Goal: Communication & Community: Answer question/provide support

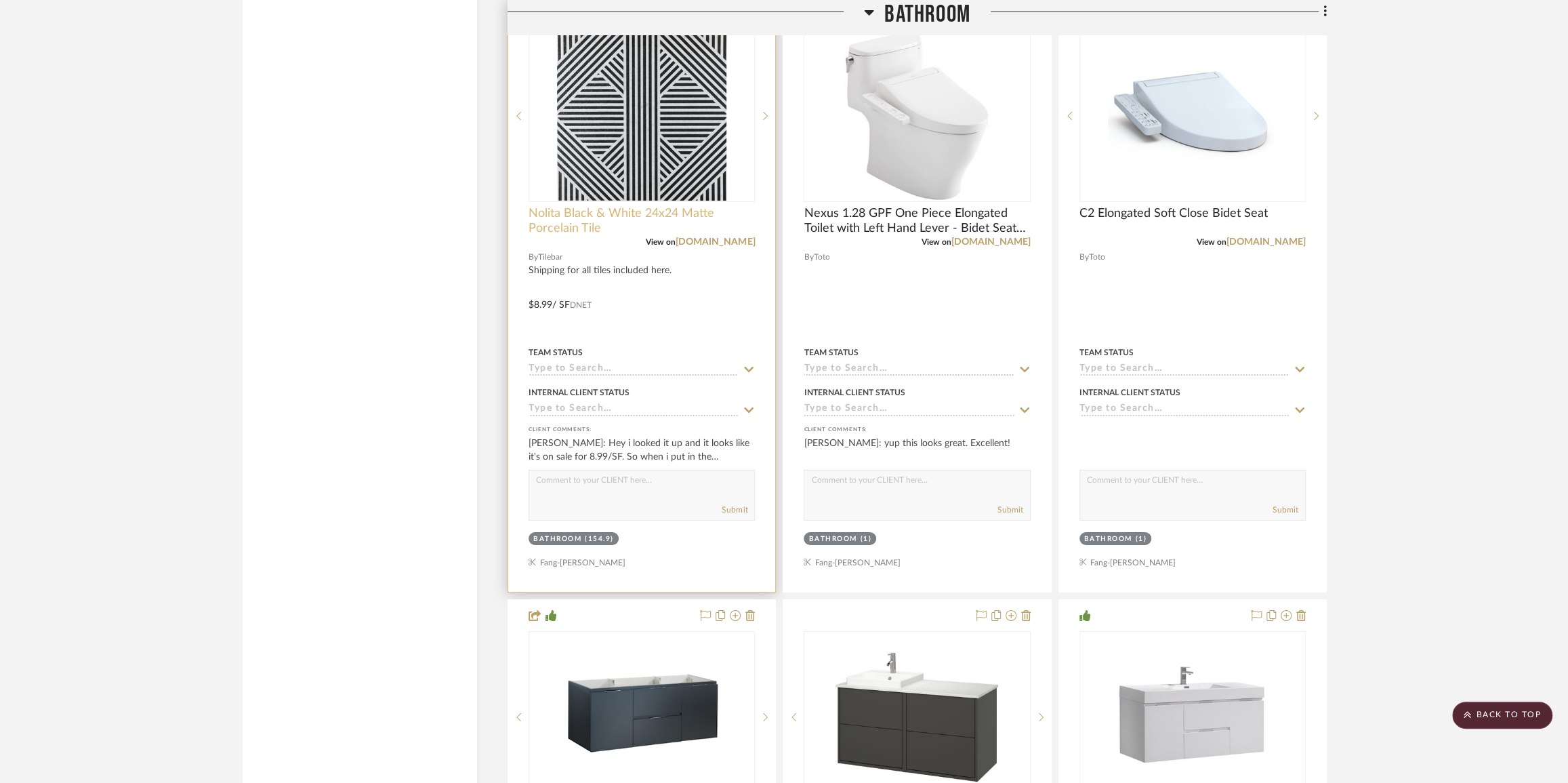
scroll to position [4100, 0]
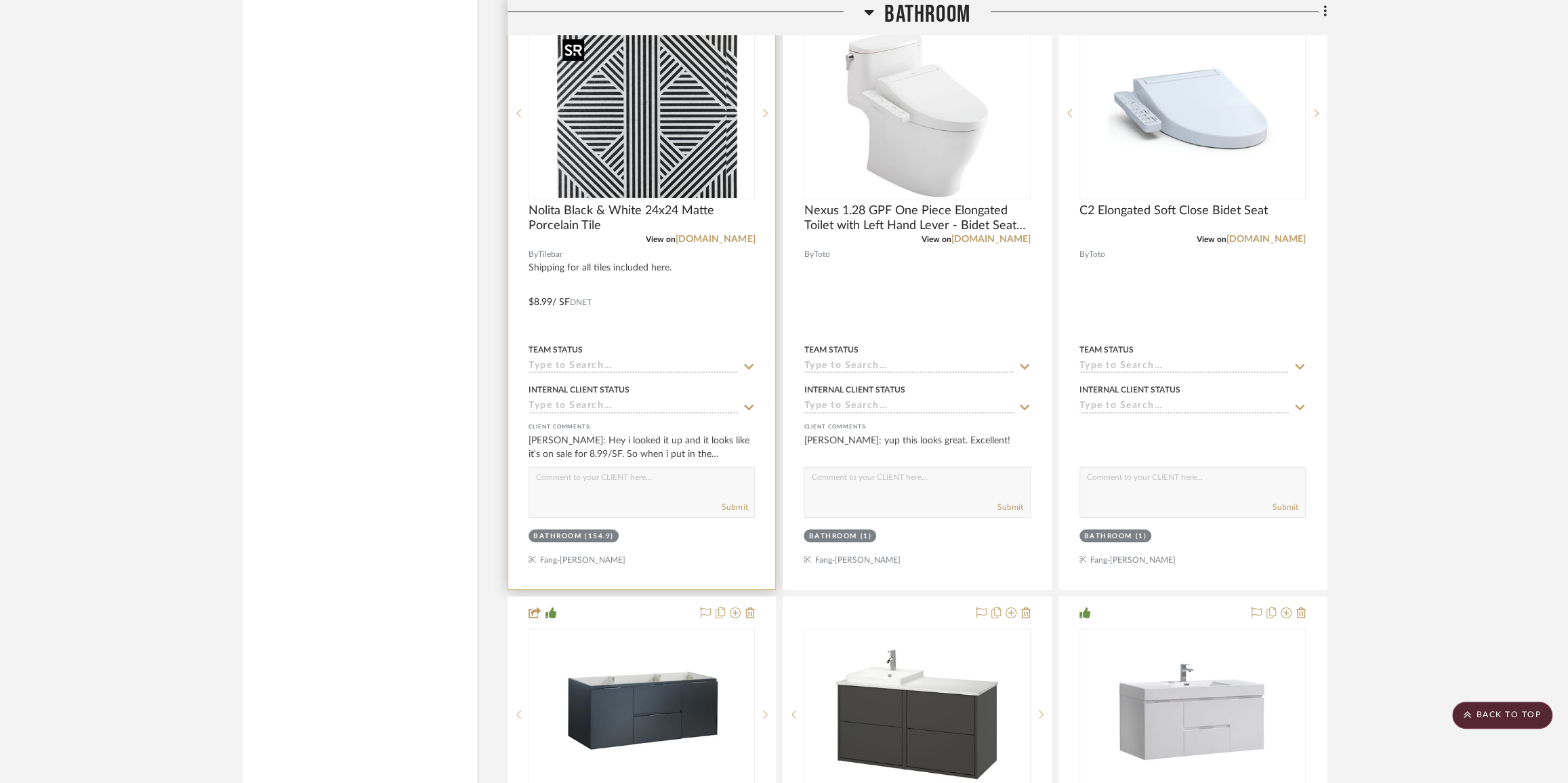
click at [658, 128] on img "0" at bounding box center [652, 113] width 170 height 170
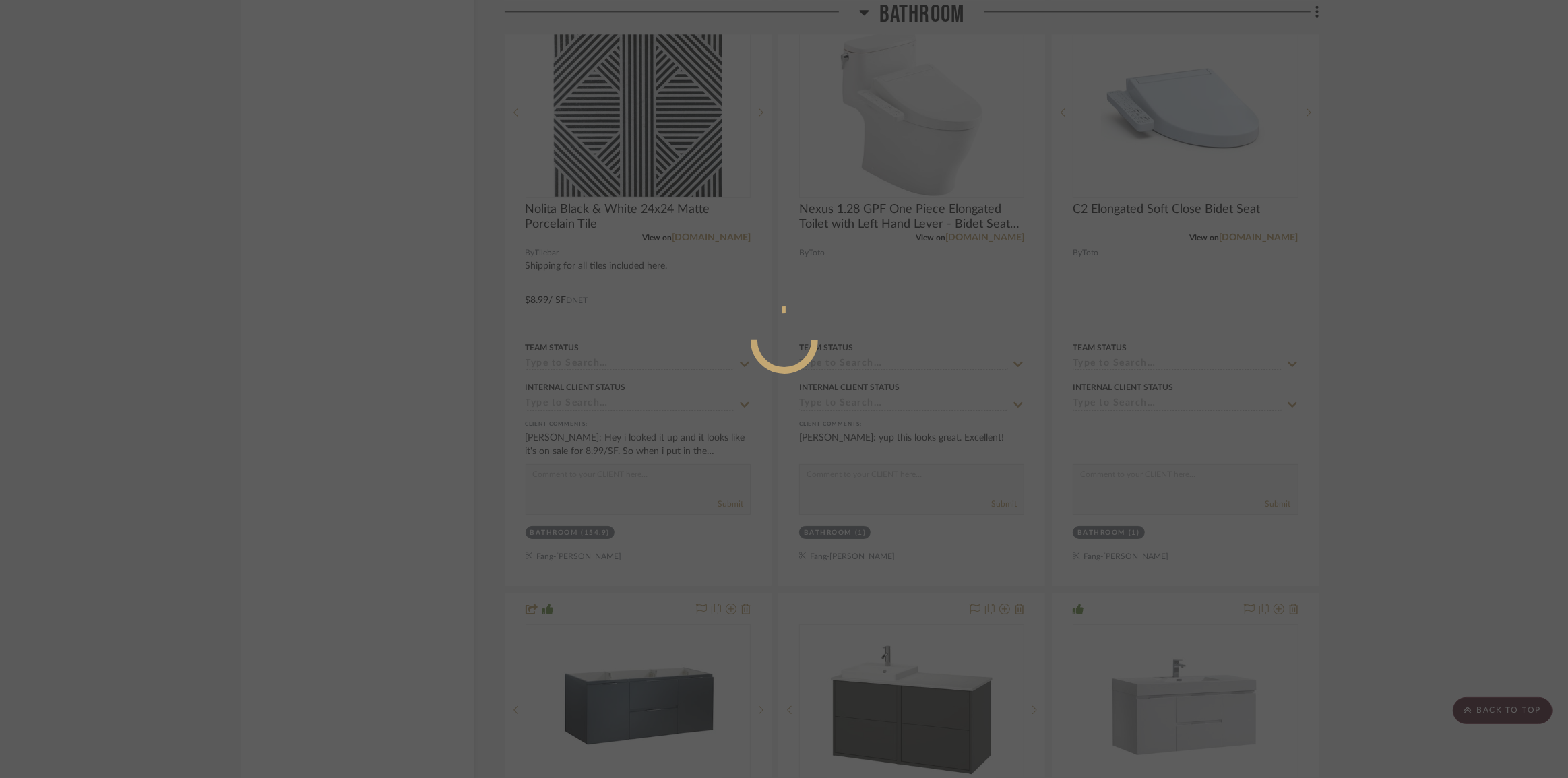
scroll to position [99, 0]
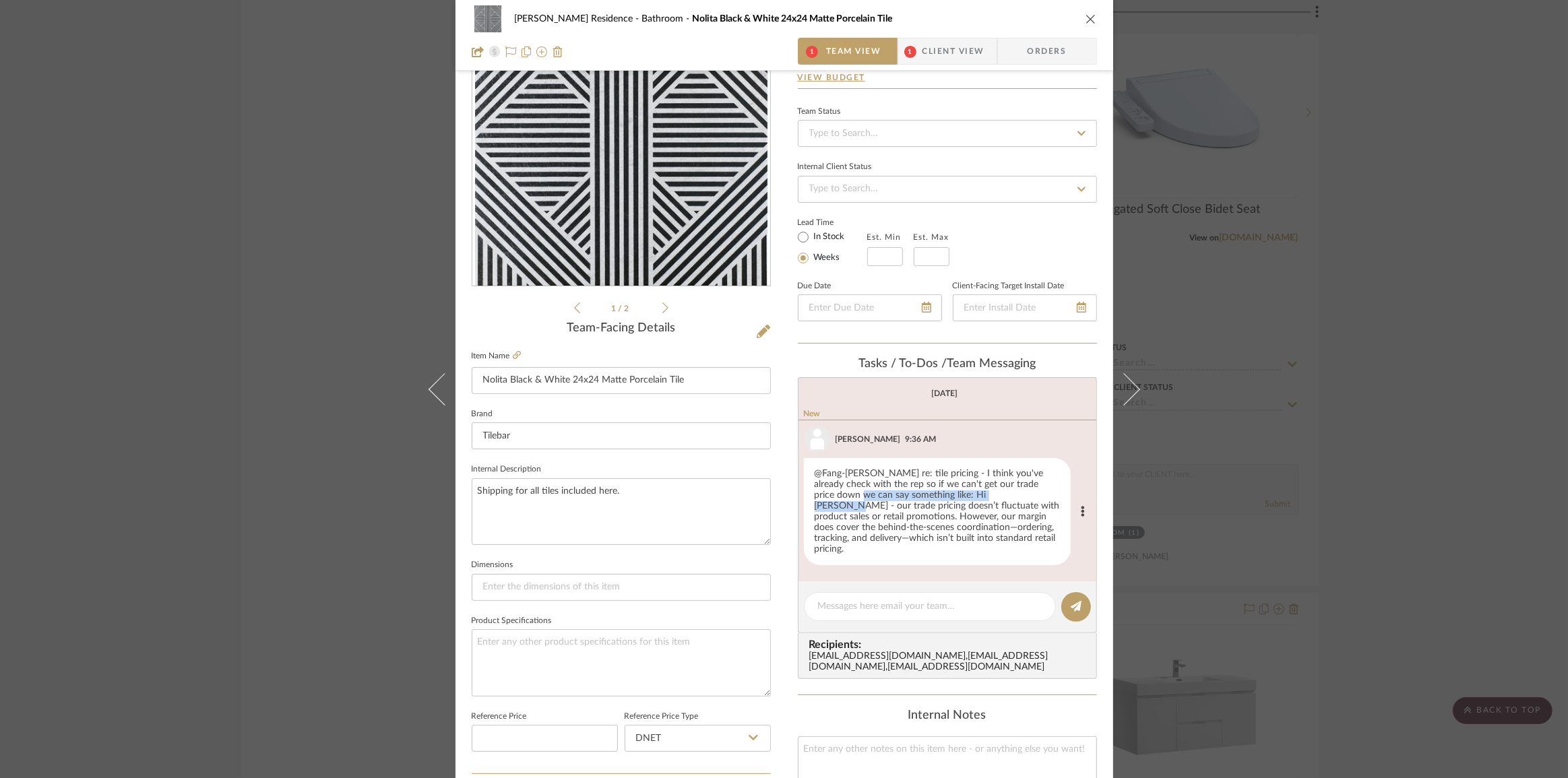
drag, startPoint x: 836, startPoint y: 495, endPoint x: 988, endPoint y: 495, distance: 152.0
click at [988, 495] on div "@Fang-Ting Lee re: tile pricing - I think you've already check with the rep so …" at bounding box center [938, 512] width 267 height 108
drag, startPoint x: 914, startPoint y: 498, endPoint x: 912, endPoint y: 520, distance: 22.1
click at [912, 520] on div "@Fang-Ting Lee re: tile pricing - I think you've already check with the rep so …" at bounding box center [938, 512] width 267 height 108
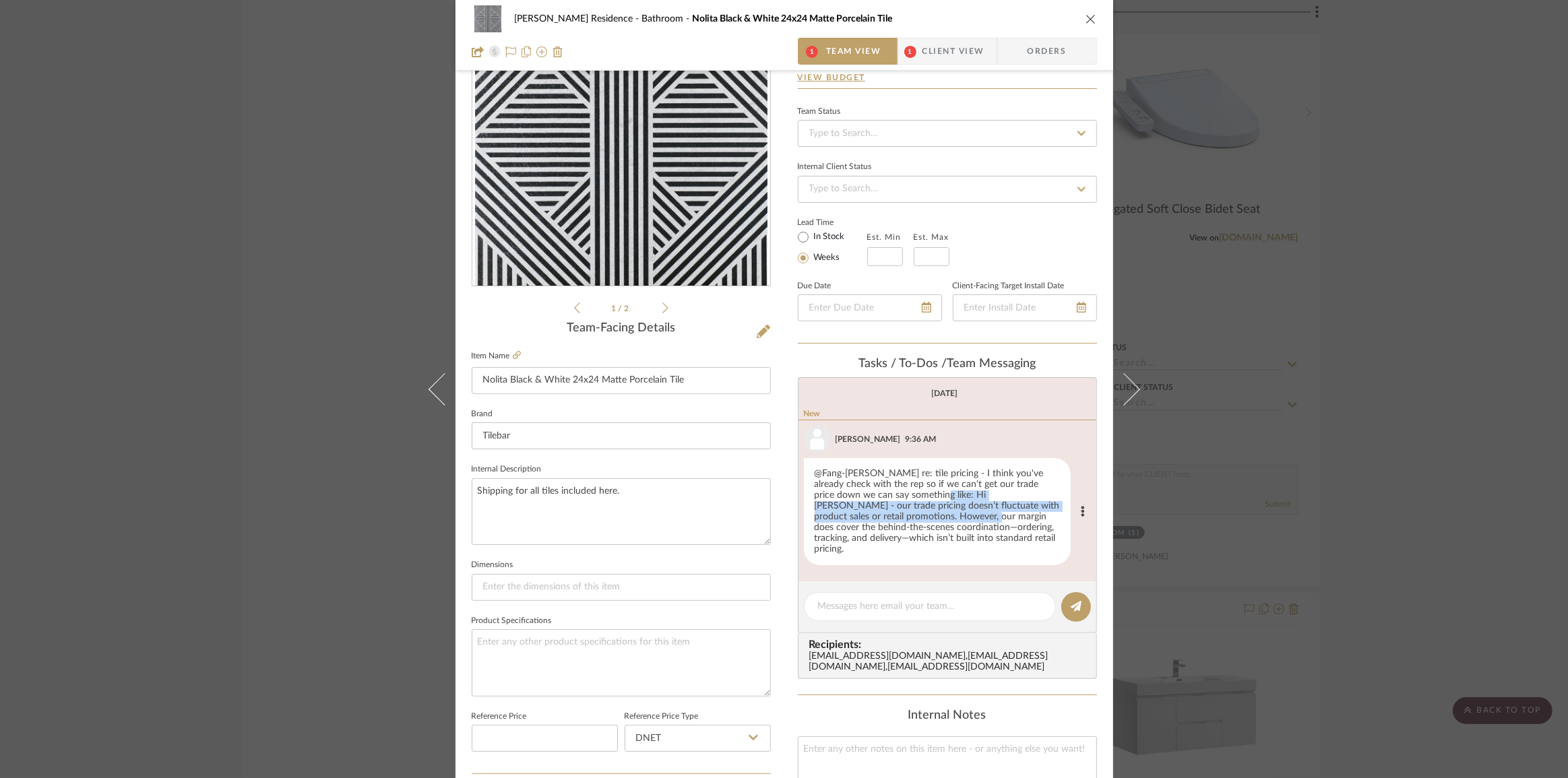
click at [912, 520] on div "@Fang-Ting Lee re: tile pricing - I think you've already check with the rep so …" at bounding box center [938, 512] width 267 height 108
drag, startPoint x: 917, startPoint y: 502, endPoint x: 917, endPoint y: 526, distance: 24.0
click at [917, 526] on div "@Fang-Ting Lee re: tile pricing - I think you've already check with the rep so …" at bounding box center [938, 512] width 267 height 108
drag, startPoint x: 912, startPoint y: 507, endPoint x: 909, endPoint y: 537, distance: 30.1
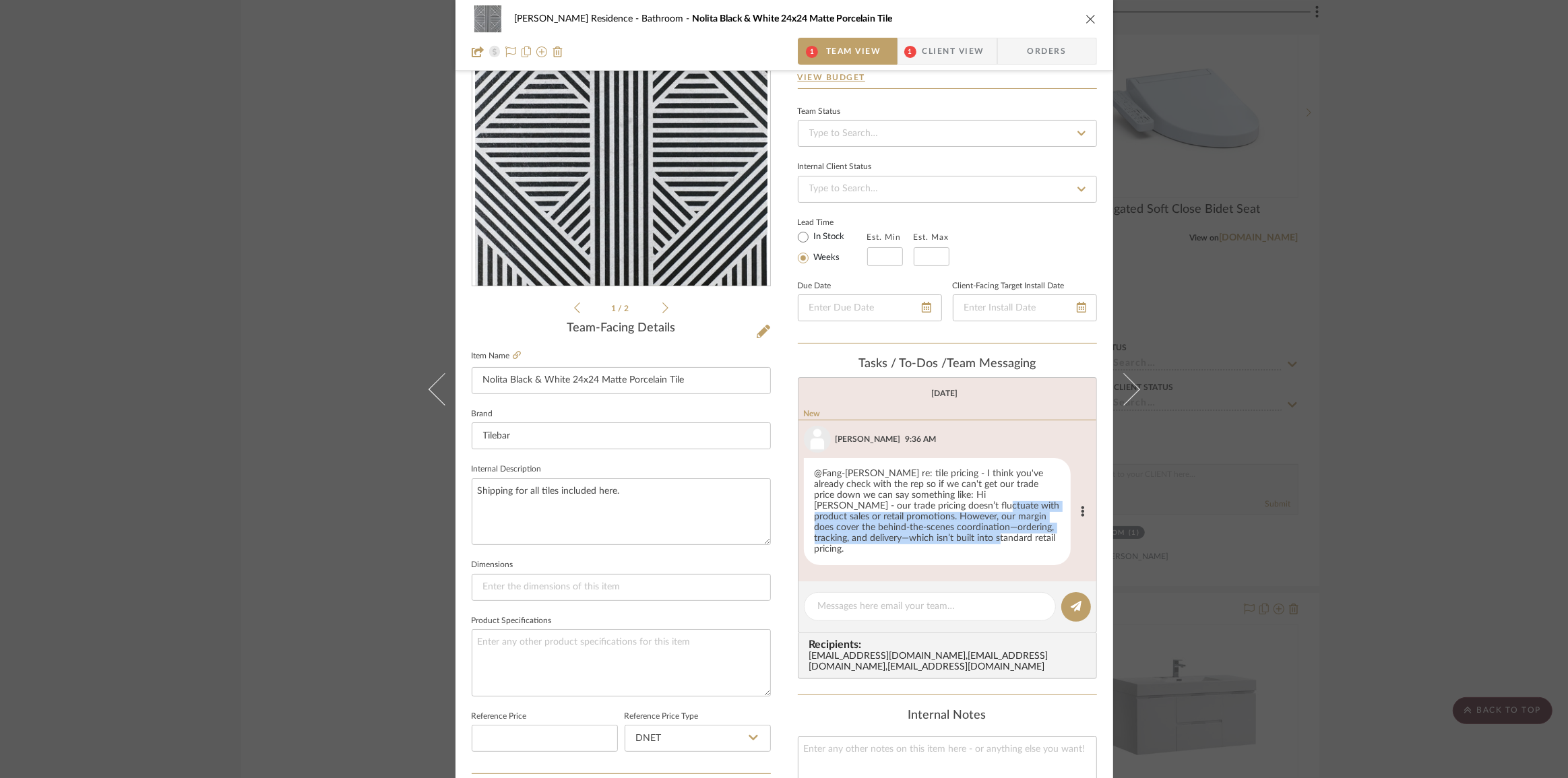
click at [909, 537] on div "@Fang-Ting Lee re: tile pricing - I think you've already check with the rep so …" at bounding box center [938, 512] width 267 height 108
drag, startPoint x: 909, startPoint y: 537, endPoint x: 918, endPoint y: 507, distance: 31.3
click at [909, 538] on div "@Fang-Ting Lee re: tile pricing - I think you've already check with the rep so …" at bounding box center [938, 512] width 267 height 108
click at [921, 492] on div "@Fang-Ting Lee re: tile pricing - I think you've already check with the rep so …" at bounding box center [938, 512] width 267 height 108
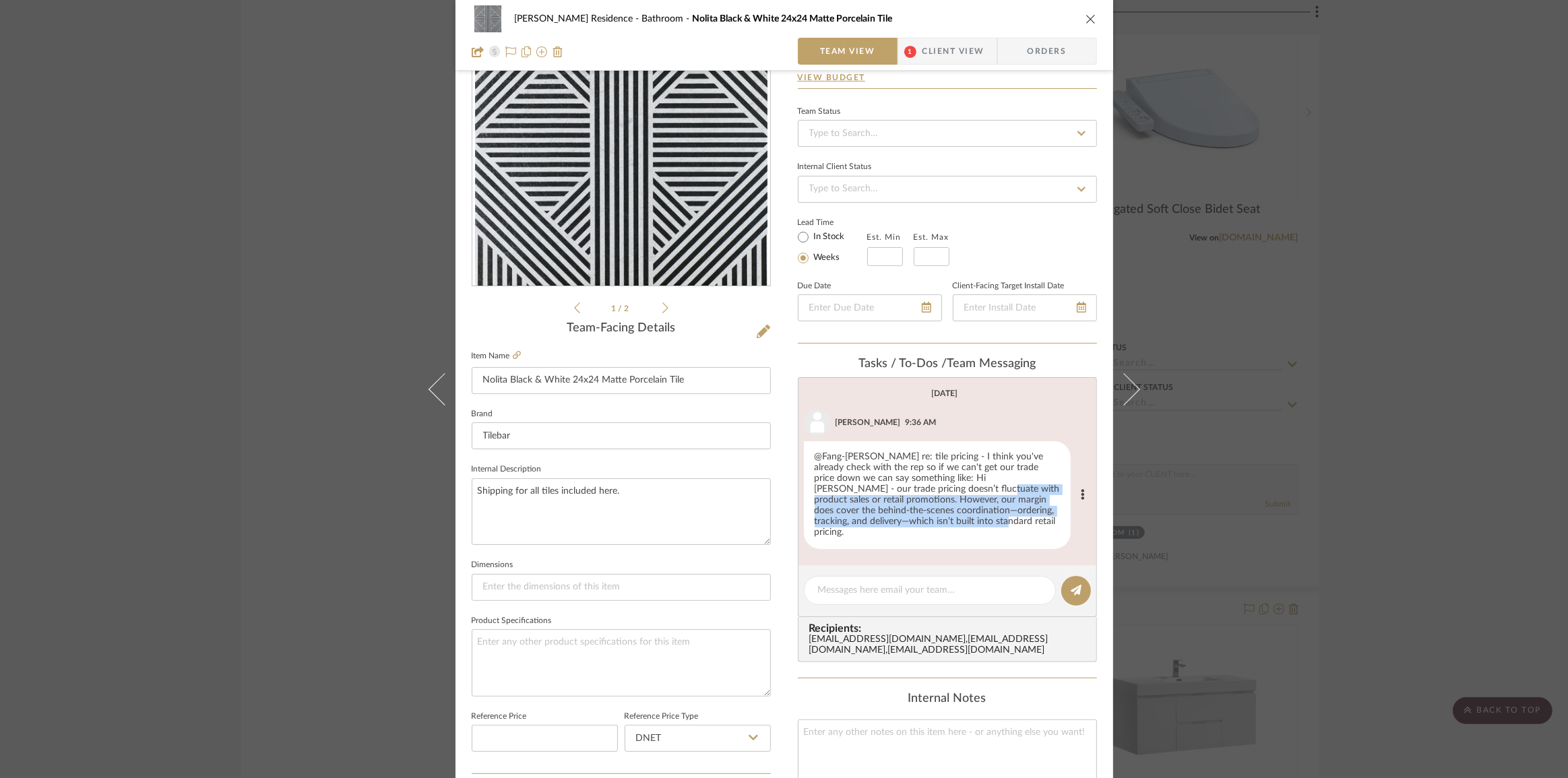
drag, startPoint x: 916, startPoint y: 492, endPoint x: 915, endPoint y: 523, distance: 31.0
click at [915, 523] on div "@Fang-Ting Lee re: tile pricing - I think you've already check with the rep so …" at bounding box center [938, 495] width 267 height 108
drag, startPoint x: 915, startPoint y: 479, endPoint x: 909, endPoint y: 514, distance: 35.5
click at [909, 513] on div "@Fang-Ting Lee re: tile pricing - I think you've already check with the rep so …" at bounding box center [938, 495] width 267 height 108
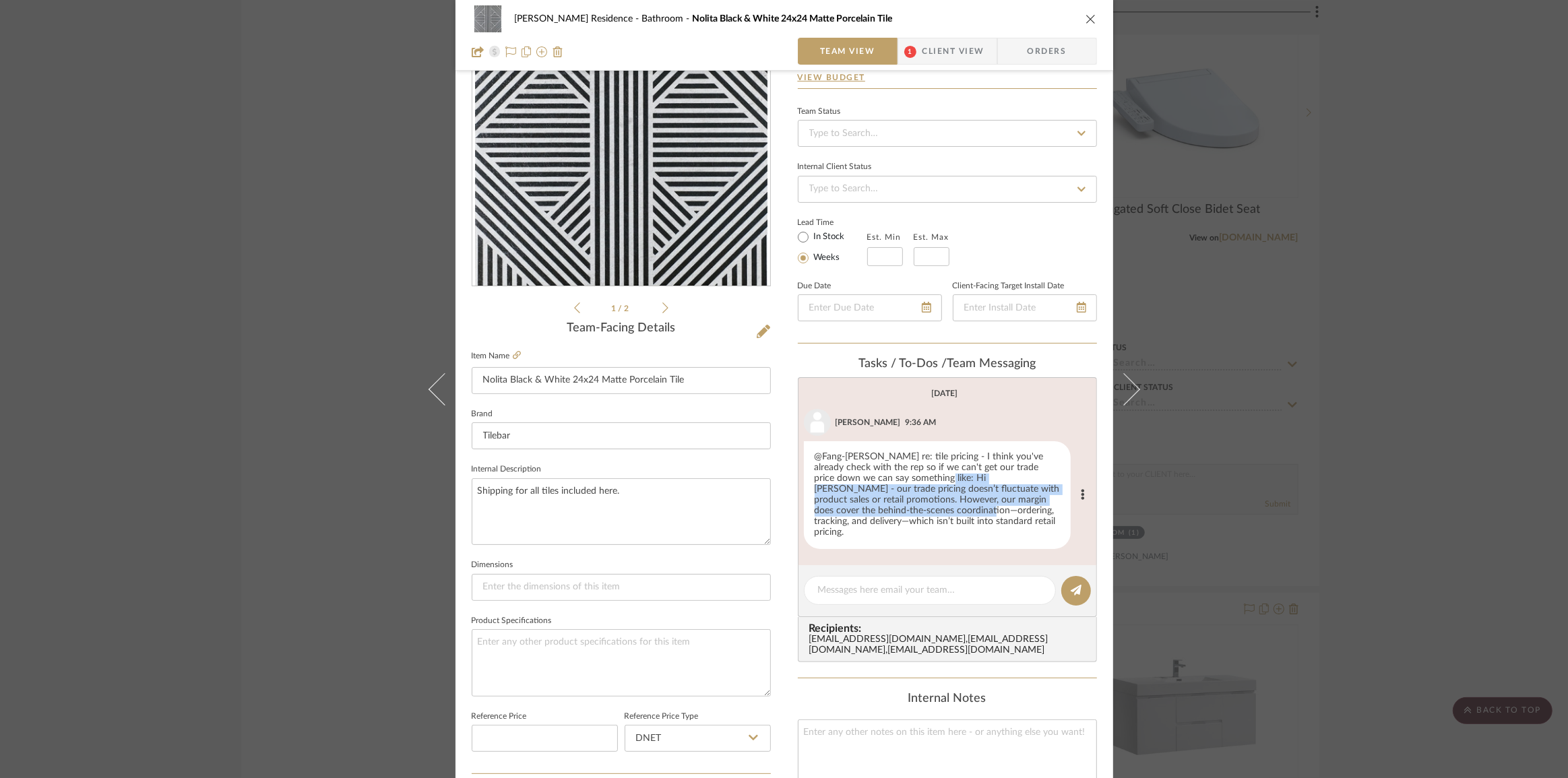
click at [909, 503] on div "@Fang-Ting Lee re: tile pricing - I think you've already check with the rep so …" at bounding box center [938, 495] width 267 height 108
drag, startPoint x: 915, startPoint y: 479, endPoint x: 909, endPoint y: 523, distance: 44.4
click at [909, 523] on div "@Fang-Ting Lee re: tile pricing - I think you've already check with the rep so …" at bounding box center [938, 495] width 267 height 108
drag, startPoint x: 921, startPoint y: 480, endPoint x: 917, endPoint y: 526, distance: 46.2
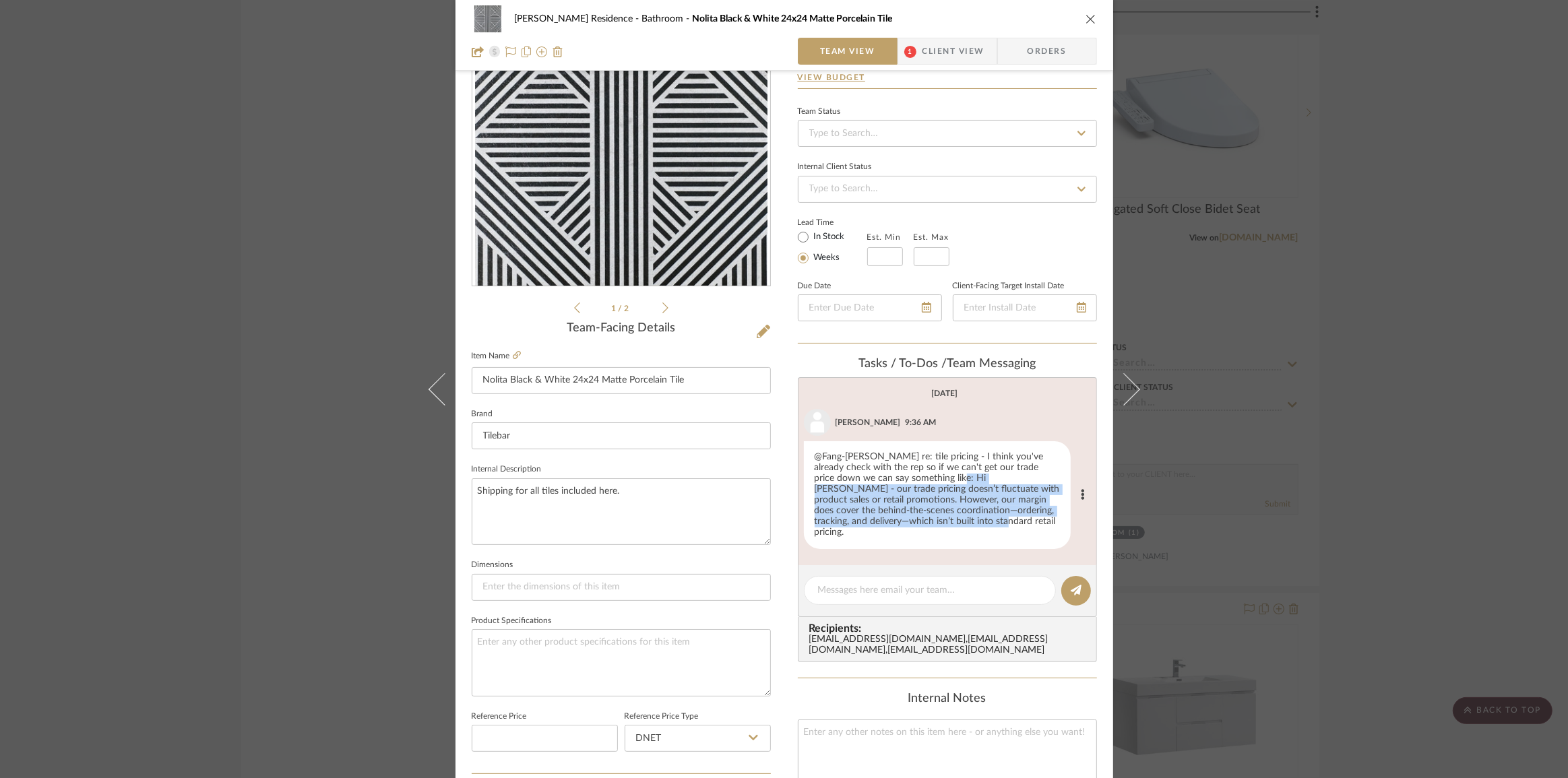
click at [917, 526] on div "@Fang-Ting Lee re: tile pricing - I think you've already check with the rep so …" at bounding box center [938, 495] width 267 height 108
click at [953, 52] on span "Client View" at bounding box center [953, 50] width 62 height 27
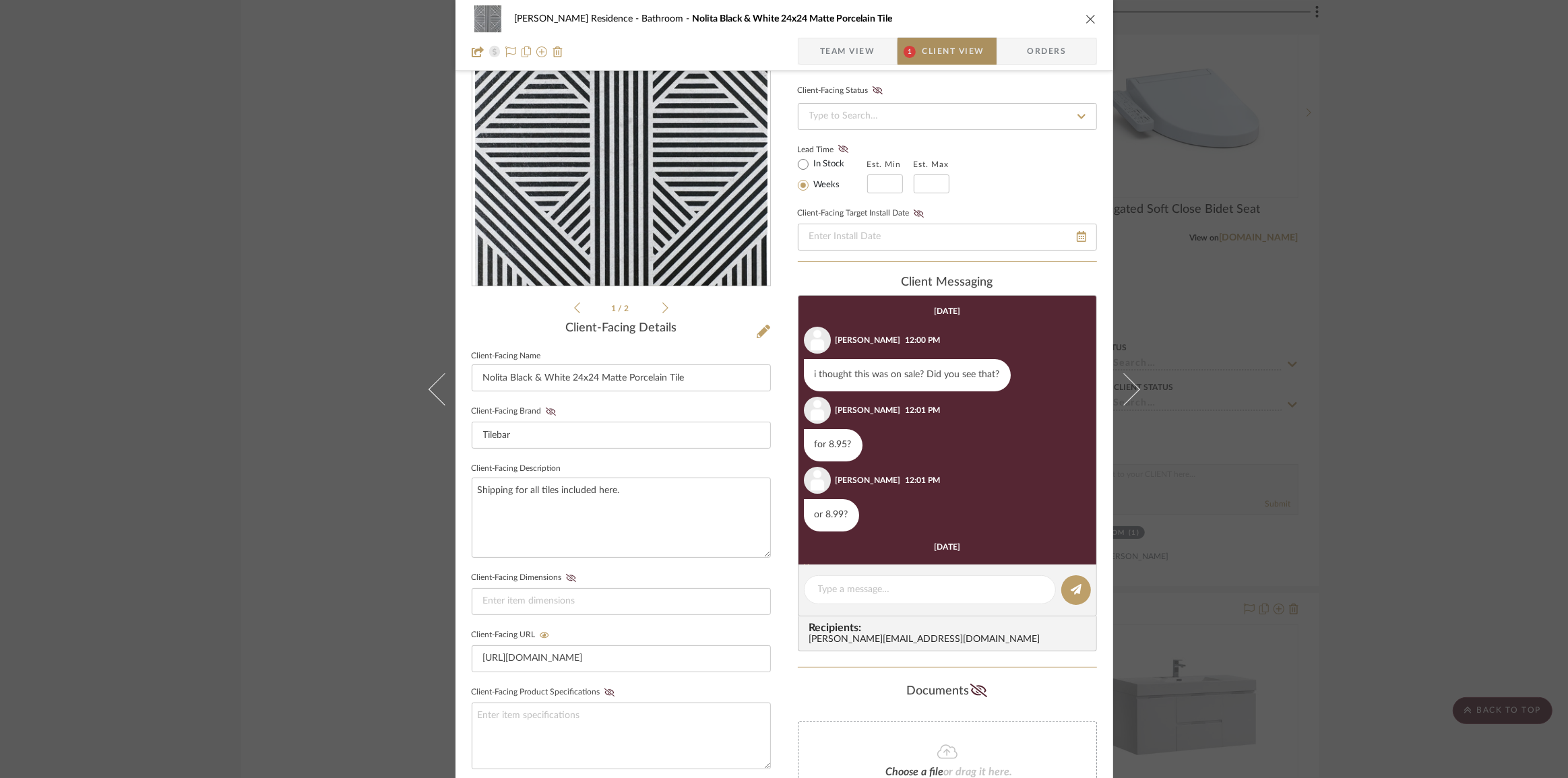
scroll to position [118, 0]
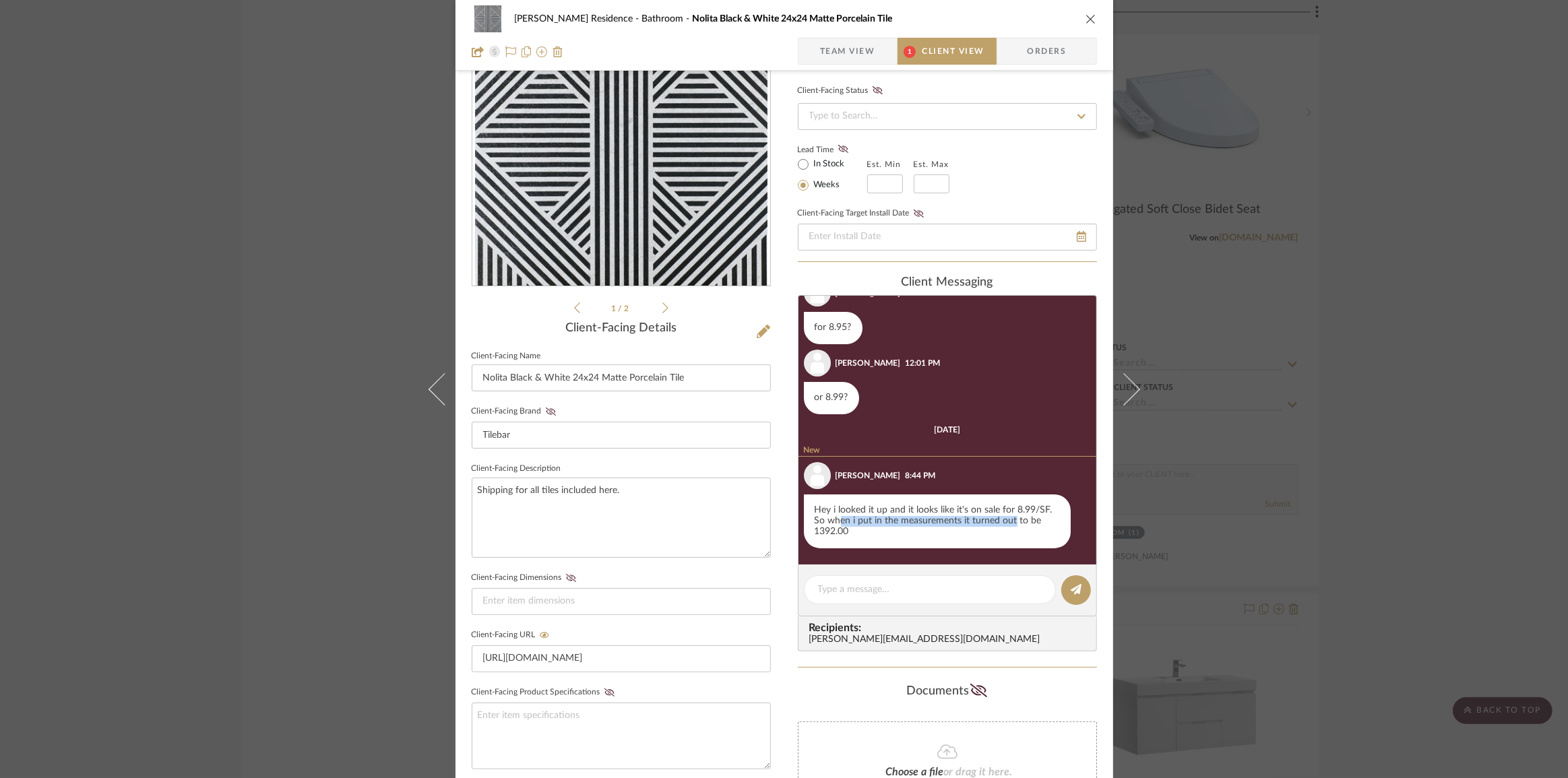
drag, startPoint x: 867, startPoint y: 519, endPoint x: 1009, endPoint y: 517, distance: 142.0
click at [1009, 517] on div "Hey i looked it up and it looks like it's on sale for 8.99/SF. So when i put in…" at bounding box center [938, 521] width 267 height 54
drag, startPoint x: 959, startPoint y: 523, endPoint x: 844, endPoint y: 512, distance: 115.5
click at [844, 512] on div "Hey i looked it up and it looks like it's on sale for 8.99/SF. So when i put in…" at bounding box center [938, 521] width 267 height 54
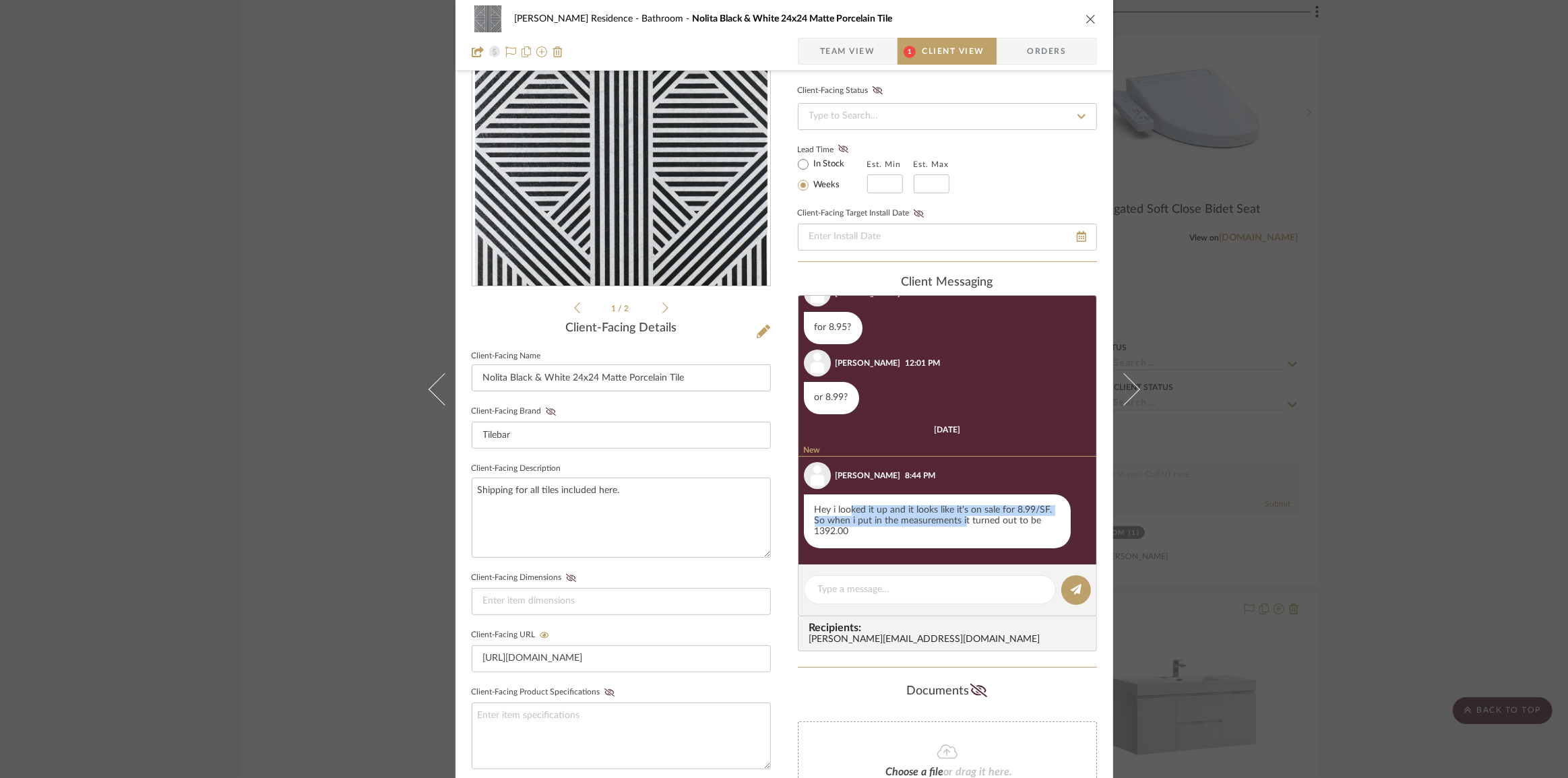
click at [844, 512] on div "Hey i looked it up and it looks like it's on sale for 8.99/SF. So when i put in…" at bounding box center [938, 521] width 267 height 54
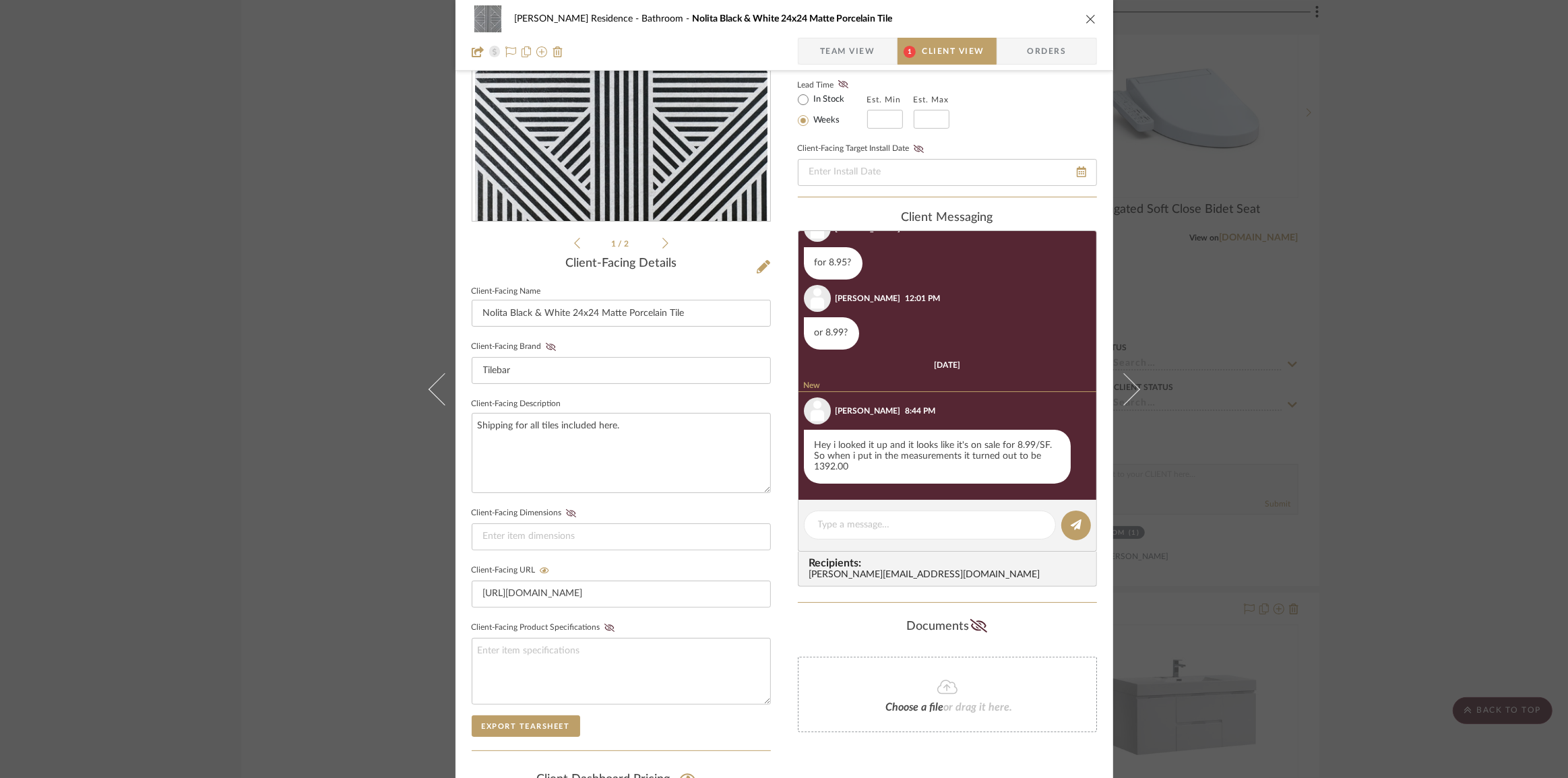
scroll to position [102, 0]
click at [843, 52] on span "Team View" at bounding box center [848, 50] width 56 height 27
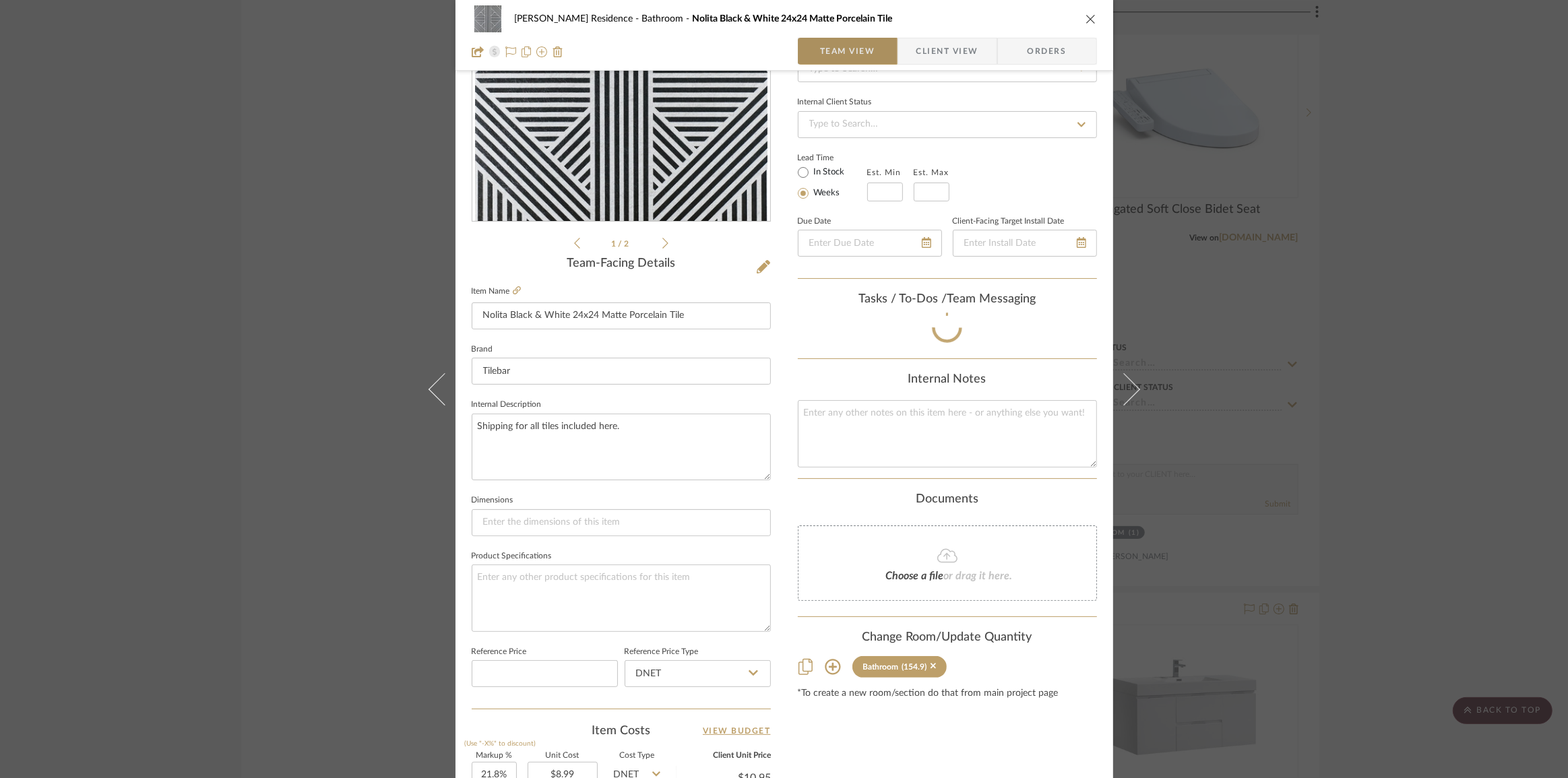
scroll to position [174, 0]
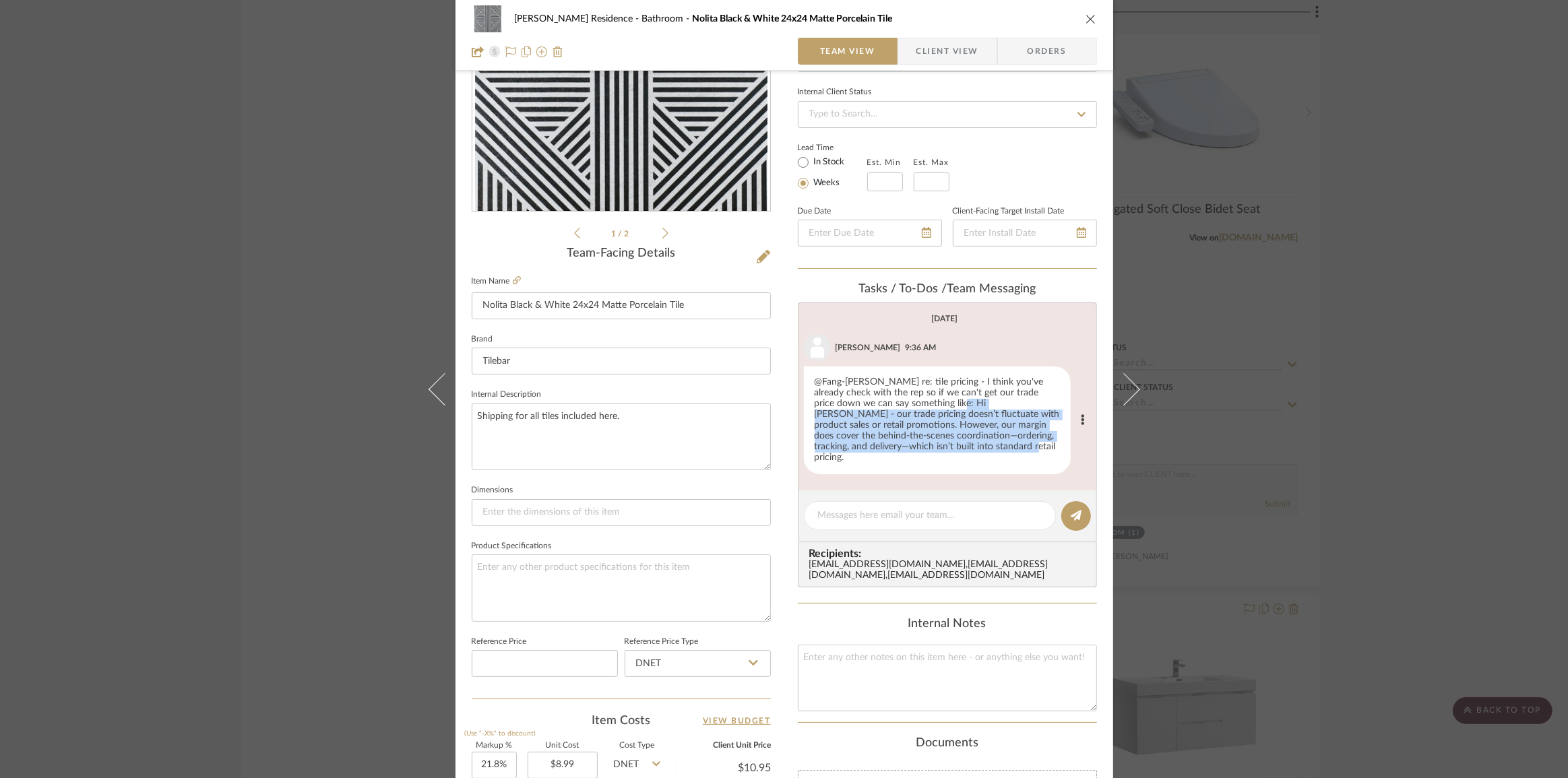
drag, startPoint x: 921, startPoint y: 402, endPoint x: 962, endPoint y: 446, distance: 60.1
click at [962, 446] on div "@Fang-Ting Lee re: tile pricing - I think you've already check with the rep so …" at bounding box center [938, 420] width 267 height 108
copy div "Hi Anne - our trade pricing doesn’t fluctuate with product sales or retail prom…"
click at [944, 50] on span "Client View" at bounding box center [947, 50] width 62 height 27
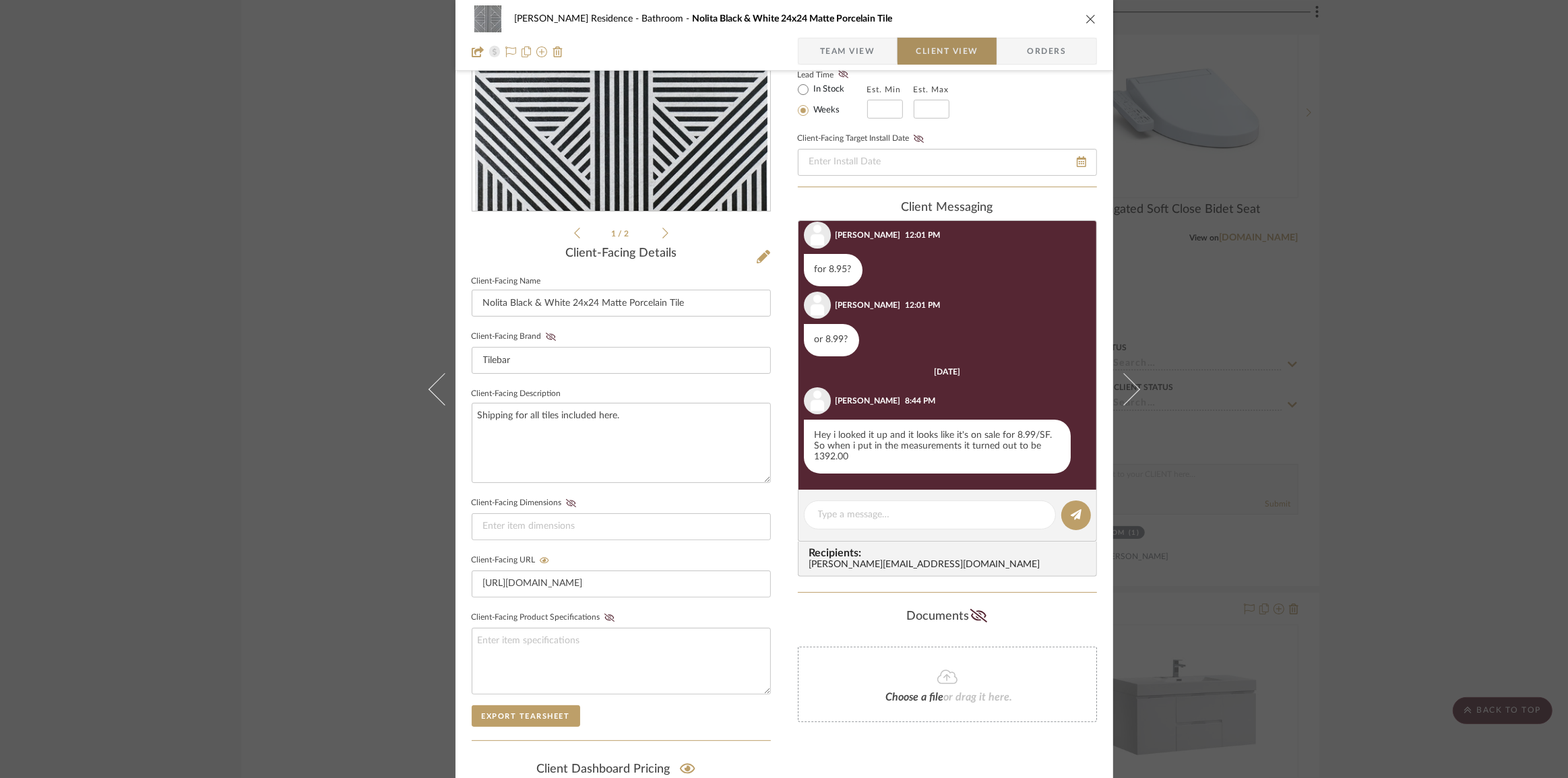
scroll to position [102, 0]
click at [584, 153] on img "0" at bounding box center [621, 65] width 292 height 292
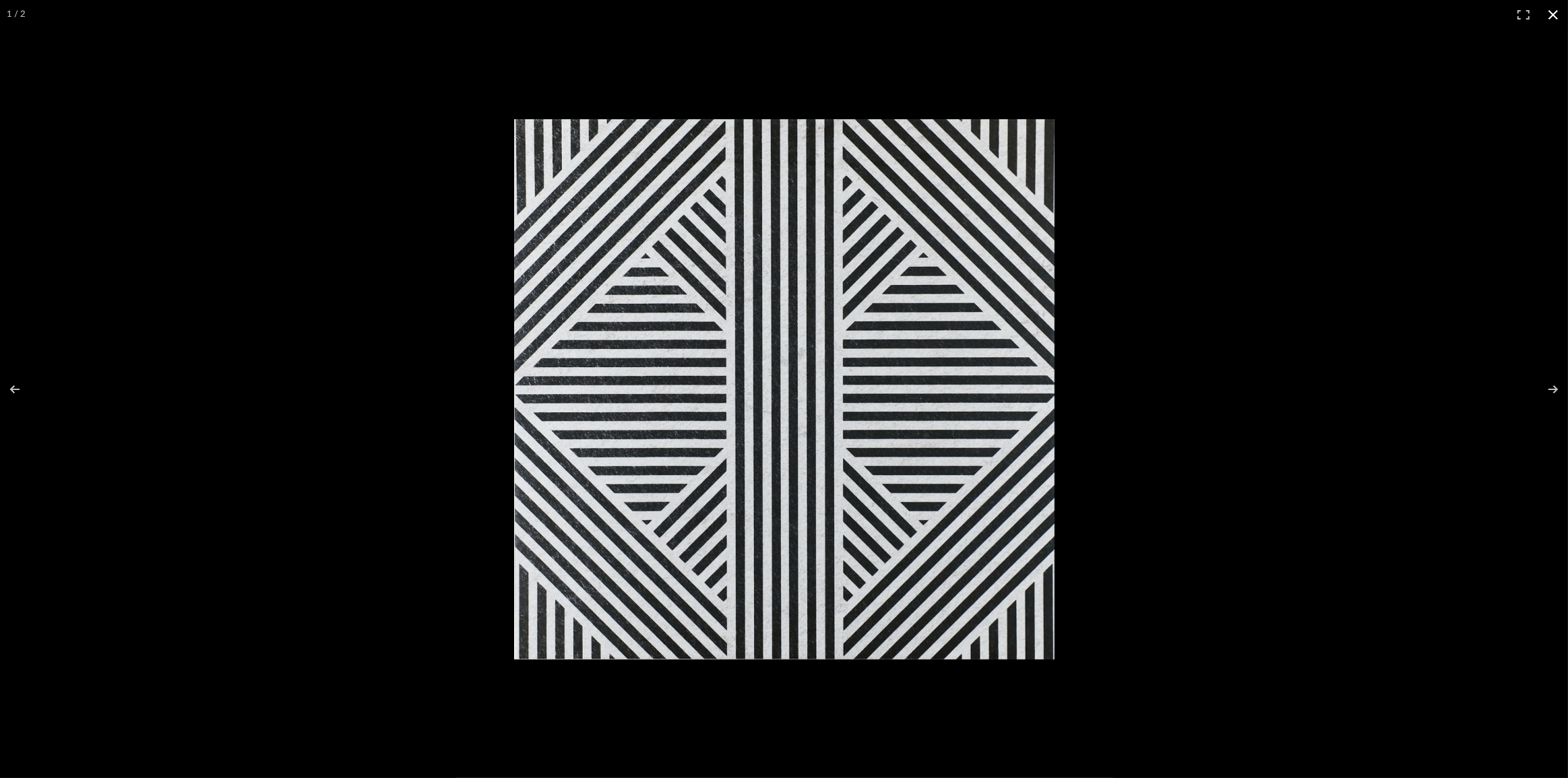
click at [274, 259] on div at bounding box center [784, 389] width 1568 height 778
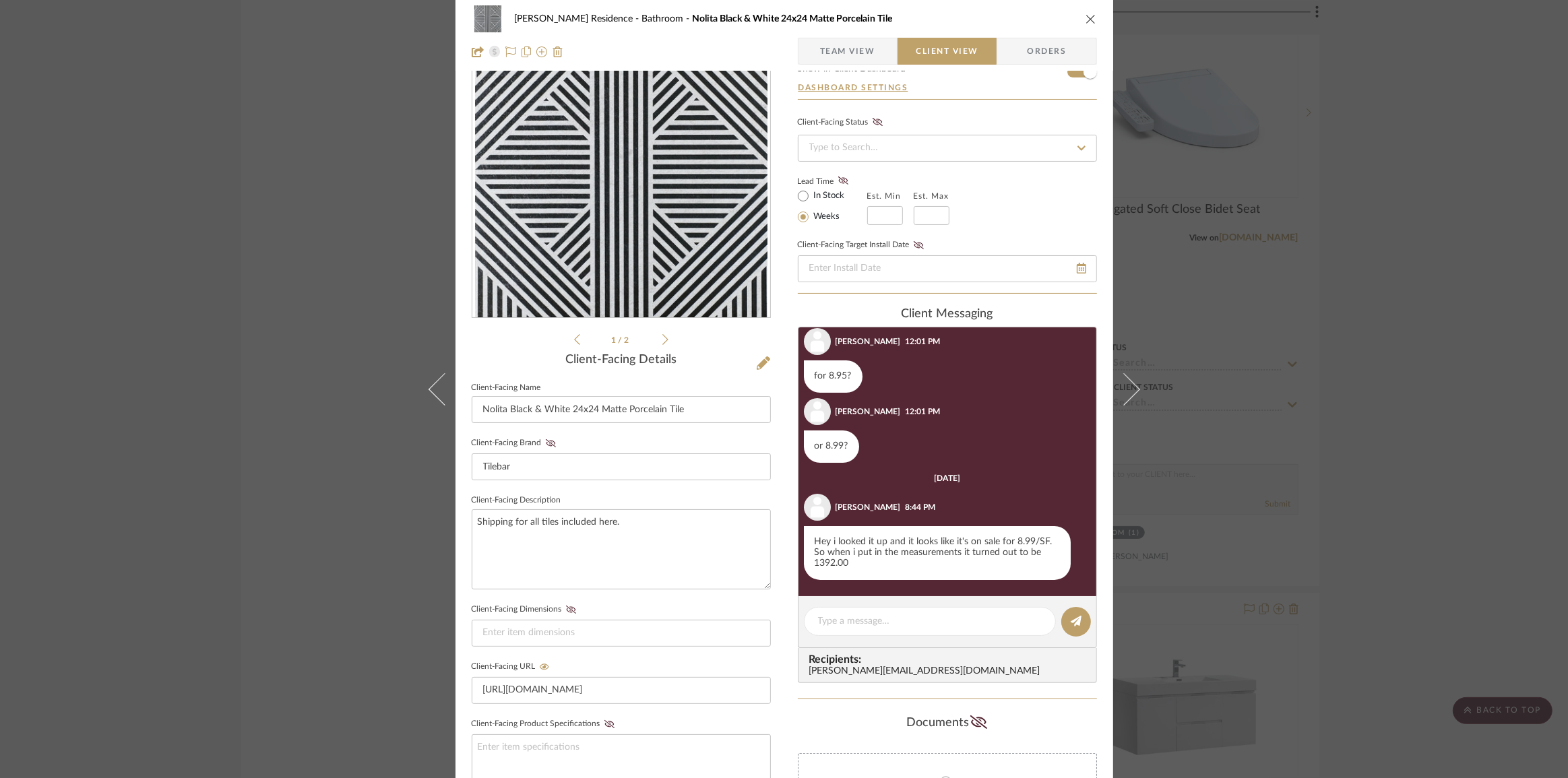
scroll to position [0, 0]
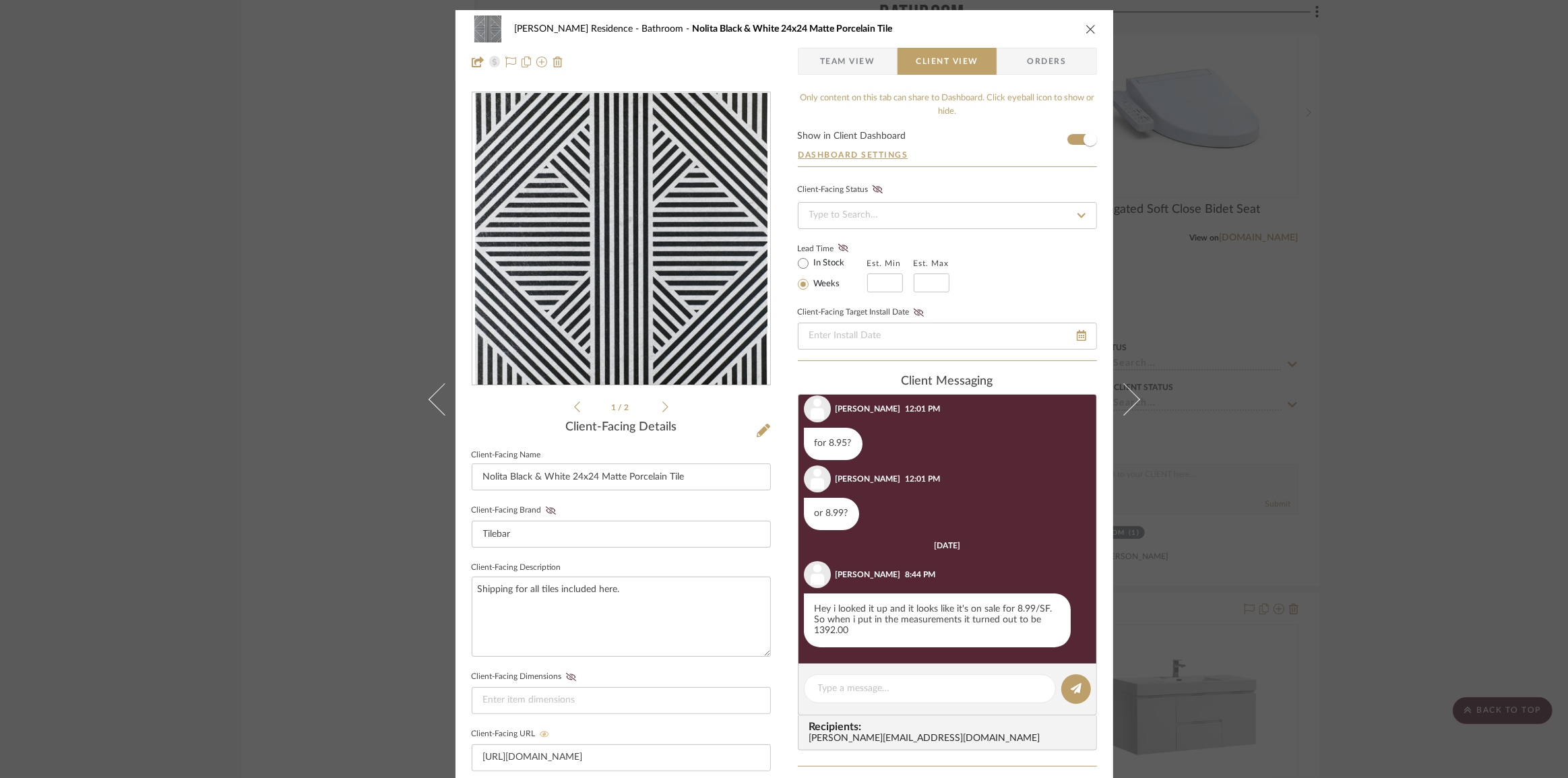
click at [540, 731] on icon at bounding box center [544, 733] width 9 height 8
click at [540, 730] on icon at bounding box center [545, 733] width 10 height 8
click at [596, 750] on input "https://www.tilebar.com/product/nolita-24x24-matte-porcelain-tile.html?utm_sour…" at bounding box center [621, 757] width 299 height 27
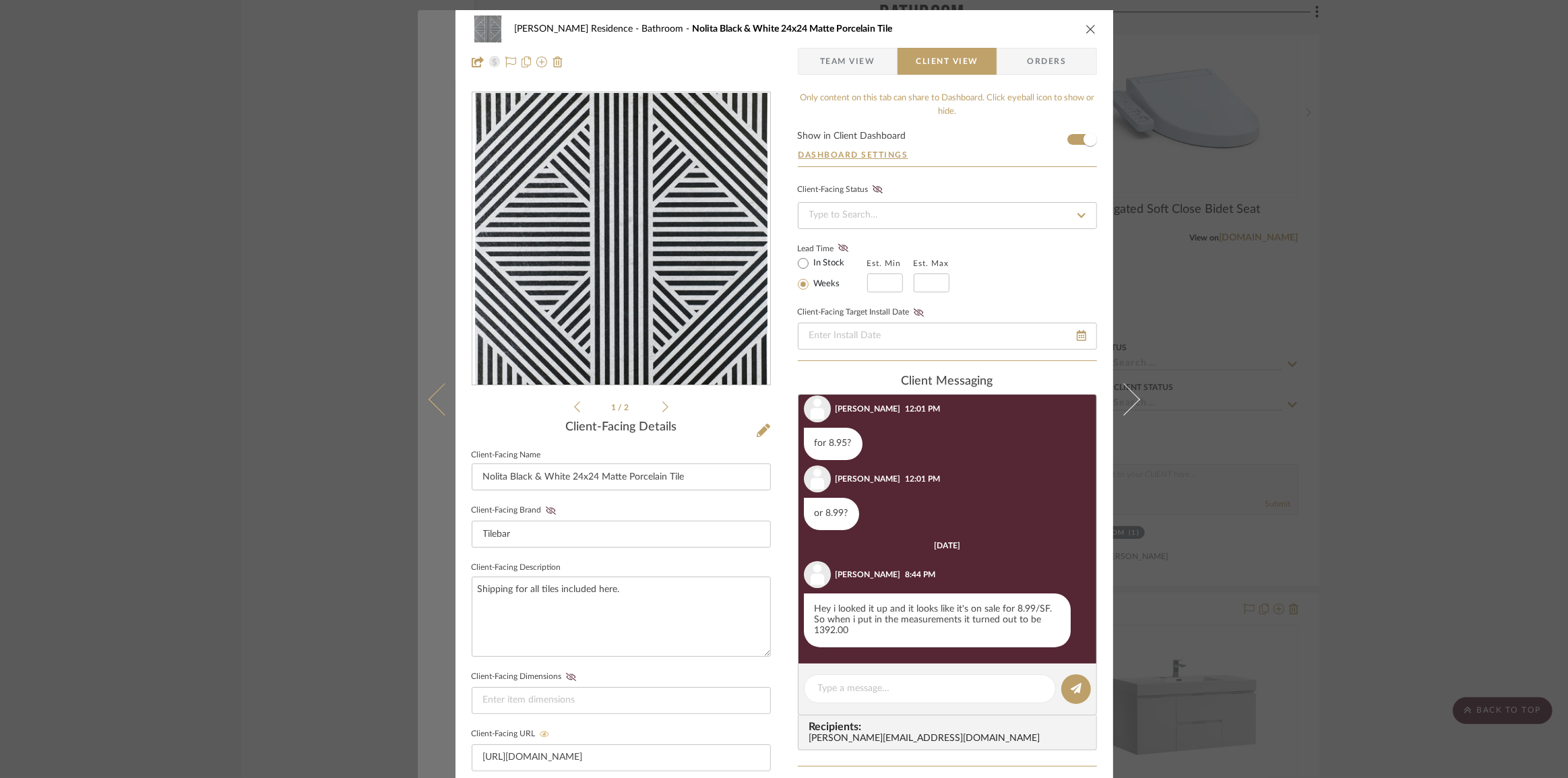
click at [427, 403] on button at bounding box center [437, 399] width 38 height 778
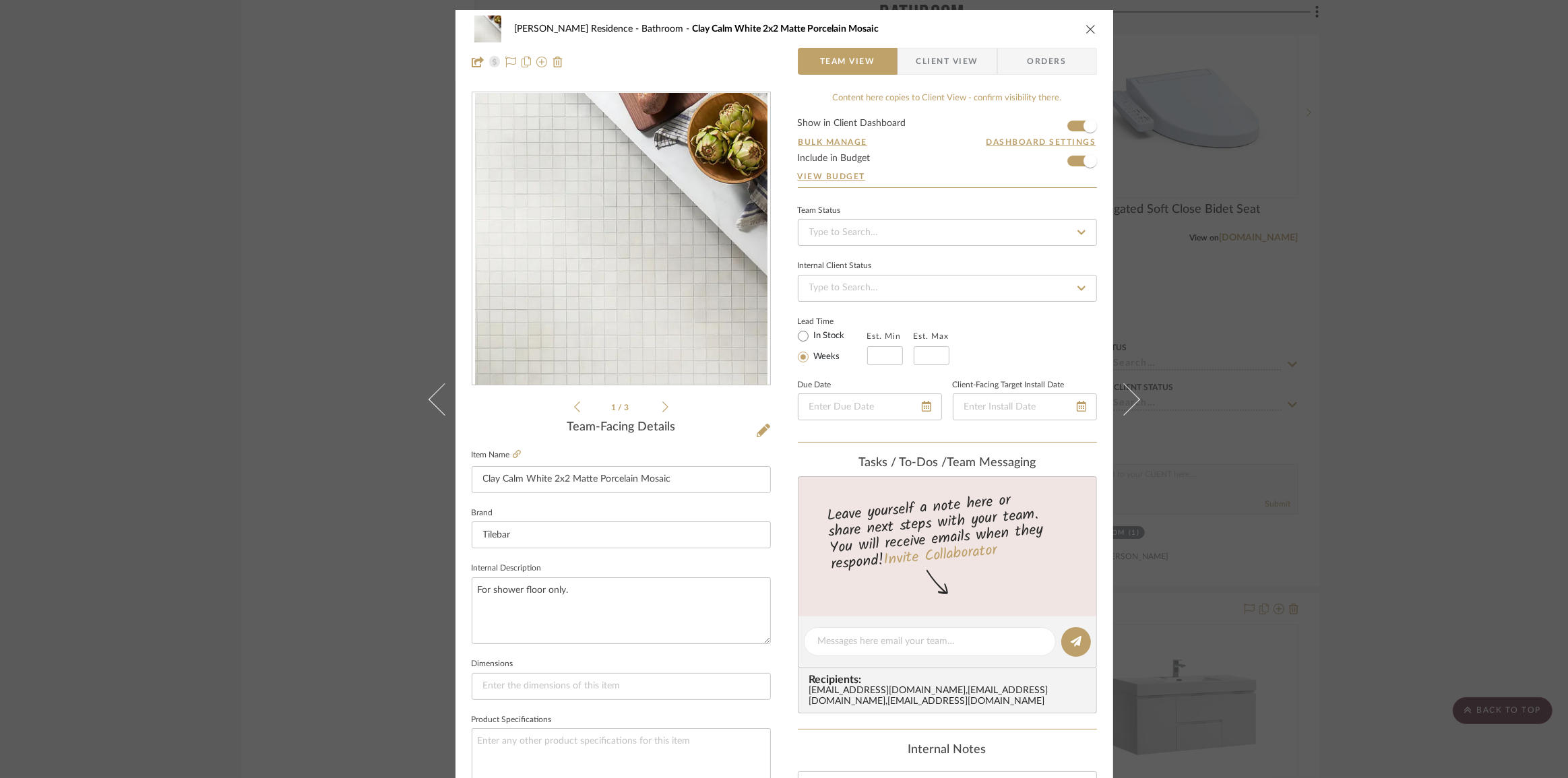
click at [944, 58] on span "Client View" at bounding box center [947, 61] width 62 height 27
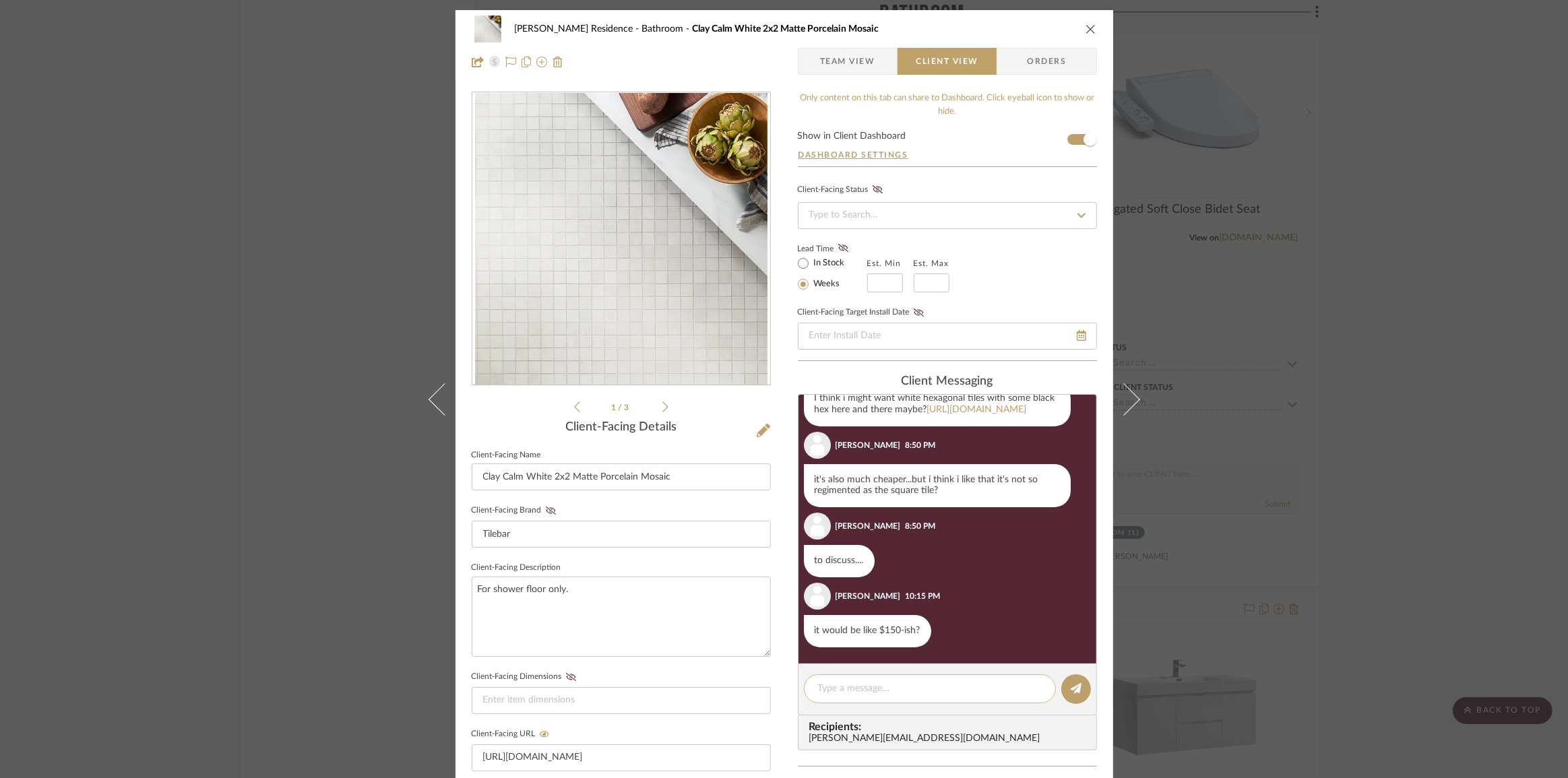
scroll to position [302, 0]
click at [907, 684] on textarea at bounding box center [929, 688] width 224 height 15
paste textarea ""Hi Anne, thank you for the suggestion! I’ll order a sample of the 1" hexagon t…"
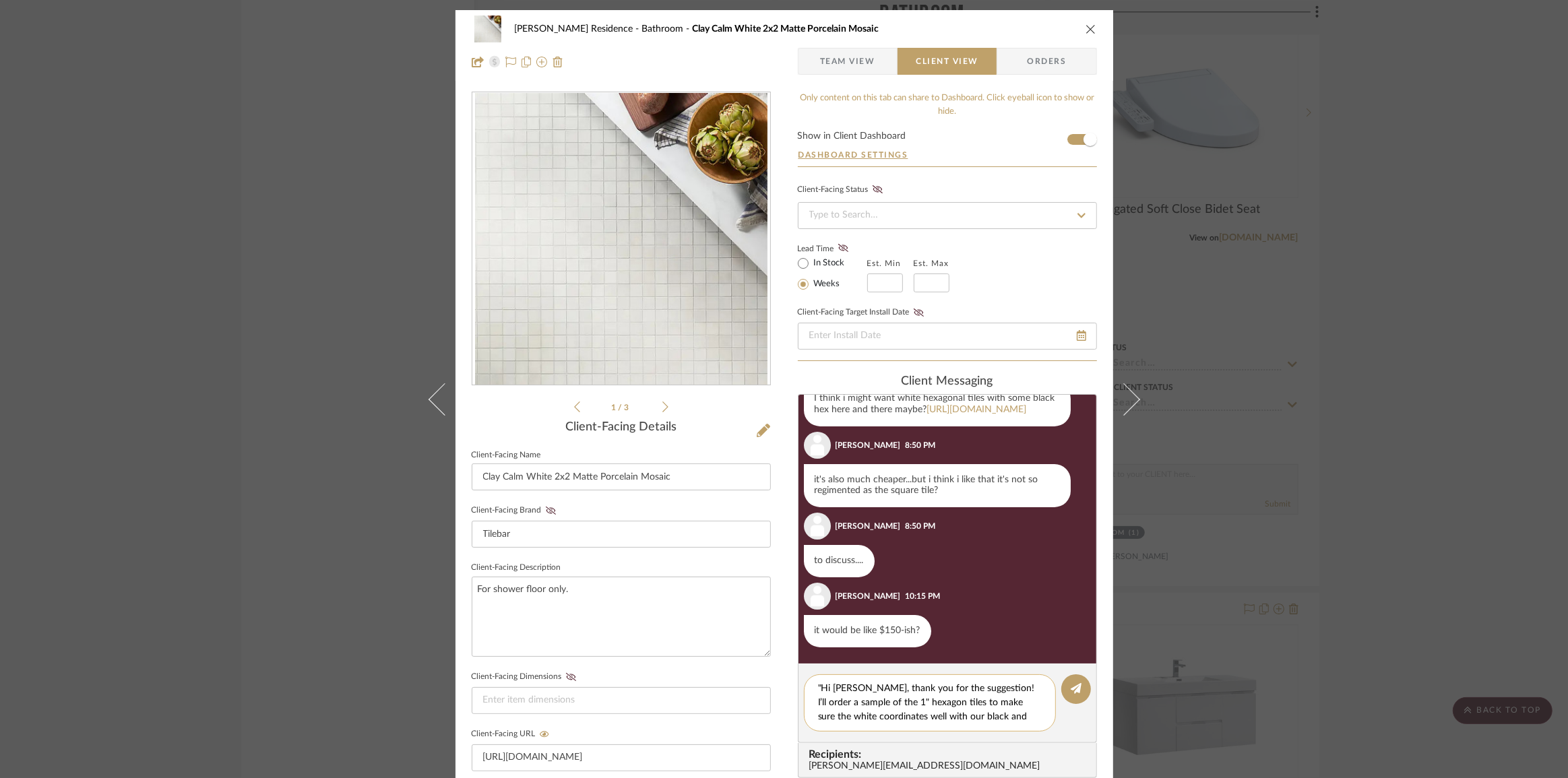
scroll to position [0, 0]
click at [818, 684] on textarea ""Hi Anne, thank you for the suggestion! I’ll order a sample of the 1" hexagon t…" at bounding box center [929, 703] width 224 height 43
click at [1019, 715] on textarea "Hi [PERSON_NAME], thank you for the suggestion! I’ll order a sample of the 1" h…" at bounding box center [929, 703] width 224 height 43
type textarea "Hi [PERSON_NAME], thank you for the suggestion! I’ll order a sample of the 1" h…"
click at [1070, 683] on icon at bounding box center [1076, 688] width 11 height 11
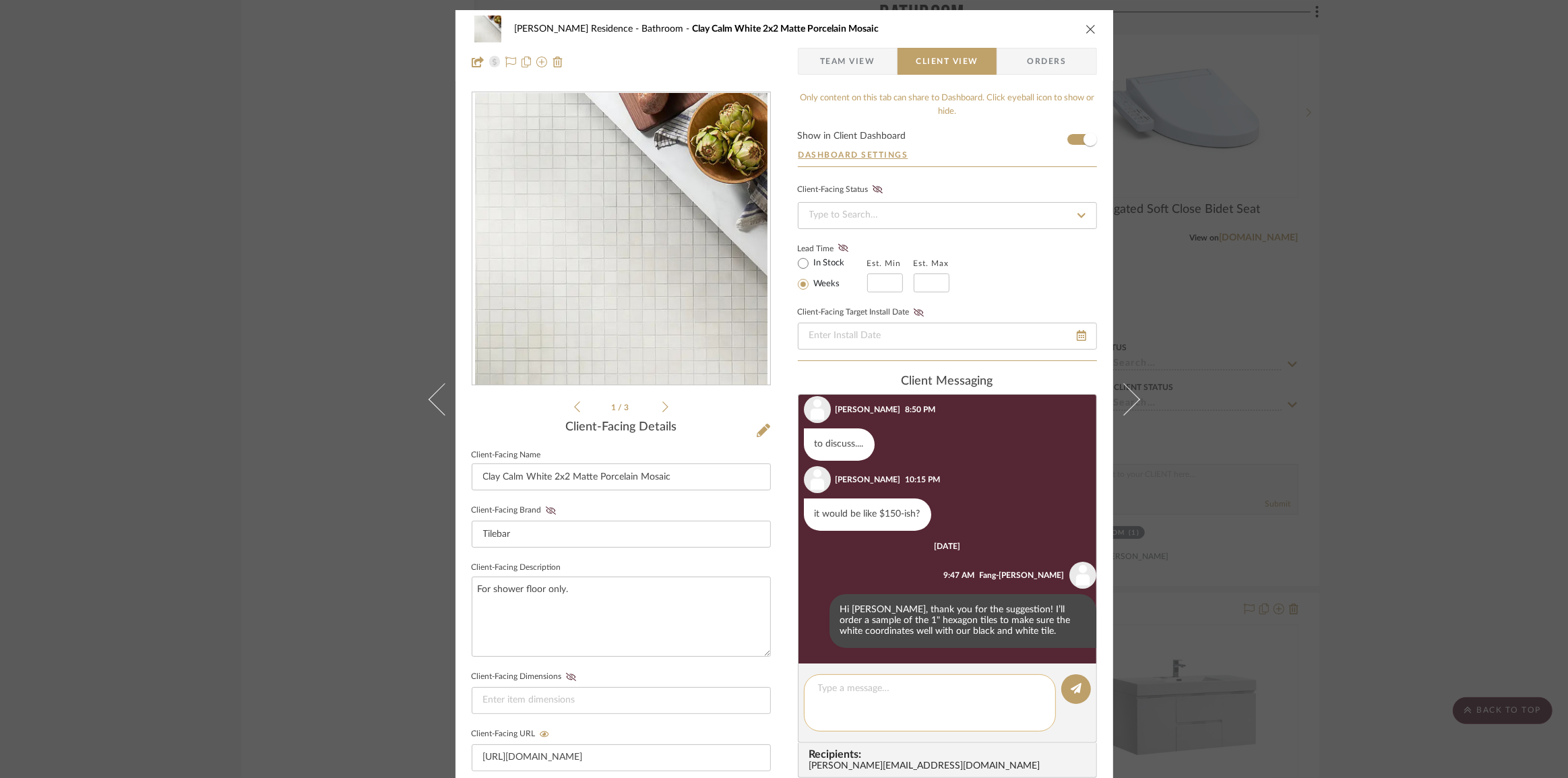
scroll to position [420, 0]
click at [964, 702] on editor-of-message at bounding box center [947, 703] width 299 height 80
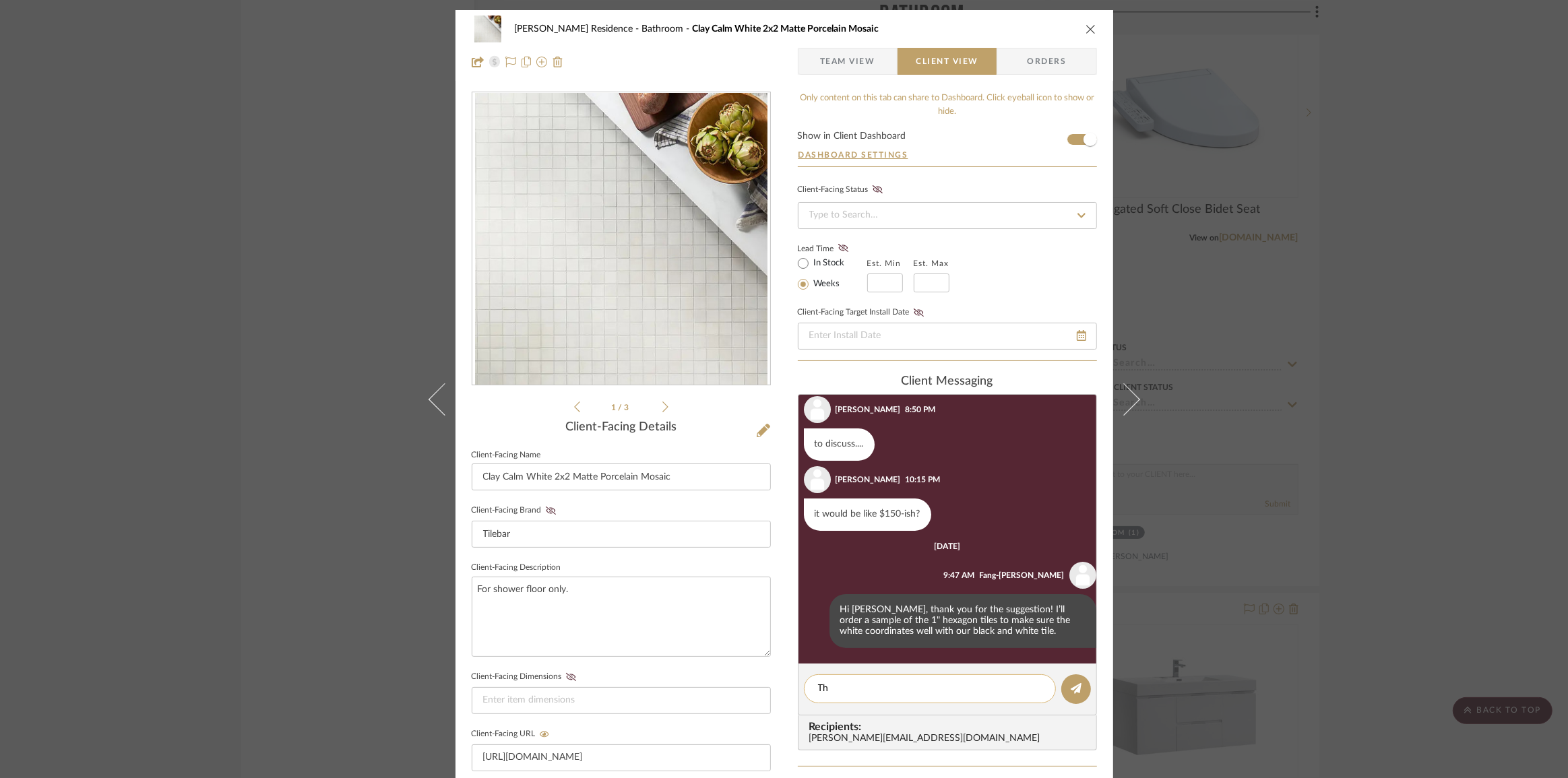
type textarea "T"
click at [1421, 419] on div "[PERSON_NAME] Residence Bathroom Clay Calm White 2x2 Matte Porcelain Mosaic Tea…" at bounding box center [784, 389] width 1568 height 778
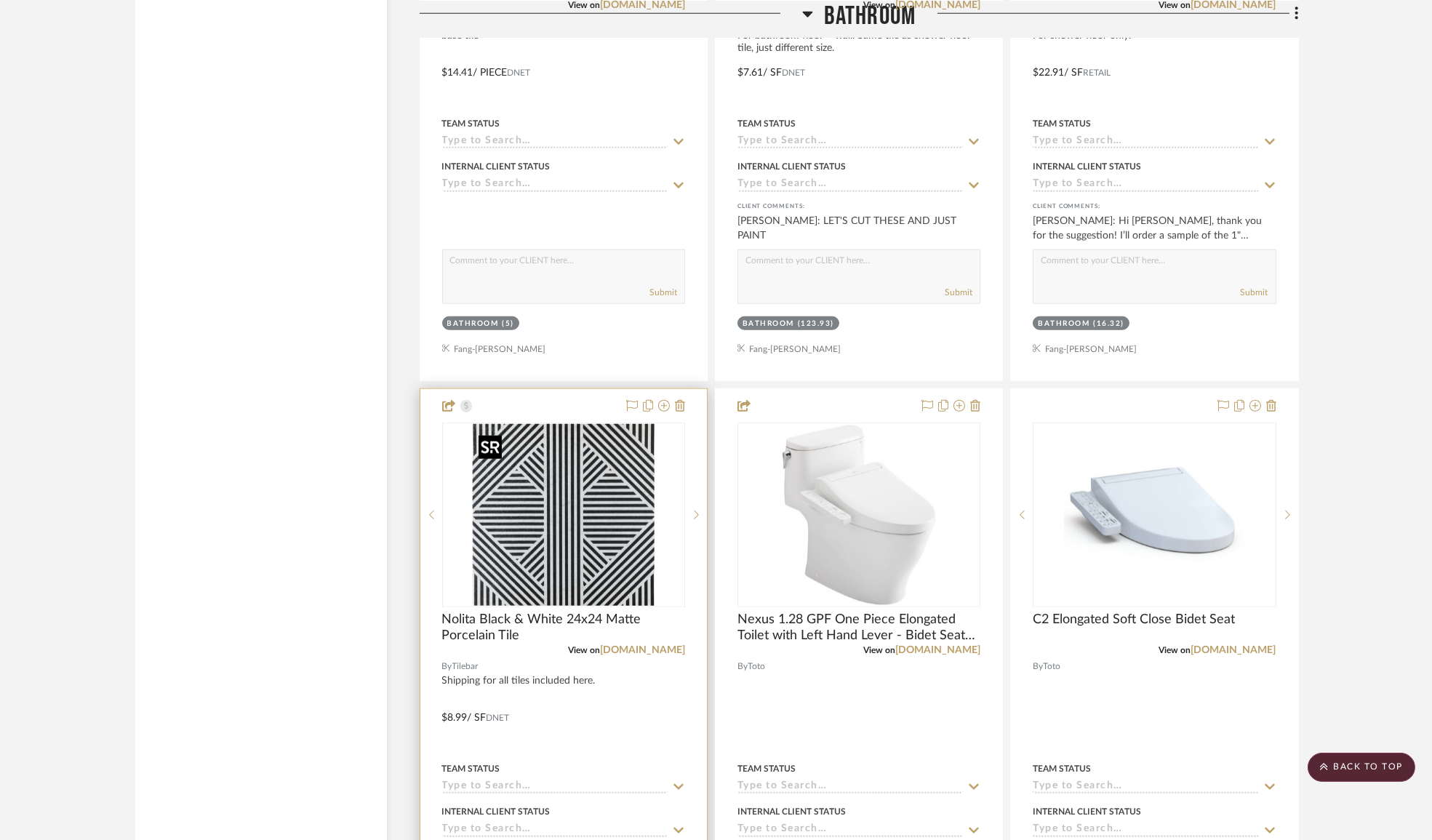
scroll to position [4002, 0]
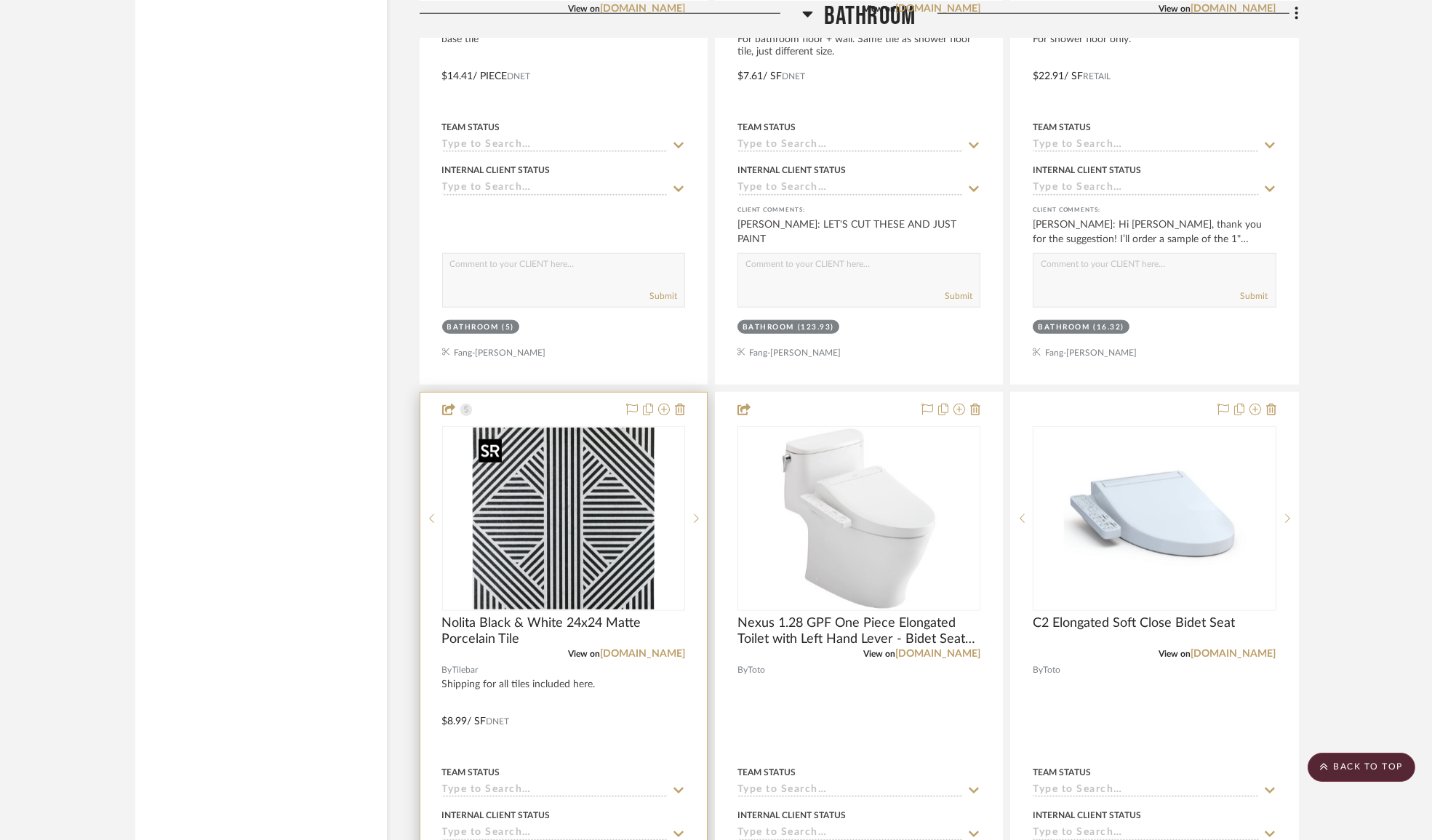
click at [588, 564] on img "0" at bounding box center [563, 518] width 182 height 182
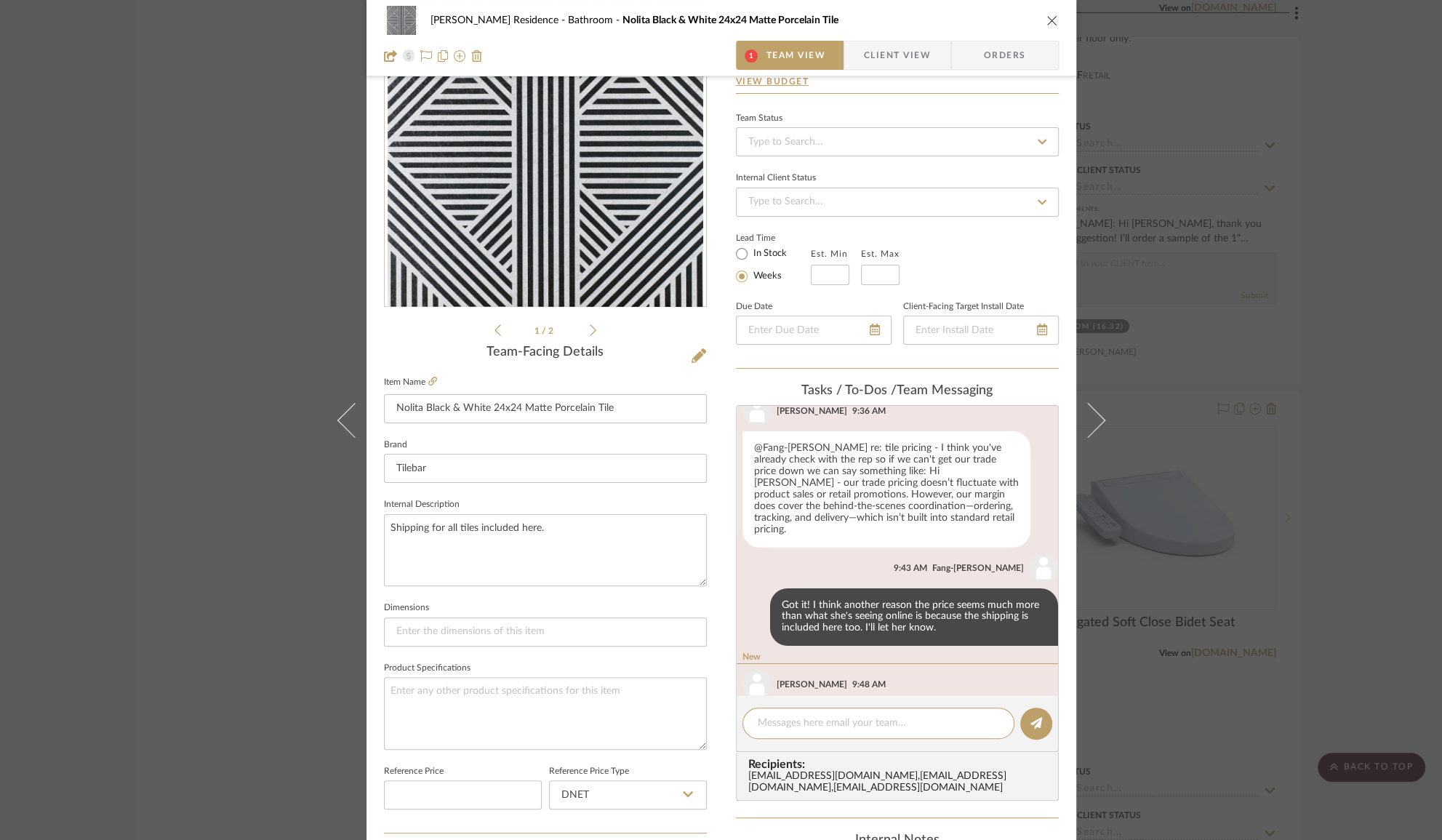
scroll to position [66, 0]
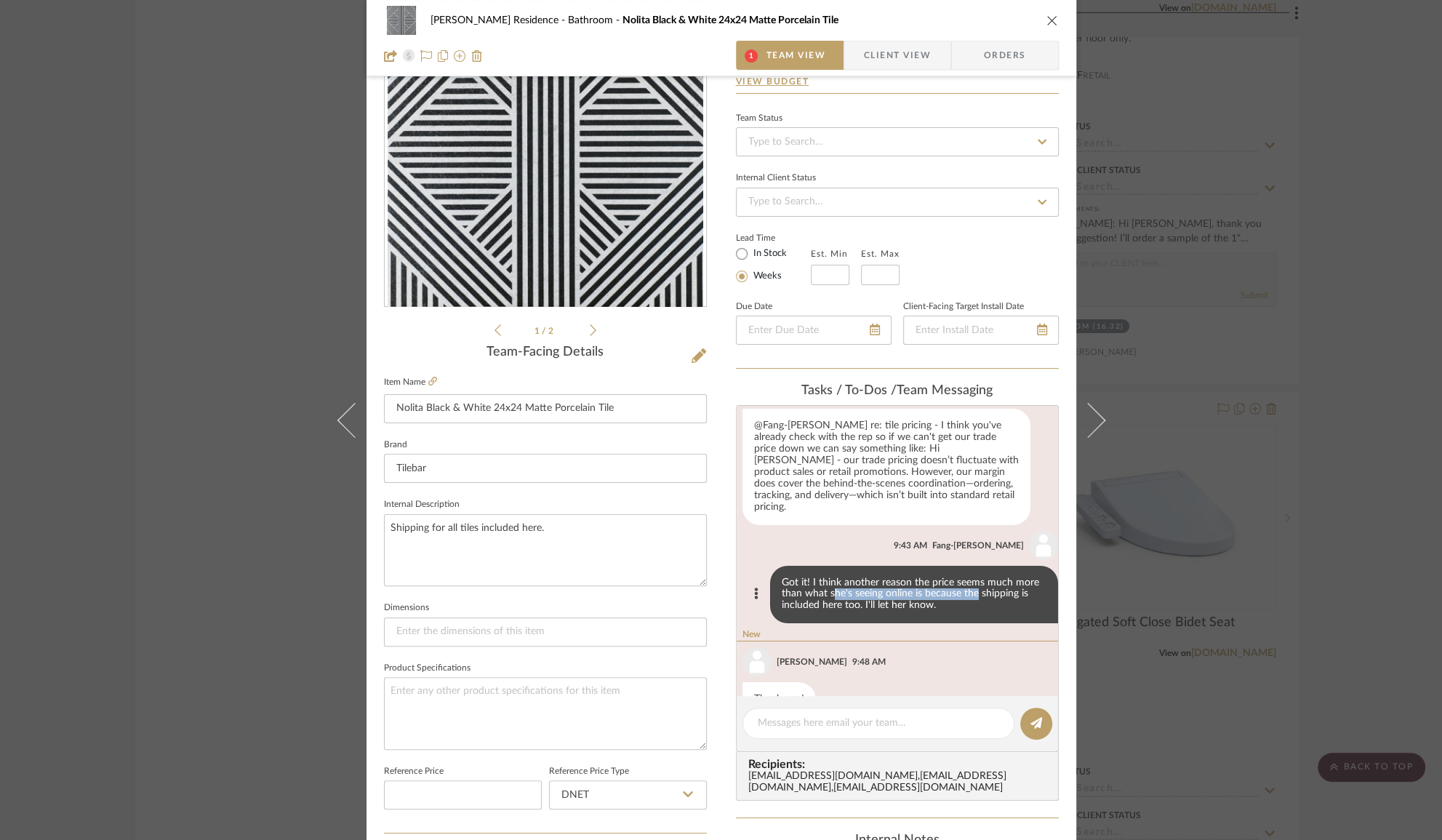
drag, startPoint x: 862, startPoint y: 583, endPoint x: 967, endPoint y: 583, distance: 105.0
click at [967, 583] on div "Got it! I think another reason the price seems much more than what she's seeing…" at bounding box center [914, 594] width 288 height 58
click at [965, 583] on div "Got it! I think another reason the price seems much more than what she's seeing…" at bounding box center [914, 594] width 288 height 58
drag, startPoint x: 888, startPoint y: 591, endPoint x: 819, endPoint y: 595, distance: 69.1
click at [819, 595] on div "Got it! I think another reason the price seems much more than what she's seeing…" at bounding box center [914, 594] width 288 height 58
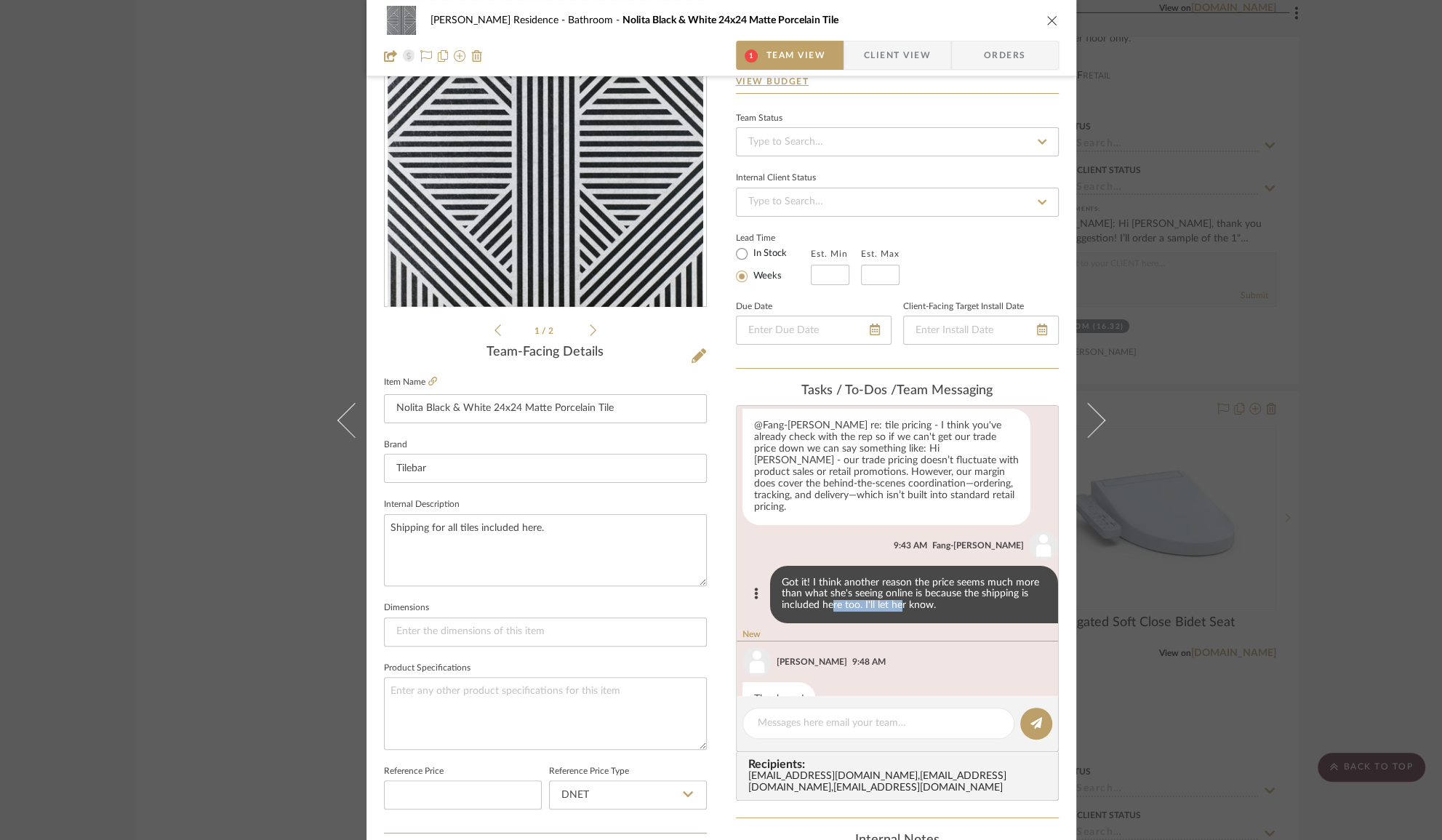
click at [819, 595] on div "Got it! I think another reason the price seems much more than what she's seeing…" at bounding box center [914, 594] width 288 height 58
click at [892, 46] on span "Client View" at bounding box center [898, 55] width 67 height 29
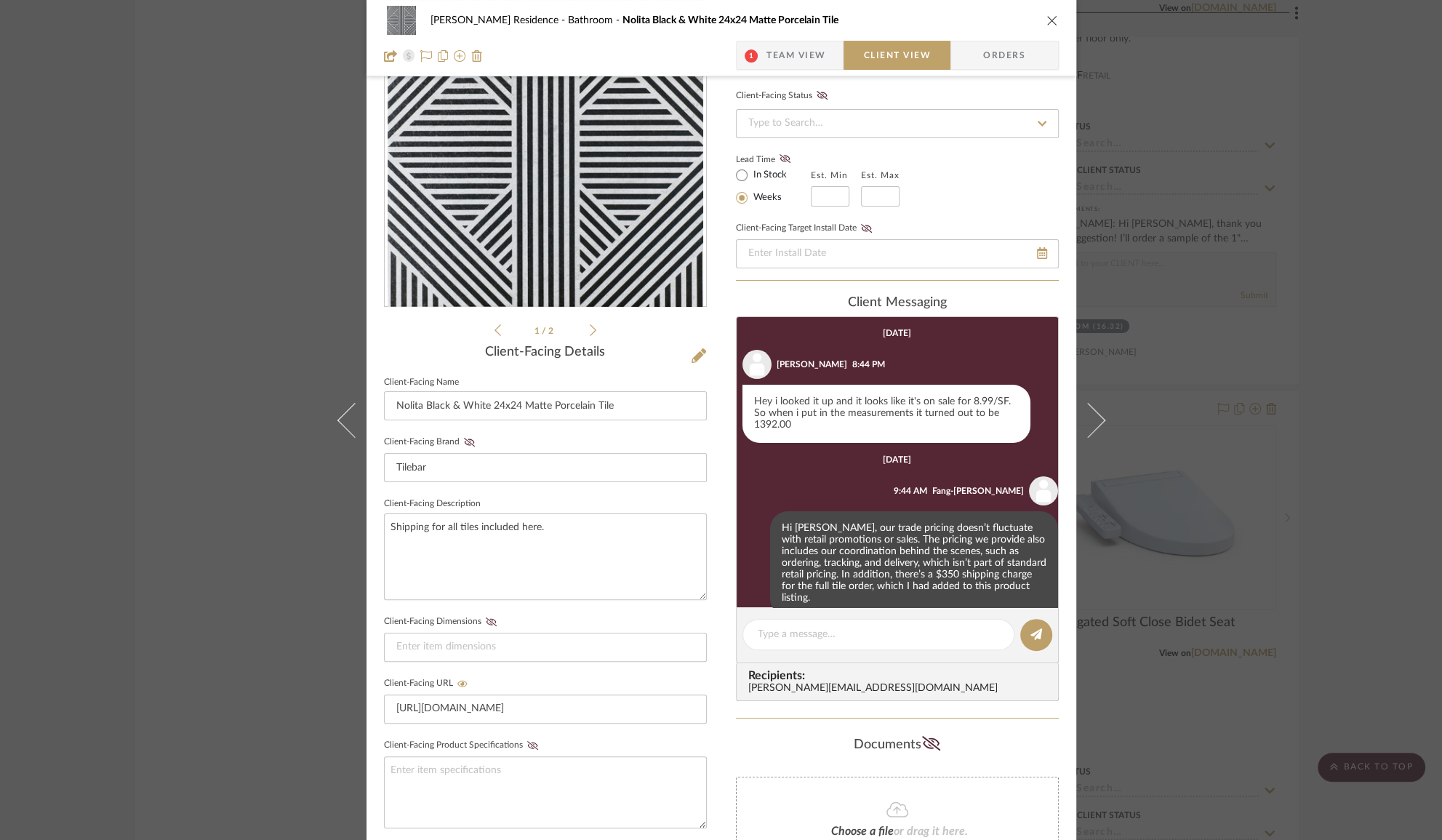
scroll to position [272, 0]
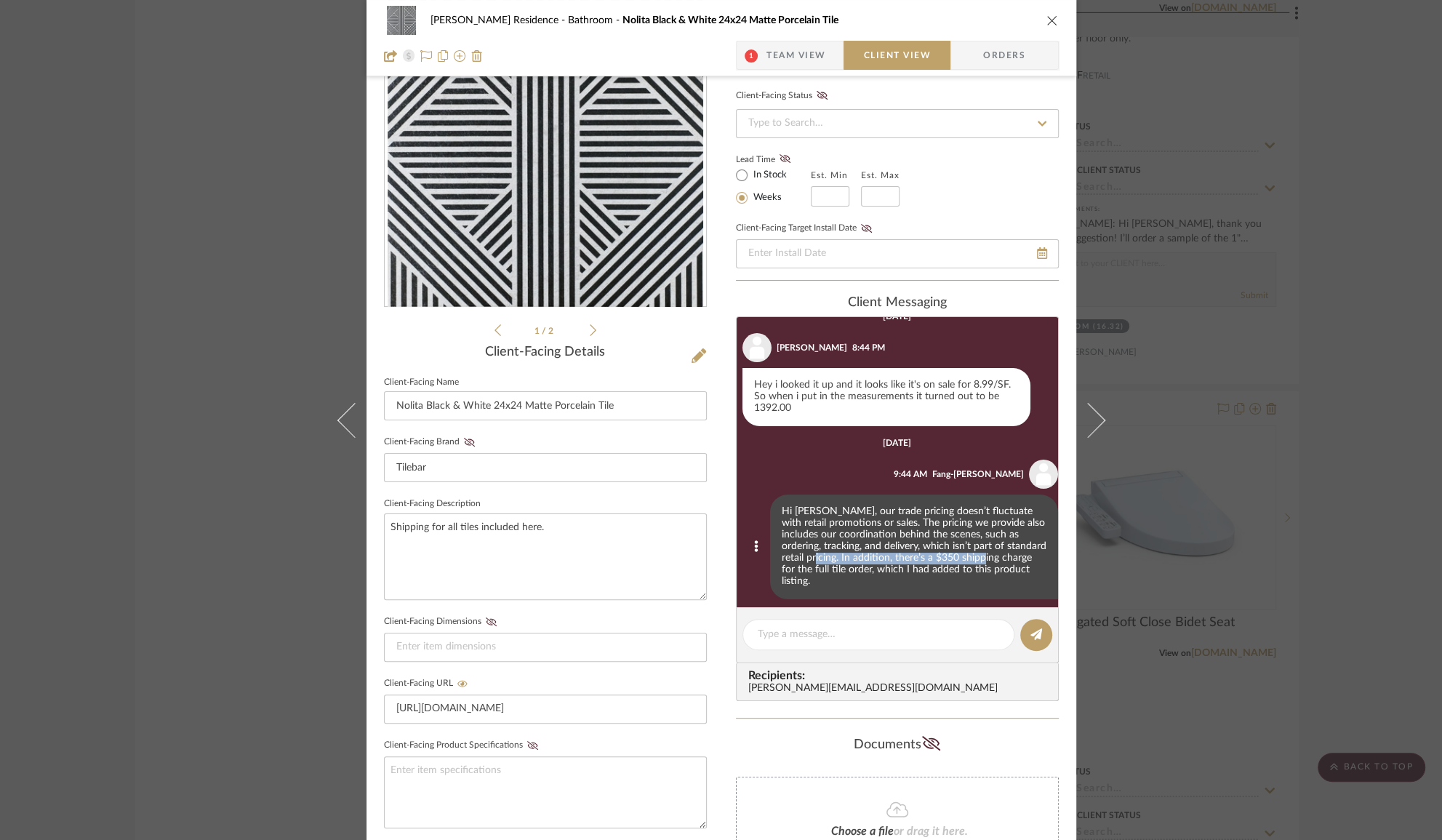
drag, startPoint x: 822, startPoint y: 559, endPoint x: 985, endPoint y: 563, distance: 163.0
click at [985, 563] on div "Hi [PERSON_NAME], our trade pricing doesn’t fluctuate with retail promotions or…" at bounding box center [914, 546] width 288 height 104
click at [987, 563] on div "Hi [PERSON_NAME], our trade pricing doesn’t fluctuate with retail promotions or…" at bounding box center [914, 546] width 288 height 104
drag, startPoint x: 923, startPoint y: 568, endPoint x: 809, endPoint y: 571, distance: 114.0
click at [809, 571] on div "Hi [PERSON_NAME], our trade pricing doesn’t fluctuate with retail promotions or…" at bounding box center [914, 546] width 288 height 104
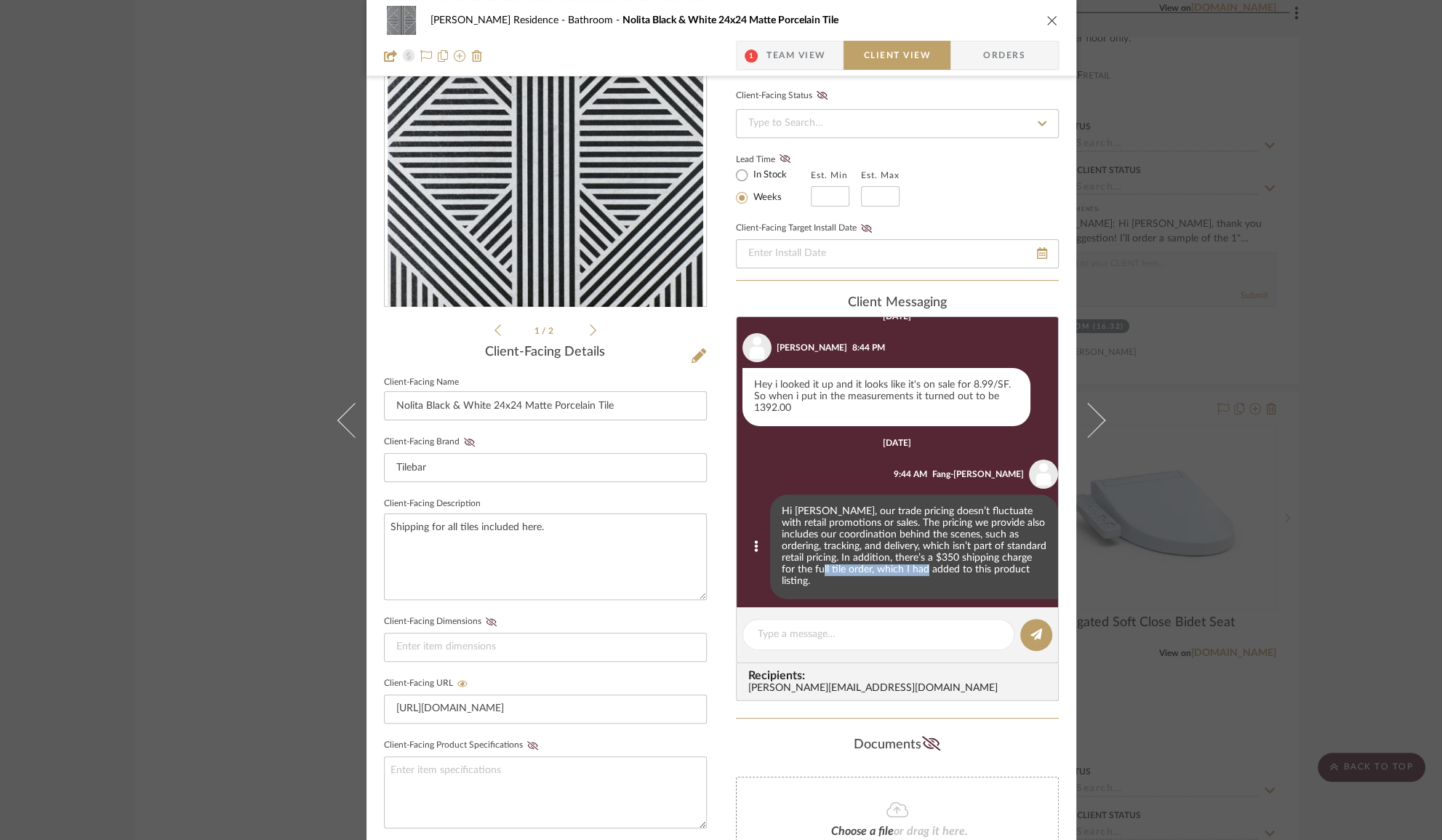
click at [809, 571] on div "Hi [PERSON_NAME], our trade pricing doesn’t fluctuate with retail promotions or…" at bounding box center [914, 546] width 288 height 104
drag, startPoint x: 831, startPoint y: 571, endPoint x: 972, endPoint y: 571, distance: 141.0
click at [972, 571] on div "Hi [PERSON_NAME], our trade pricing doesn’t fluctuate with retail promotions or…" at bounding box center [914, 546] width 288 height 104
click at [1047, 18] on icon "close" at bounding box center [1052, 20] width 12 height 12
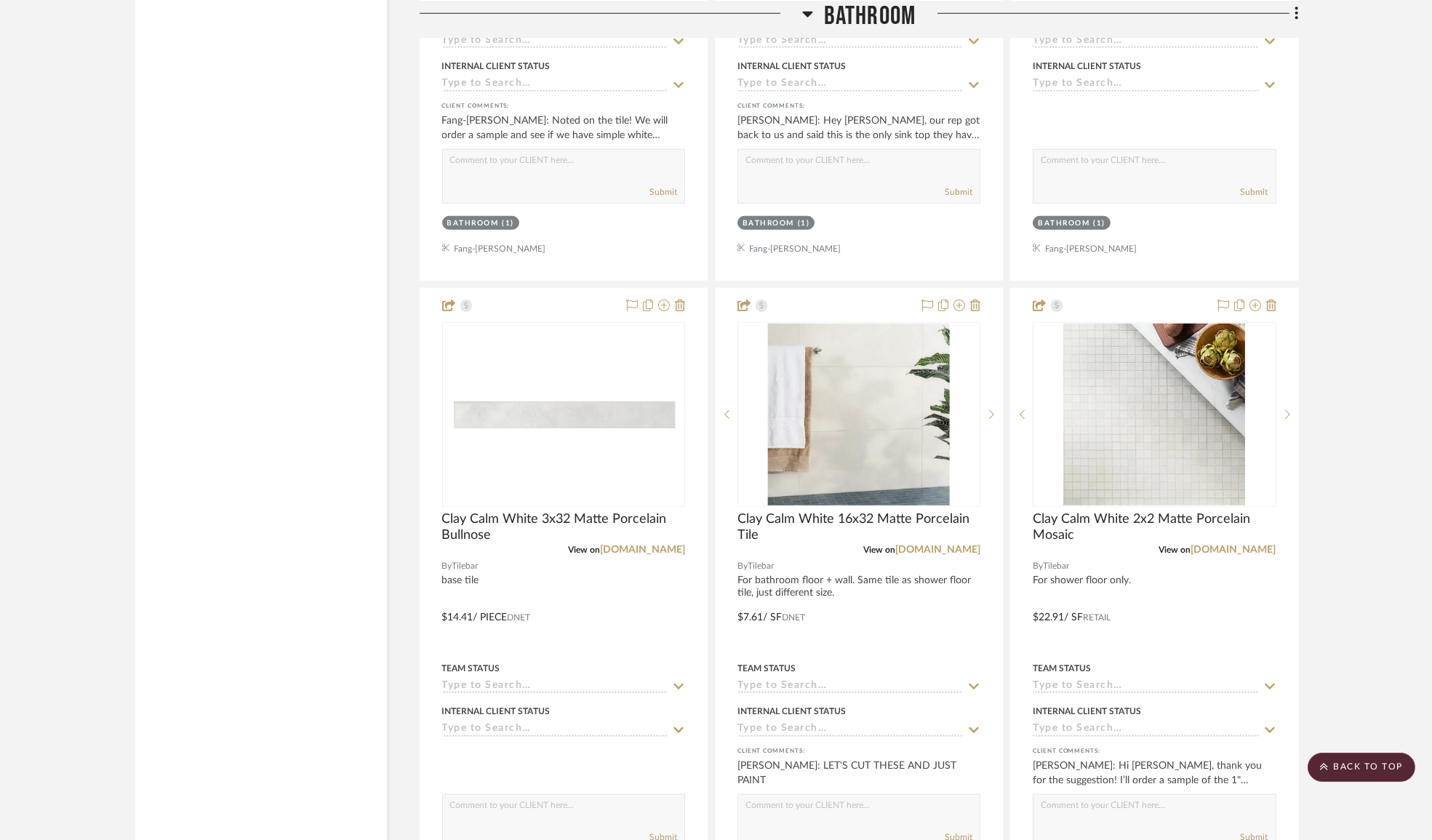
scroll to position [3208, 0]
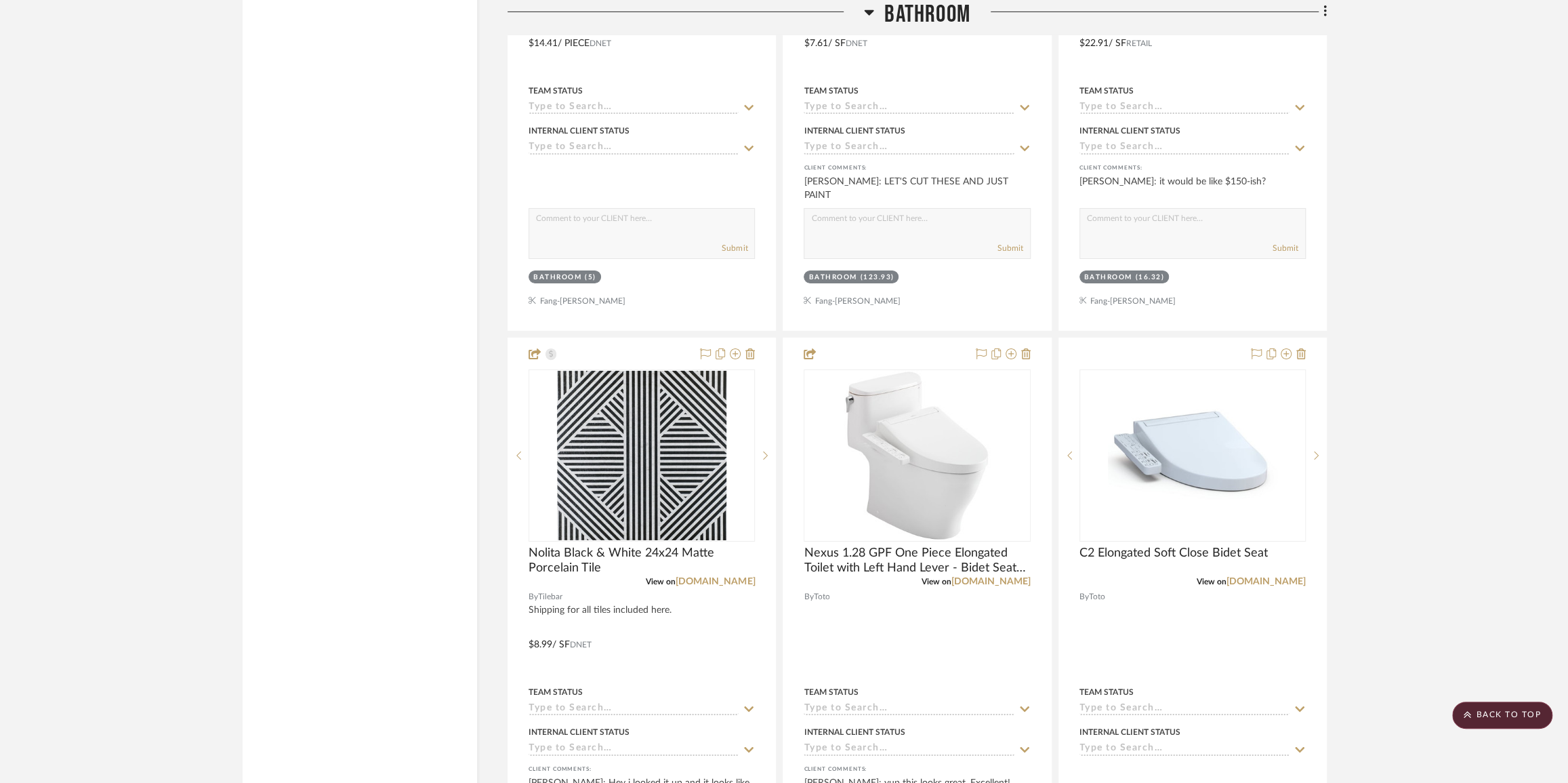
scroll to position [4189, 0]
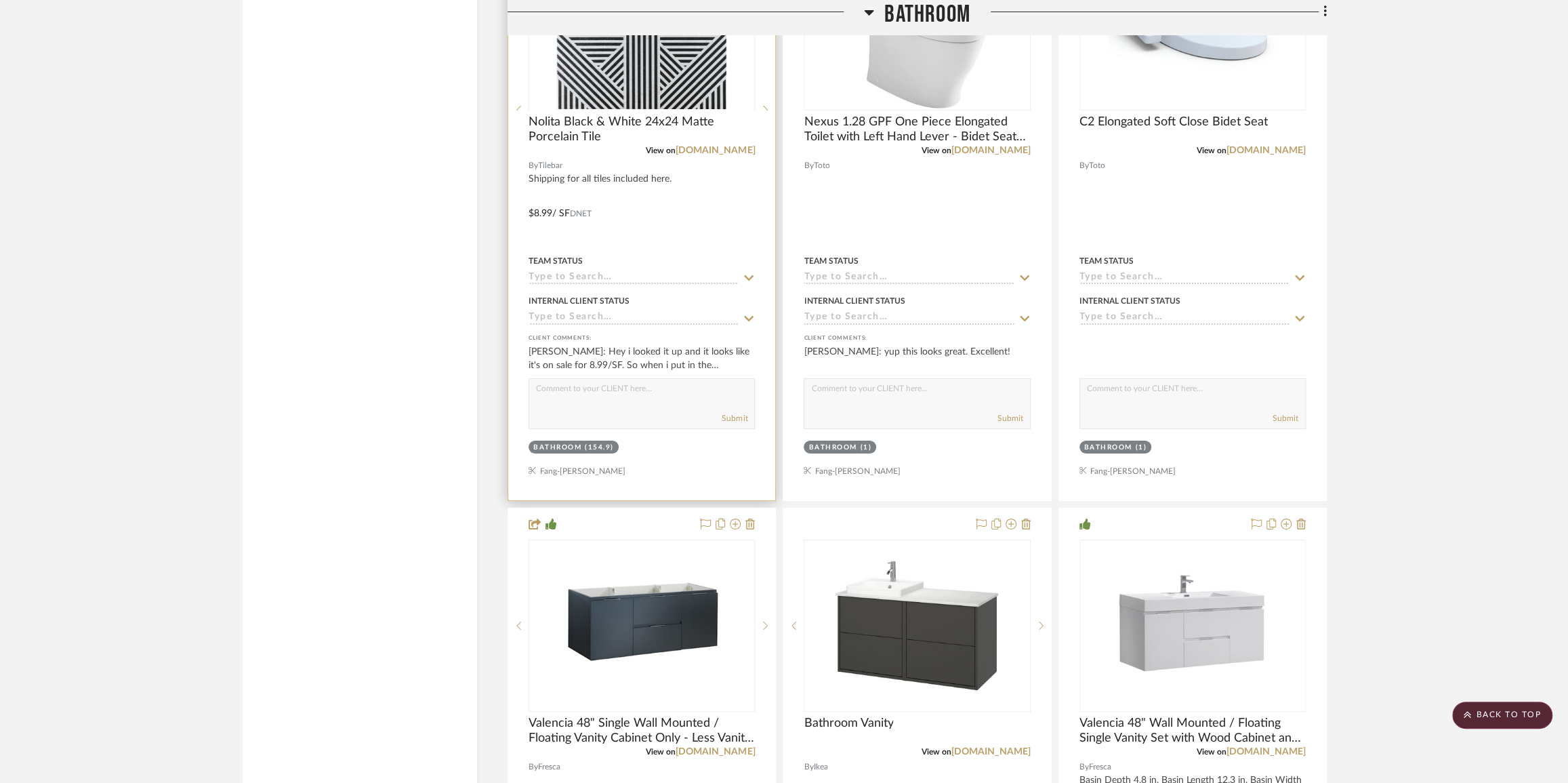
click at [696, 74] on div at bounding box center [641, 109] width 226 height 343
click at [670, 60] on img "0" at bounding box center [641, 24] width 170 height 170
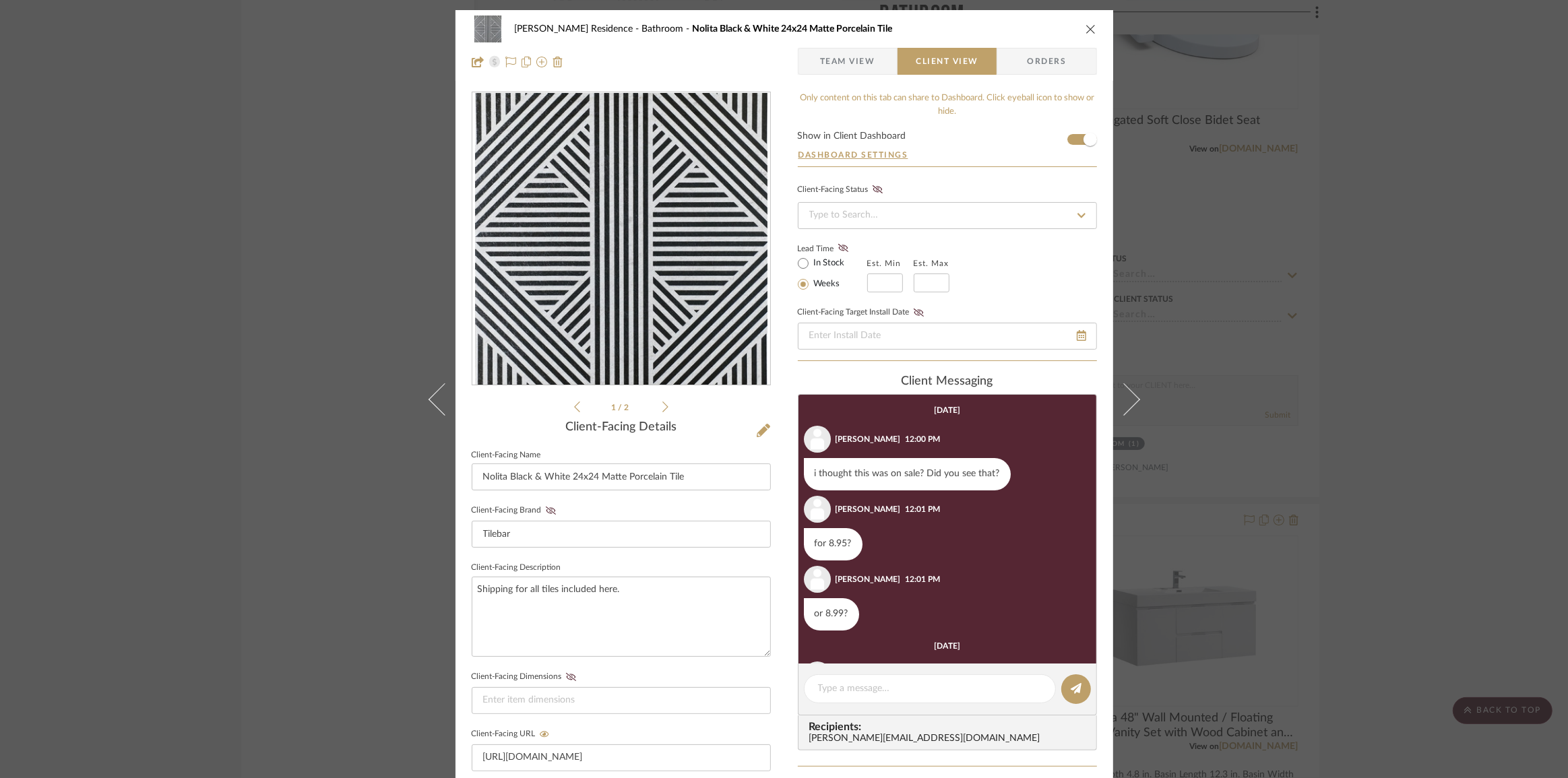
scroll to position [102, 0]
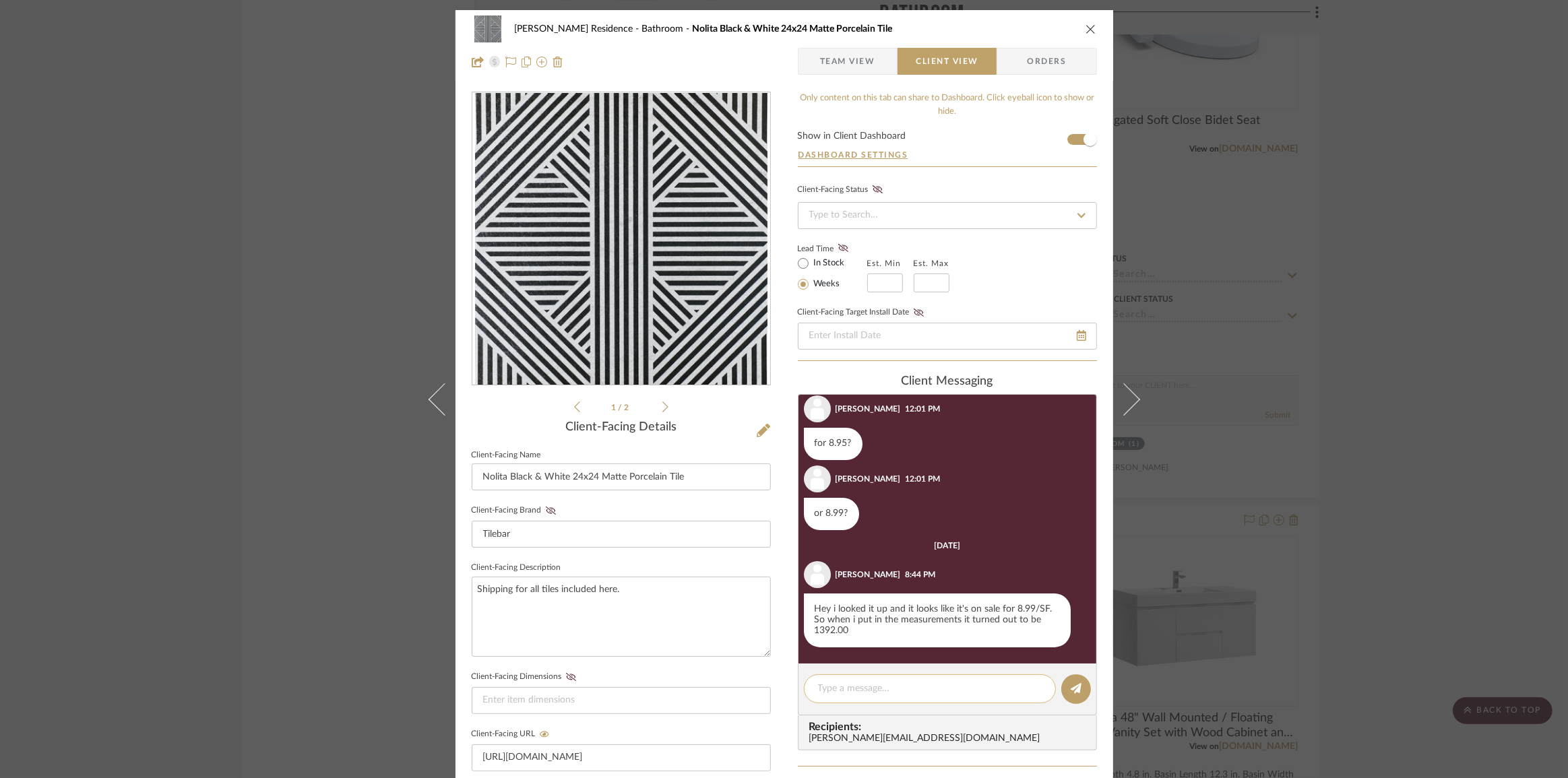
click at [930, 701] on div at bounding box center [930, 689] width 252 height 29
click at [930, 693] on textarea at bounding box center [929, 688] width 224 height 15
drag, startPoint x: 855, startPoint y: 632, endPoint x: 804, endPoint y: 608, distance: 56.4
click at [804, 608] on div "Hey i looked it up and it looks like it's on sale for 8.99/SF. So when i put in…" at bounding box center [938, 620] width 267 height 54
copy div "Hey i looked it up and it looks like it's on sale for 8.99/SF. So when i put in…"
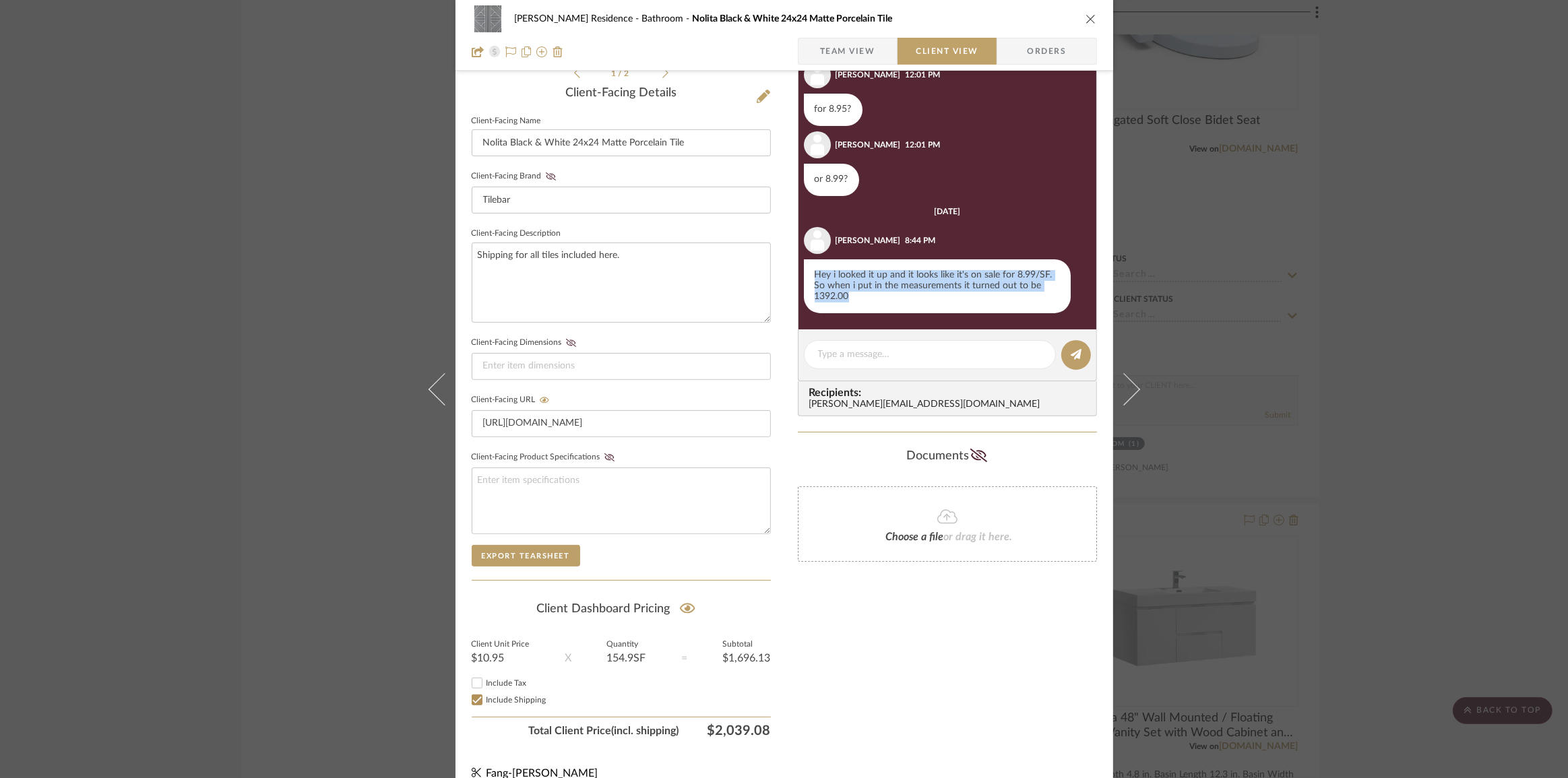
scroll to position [347, 0]
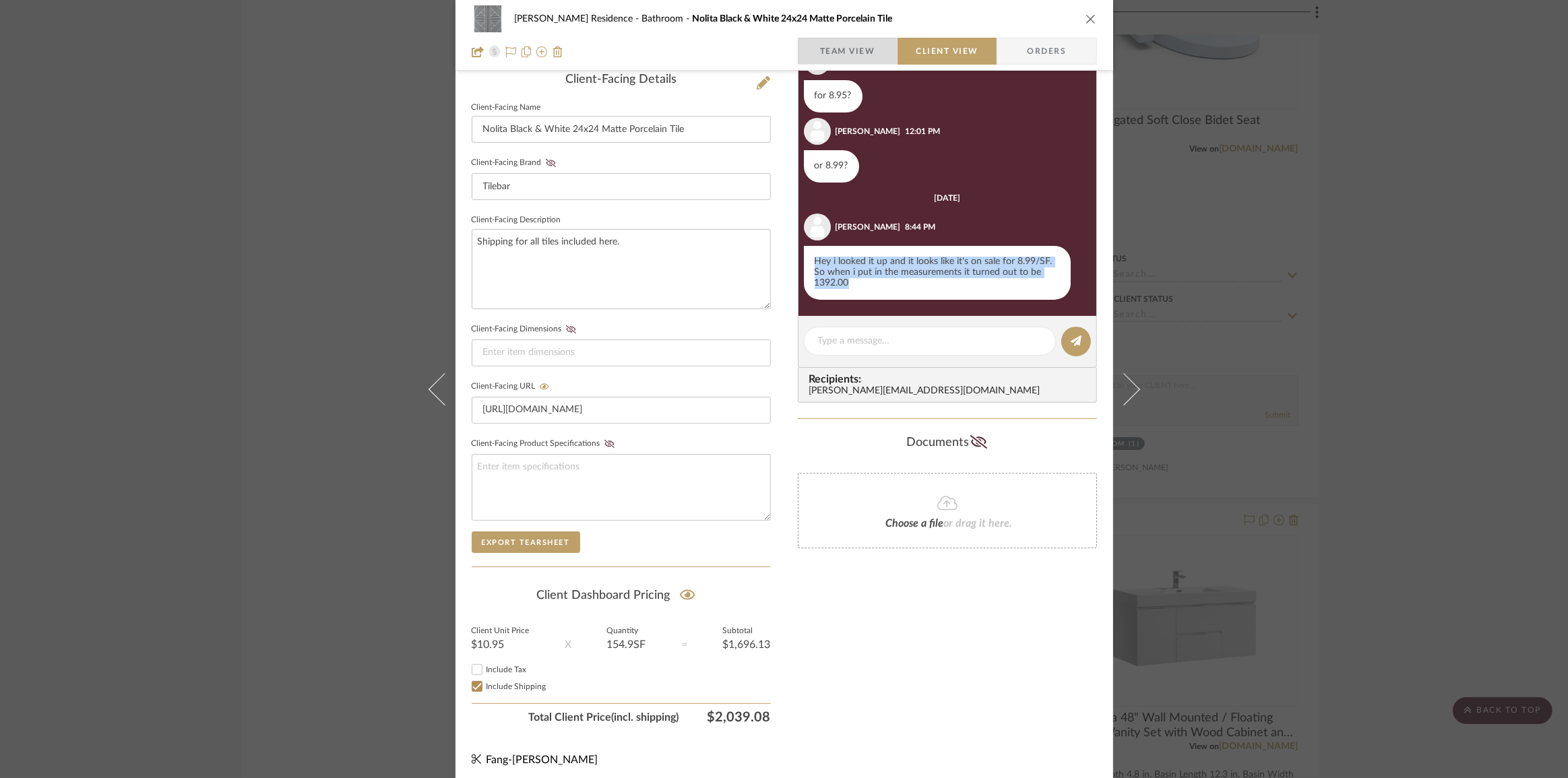
click at [820, 39] on span "Team View" at bounding box center [848, 50] width 56 height 27
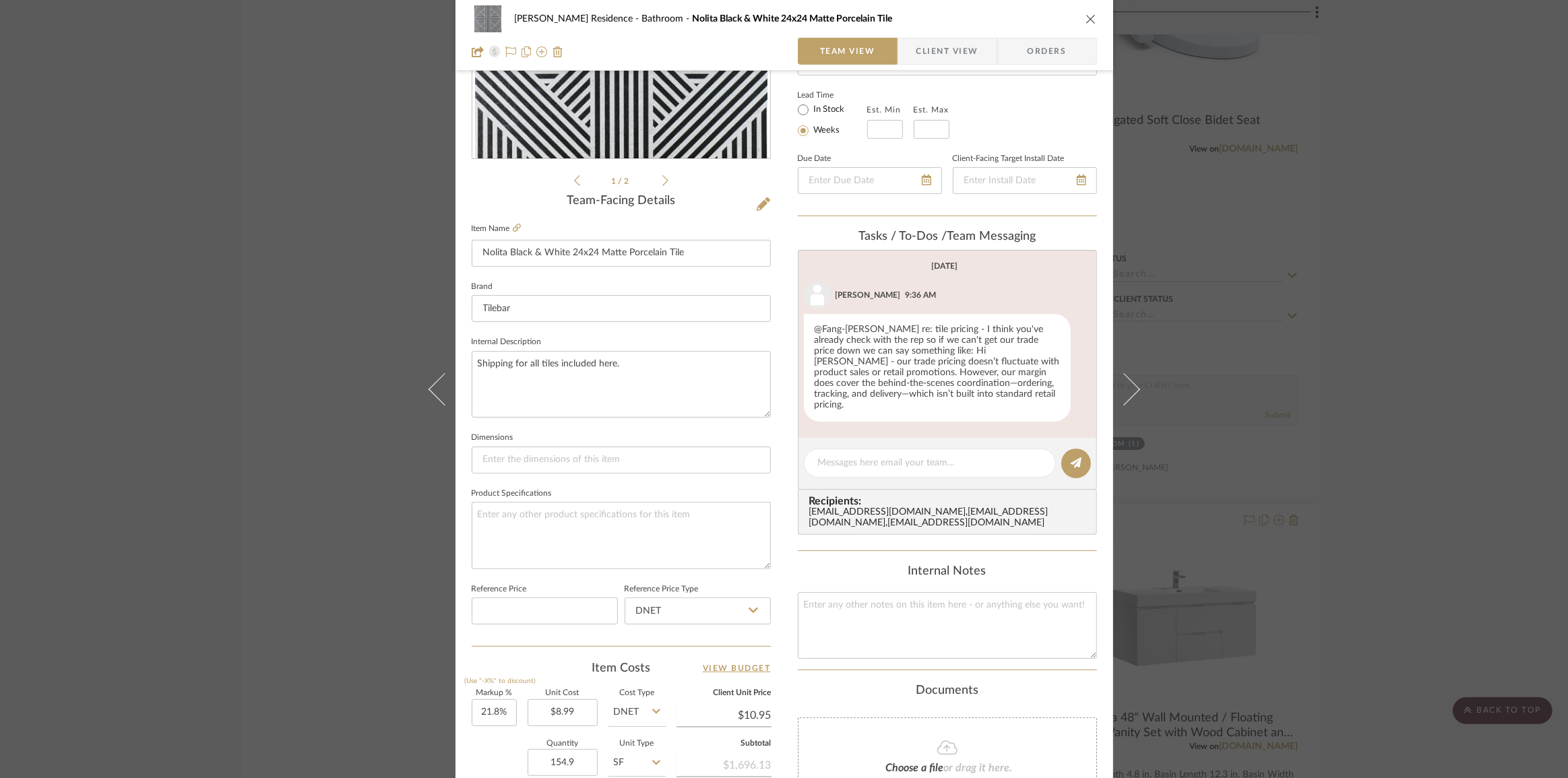
scroll to position [0, 0]
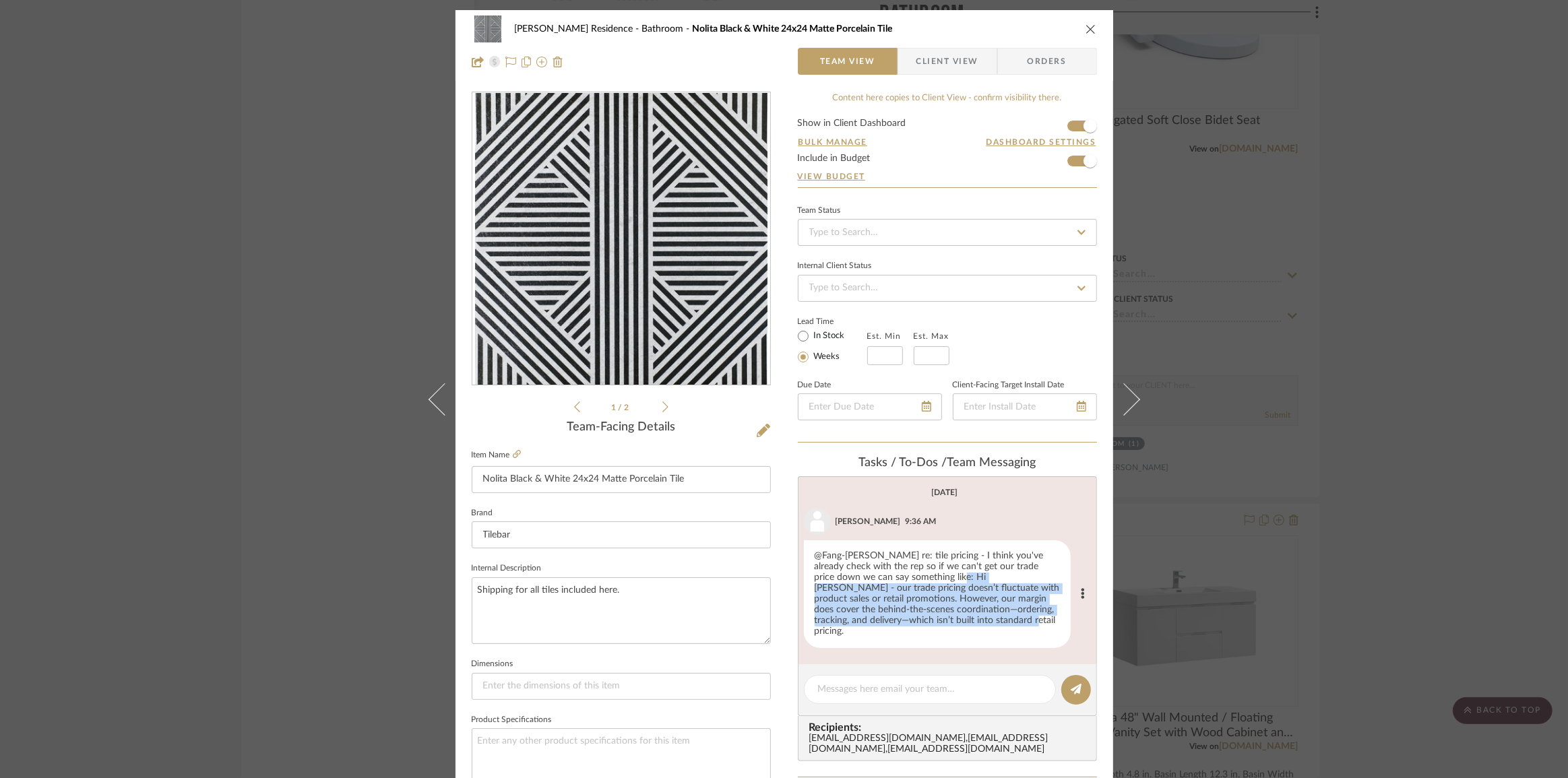
drag, startPoint x: 921, startPoint y: 573, endPoint x: 959, endPoint y: 624, distance: 63.6
click at [959, 624] on div "@Fang-Ting Lee re: tile pricing - I think you've already check with the rep so …" at bounding box center [938, 594] width 267 height 108
copy div "Hi Anne - our trade pricing doesn’t fluctuate with product sales or retail prom…"
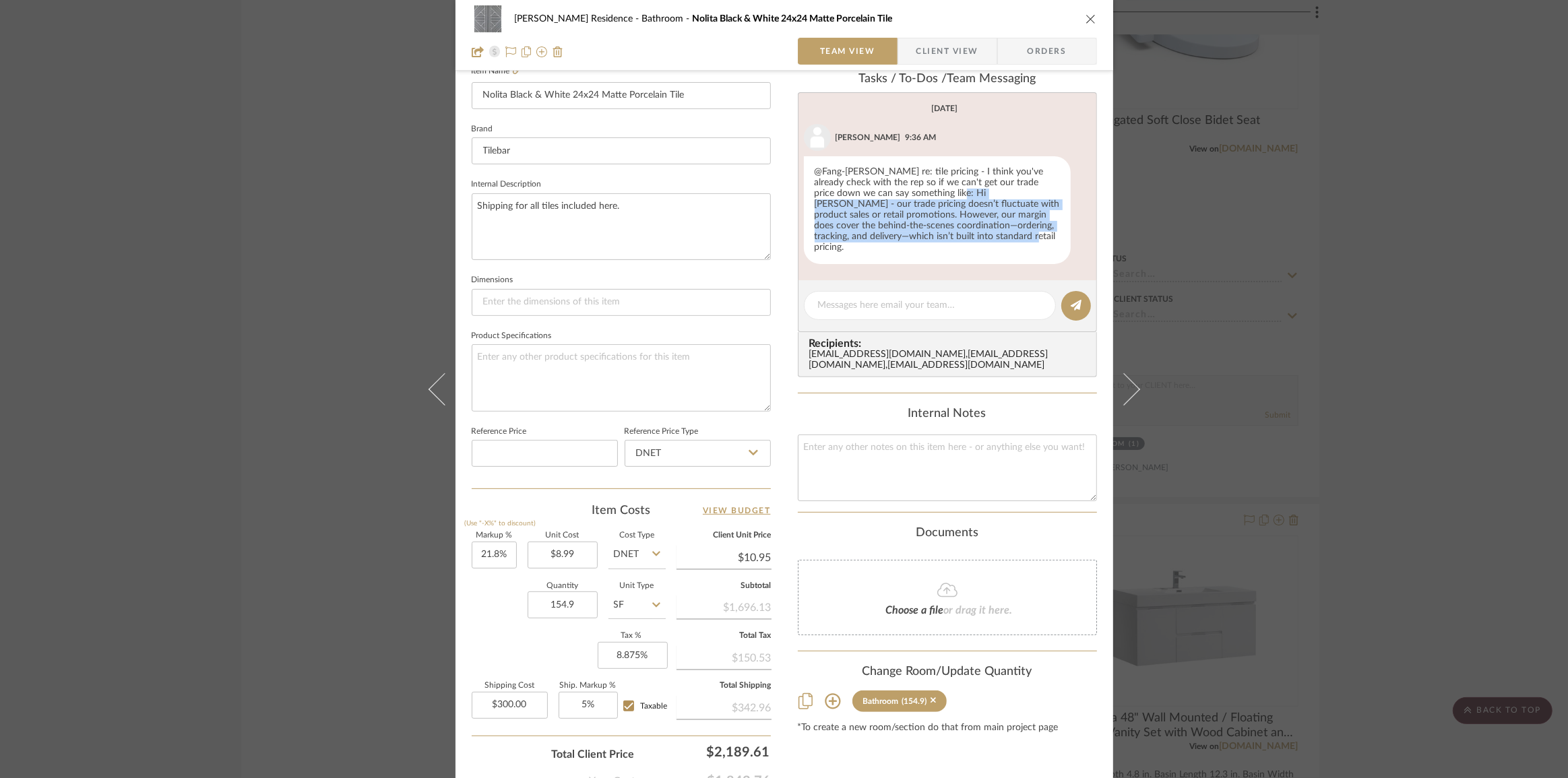
scroll to position [472, 0]
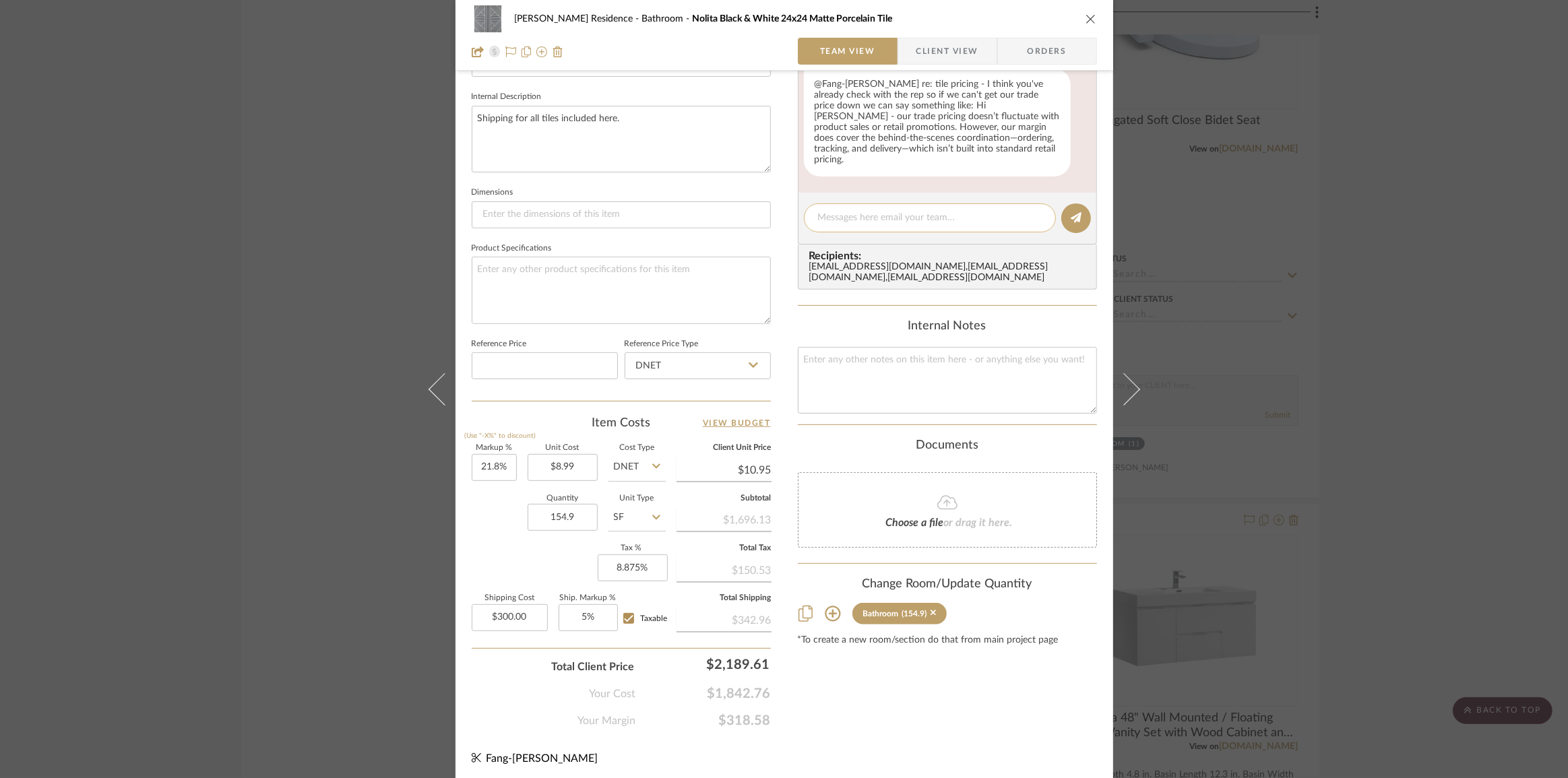
click at [901, 219] on div at bounding box center [930, 218] width 252 height 29
click at [905, 211] on textarea at bounding box center [929, 217] width 224 height 15
click at [926, 211] on textarea at bounding box center [929, 217] width 224 height 15
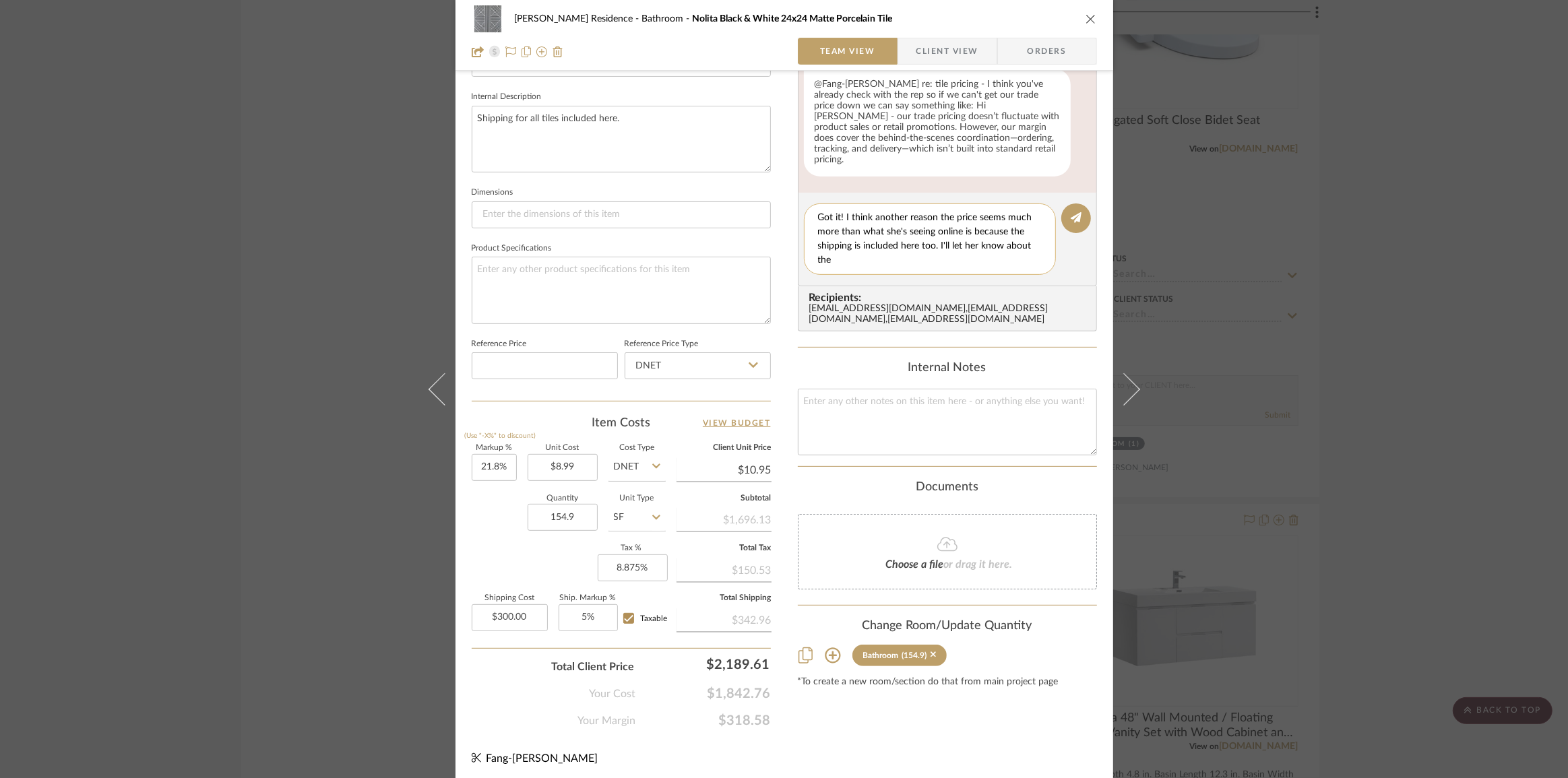
scroll to position [0, 0]
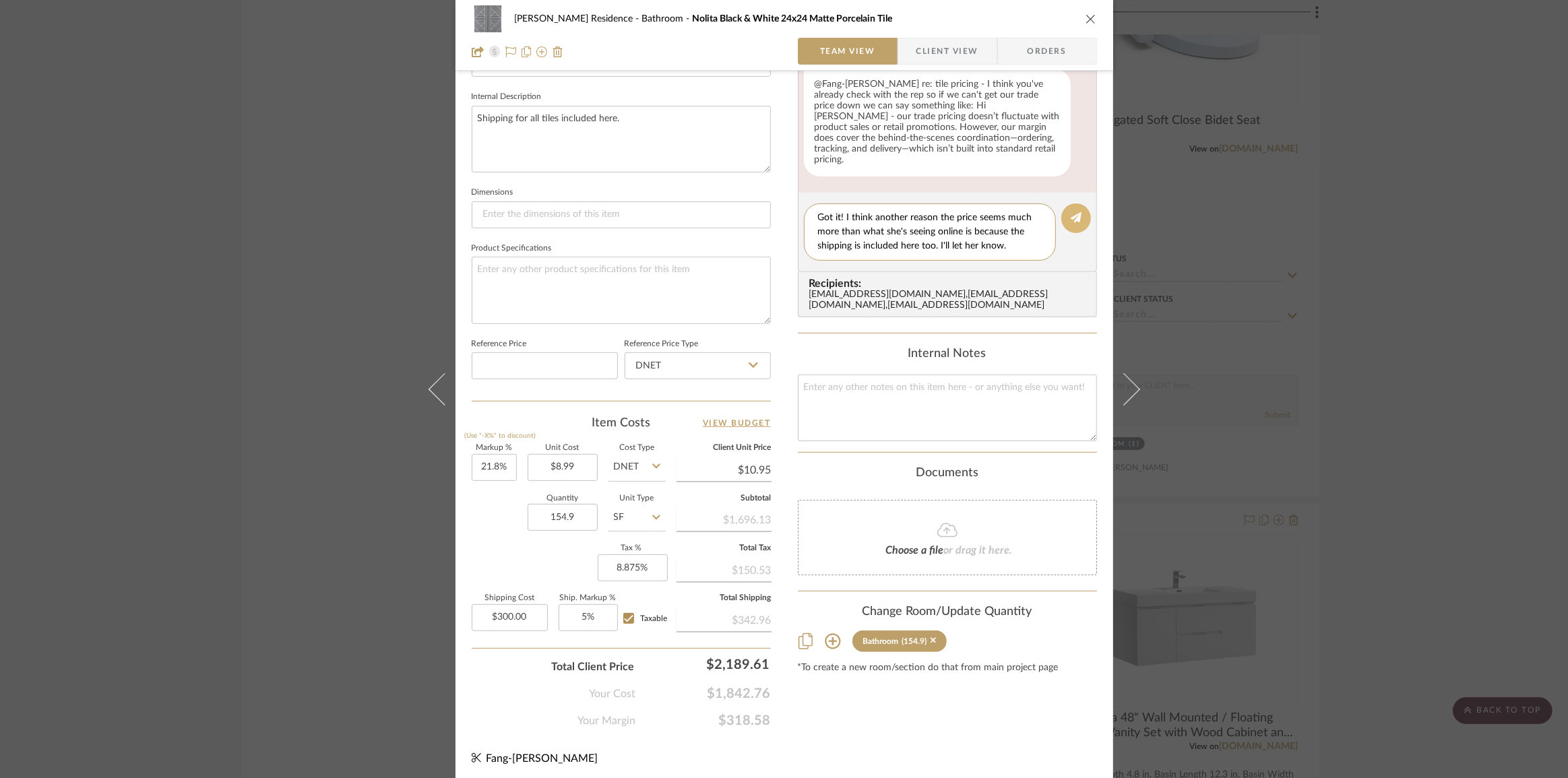
type textarea "Got it! I think another reason the price seems much more than what she's seeing…"
click at [1075, 211] on icon at bounding box center [1076, 217] width 11 height 11
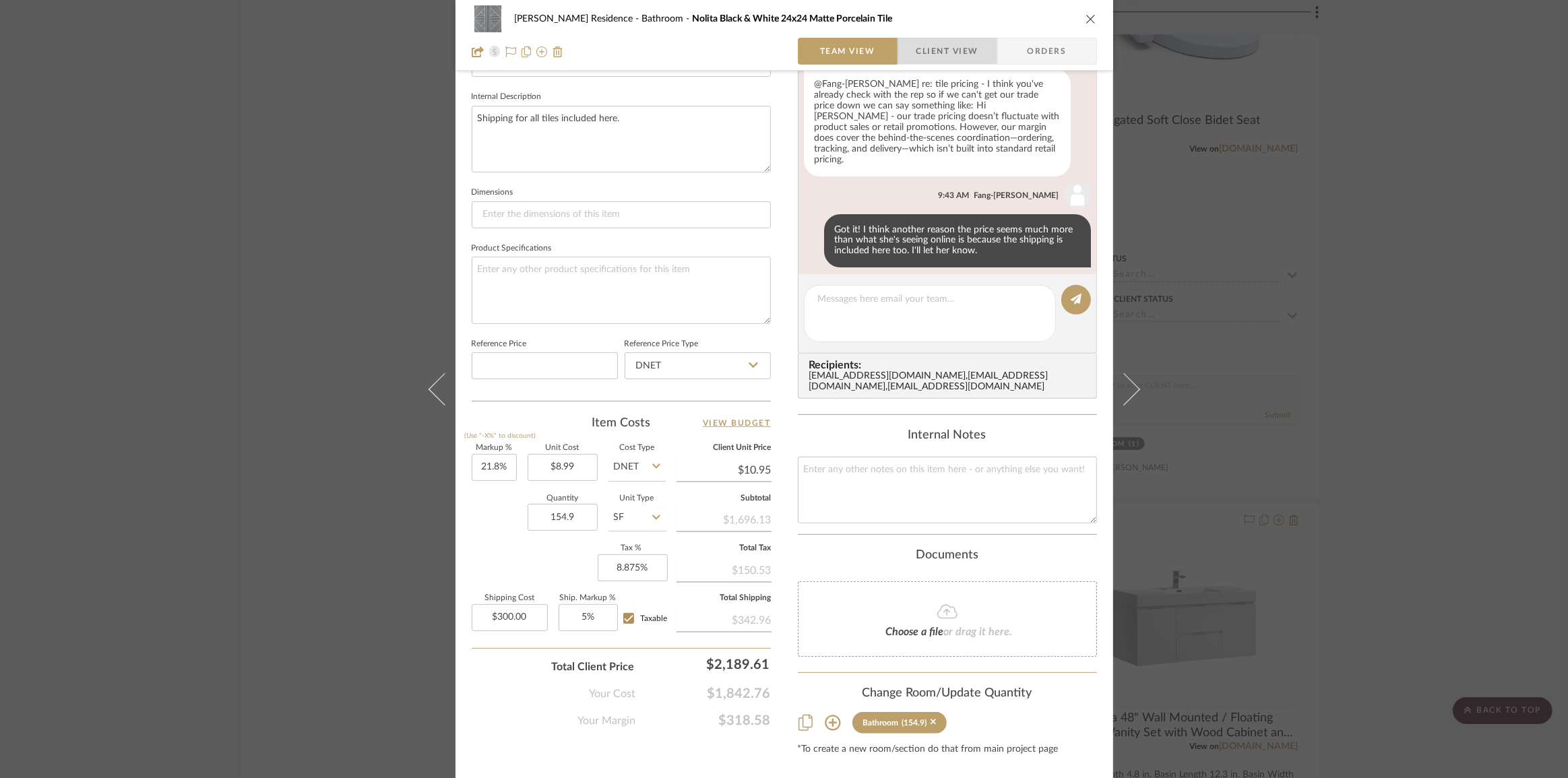
click at [926, 52] on span "Client View" at bounding box center [947, 50] width 62 height 27
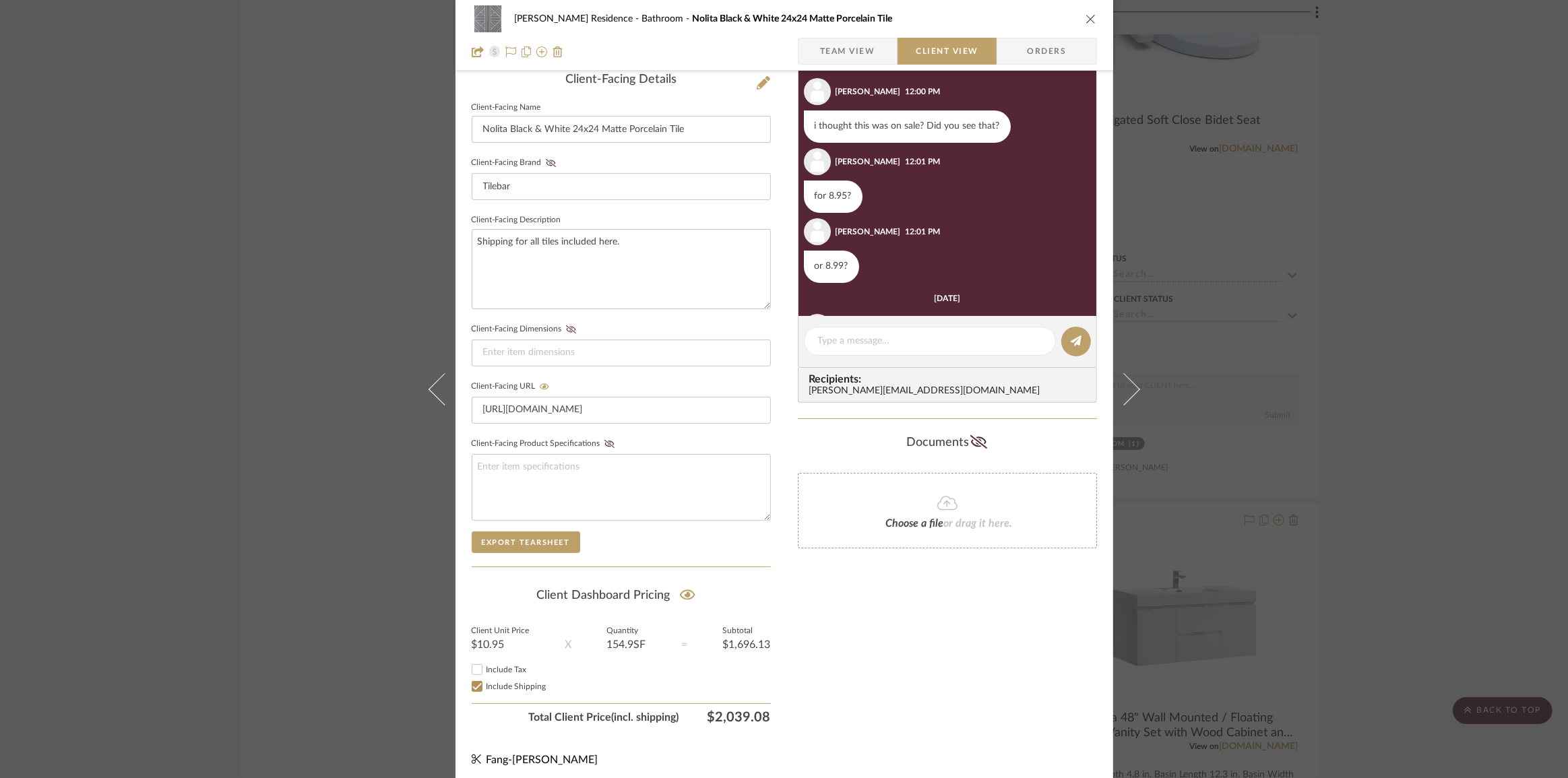
scroll to position [102, 0]
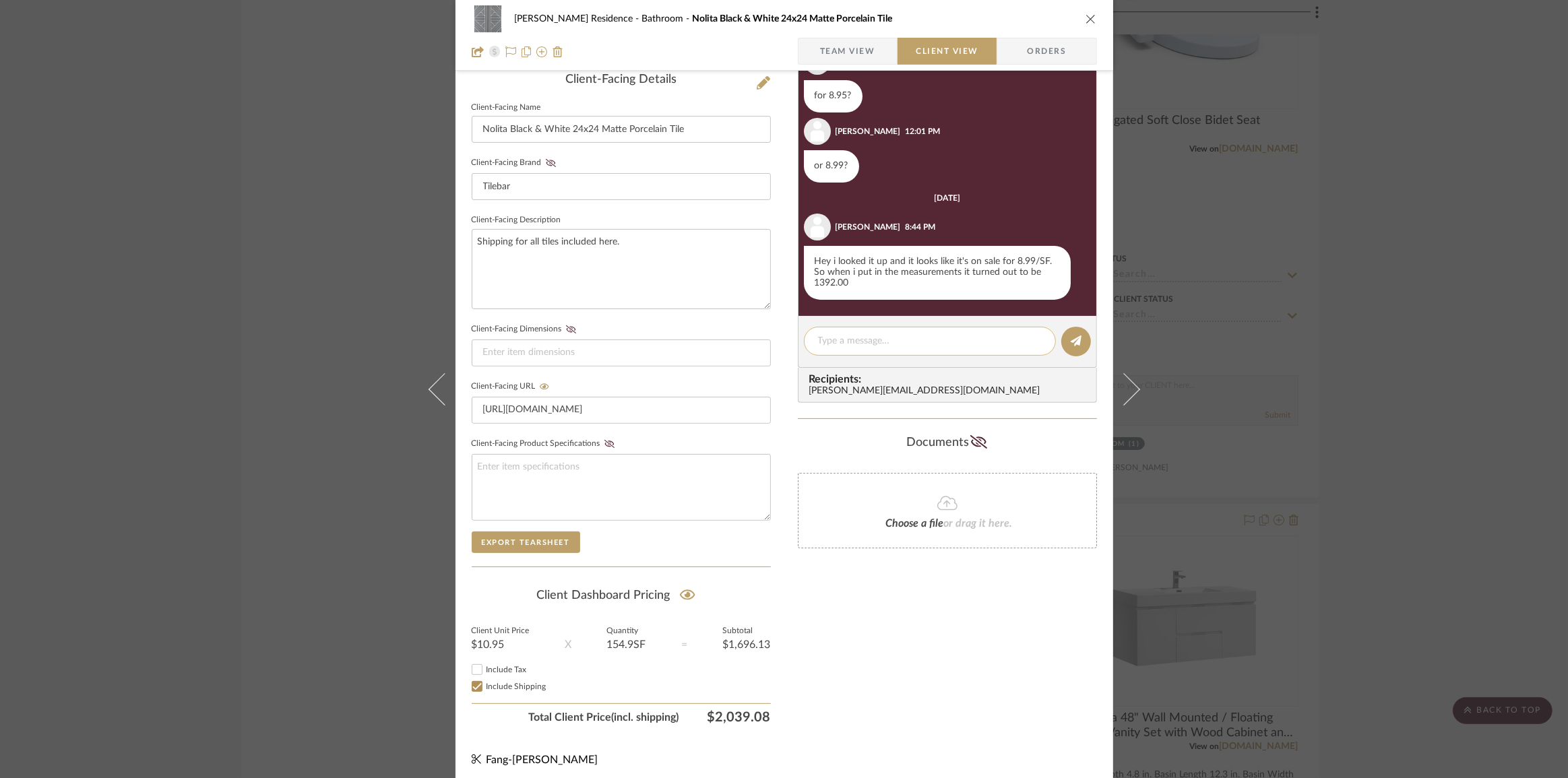
click at [909, 336] on textarea at bounding box center [929, 341] width 224 height 15
paste textarea "Hi Anne, Thanks for checking on that! Our trade pricing doesn’t fluctuate with …"
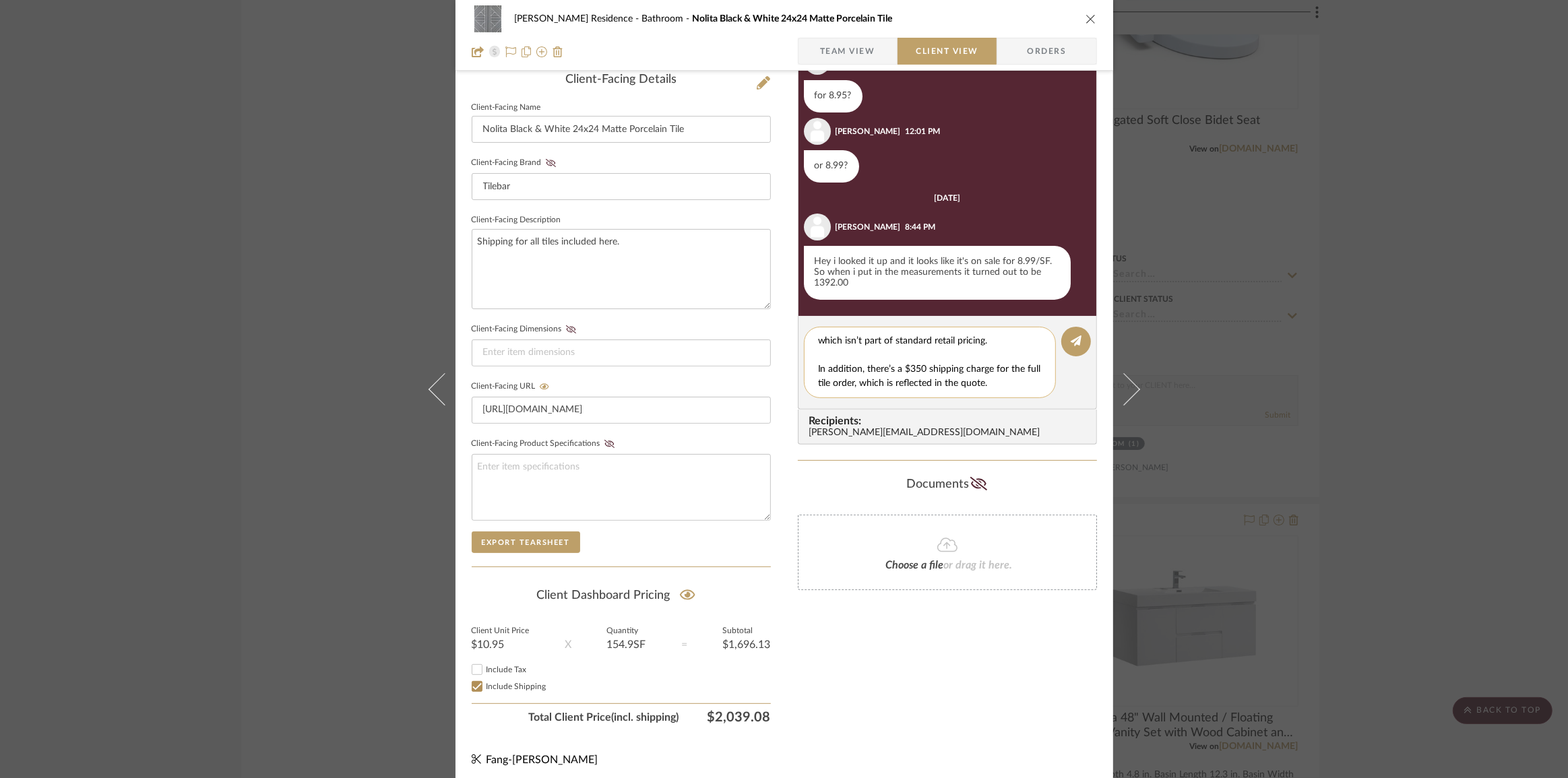
scroll to position [0, 0]
click at [860, 338] on textarea "Hi Anne, Thanks for checking on that! Our trade pricing doesn’t fluctuate with …" at bounding box center [934, 362] width 234 height 56
drag, startPoint x: 933, startPoint y: 350, endPoint x: 873, endPoint y: 336, distance: 61.6
click at [873, 336] on textarea "Hi Anne, Thanks for checking on that! Our trade pricing doesn’t fluctuate with …" at bounding box center [934, 362] width 234 height 56
click at [1020, 368] on textarea "Hi Anne, our trade pricing doesn’t fluctuate with retail promotions or sales. T…" at bounding box center [934, 362] width 234 height 56
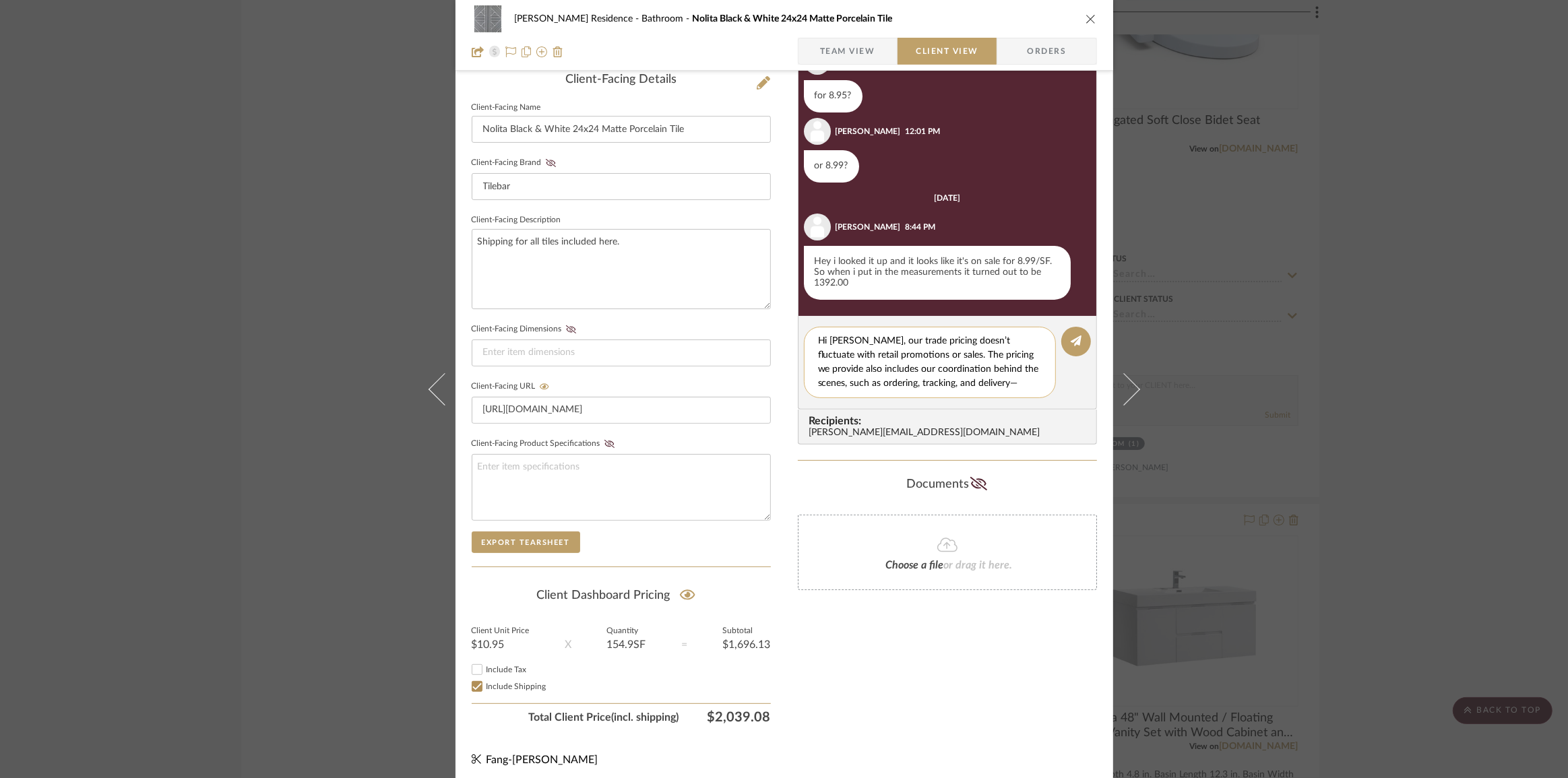
click at [981, 377] on textarea "Hi Anne, our trade pricing doesn’t fluctuate with retail promotions or sales. T…" at bounding box center [934, 362] width 234 height 56
click at [969, 342] on textarea "Hi Anne, our trade pricing doesn’t fluctuate with retail promotions or sales. T…" at bounding box center [934, 362] width 234 height 56
click at [944, 378] on textarea "Hi Anne, our trade pricing doesn’t fluctuate with retail promotions or sales. T…" at bounding box center [934, 362] width 234 height 56
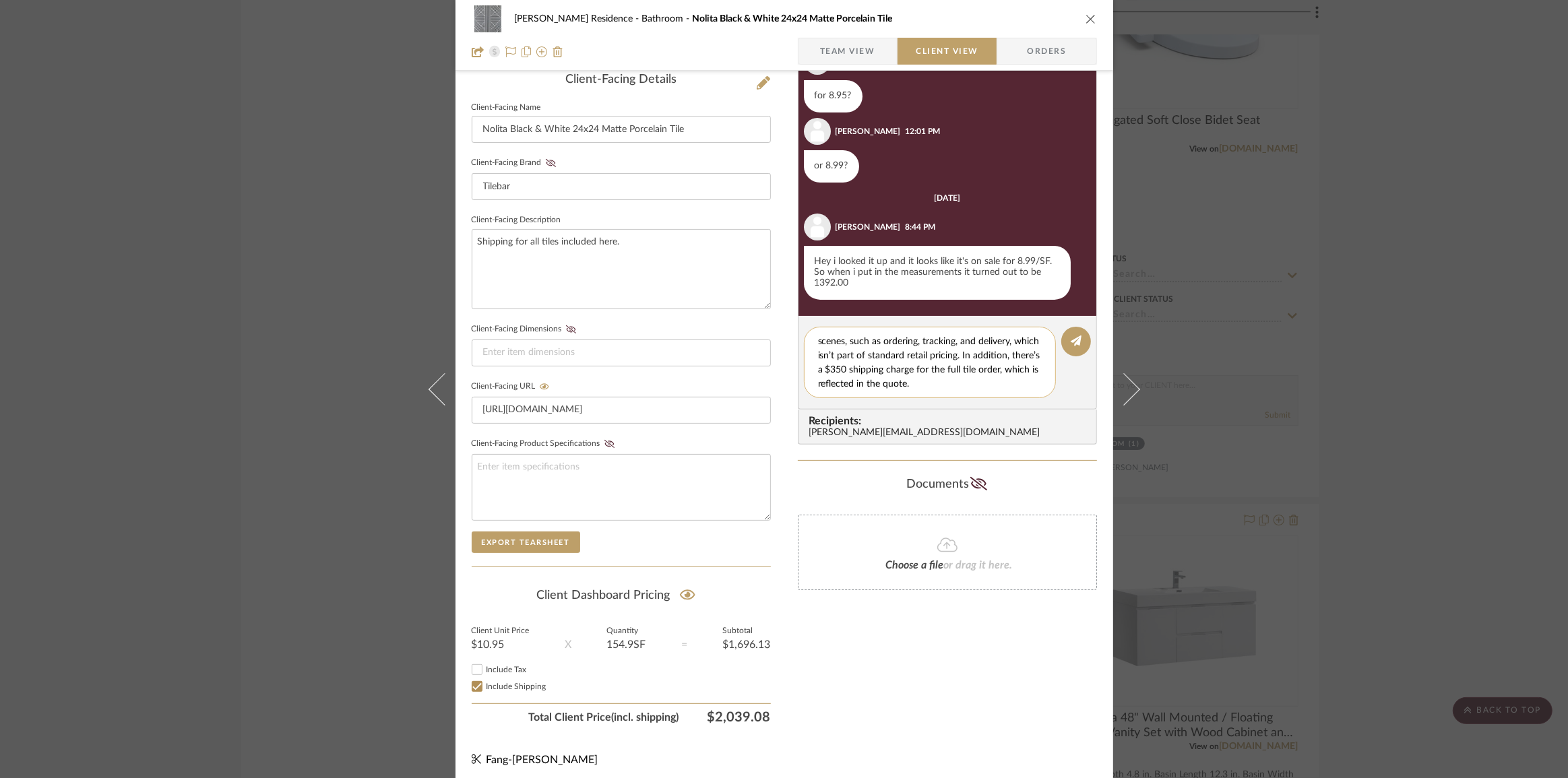
scroll to position [43, 0]
drag, startPoint x: 909, startPoint y: 383, endPoint x: 852, endPoint y: 385, distance: 57.0
click at [852, 385] on textarea "Hi Anne, our trade pricing doesn’t fluctuate with retail promotions or sales. T…" at bounding box center [934, 362] width 234 height 56
drag, startPoint x: 957, startPoint y: 383, endPoint x: 789, endPoint y: 316, distance: 180.9
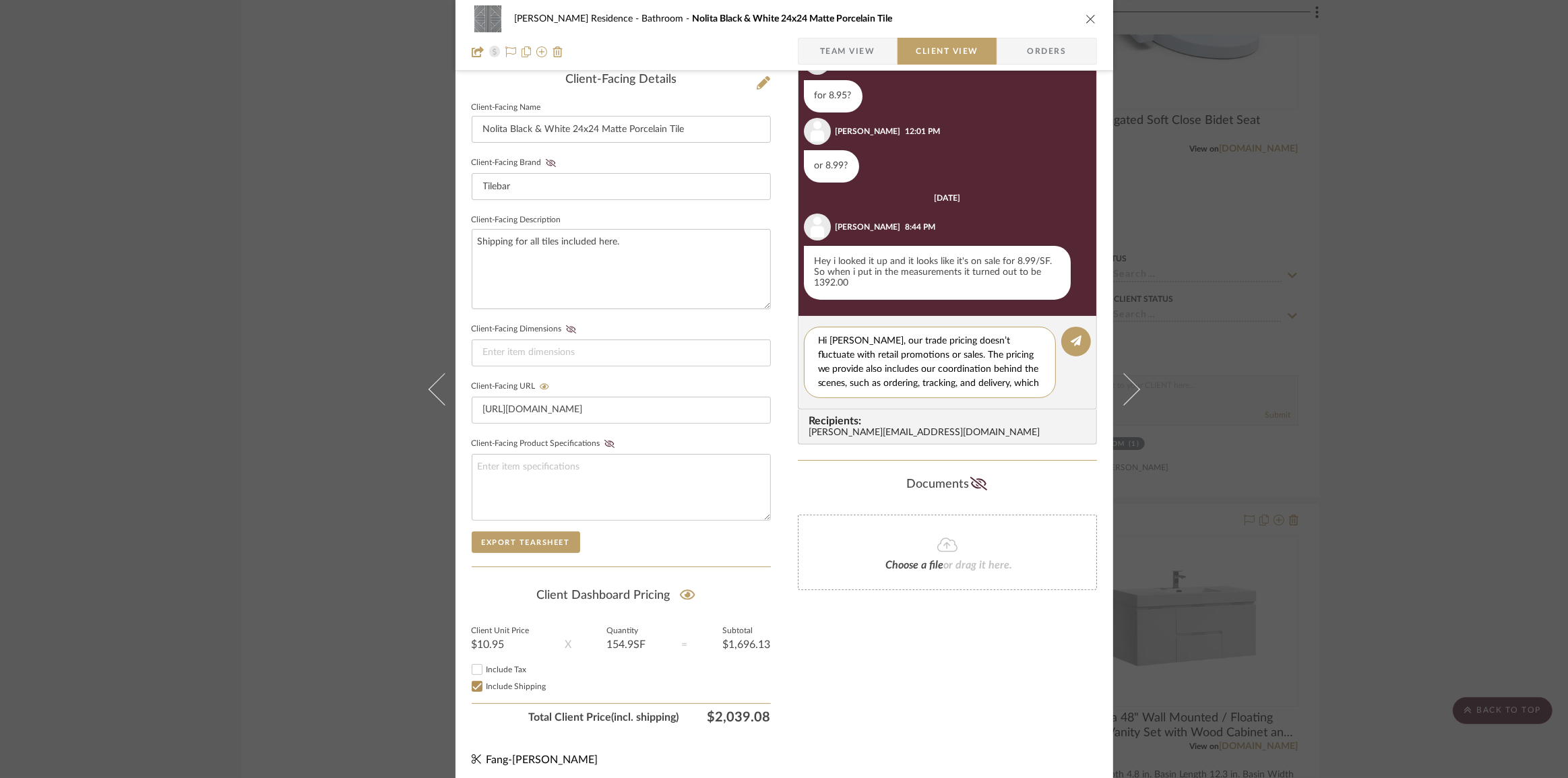
click at [789, 316] on div "Kauffman Residence Bathroom Nolita Black & White 24x24 Matte Porcelain Tile Tea…" at bounding box center [784, 223] width 658 height 1121
type textarea "Hi [PERSON_NAME], our trade pricing doesn’t fluctuate with retail promotions or…"
click at [949, 383] on textarea "Hi [PERSON_NAME], our trade pricing doesn’t fluctuate with retail promotions or…" at bounding box center [934, 362] width 234 height 56
click at [1008, 371] on textarea "Hi [PERSON_NAME], our trade pricing doesn’t fluctuate with retail promotions or…" at bounding box center [934, 362] width 234 height 56
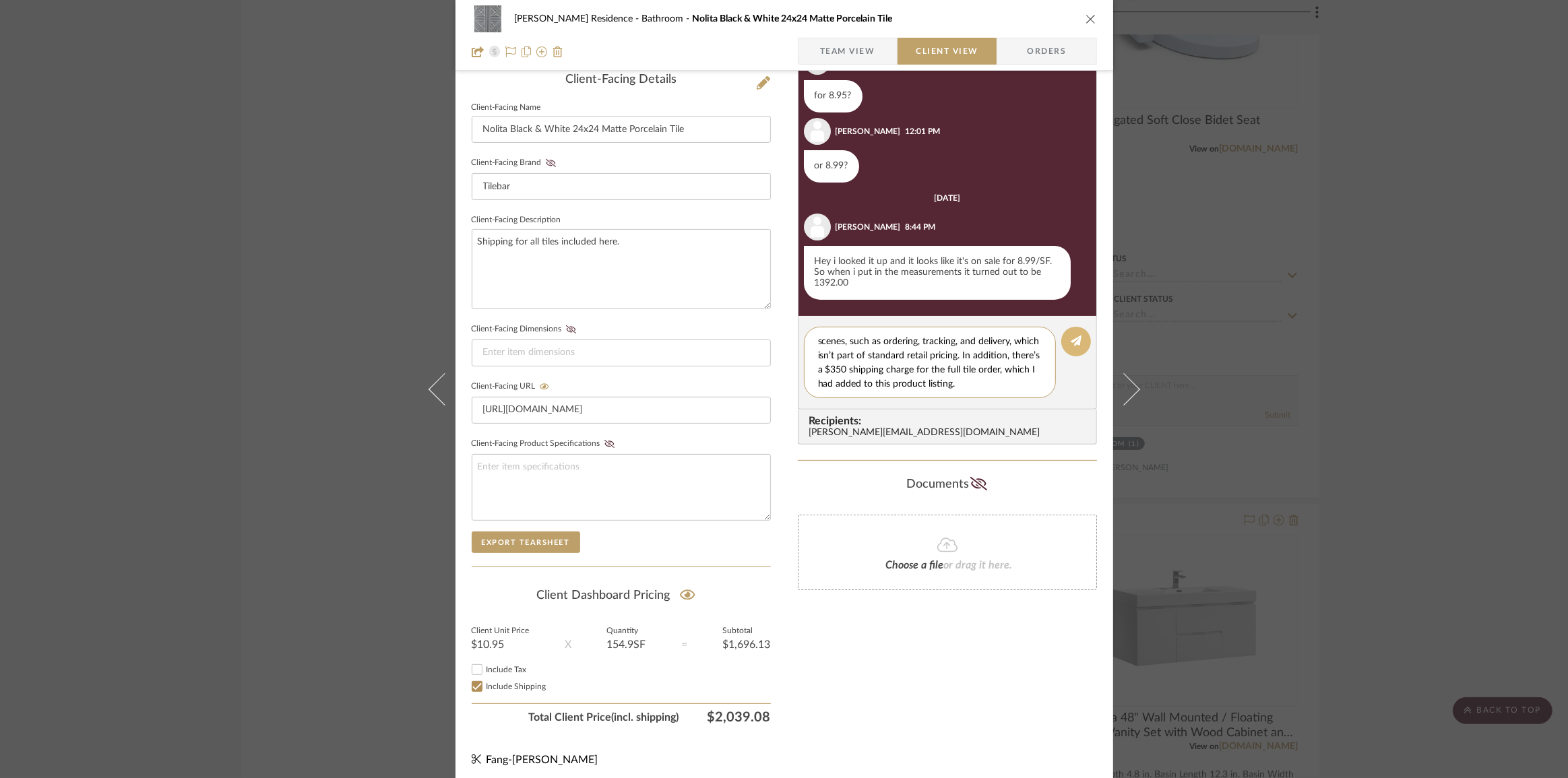
click at [1072, 336] on icon at bounding box center [1076, 341] width 11 height 11
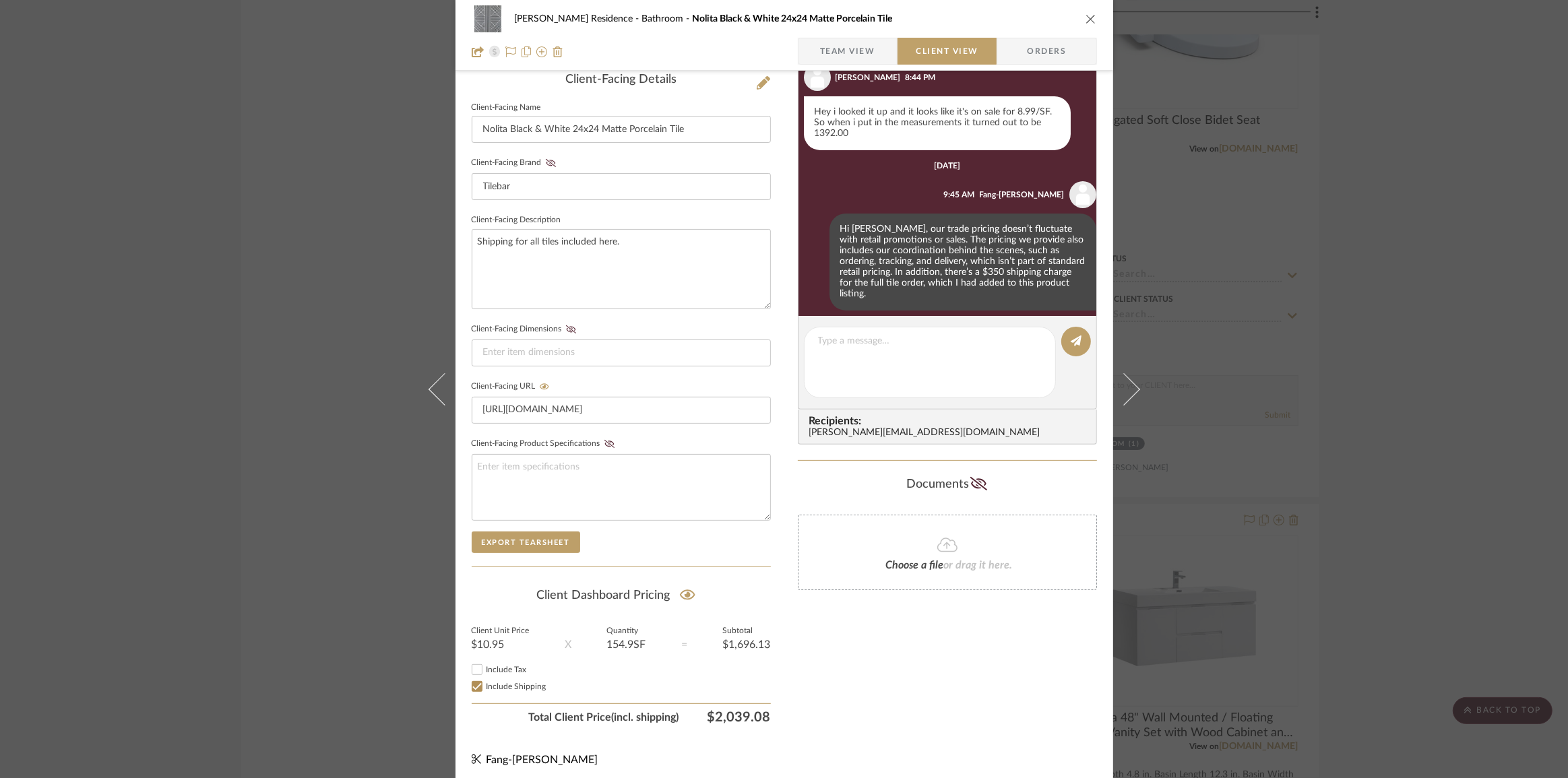
scroll to position [252, 0]
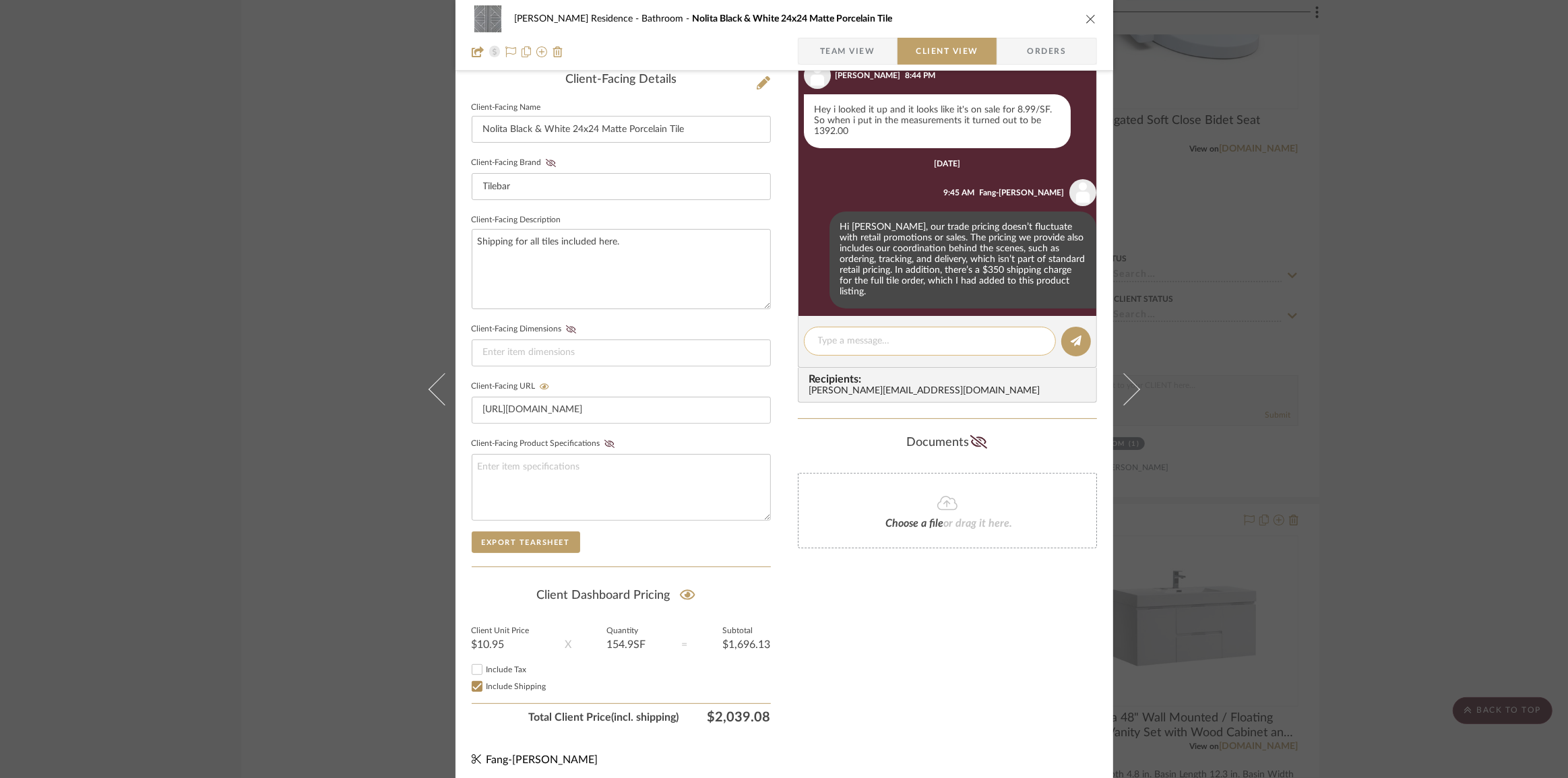
click at [869, 360] on editor-of-message at bounding box center [947, 341] width 299 height 52
click at [1400, 367] on div "Kauffman Residence Bathroom Nolita Black & White 24x24 Matte Porcelain Tile Tea…" at bounding box center [784, 389] width 1568 height 778
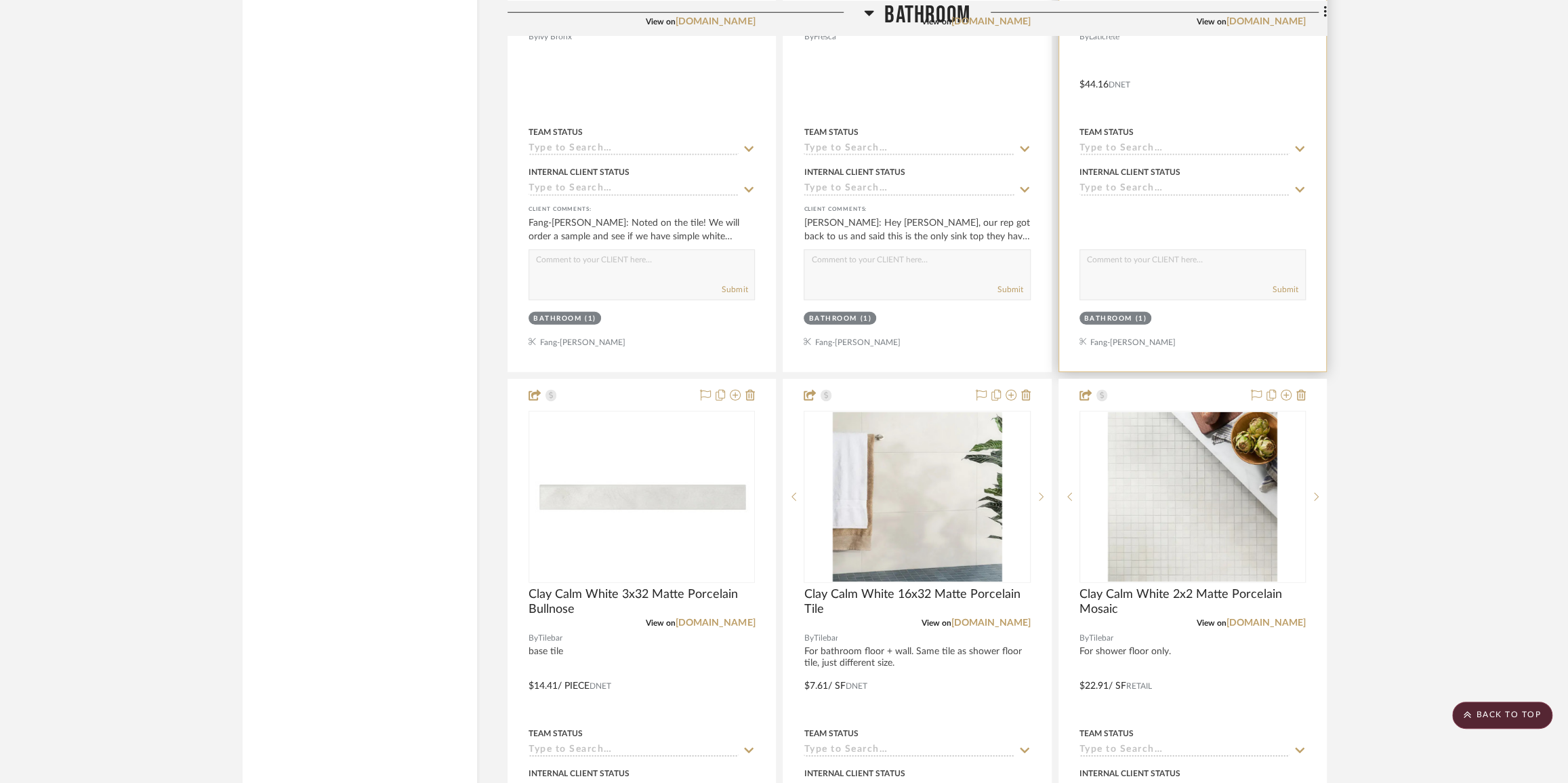
scroll to position [3327, 0]
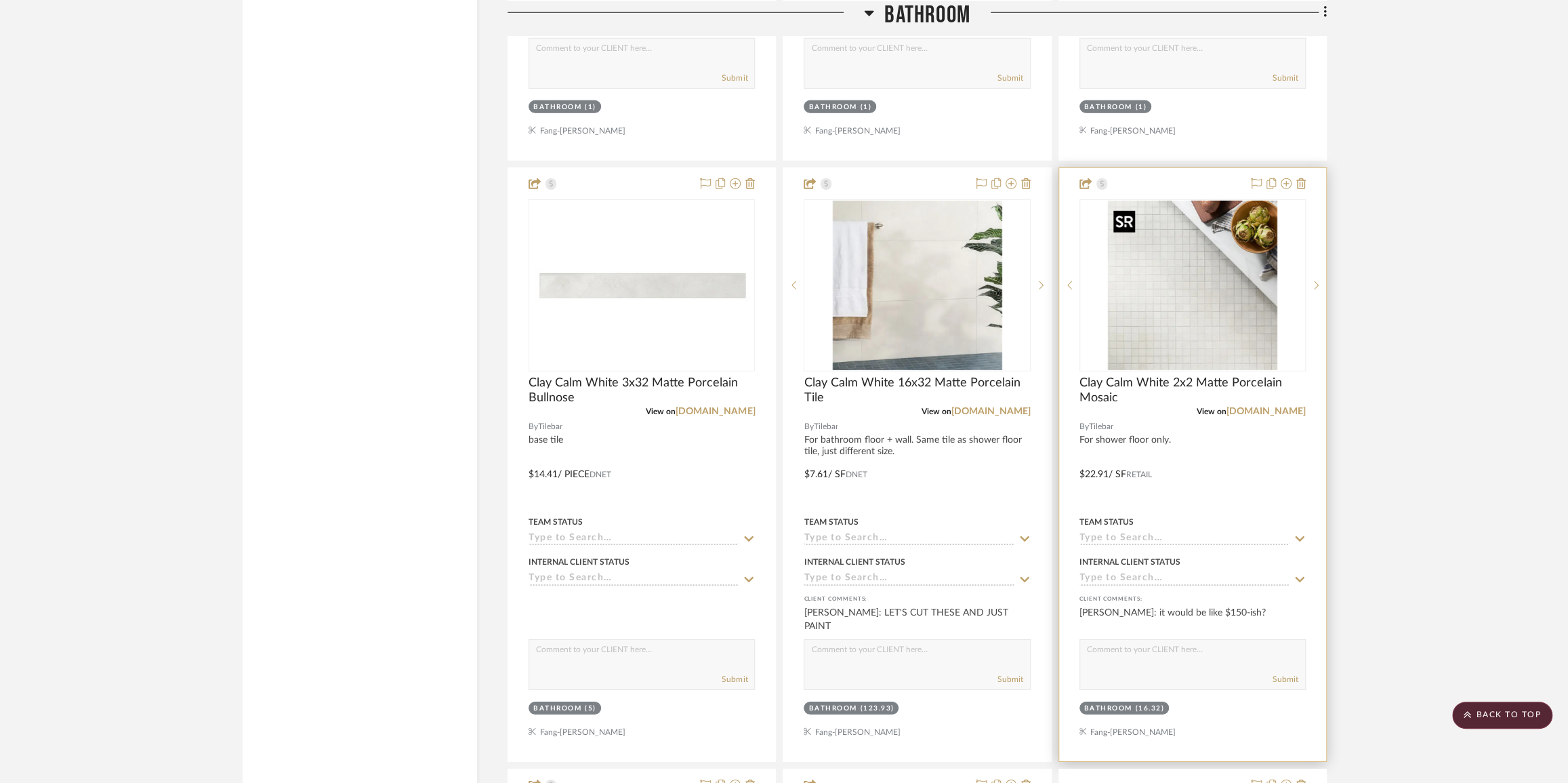
click at [1203, 262] on img "0" at bounding box center [1192, 285] width 170 height 170
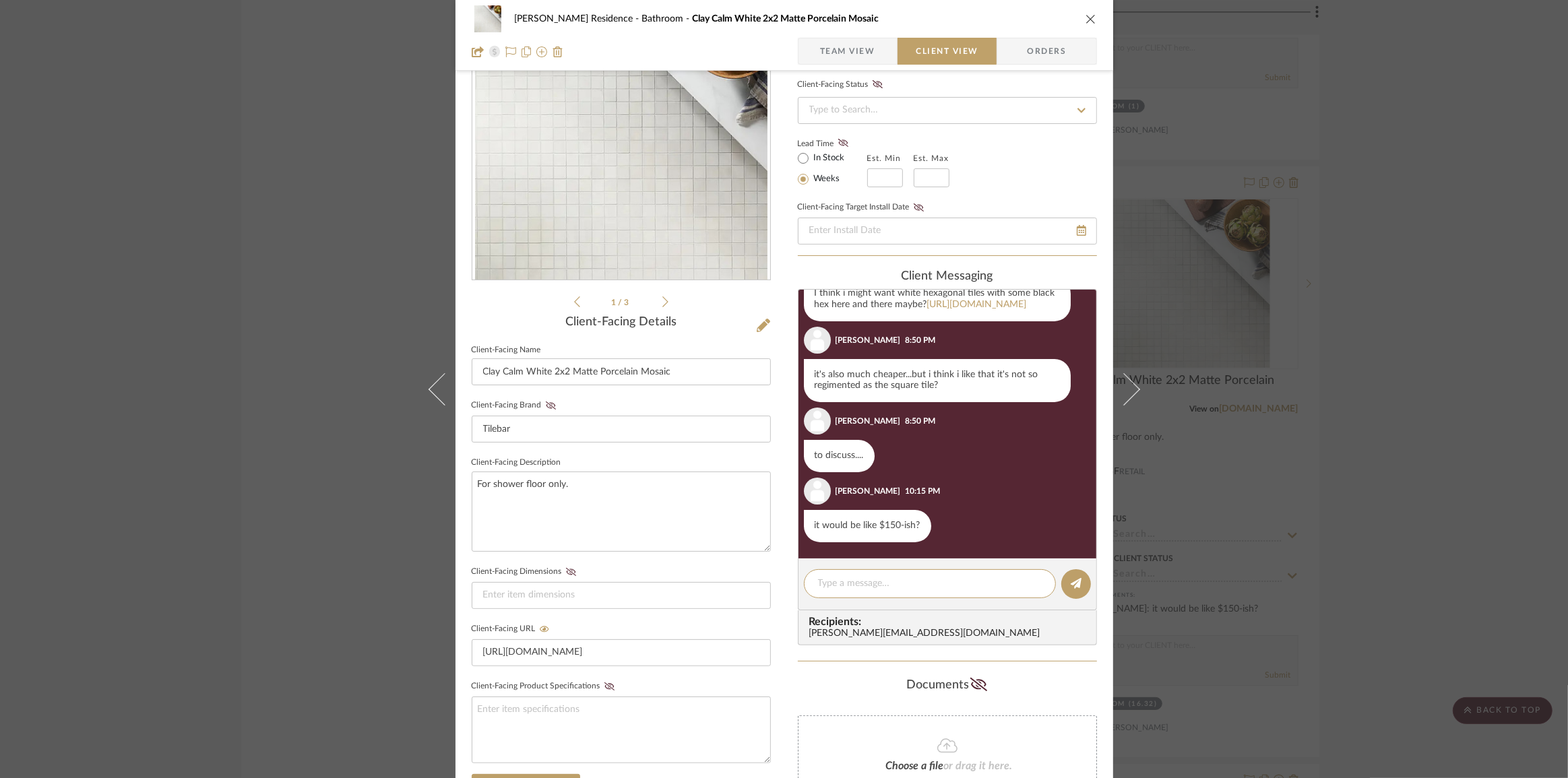
scroll to position [302, 0]
click at [916, 578] on textarea at bounding box center [929, 584] width 224 height 15
click at [921, 589] on textarea at bounding box center [929, 584] width 224 height 15
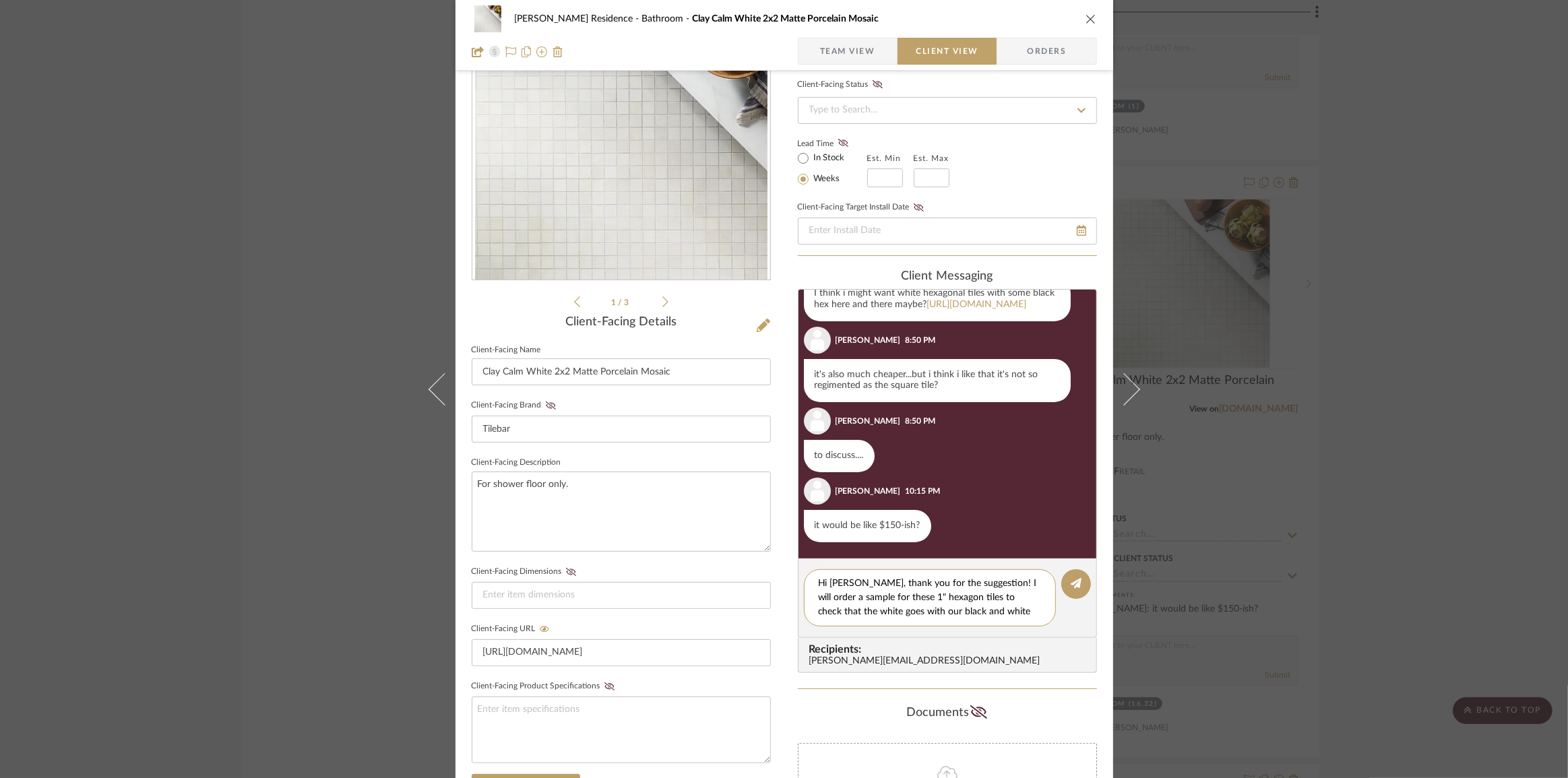
drag, startPoint x: 985, startPoint y: 610, endPoint x: 794, endPoint y: 578, distance: 193.7
click at [798, 578] on editor-of-message "Hi Anne, thank you for the suggestion! I will order a sample for these 1" hexag…" at bounding box center [947, 597] width 299 height 80
type textarea "Hi Anne, thank you for the suggestion! I will order a sample for these 1" hexag…"
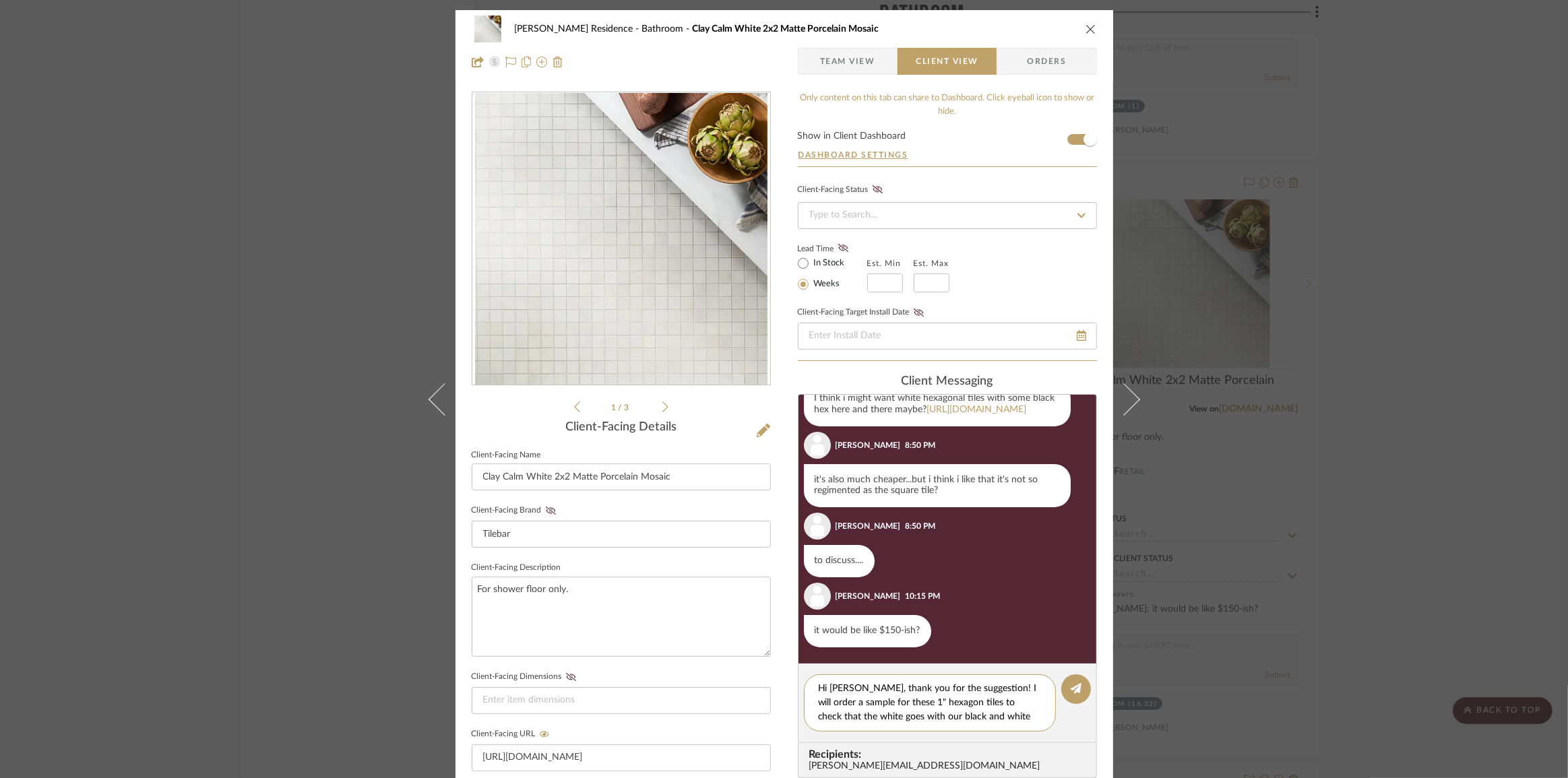
drag, startPoint x: 332, startPoint y: 368, endPoint x: 301, endPoint y: 366, distance: 31.1
click at [331, 368] on div "[PERSON_NAME] Residence Bathroom Clay Calm White 2x2 Matte Porcelain Mosaic Tea…" at bounding box center [784, 389] width 1568 height 778
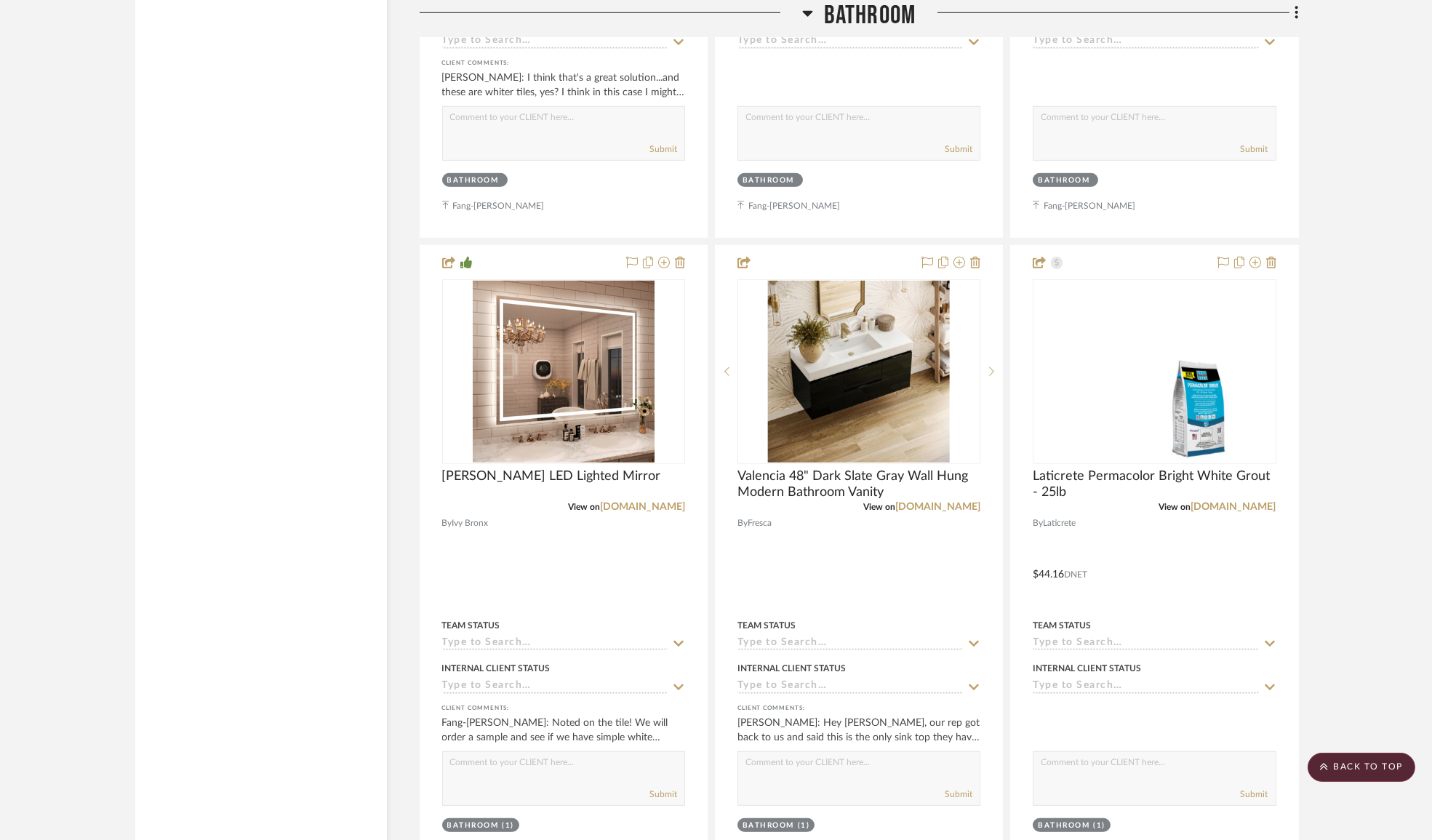
scroll to position [2644, 0]
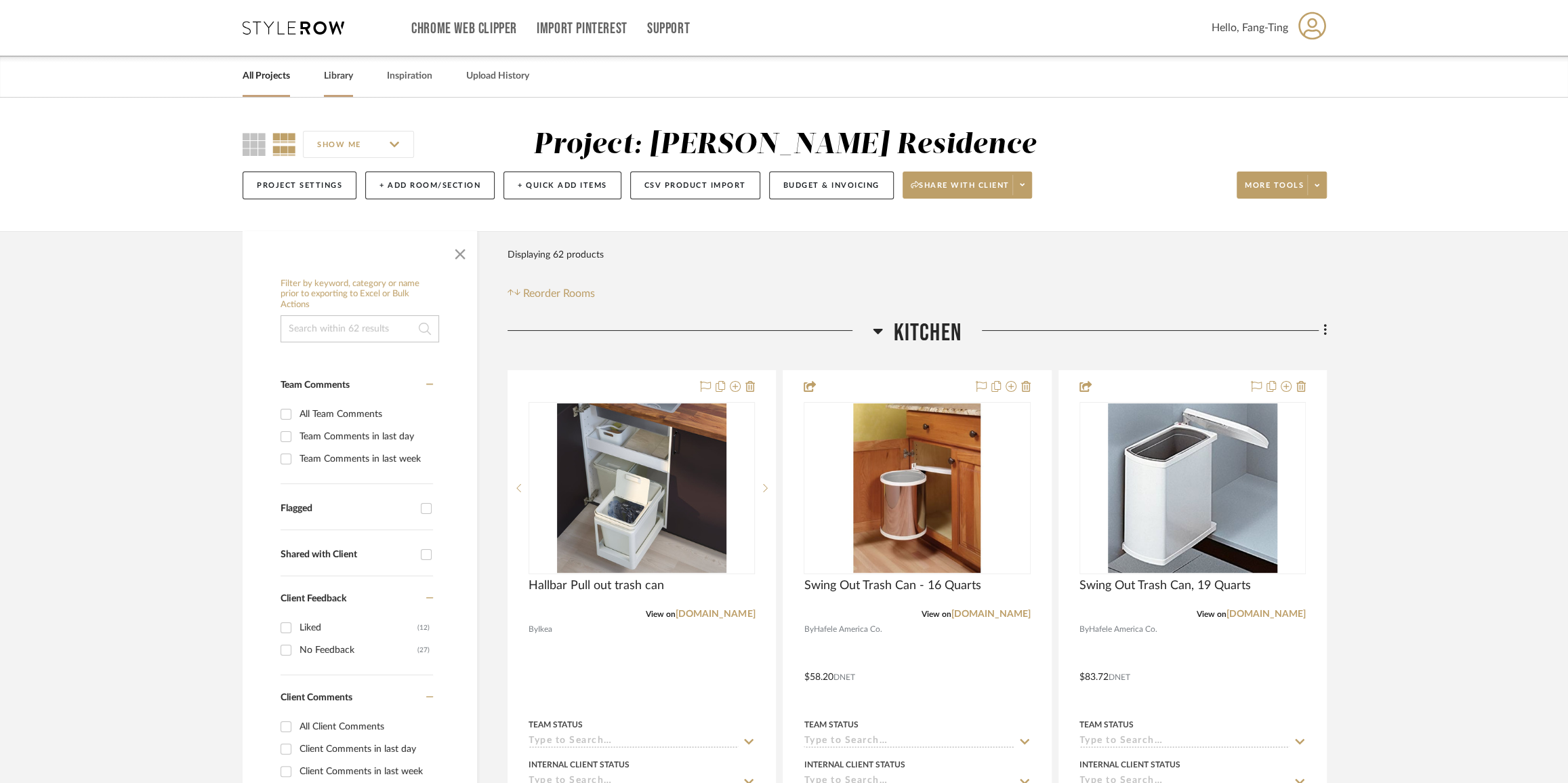
click at [336, 81] on link "Library" at bounding box center [338, 76] width 29 height 18
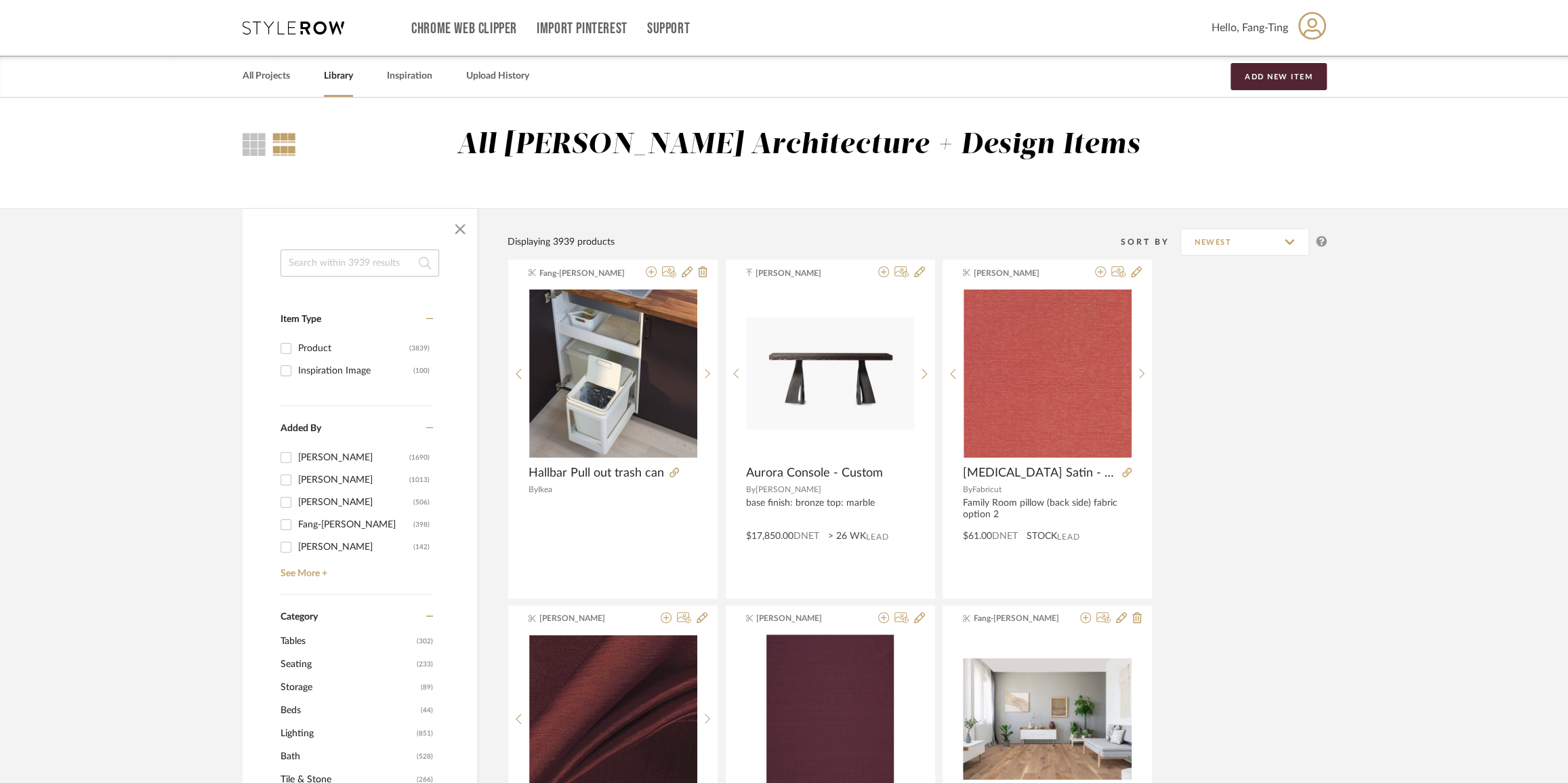
click at [378, 265] on input at bounding box center [360, 263] width 158 height 27
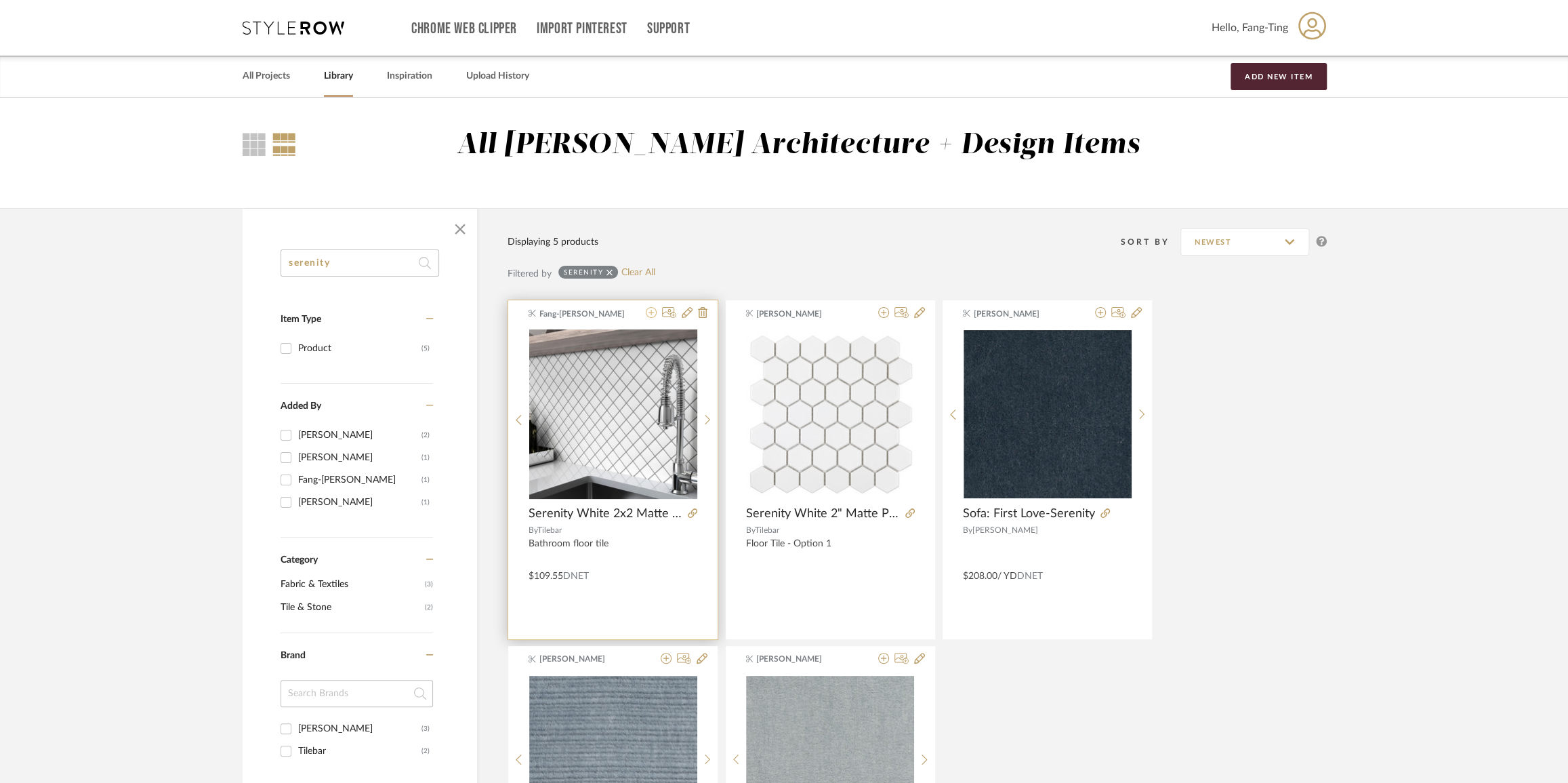
type input "serenity"
click at [650, 315] on icon at bounding box center [651, 312] width 11 height 11
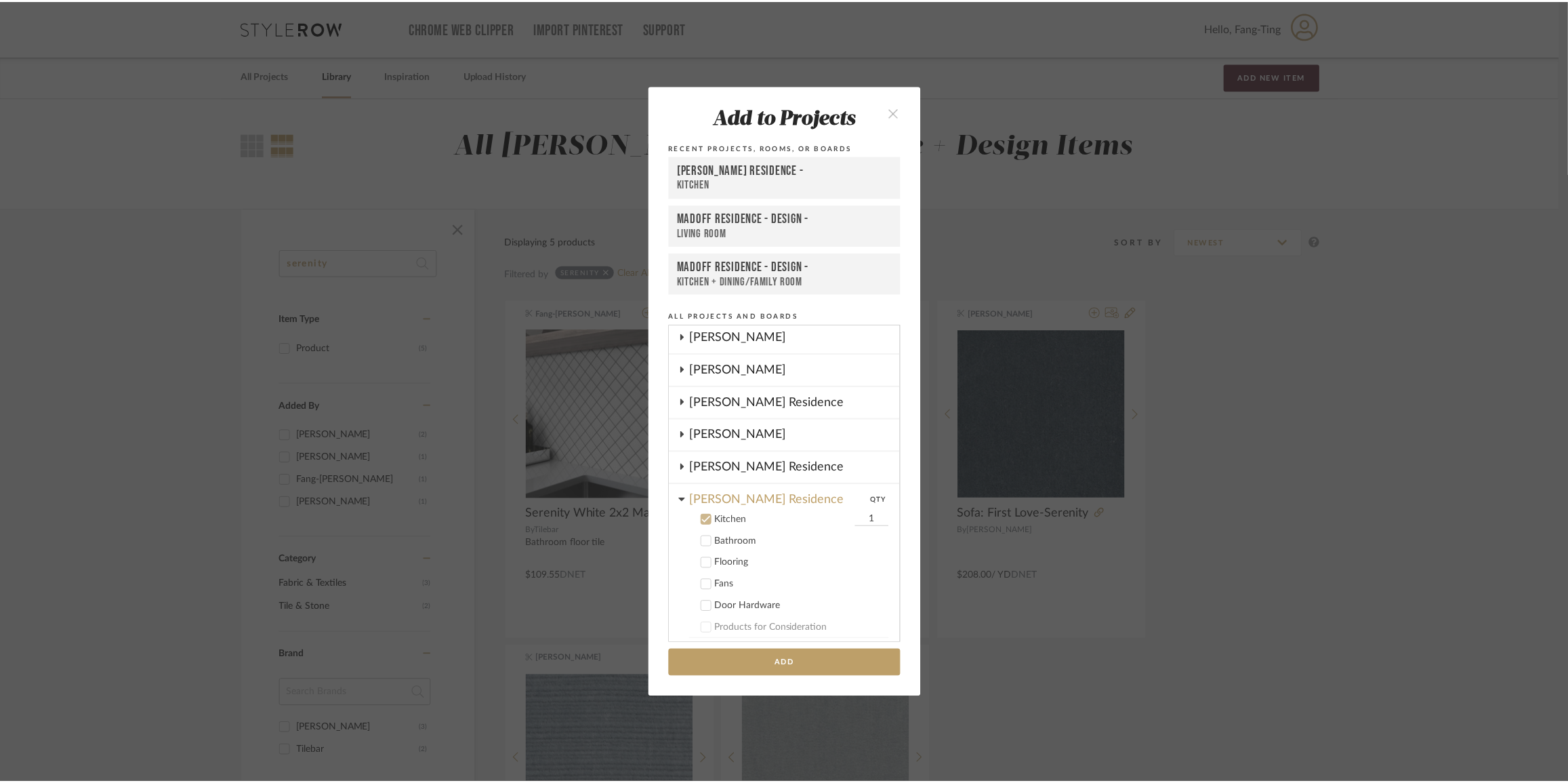
scroll to position [65, 0]
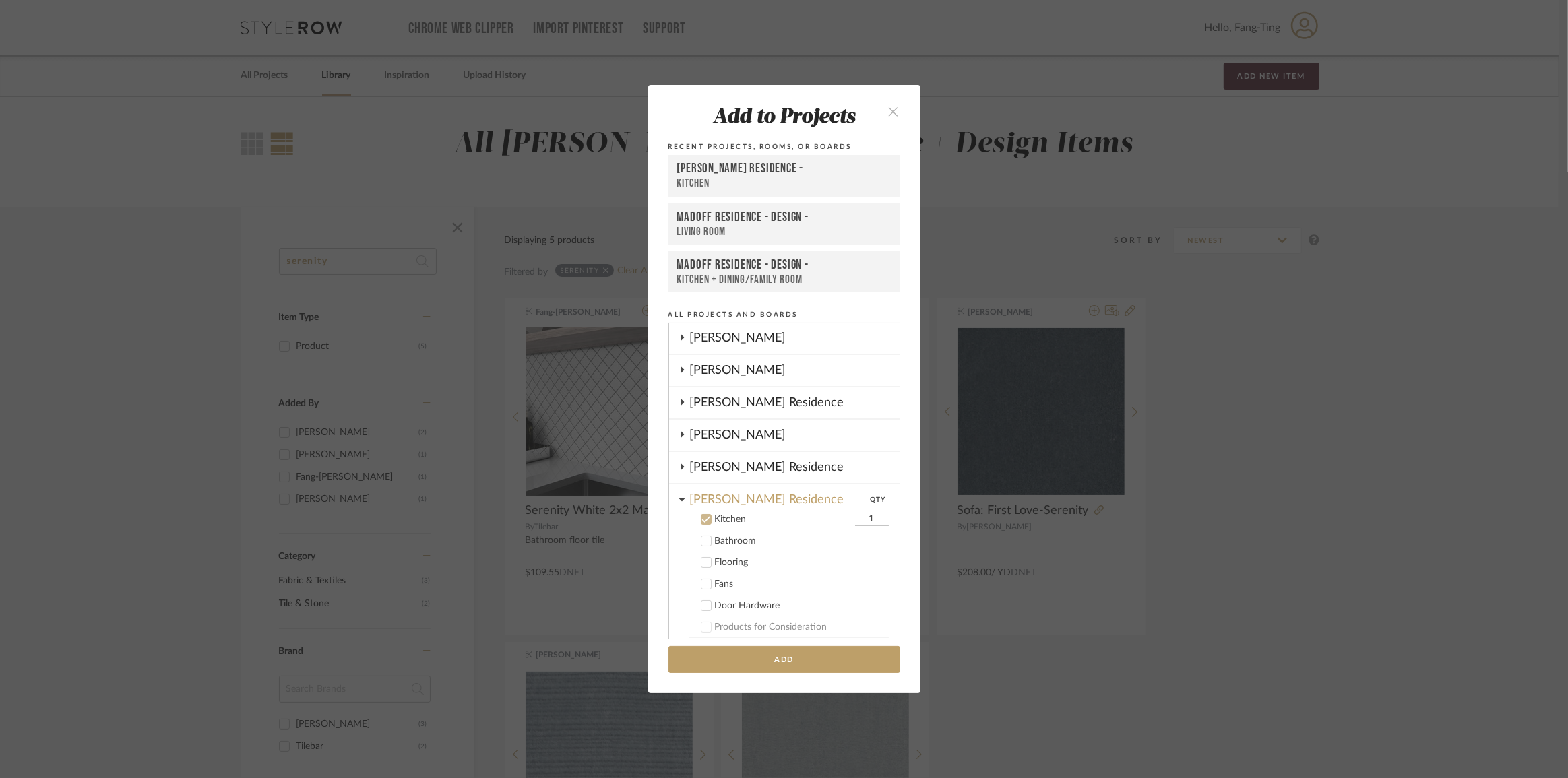
click at [703, 517] on icon at bounding box center [706, 520] width 9 height 7
click at [701, 542] on icon at bounding box center [706, 541] width 9 height 7
click at [750, 656] on button "Add" at bounding box center [784, 660] width 232 height 27
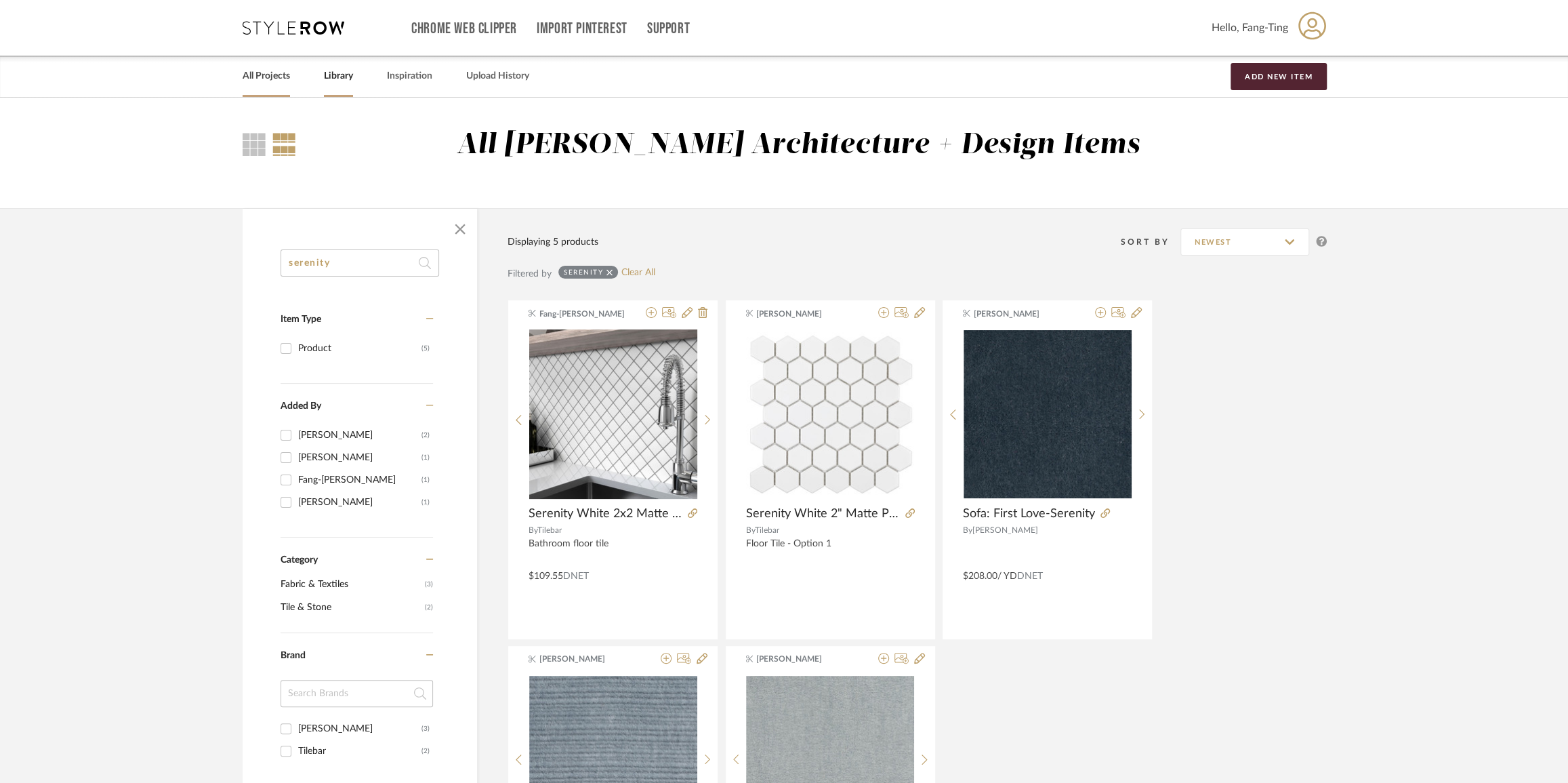
click at [271, 76] on link "All Projects" at bounding box center [266, 76] width 47 height 18
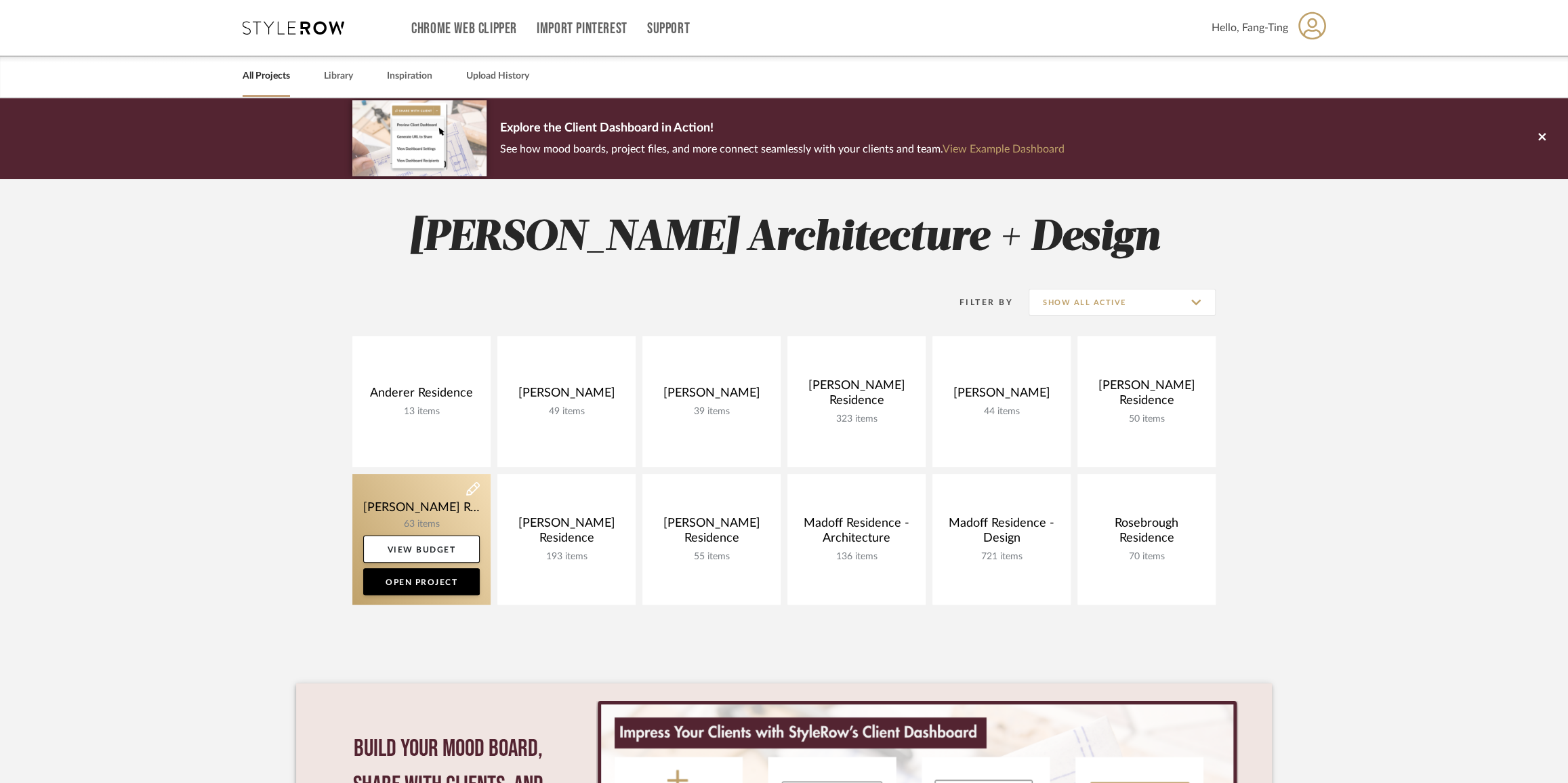
click at [431, 530] on link at bounding box center [421, 539] width 139 height 131
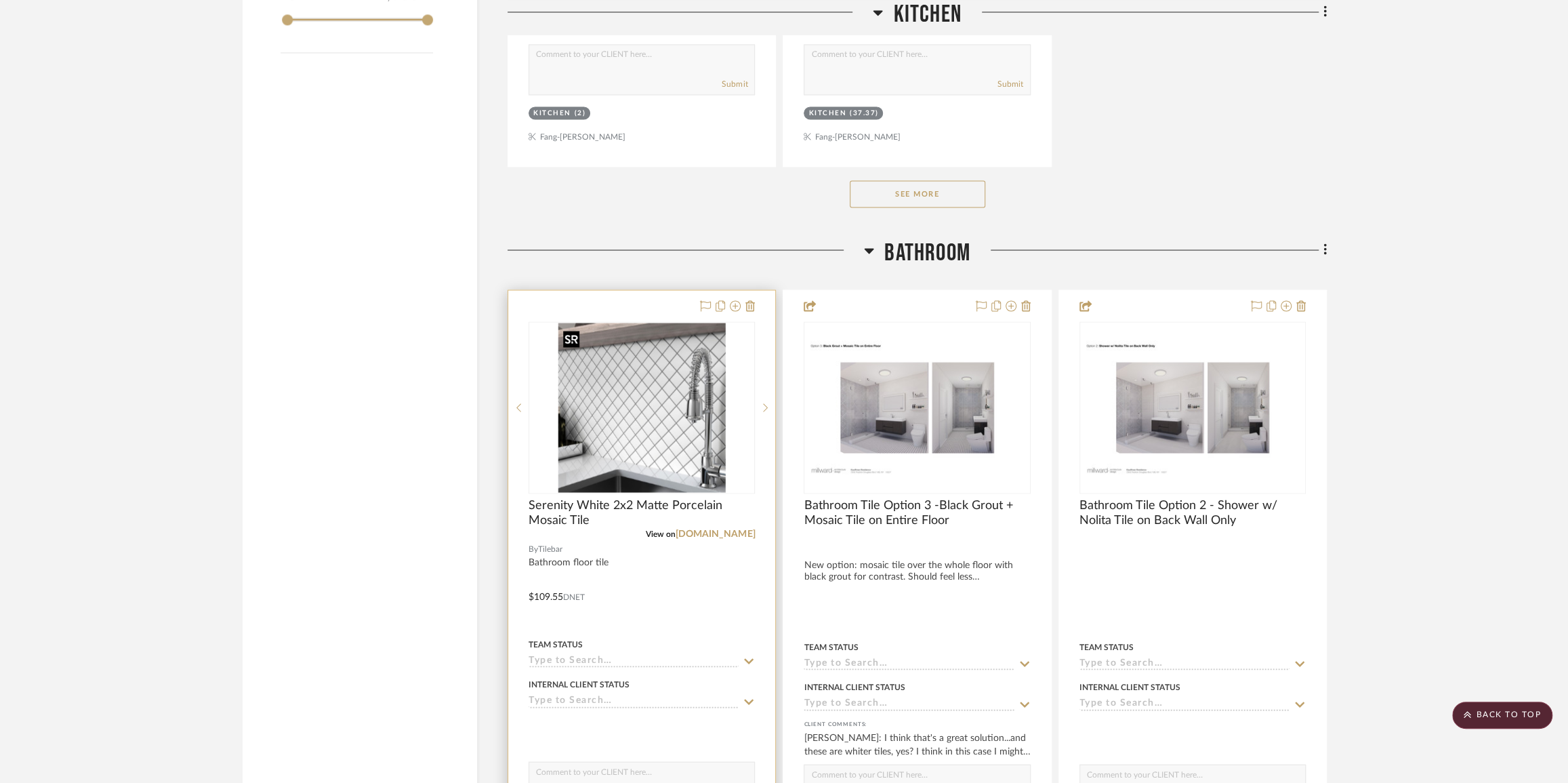
scroll to position [2279, 0]
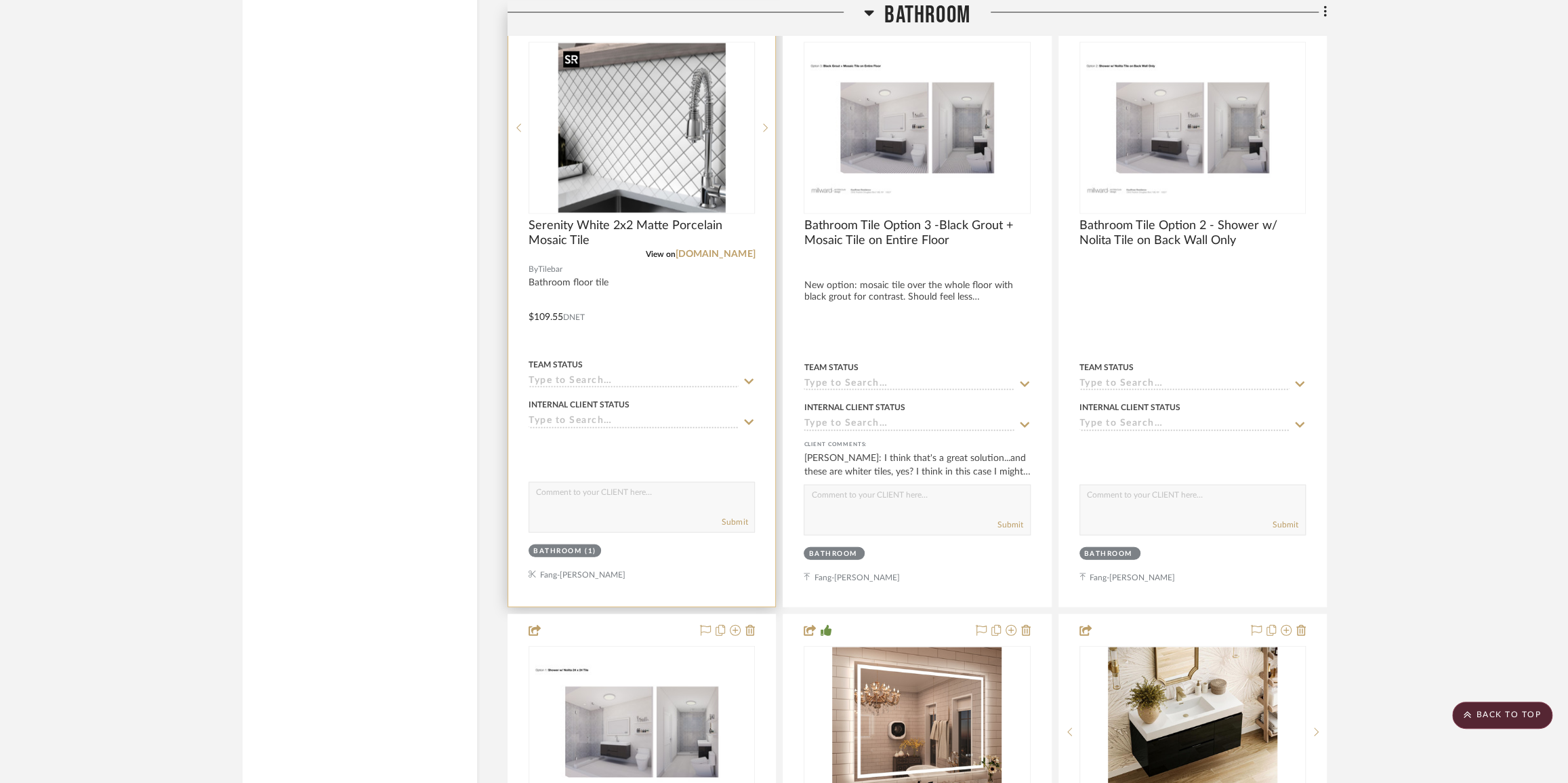
click at [634, 96] on img "0" at bounding box center [641, 127] width 168 height 170
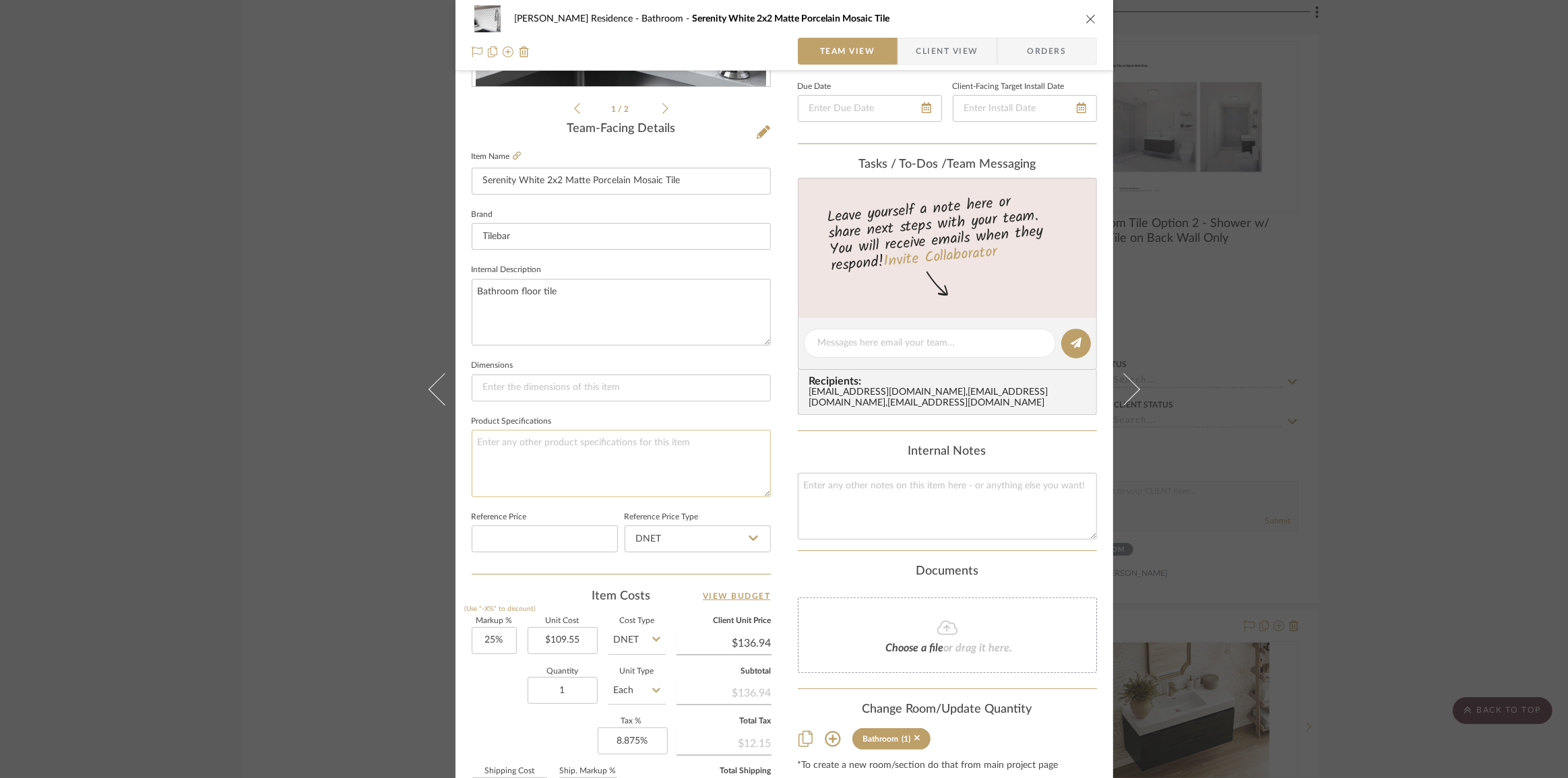
scroll to position [245, 0]
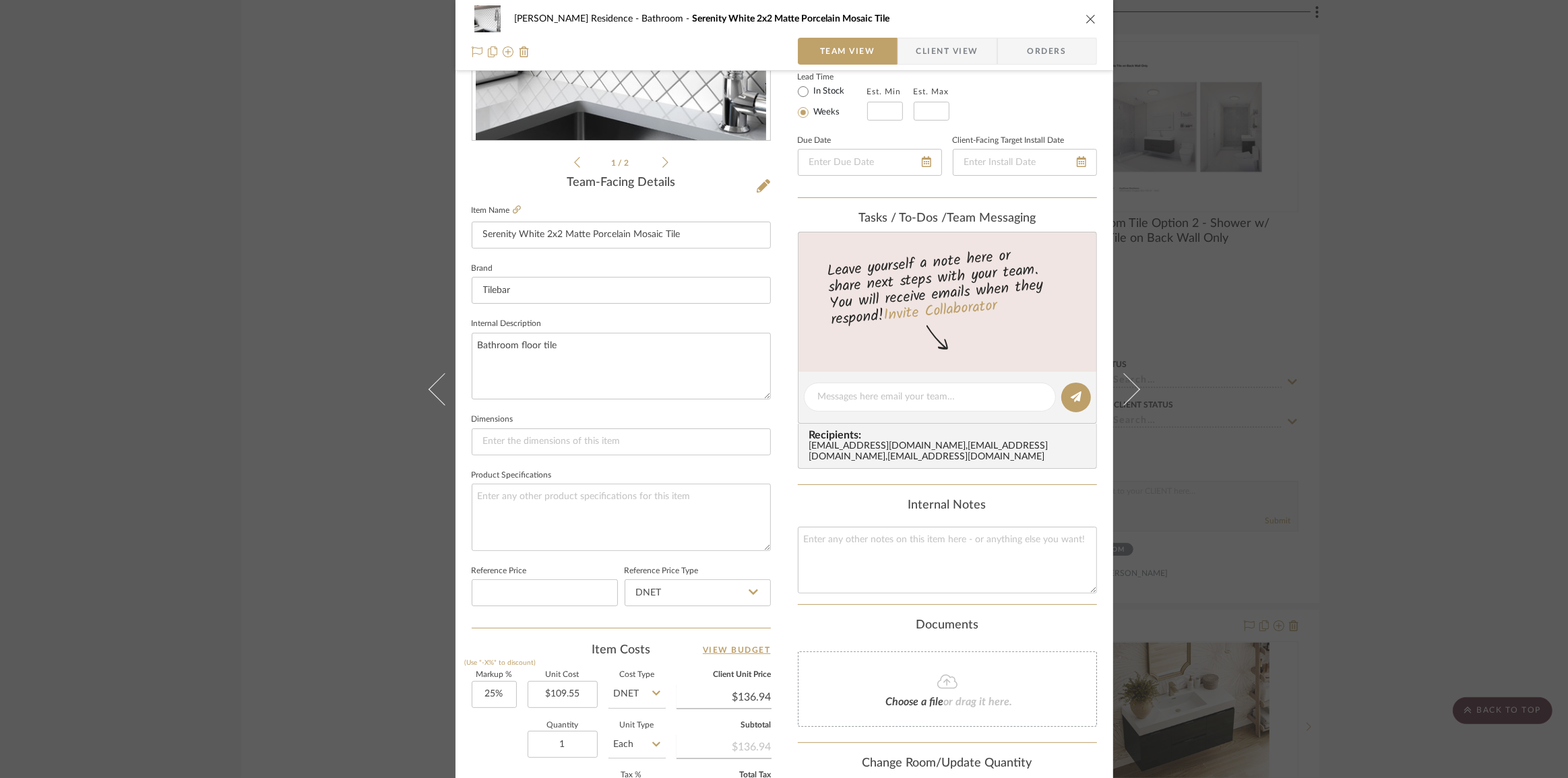
click at [507, 207] on label "Item Name" at bounding box center [496, 210] width 49 height 11
click at [516, 208] on icon at bounding box center [516, 209] width 8 height 8
click at [916, 50] on span "Client View" at bounding box center [947, 50] width 62 height 27
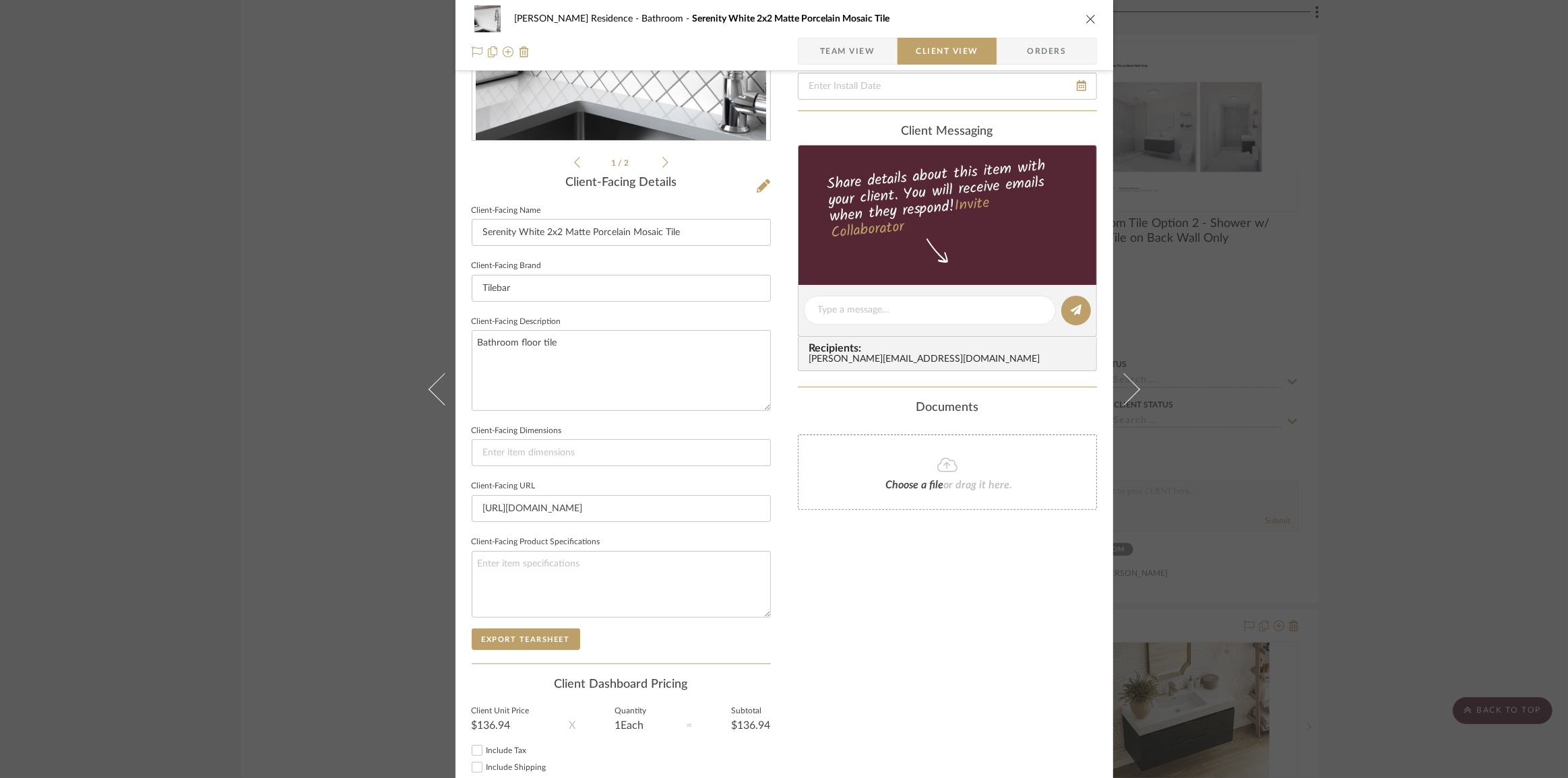
click at [840, 51] on span "Team View" at bounding box center [848, 50] width 56 height 27
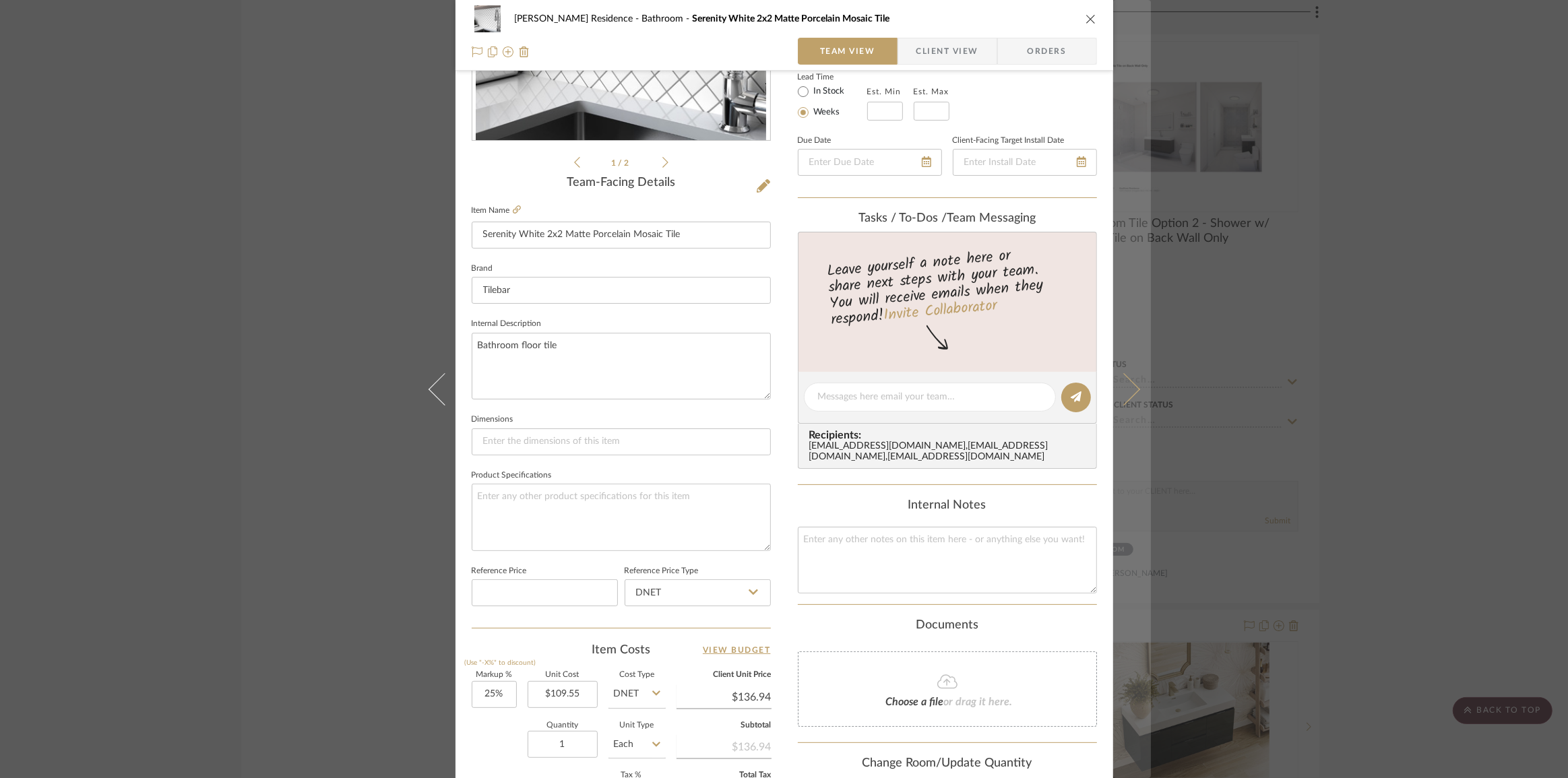
scroll to position [0, 0]
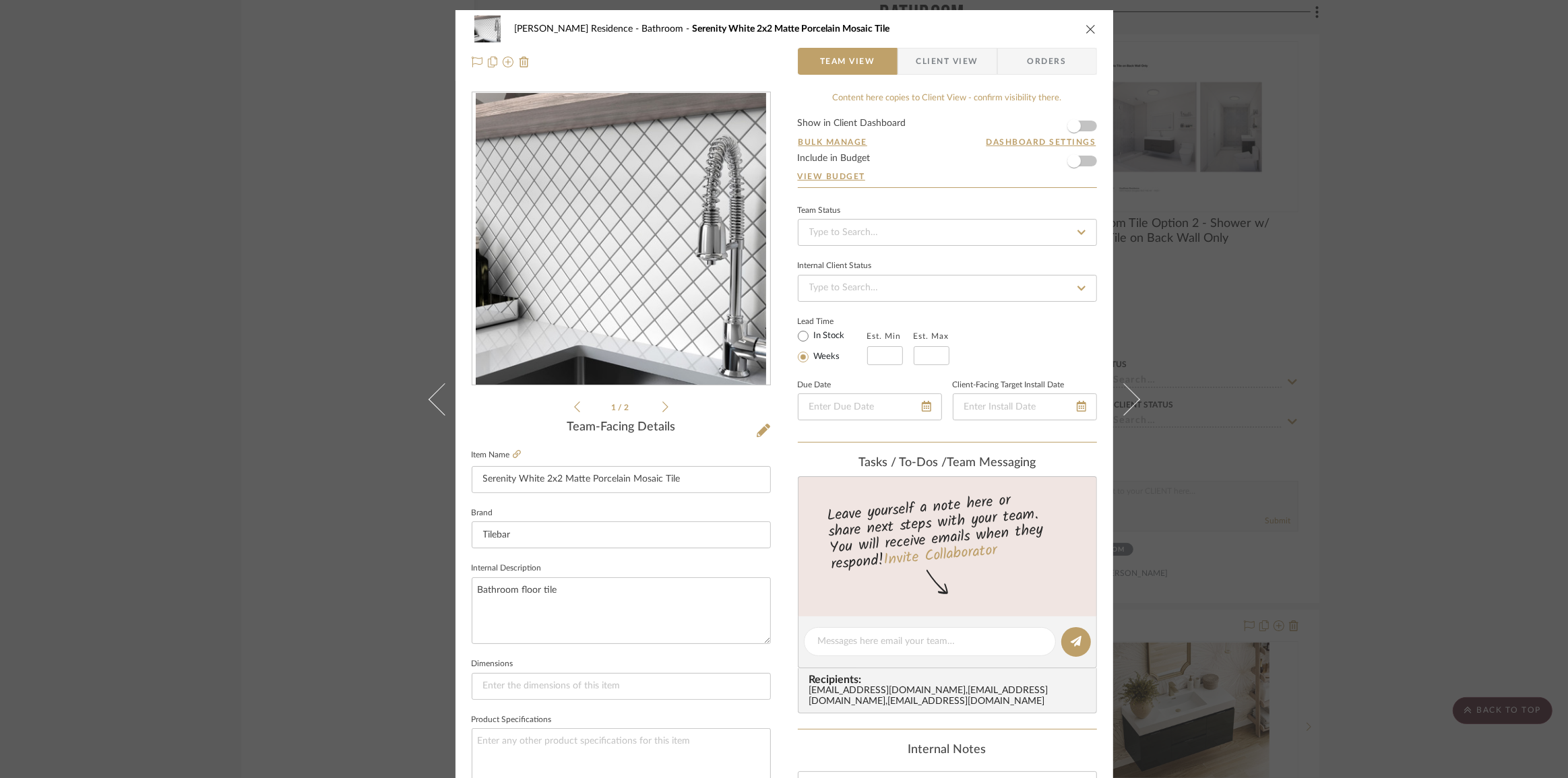
click at [1381, 484] on div "[PERSON_NAME] Residence Bathroom Serenity White 2x2 Matte Porcelain Mosaic Tile…" at bounding box center [784, 389] width 1568 height 778
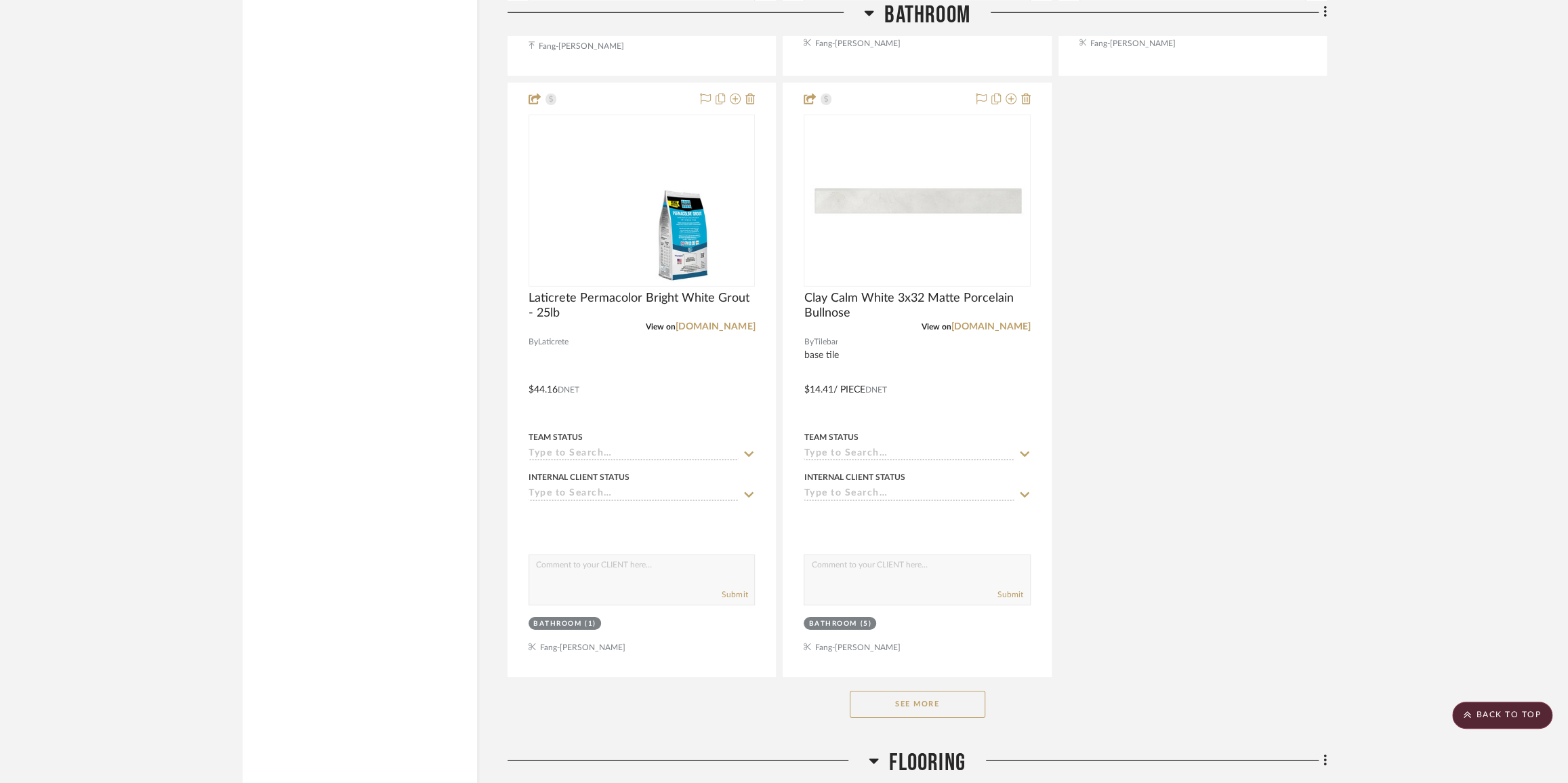
scroll to position [3696, 0]
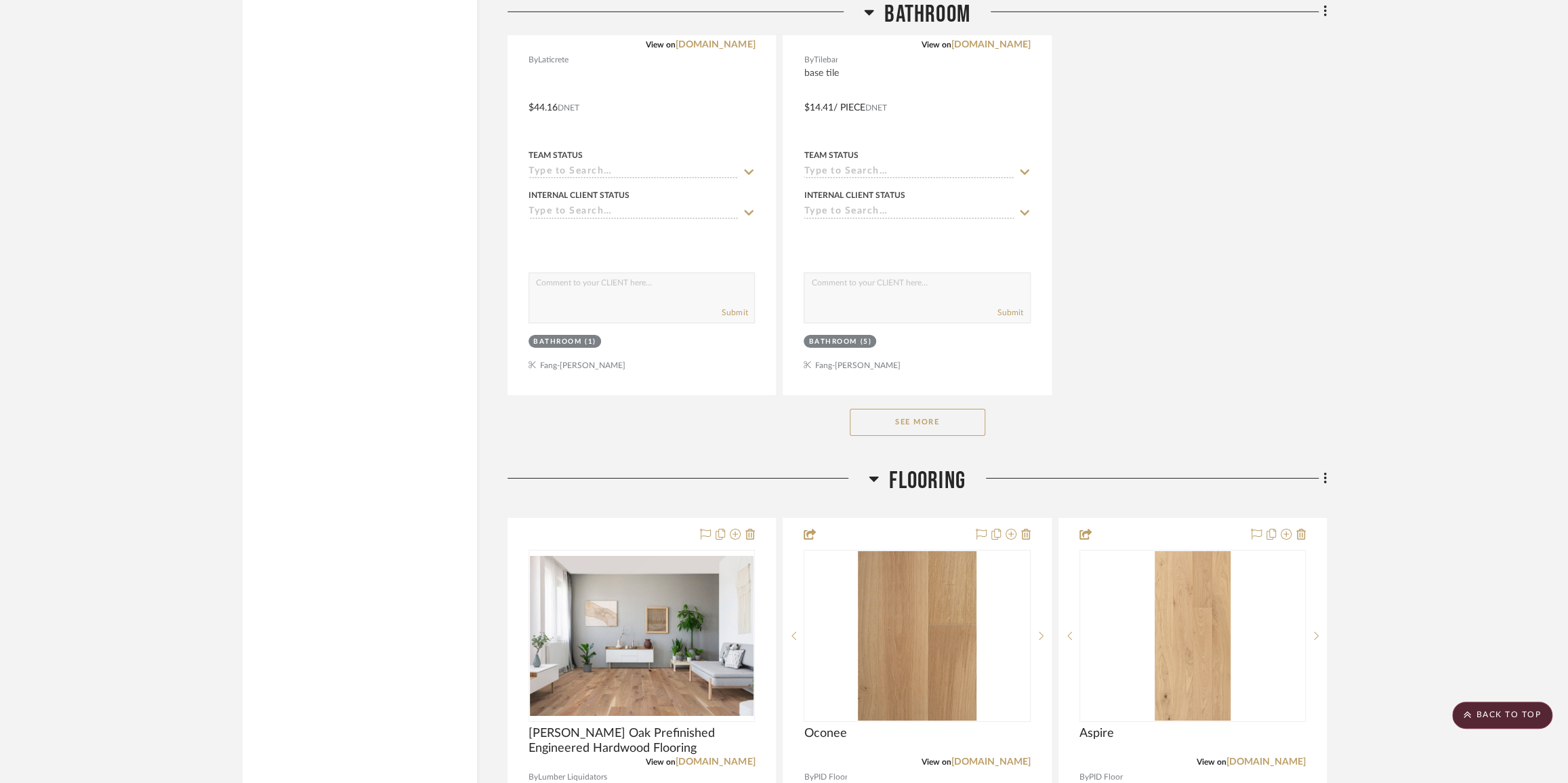
click at [933, 426] on button "See More" at bounding box center [917, 421] width 135 height 27
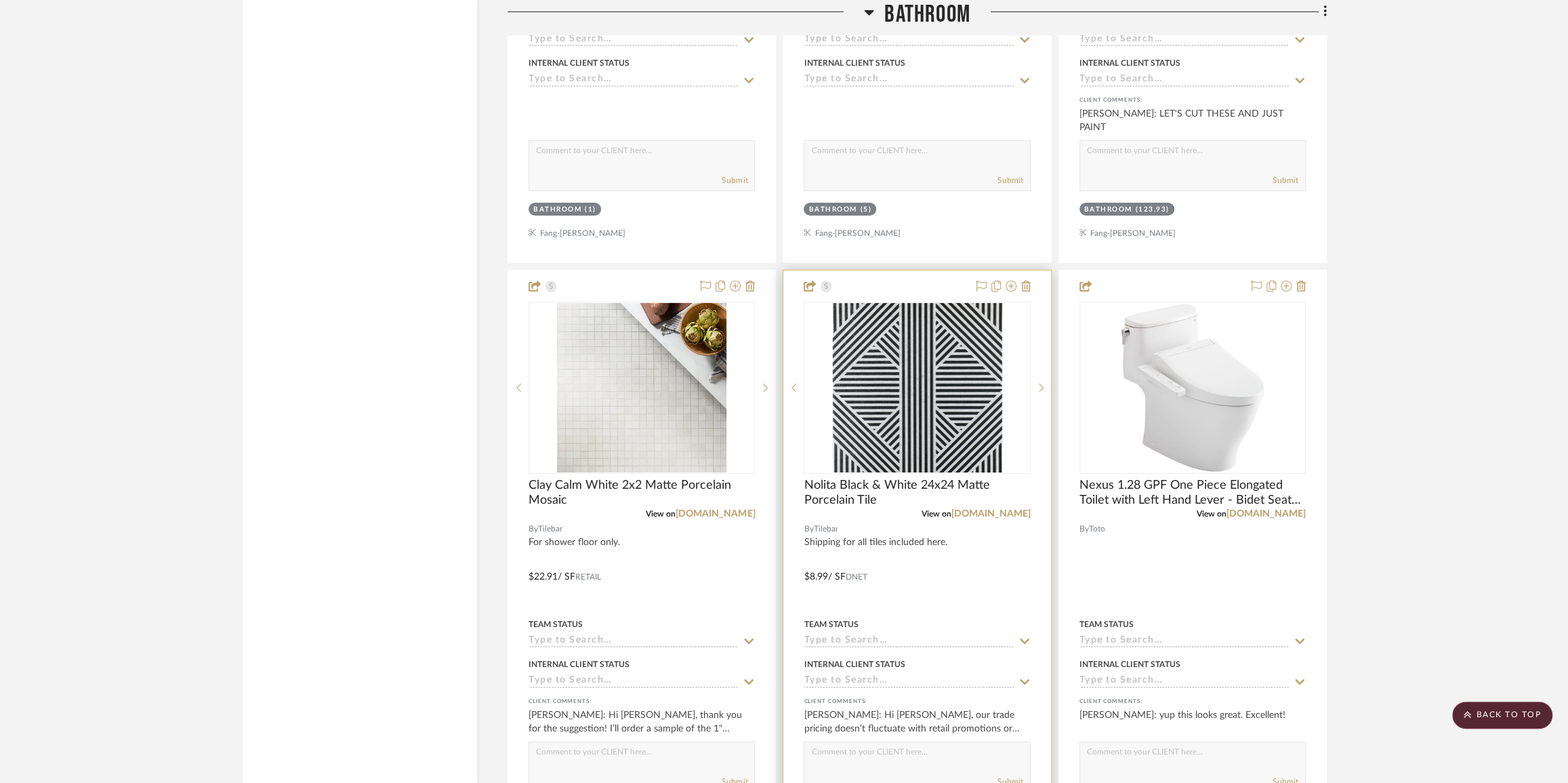
scroll to position [3943, 0]
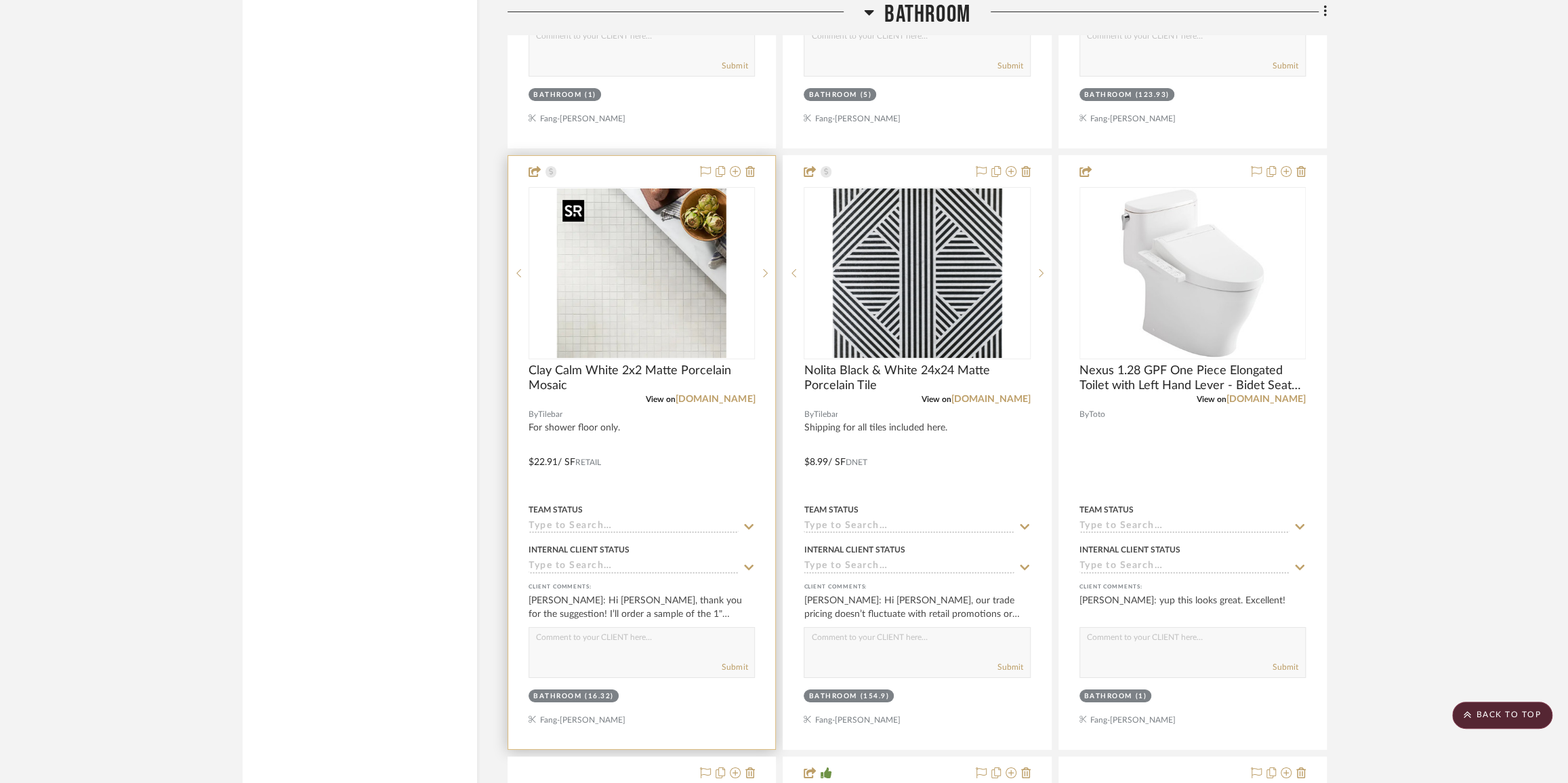
click at [637, 299] on img "0" at bounding box center [641, 273] width 170 height 170
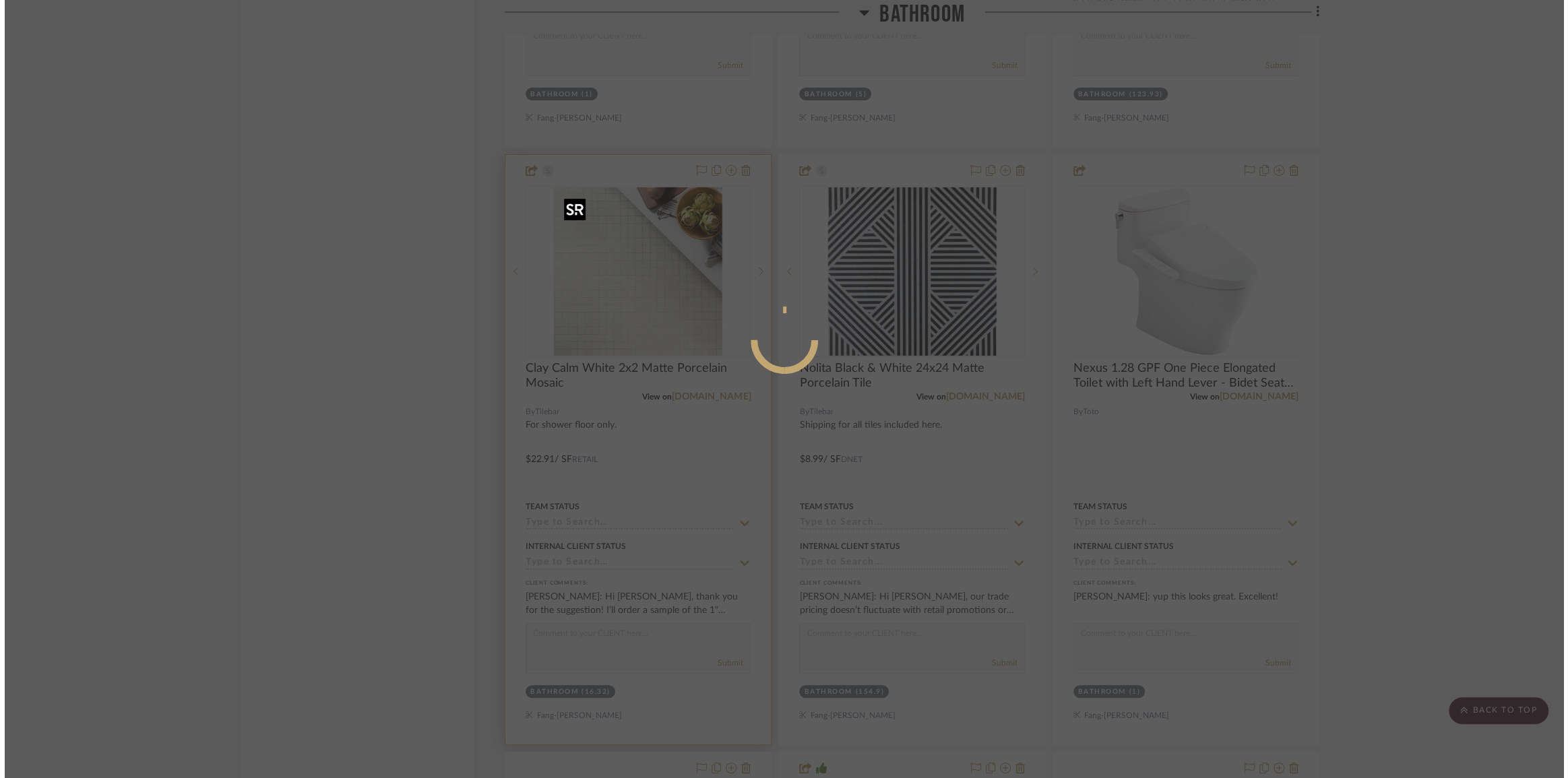
scroll to position [0, 0]
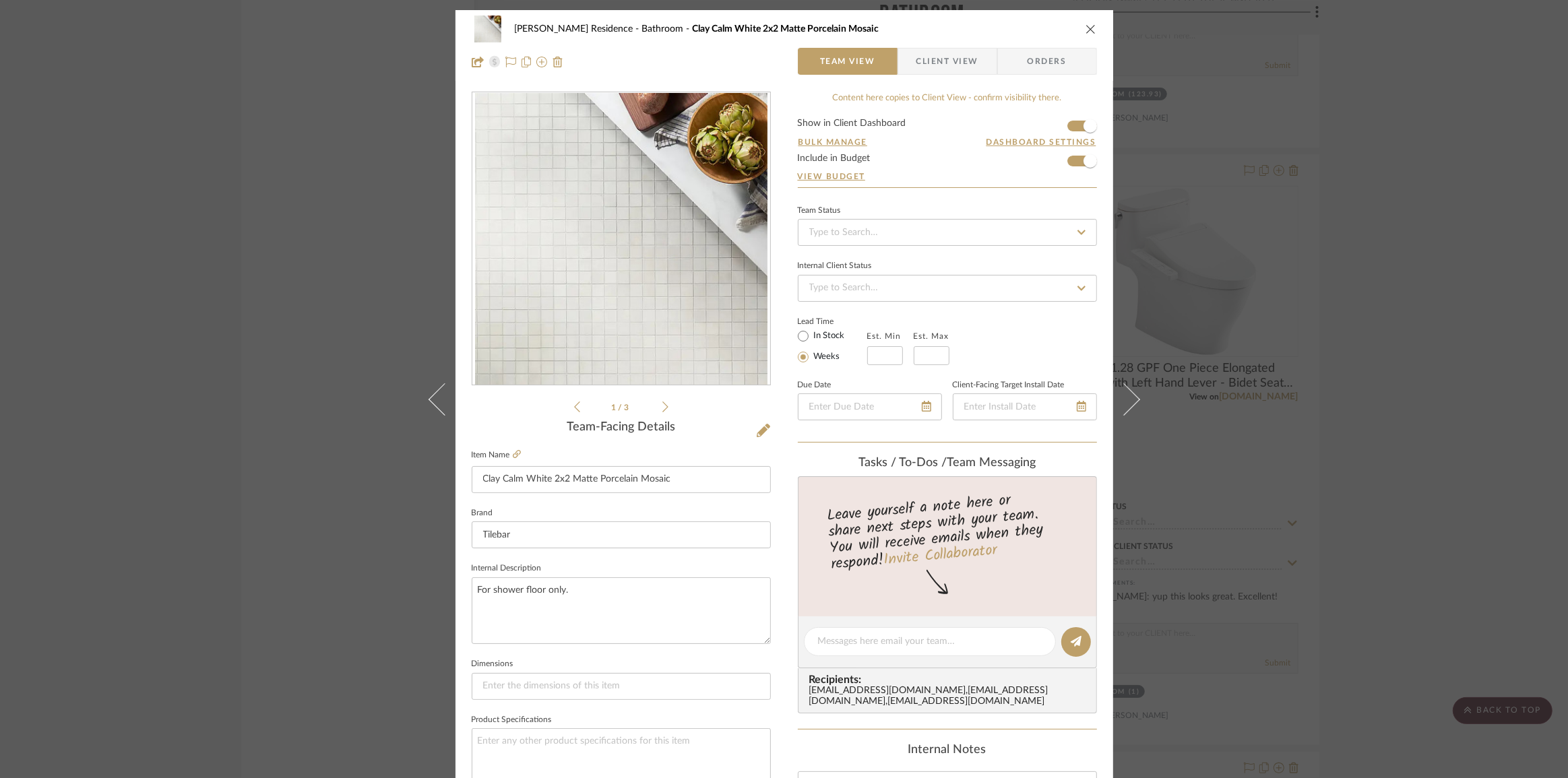
click at [946, 68] on span "Client View" at bounding box center [947, 61] width 62 height 27
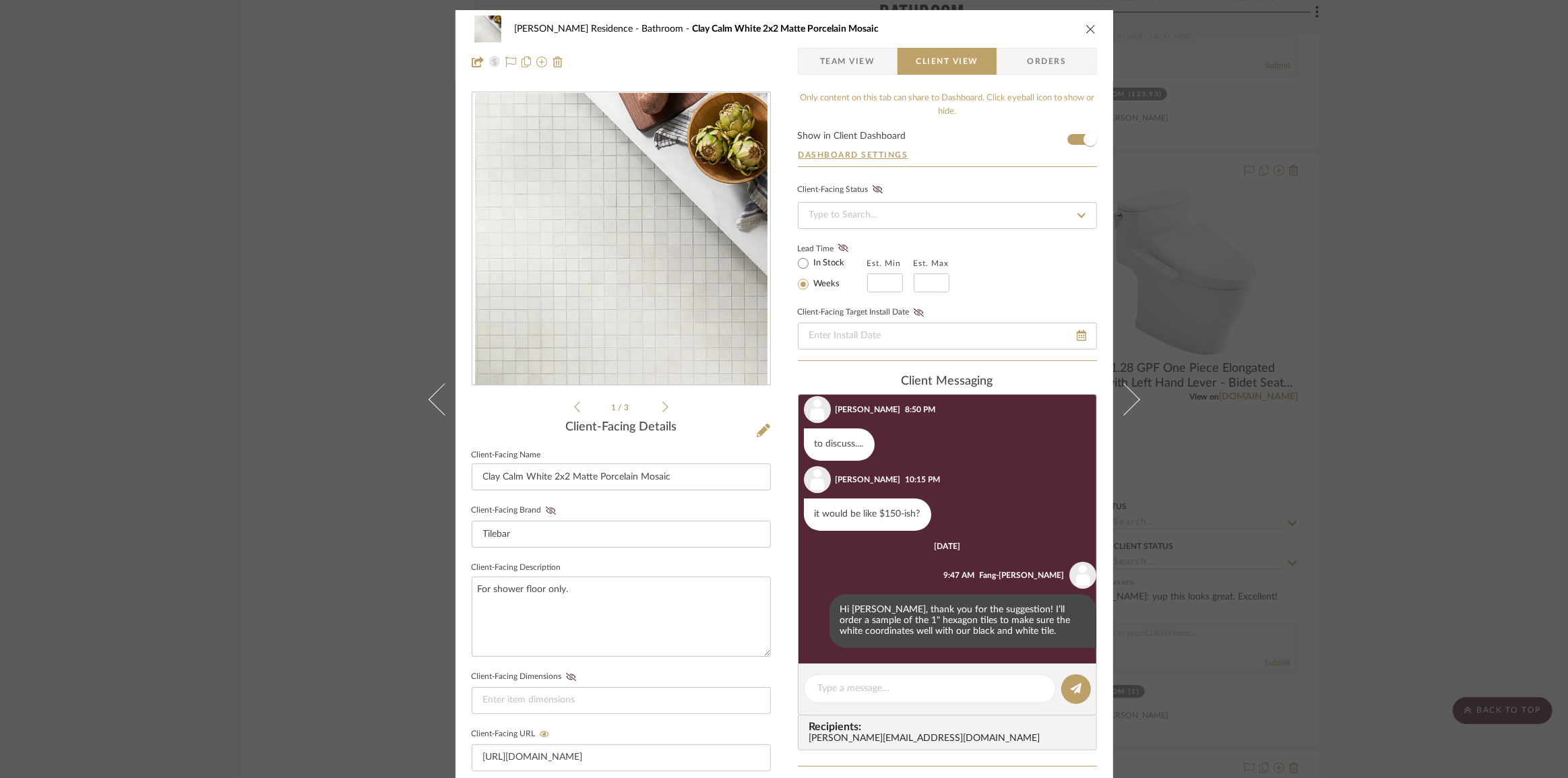
scroll to position [420, 0]
click at [1375, 484] on div "[PERSON_NAME] Residence Bathroom Clay Calm White 2x2 Matte Porcelain Mosaic Tea…" at bounding box center [784, 389] width 1568 height 778
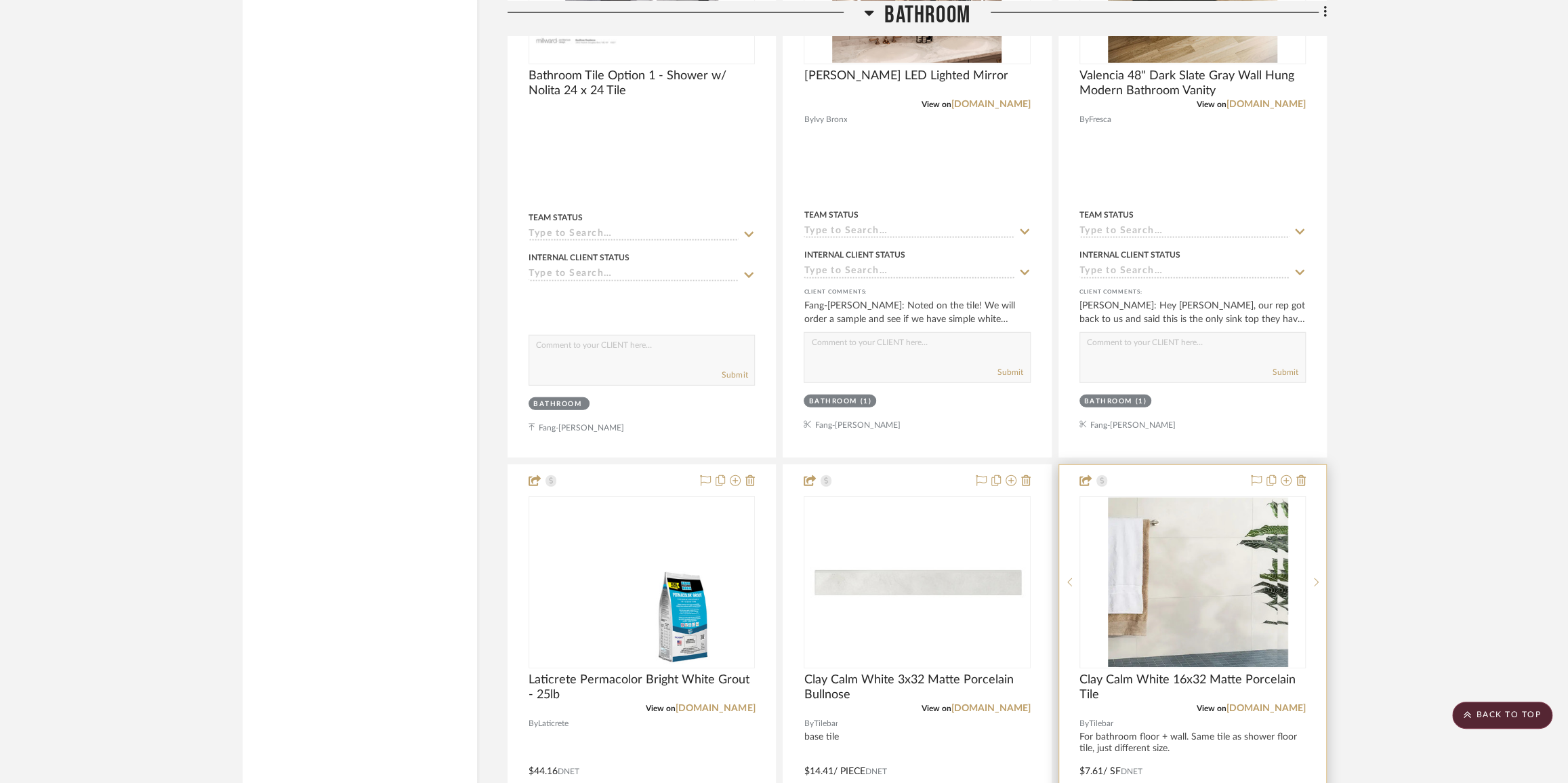
scroll to position [3142, 0]
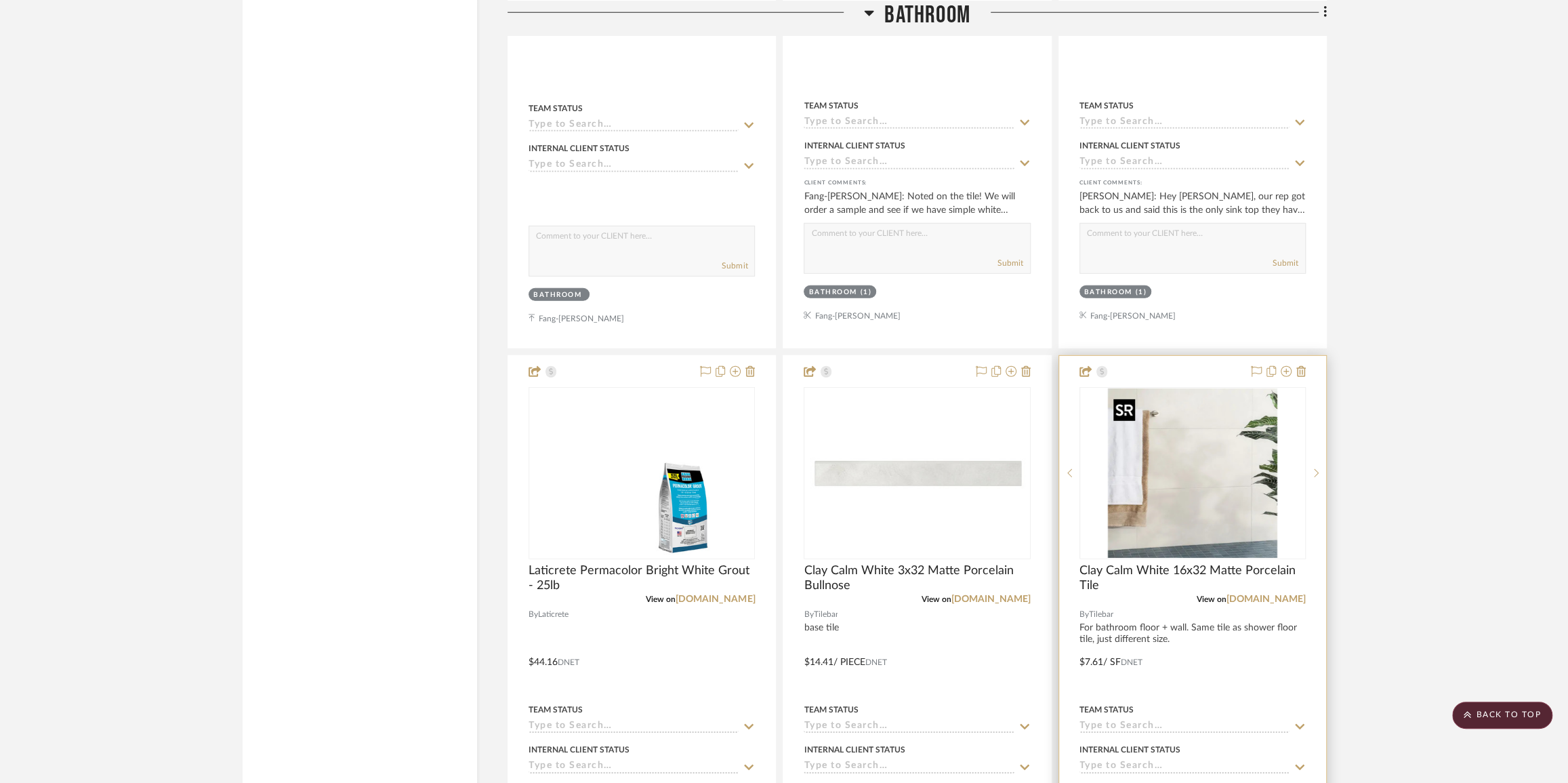
click at [1199, 437] on img "0" at bounding box center [1192, 473] width 170 height 170
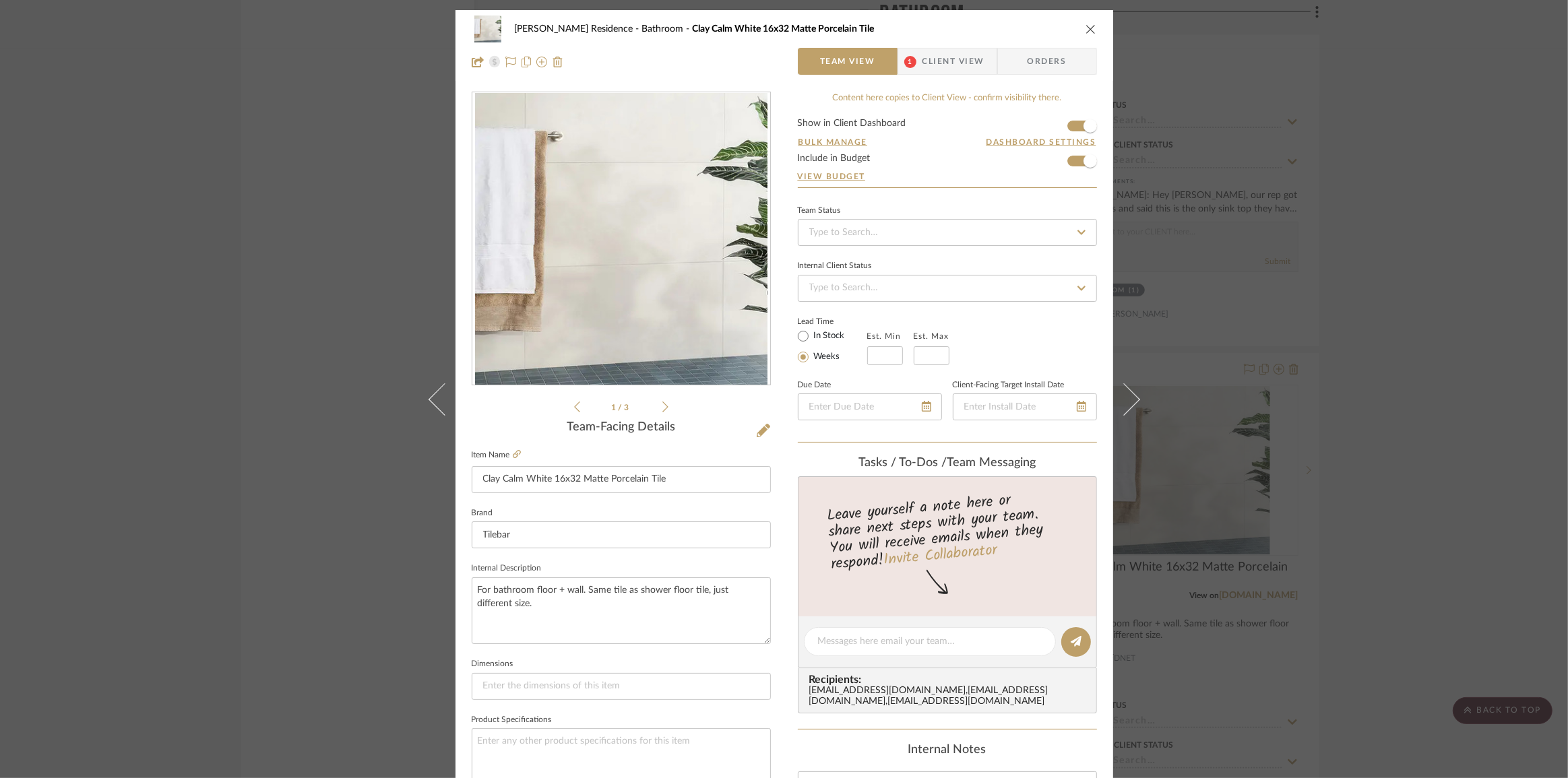
click at [934, 41] on div "[PERSON_NAME] Residence Bathroom Clay Calm White 16x32 Matte Porcelain Tile" at bounding box center [784, 28] width 625 height 27
click at [934, 53] on span "Client View" at bounding box center [953, 61] width 62 height 27
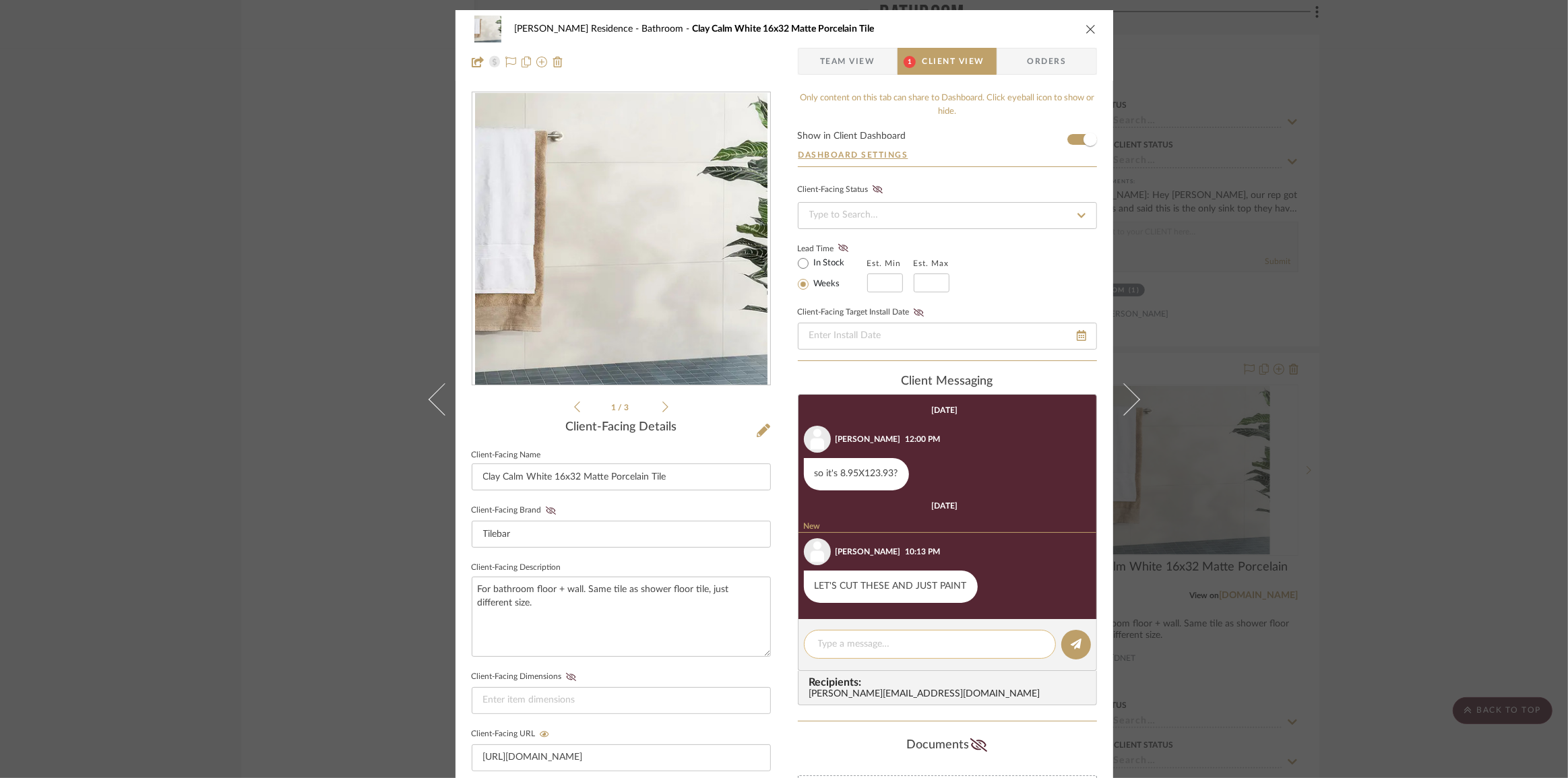
click at [883, 640] on textarea at bounding box center [929, 644] width 224 height 15
type textarea "Y"
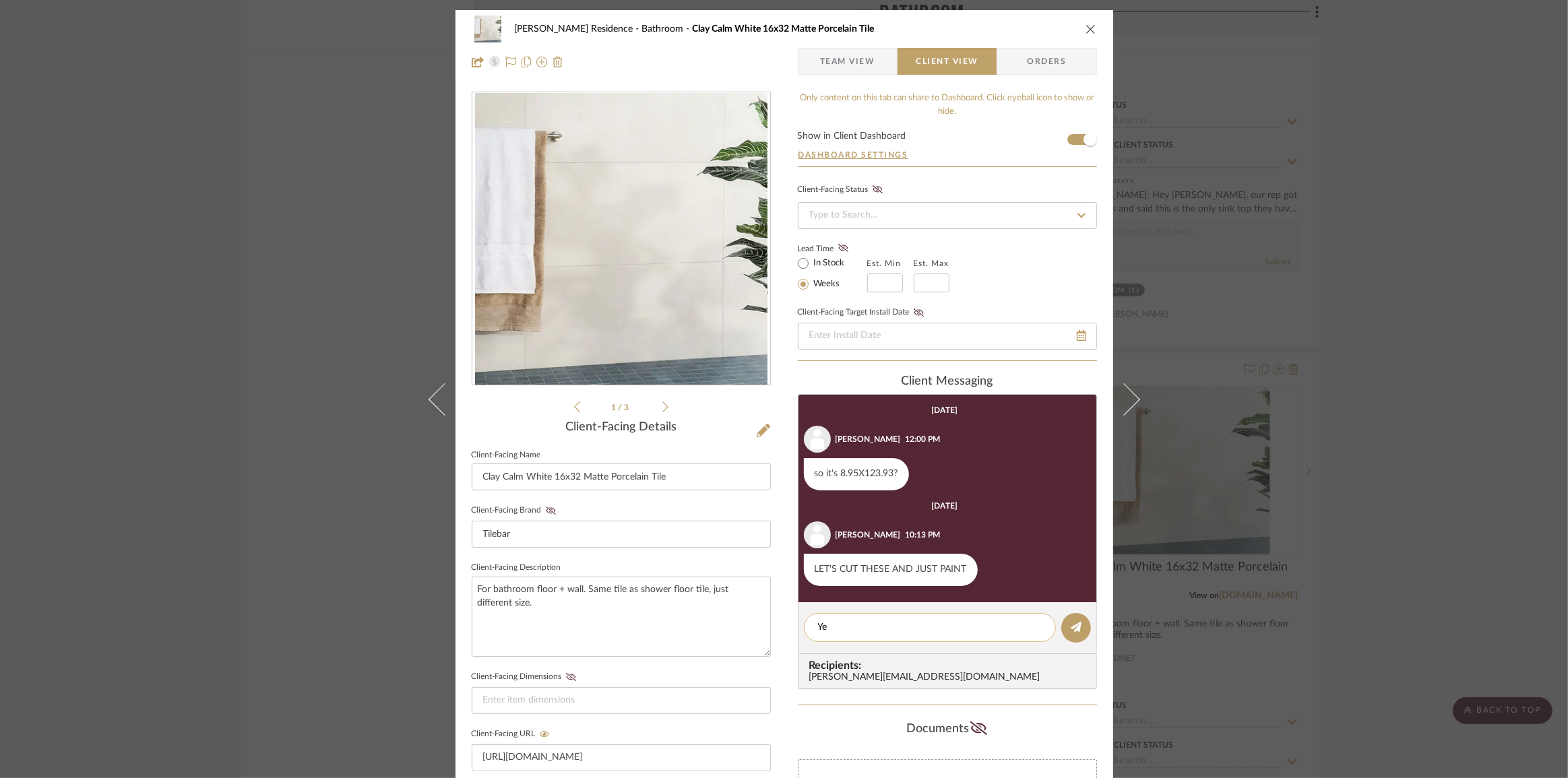
type textarea "Y"
type textarea "Of course!"
click at [1070, 629] on icon at bounding box center [1076, 627] width 11 height 11
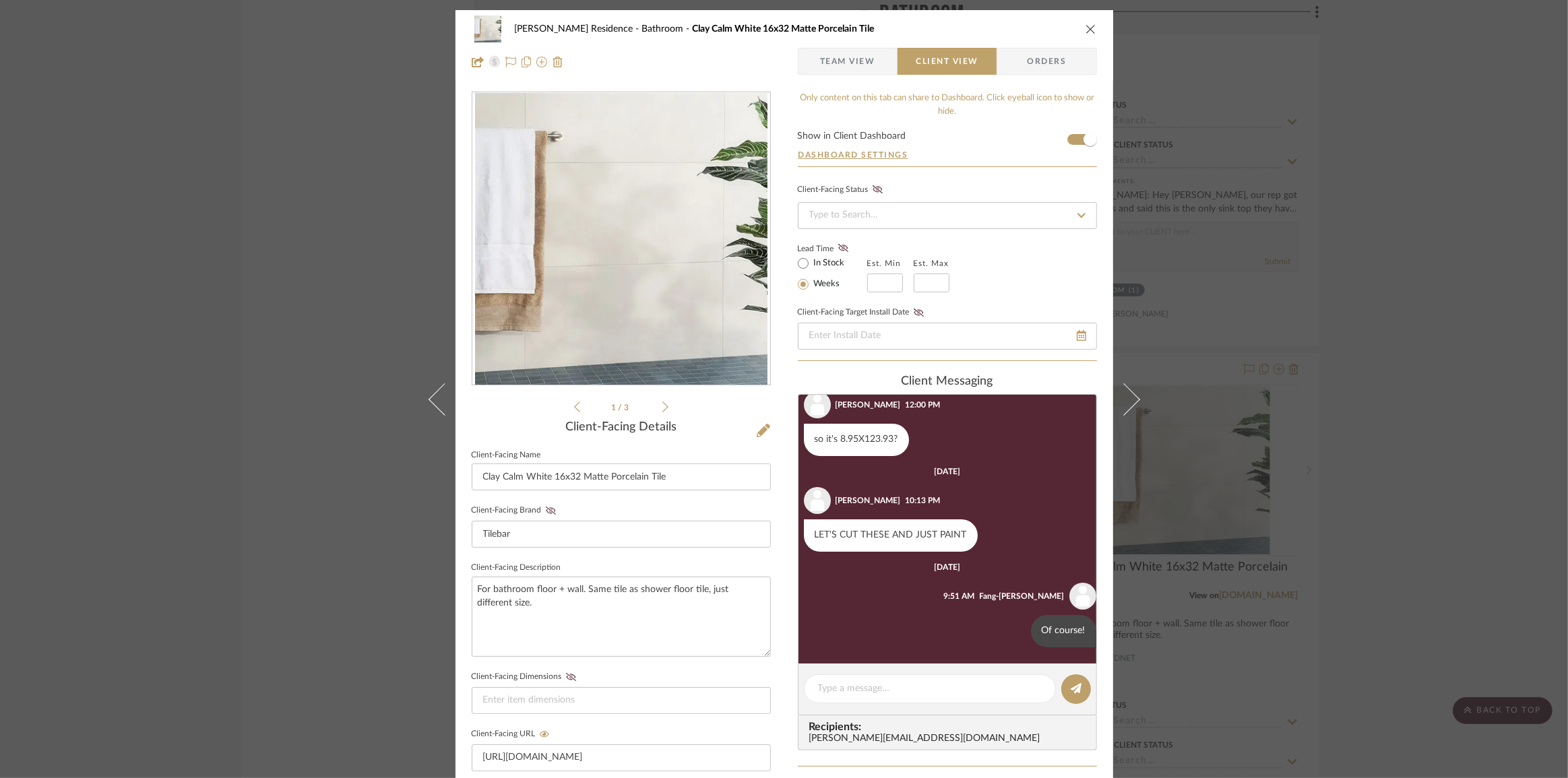
click at [849, 56] on span "Team View" at bounding box center [848, 61] width 56 height 27
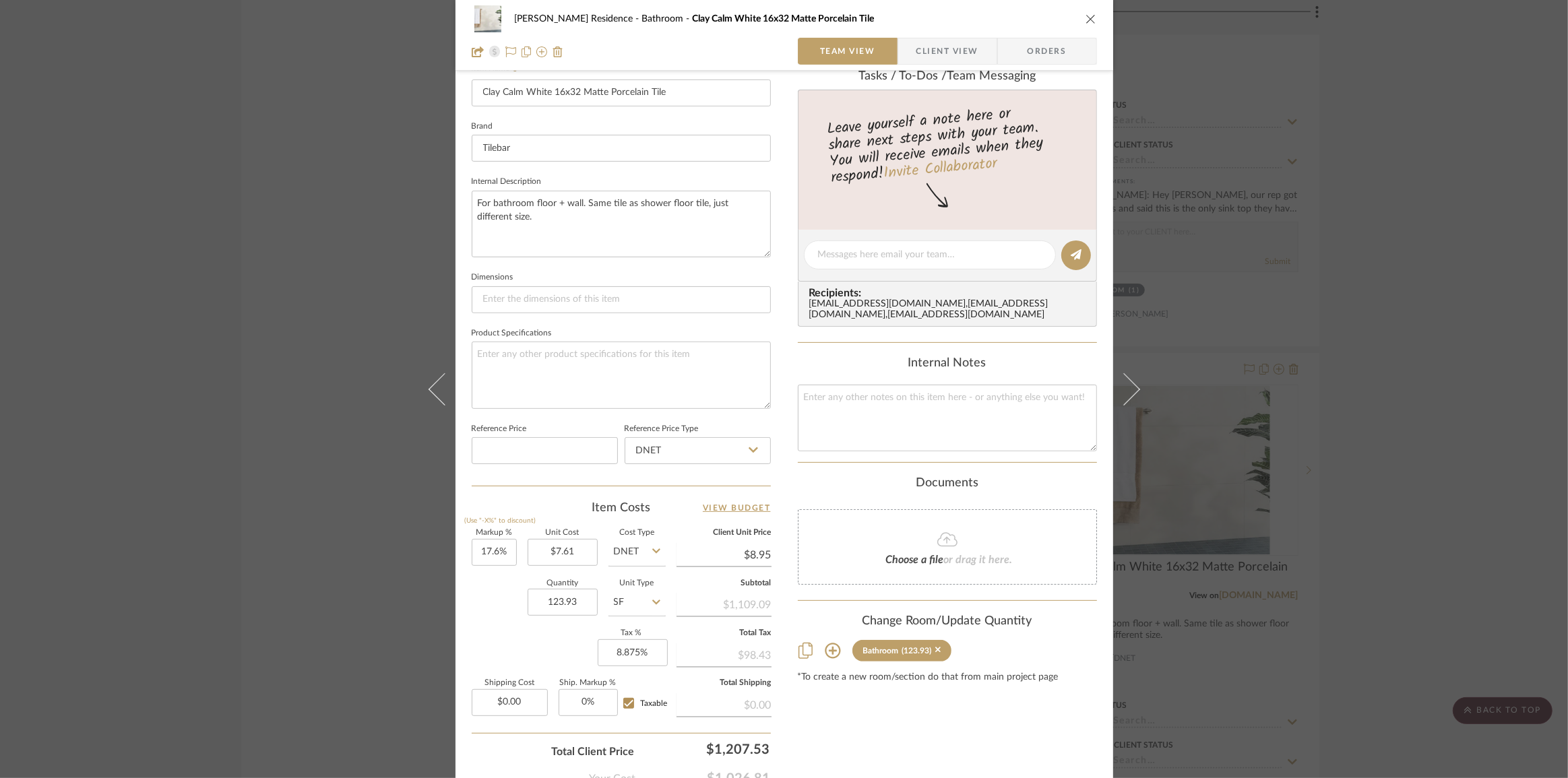
scroll to position [472, 0]
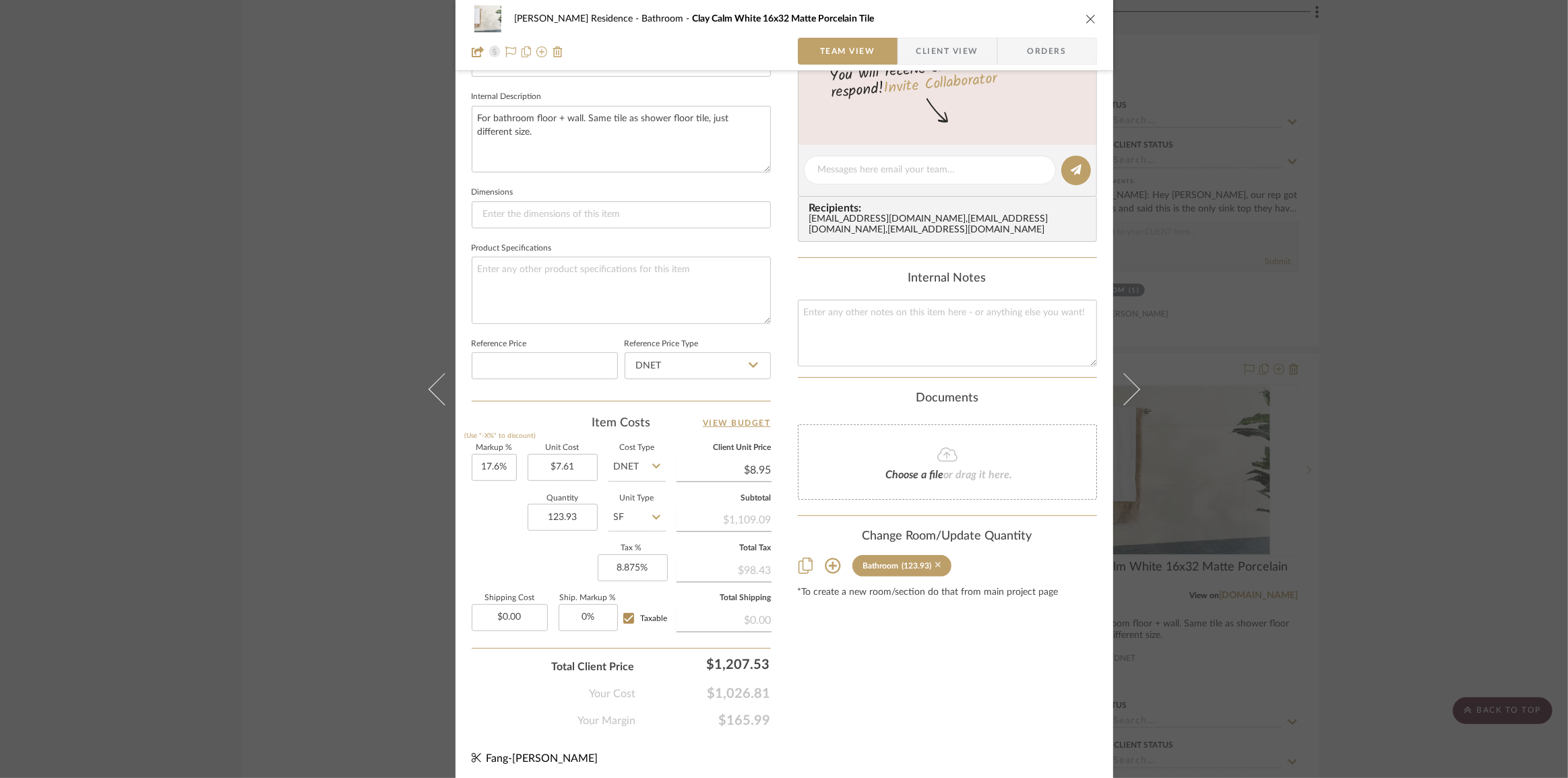
click at [936, 570] on icon at bounding box center [938, 565] width 6 height 9
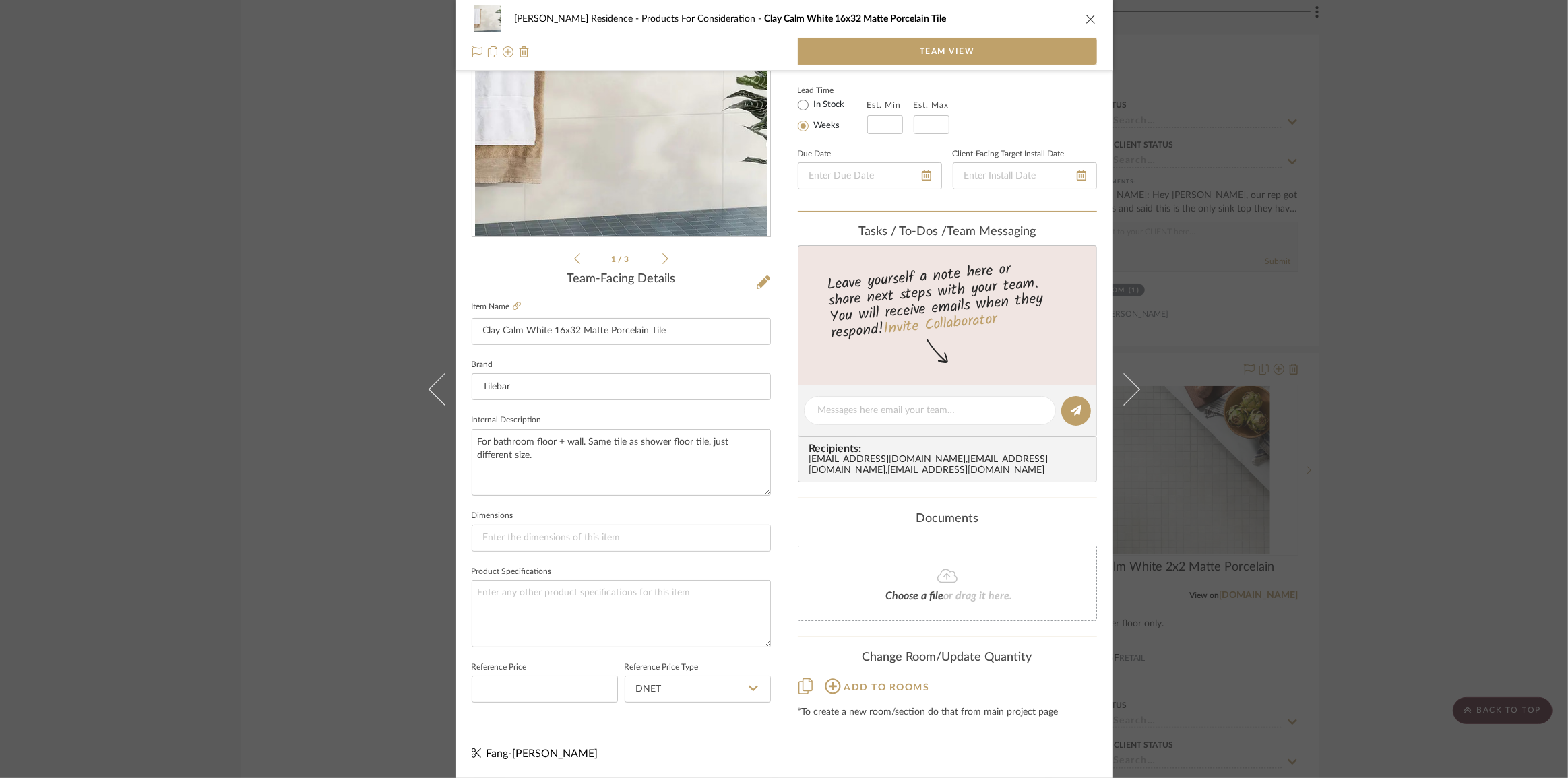
click at [1430, 456] on div "[PERSON_NAME] Residence Products For Consideration Clay Calm White 16x32 Matte …" at bounding box center [784, 389] width 1568 height 778
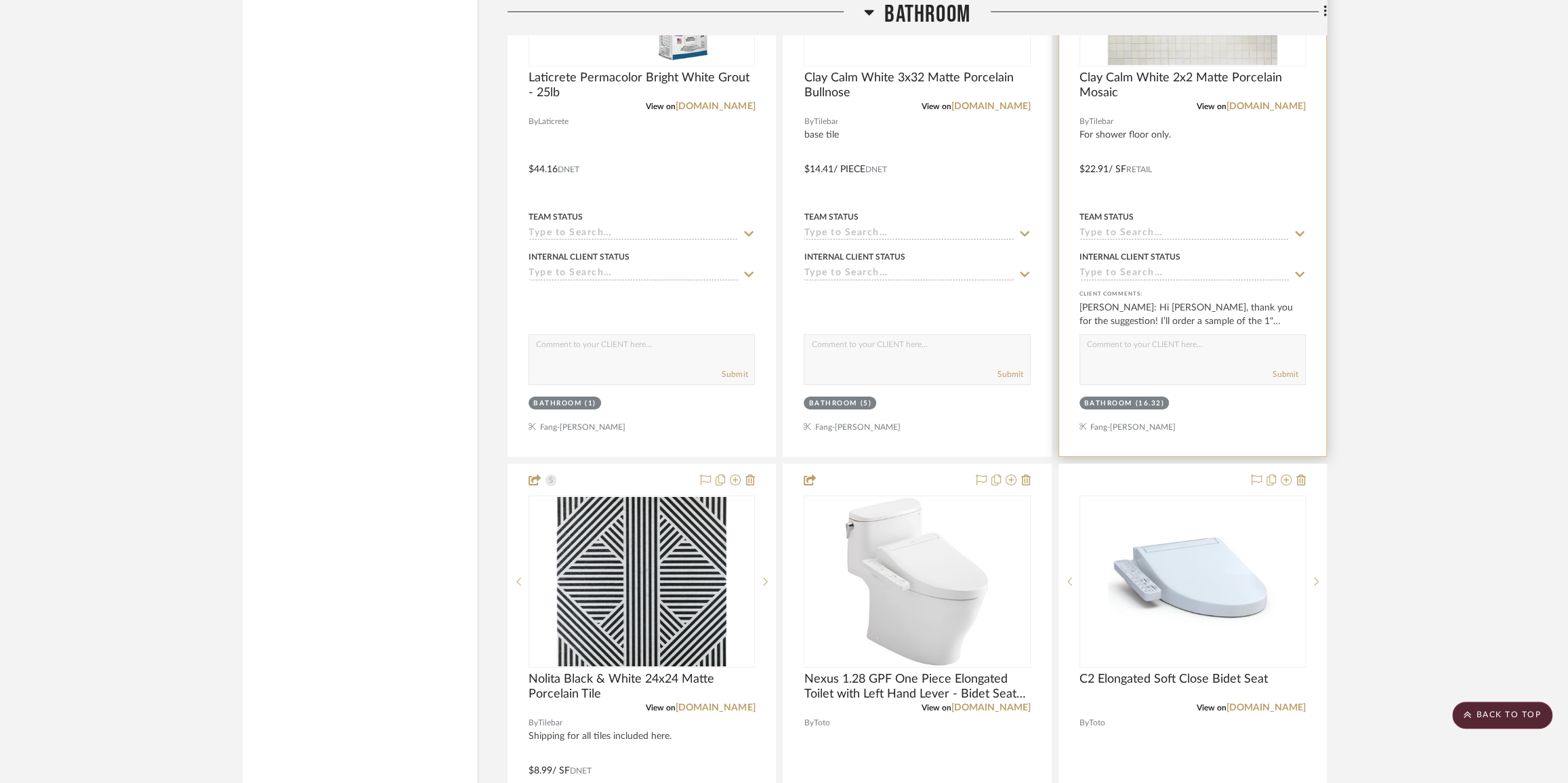
scroll to position [3327, 0]
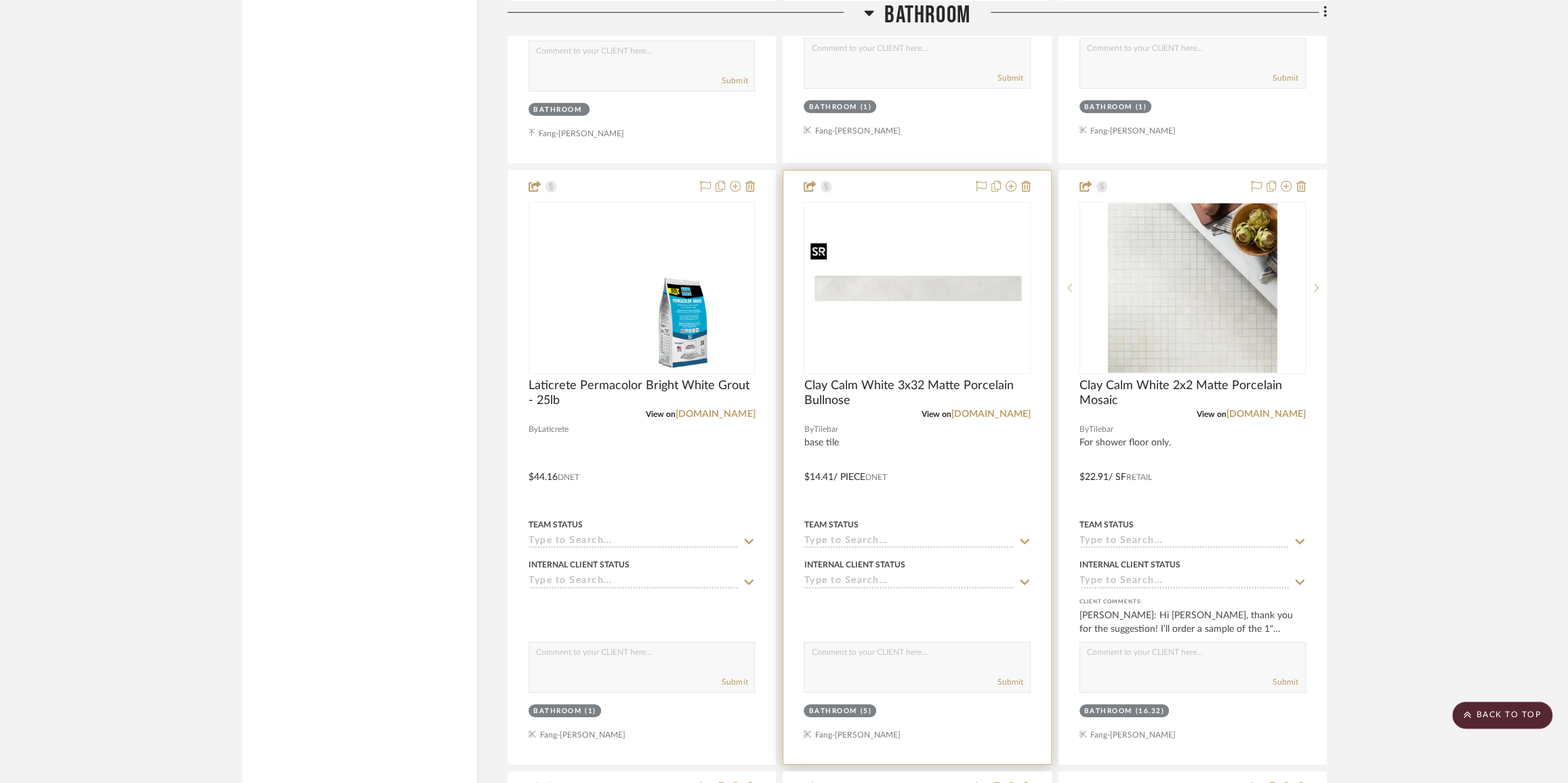
click at [951, 297] on img "0" at bounding box center [917, 288] width 224 height 112
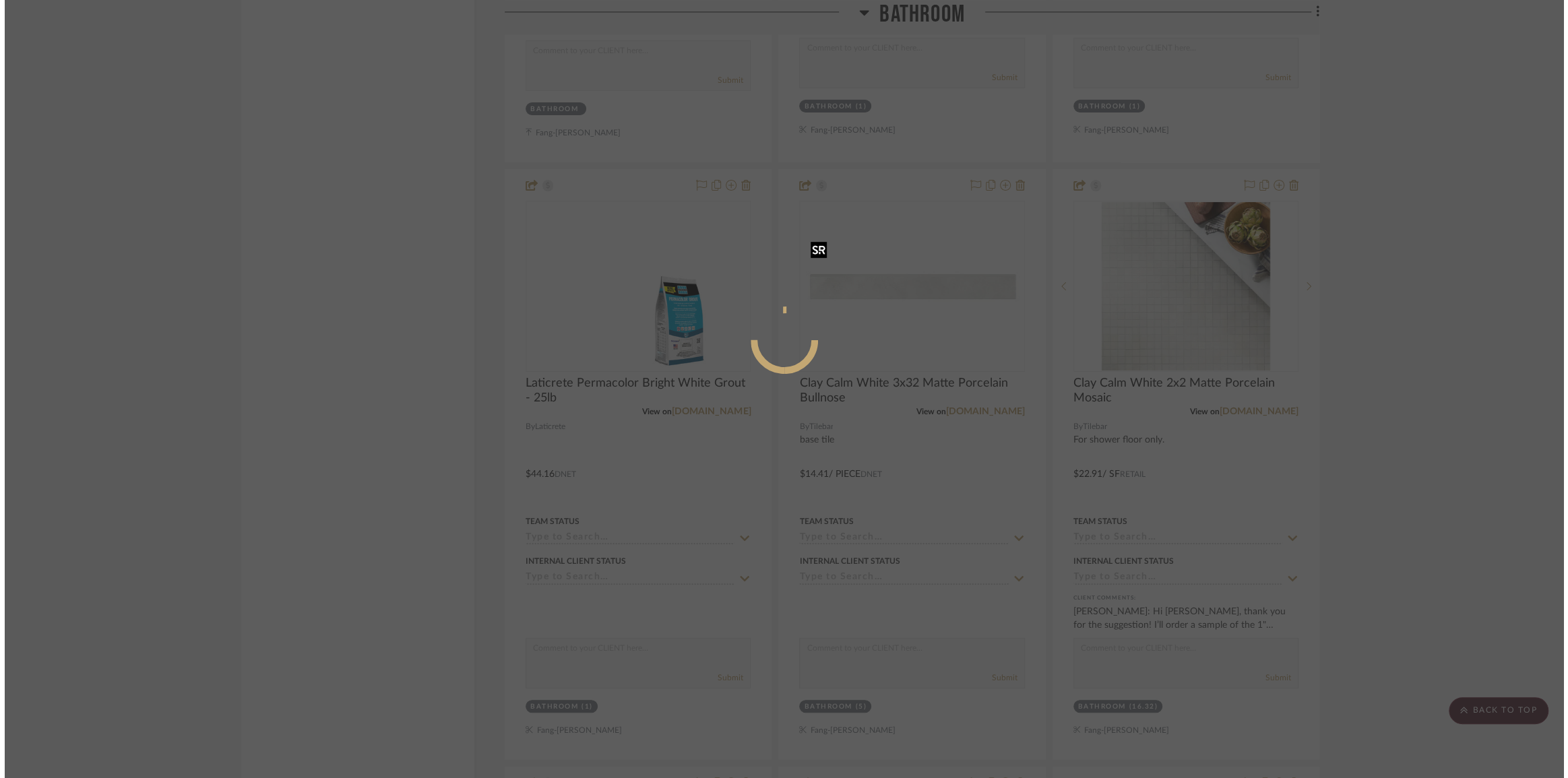
scroll to position [0, 0]
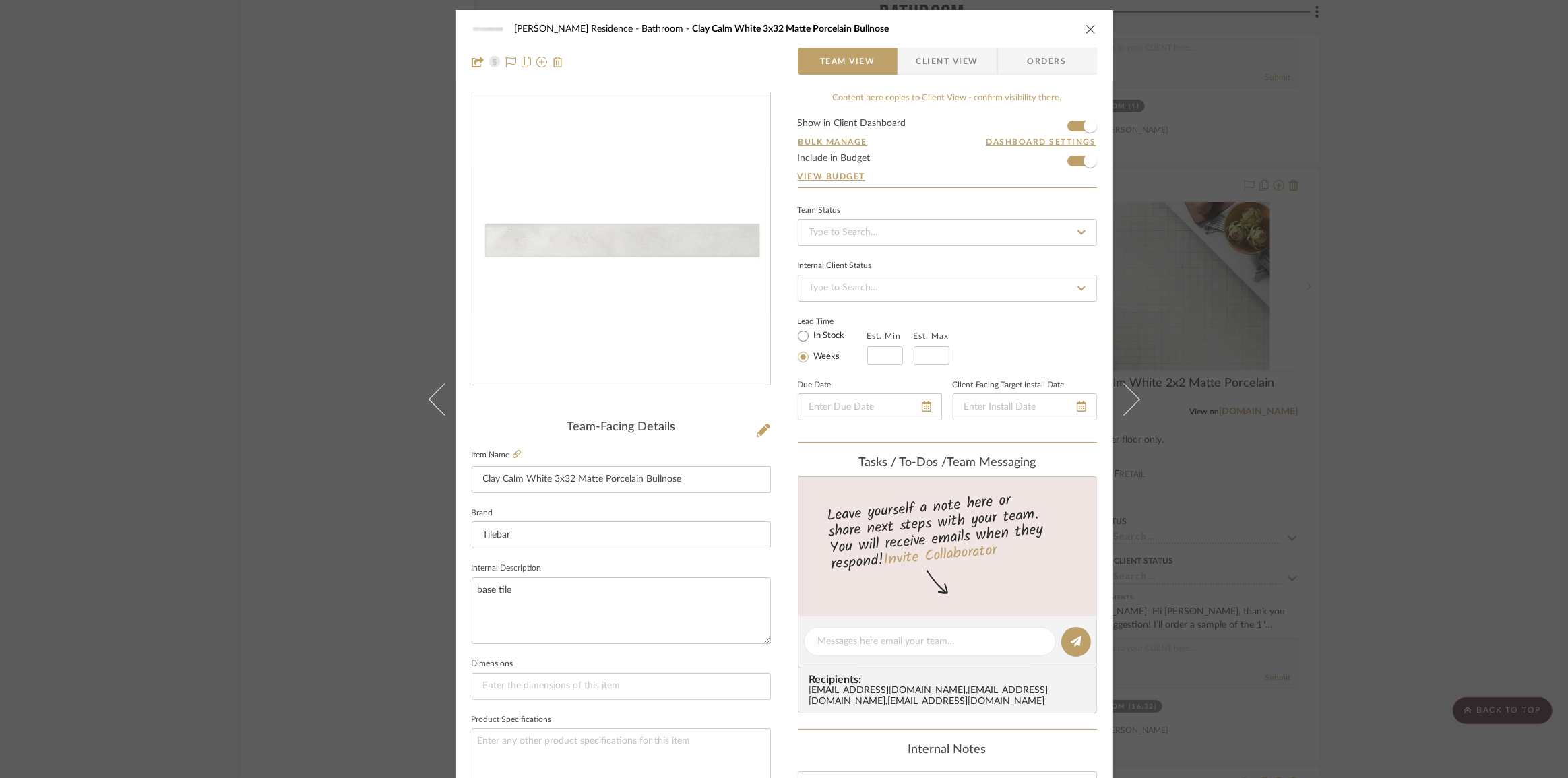
click at [1380, 371] on div "[PERSON_NAME] Residence Bathroom Clay Calm White 3x32 Matte Porcelain Bullnose …" at bounding box center [784, 389] width 1568 height 778
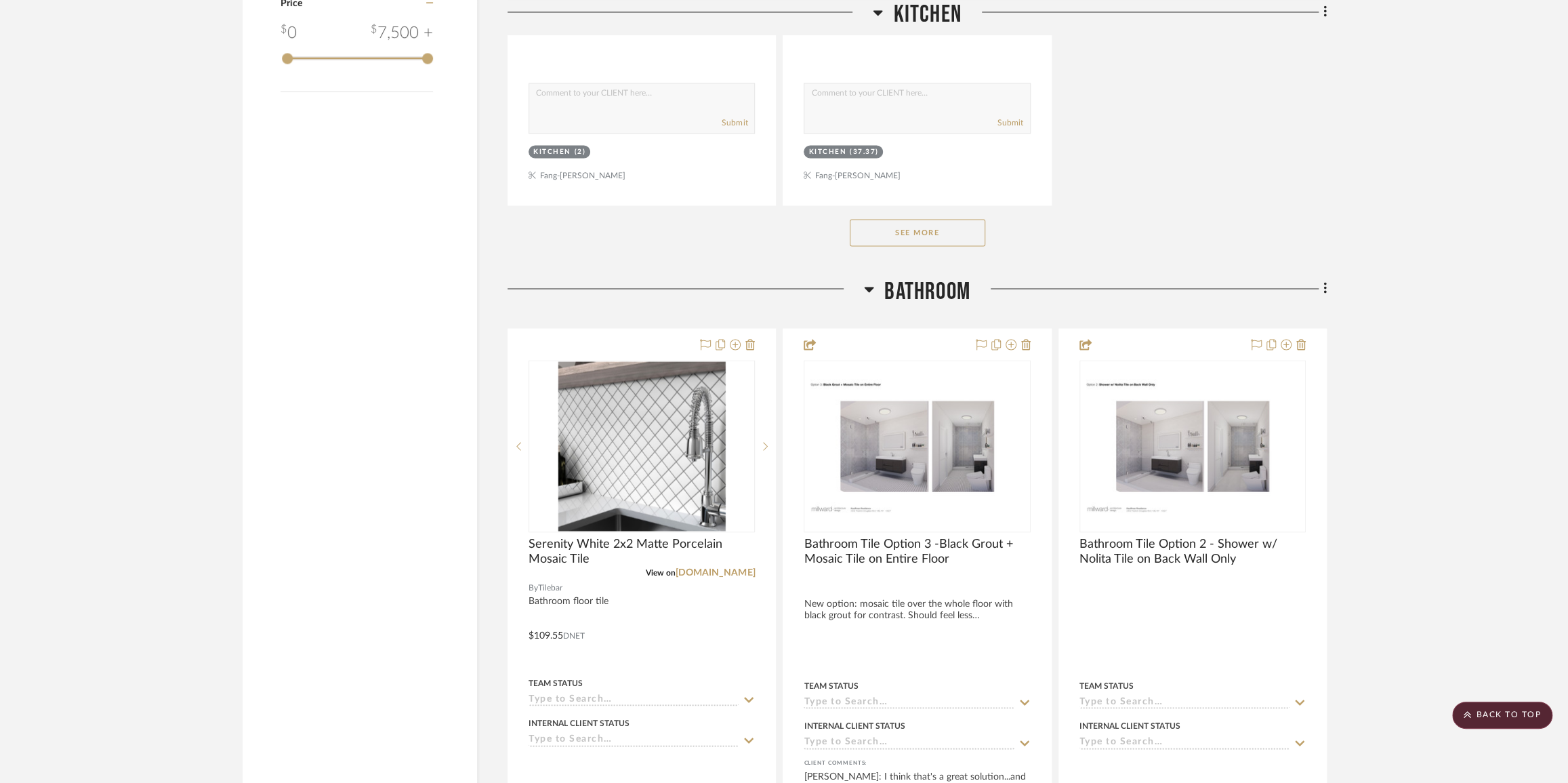
scroll to position [1849, 0]
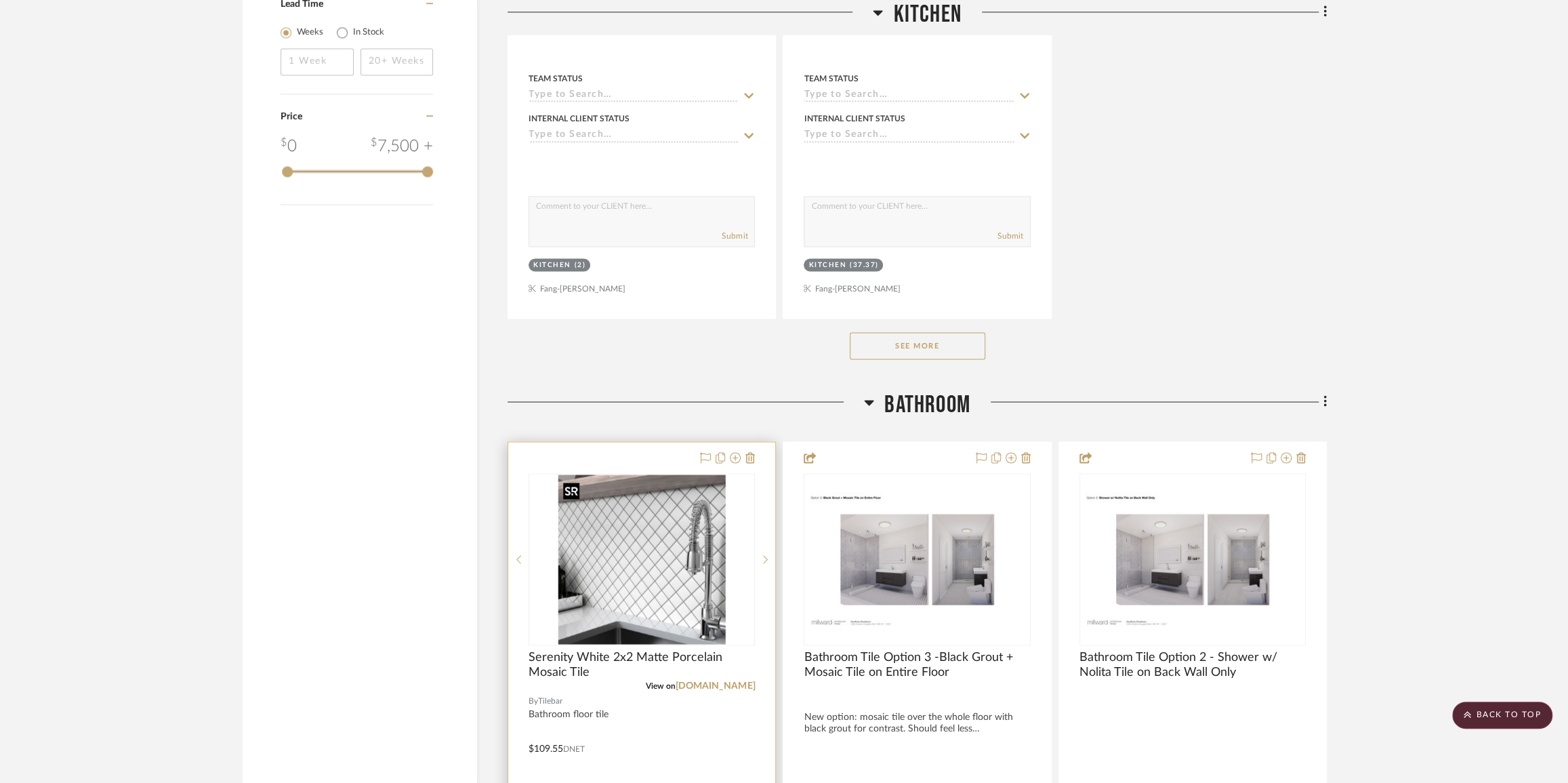
click at [630, 523] on img "0" at bounding box center [641, 559] width 168 height 170
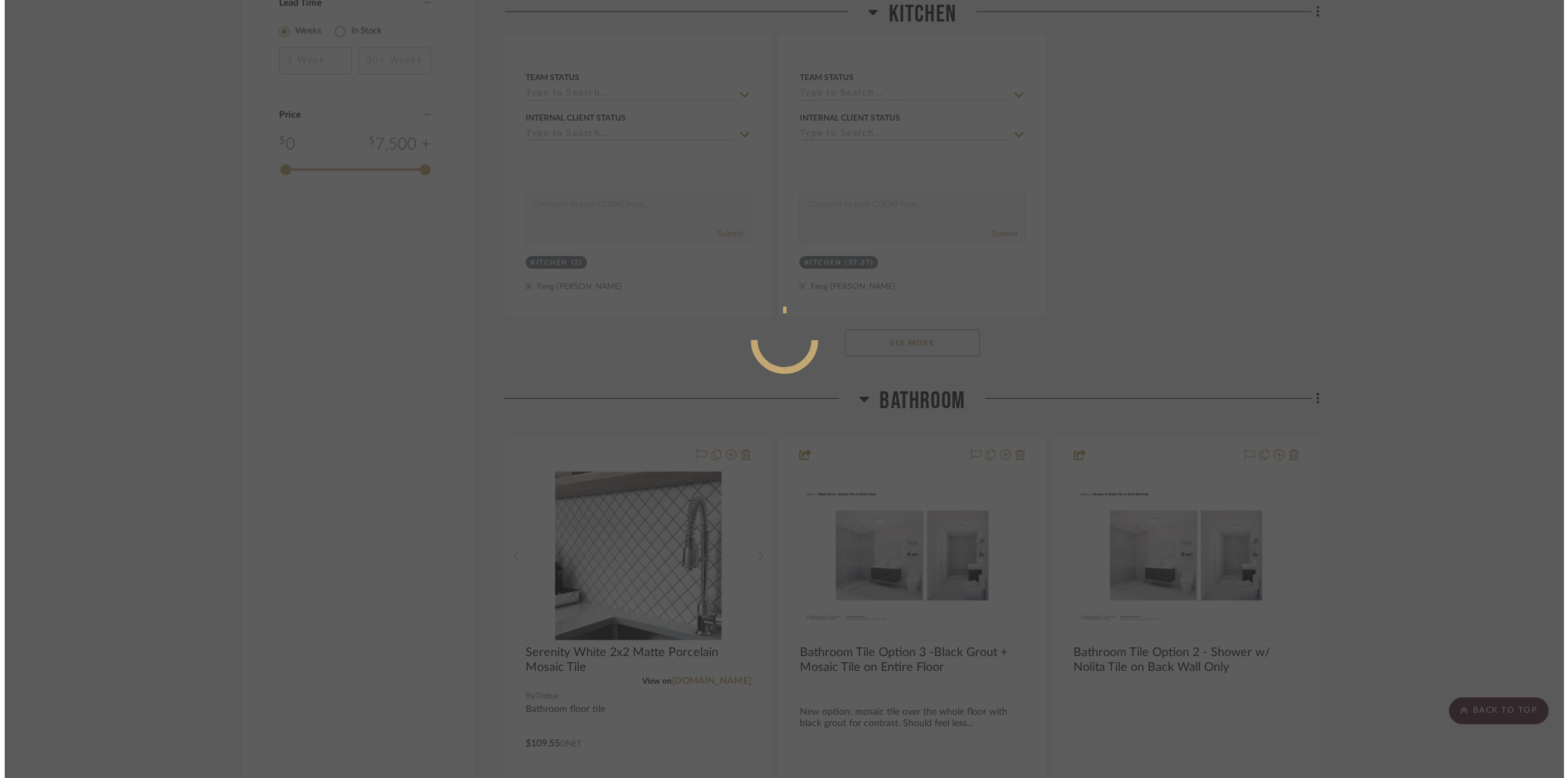
scroll to position [0, 0]
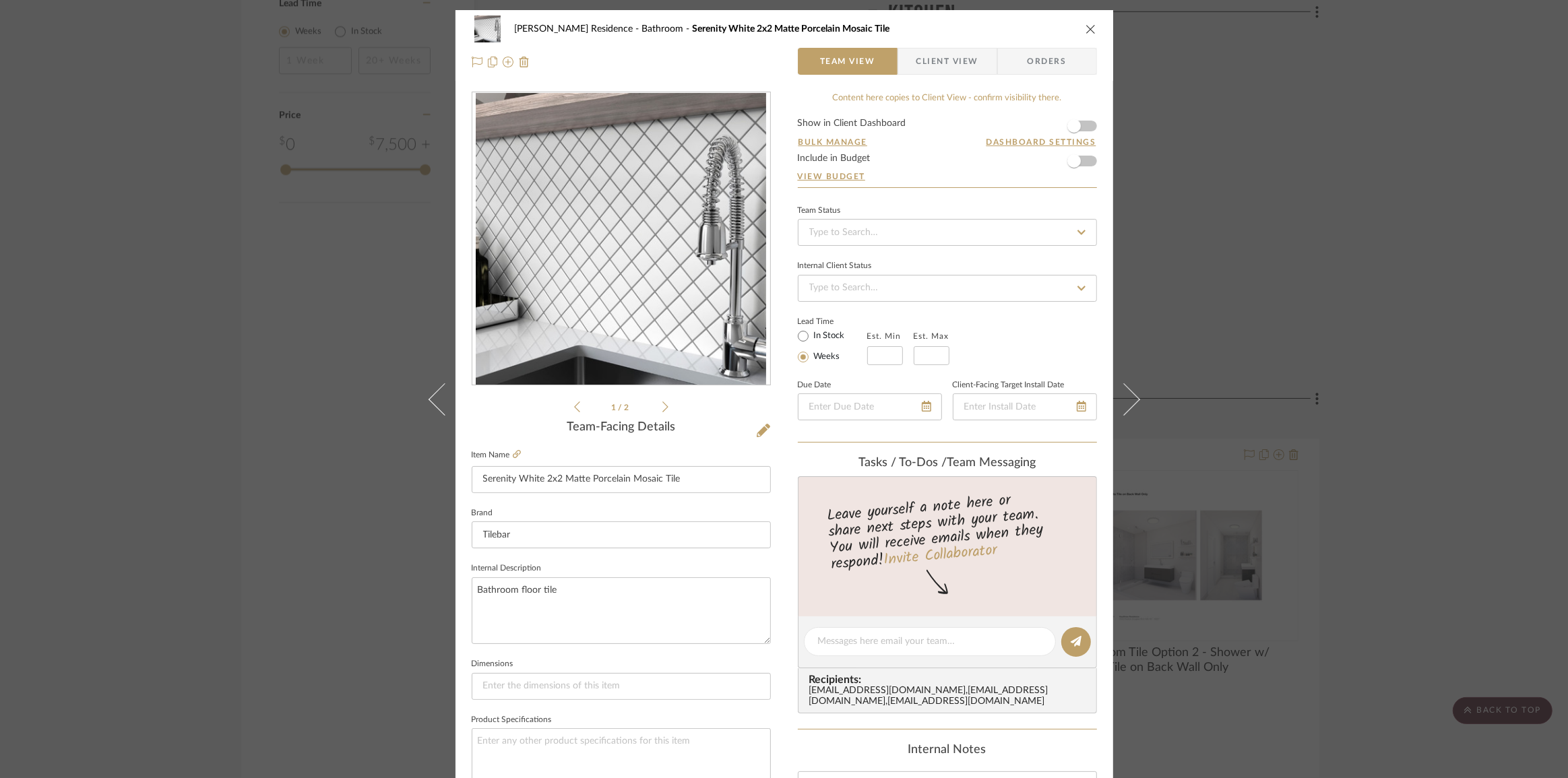
click at [944, 61] on span "Client View" at bounding box center [947, 61] width 62 height 27
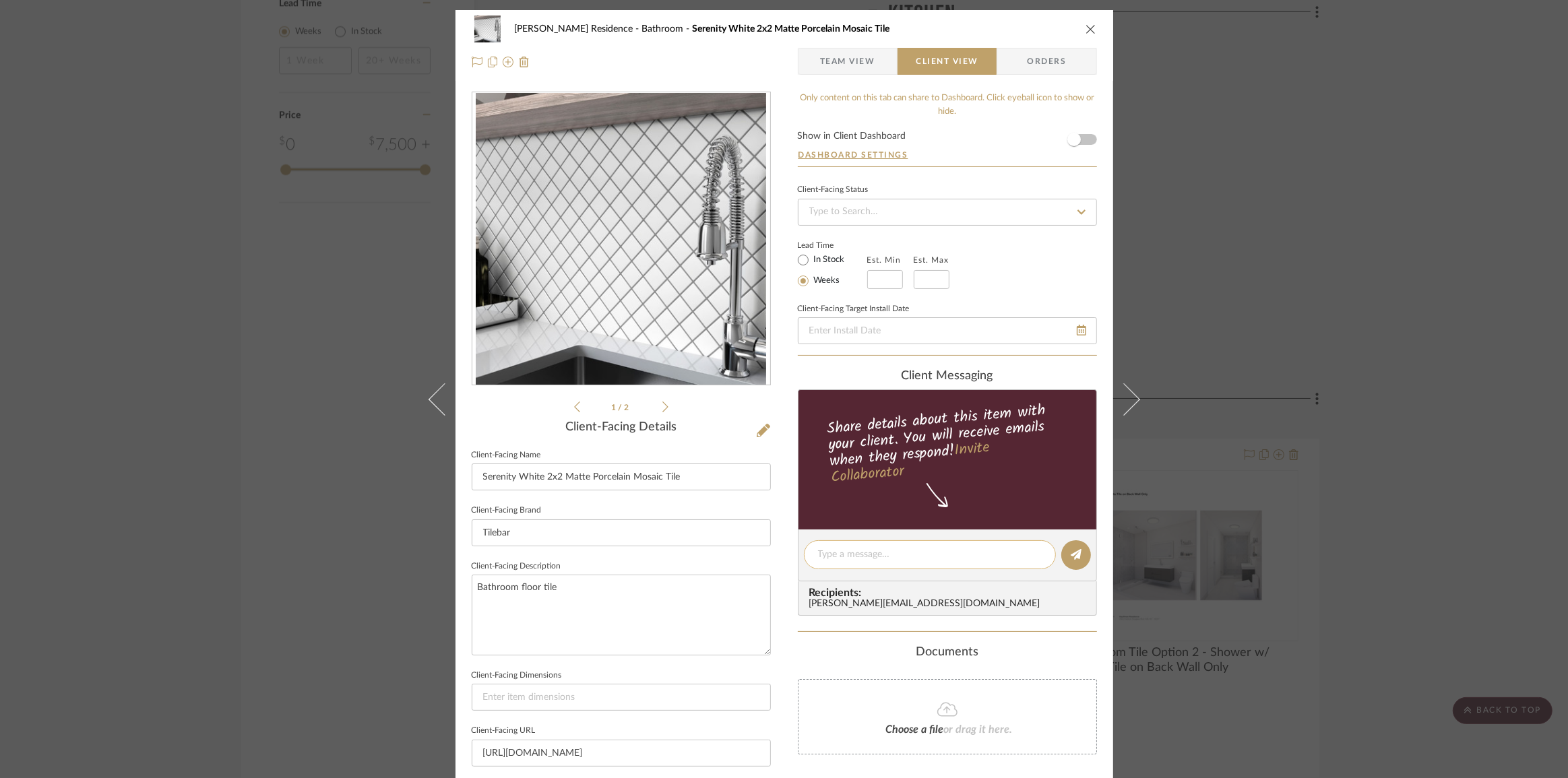
click at [874, 561] on div at bounding box center [930, 555] width 252 height 29
click at [877, 544] on div at bounding box center [930, 555] width 252 height 29
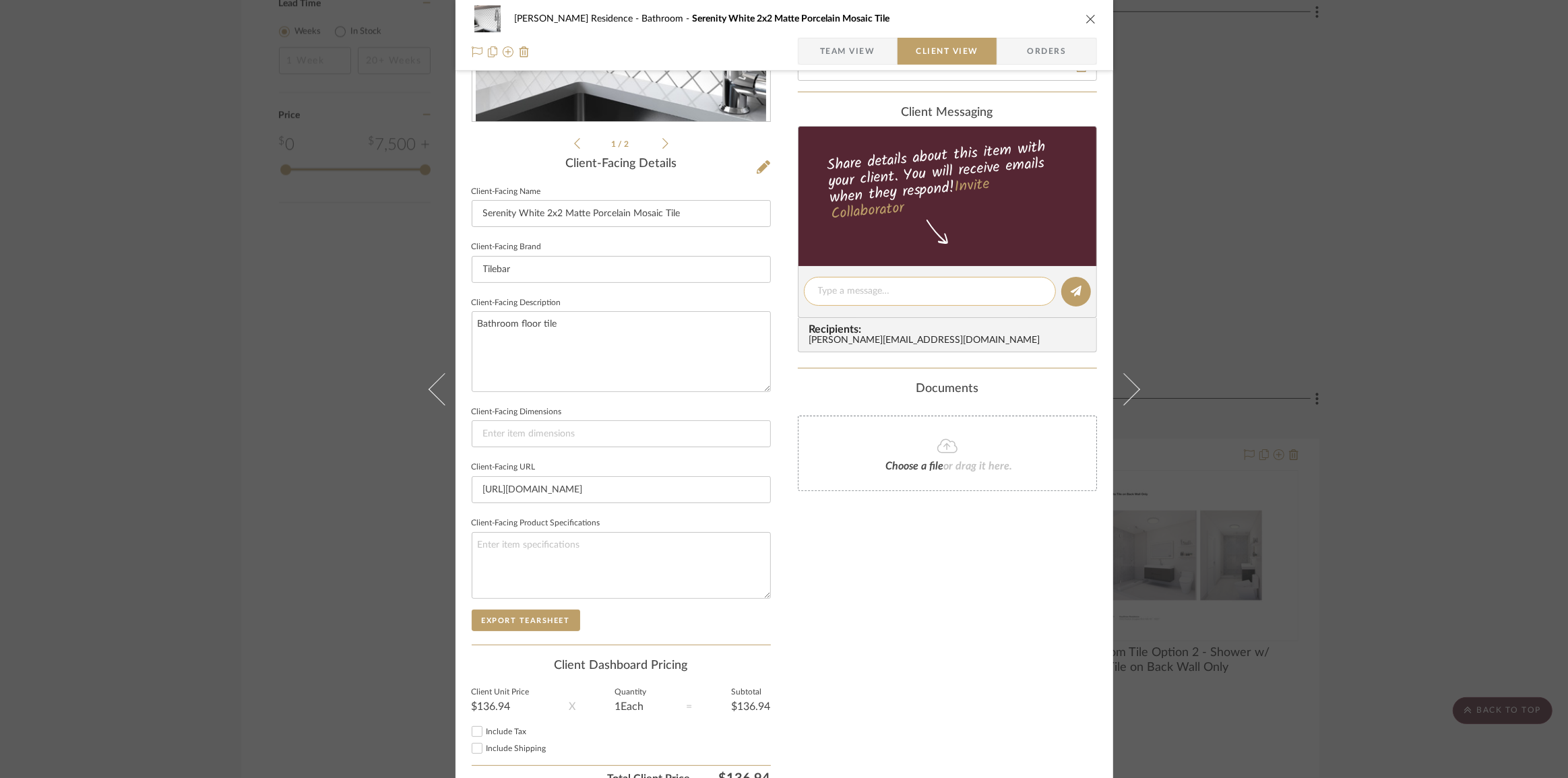
scroll to position [326, 0]
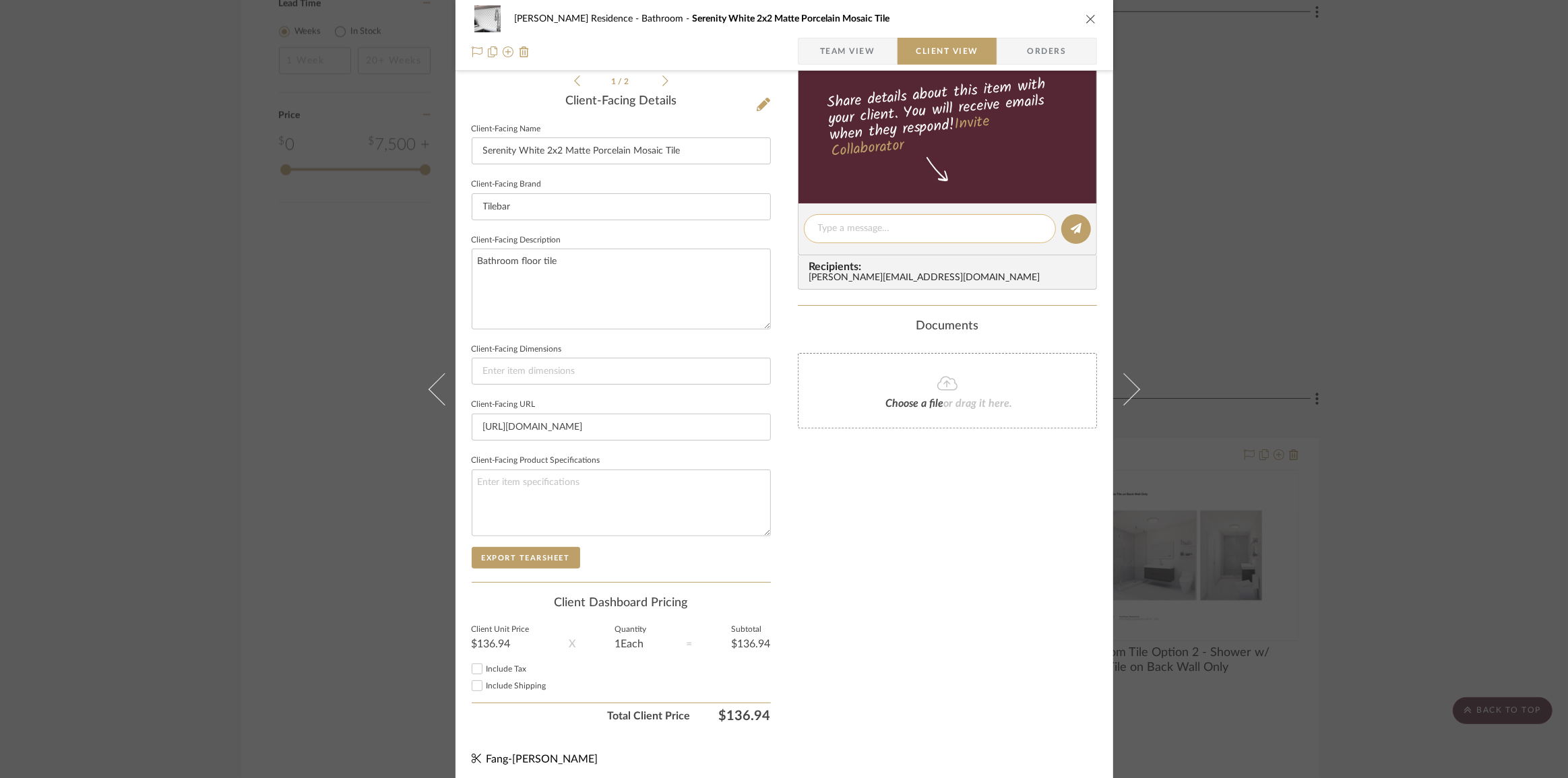
click at [924, 238] on div at bounding box center [930, 229] width 252 height 29
click at [924, 234] on textarea at bounding box center [929, 229] width 224 height 15
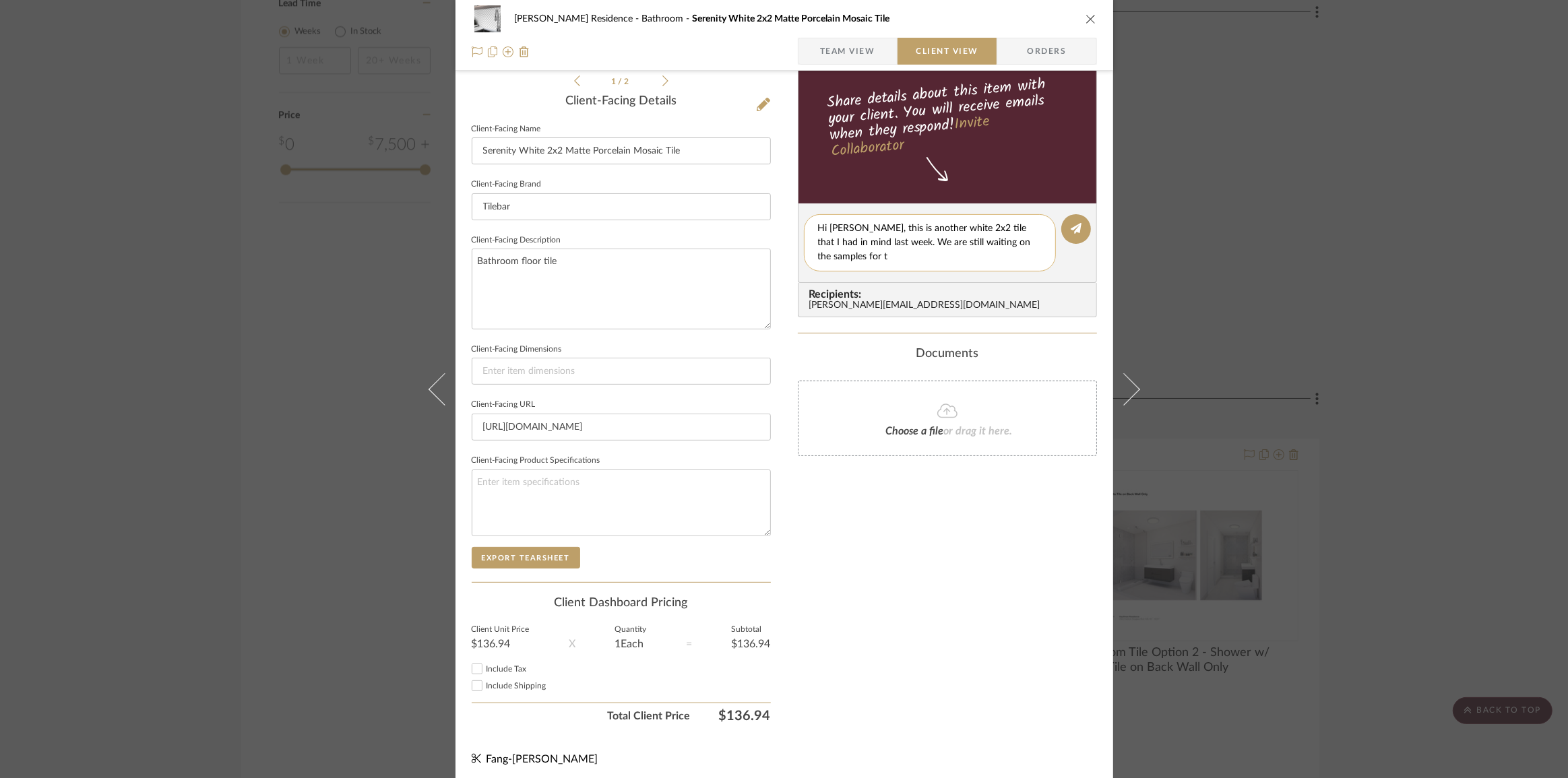
scroll to position [0, 0]
type textarea "Hi [PERSON_NAME], this is another white 2x2 tile that I had in mind last week. …"
click at [1078, 227] on button at bounding box center [1076, 229] width 30 height 30
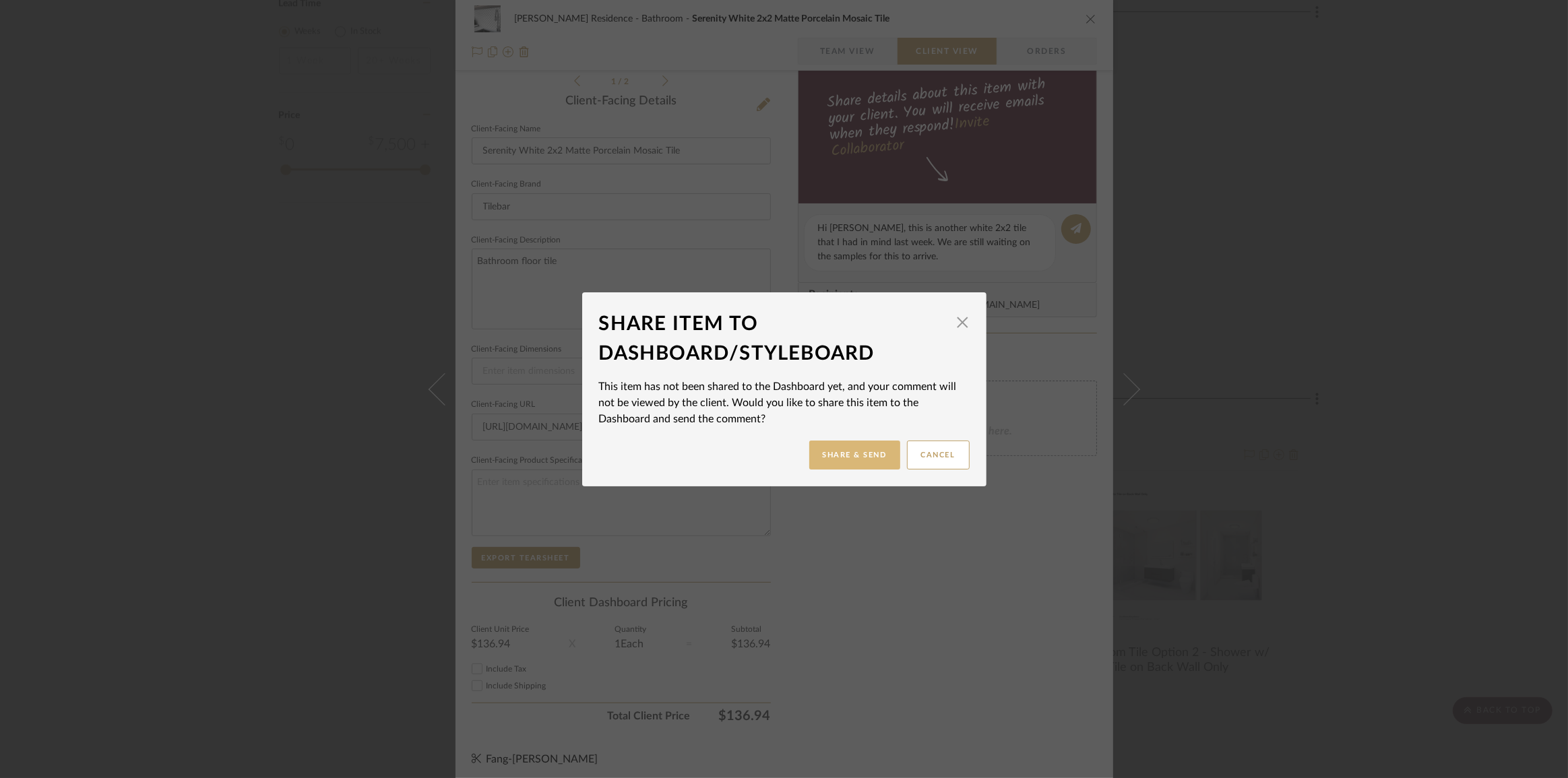
click at [849, 452] on button "Share & Send" at bounding box center [855, 455] width 91 height 29
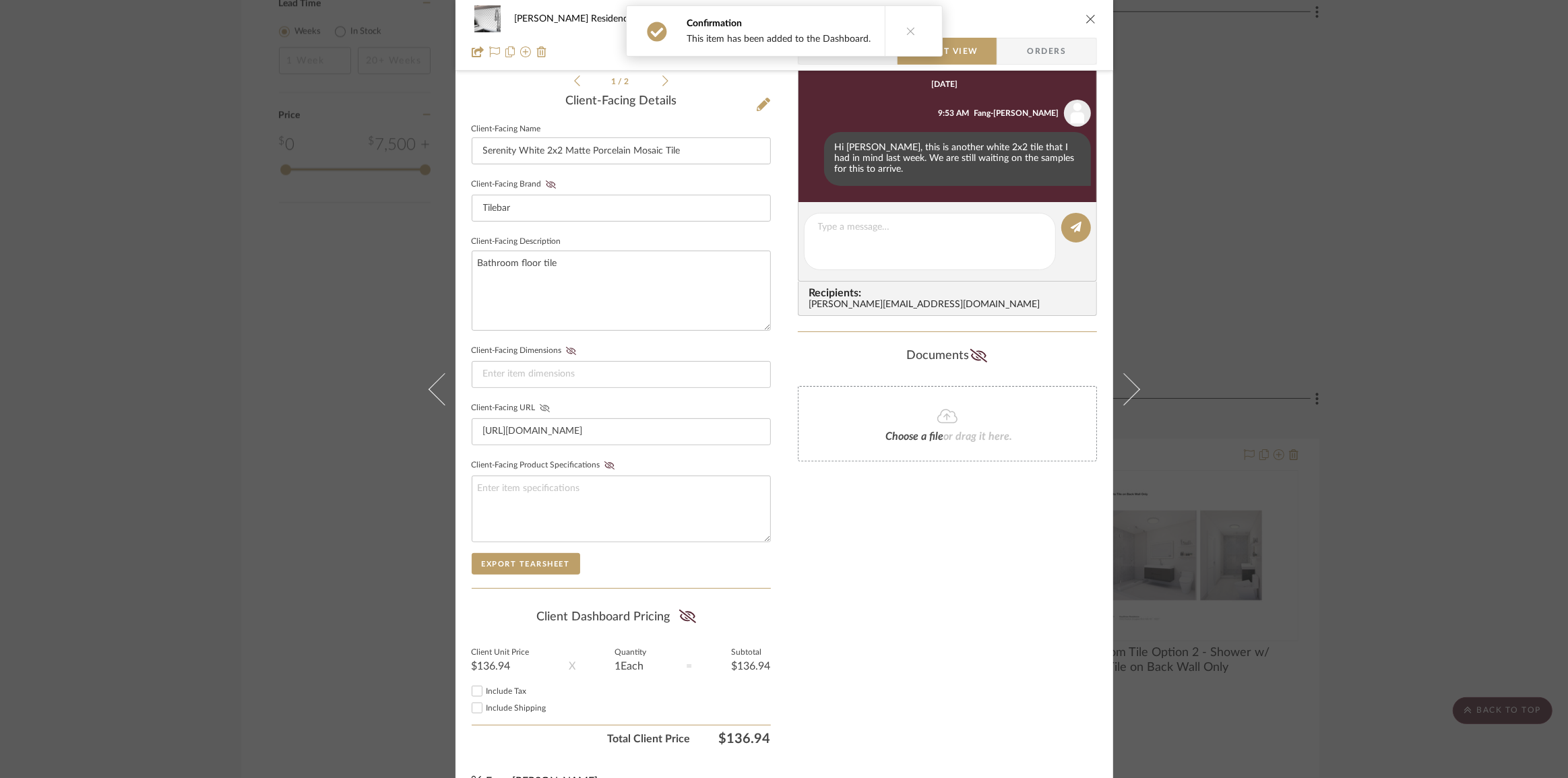
click at [542, 404] on icon at bounding box center [545, 407] width 10 height 8
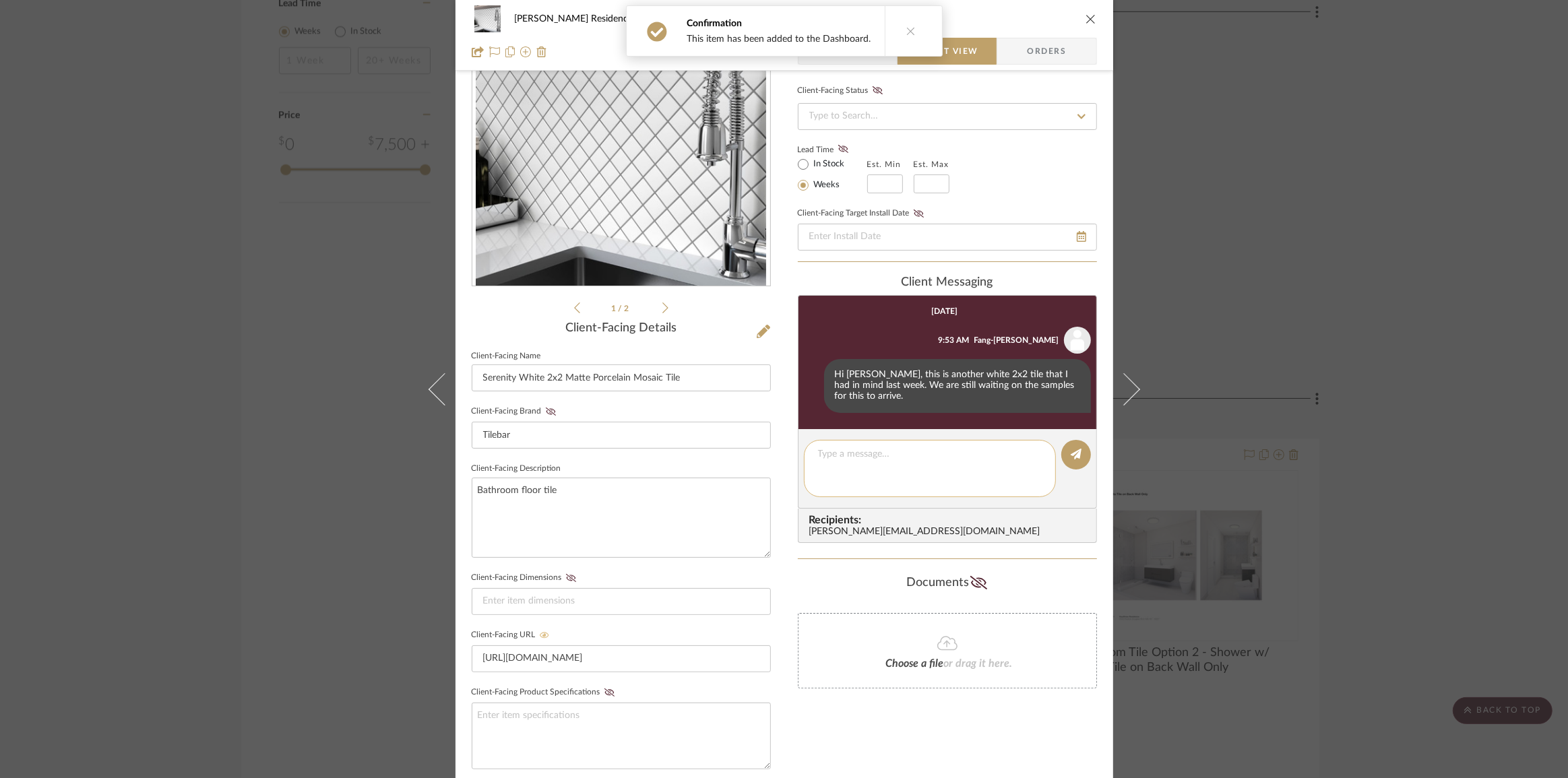
scroll to position [80, 0]
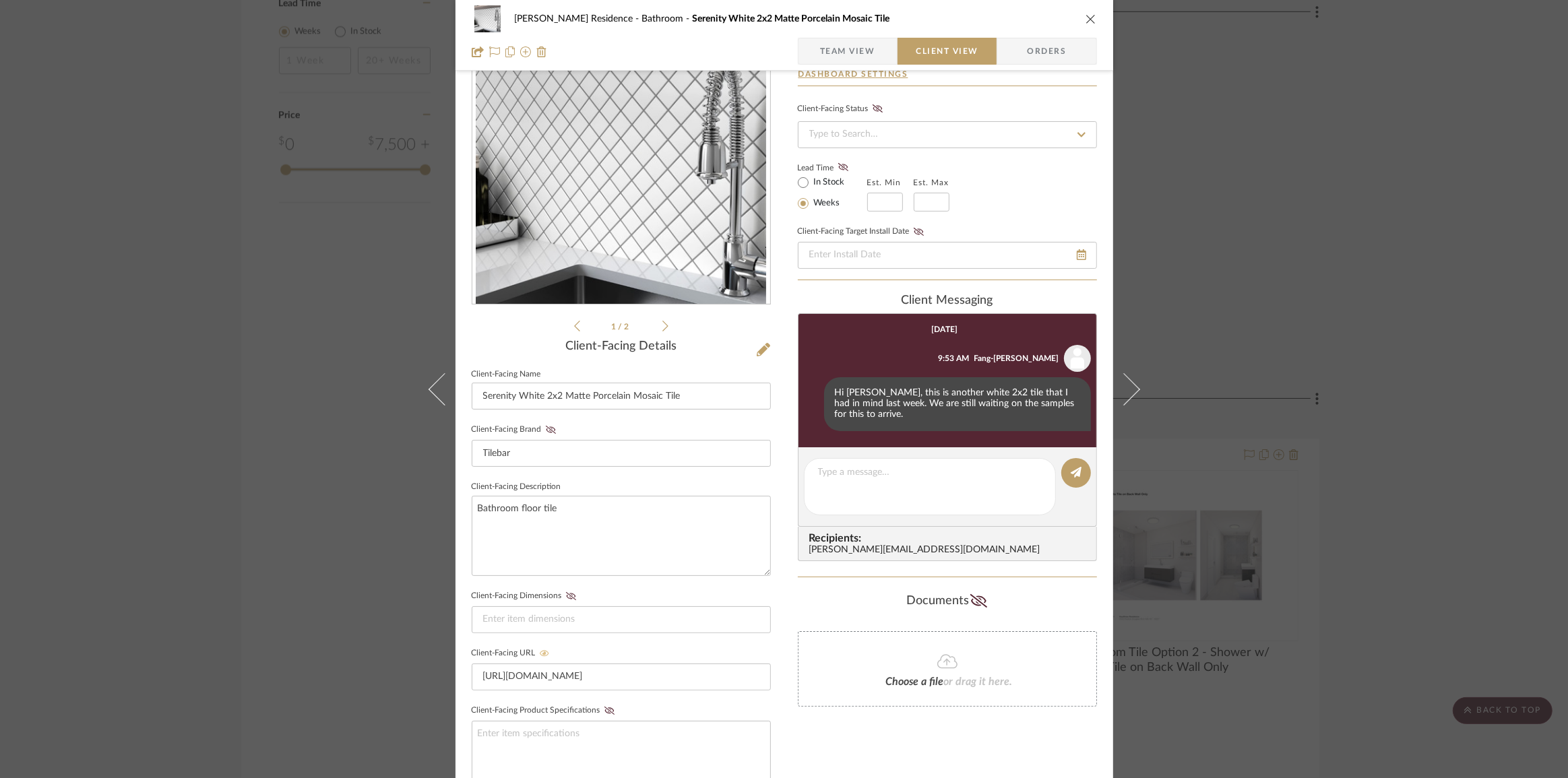
click at [1411, 383] on div "[PERSON_NAME] Residence Bathroom Serenity White 2x2 Matte Porcelain Mosaic Tile…" at bounding box center [784, 389] width 1568 height 778
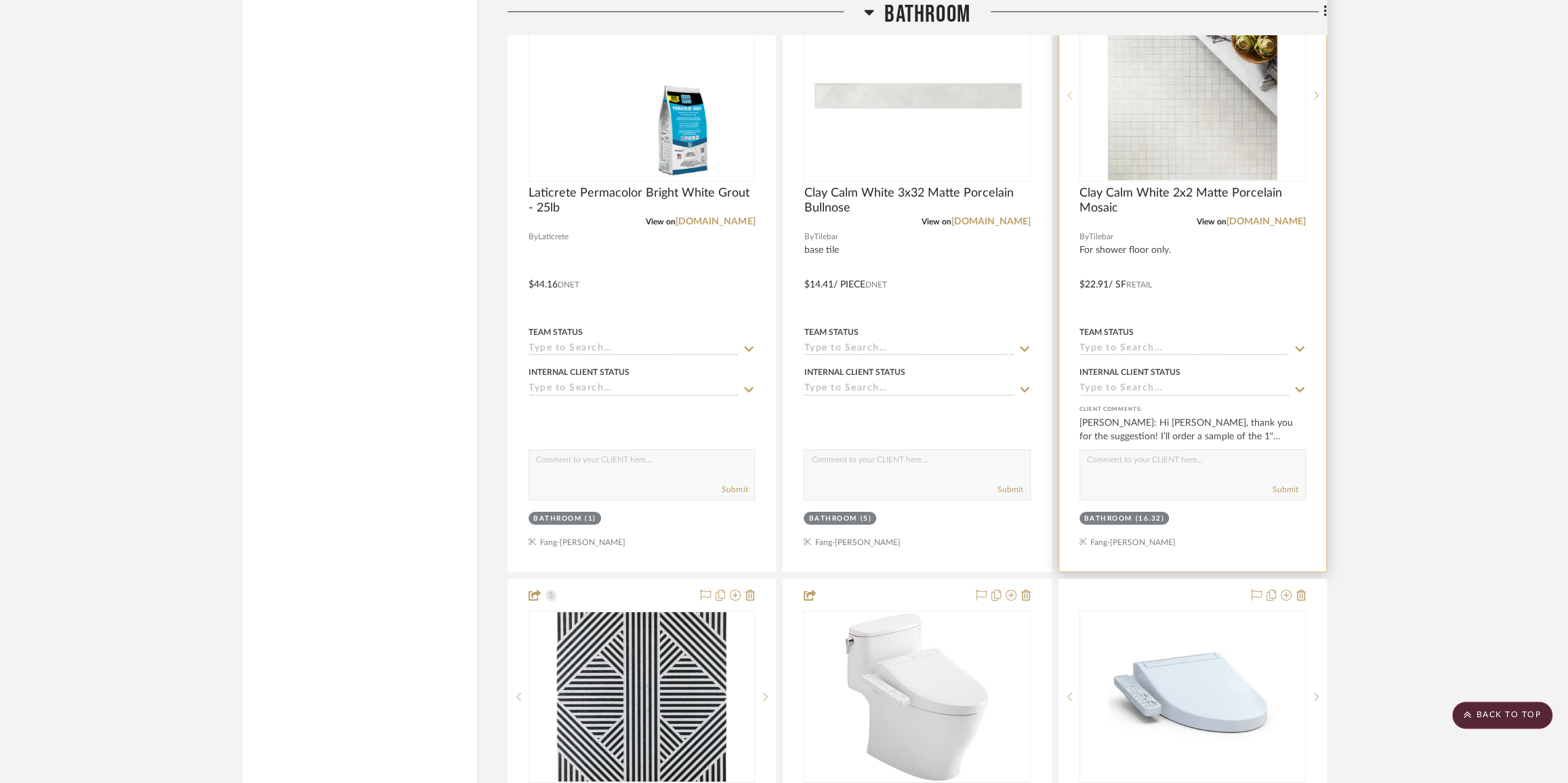
scroll to position [3389, 0]
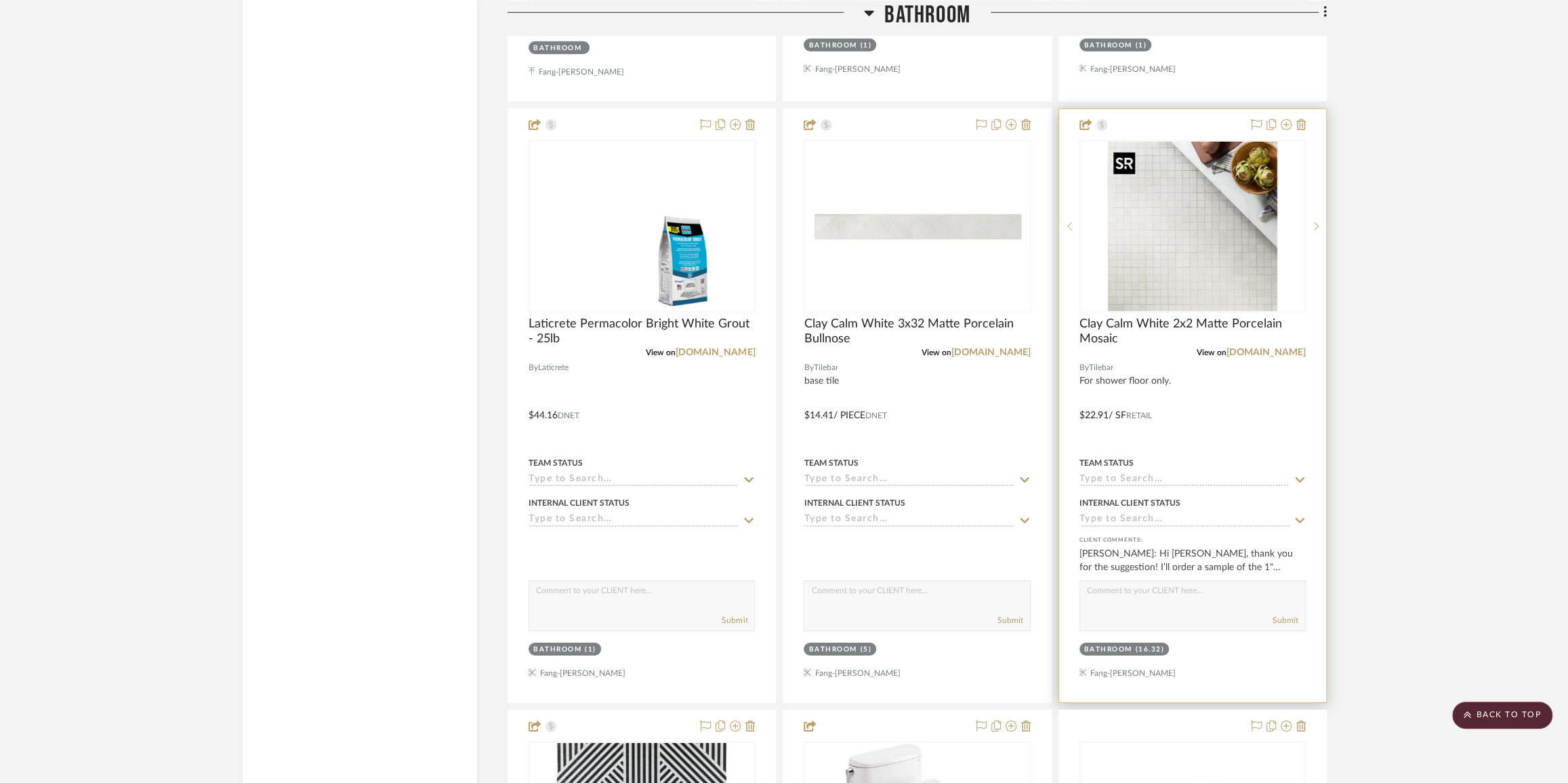
click at [1174, 264] on img "0" at bounding box center [1192, 226] width 170 height 170
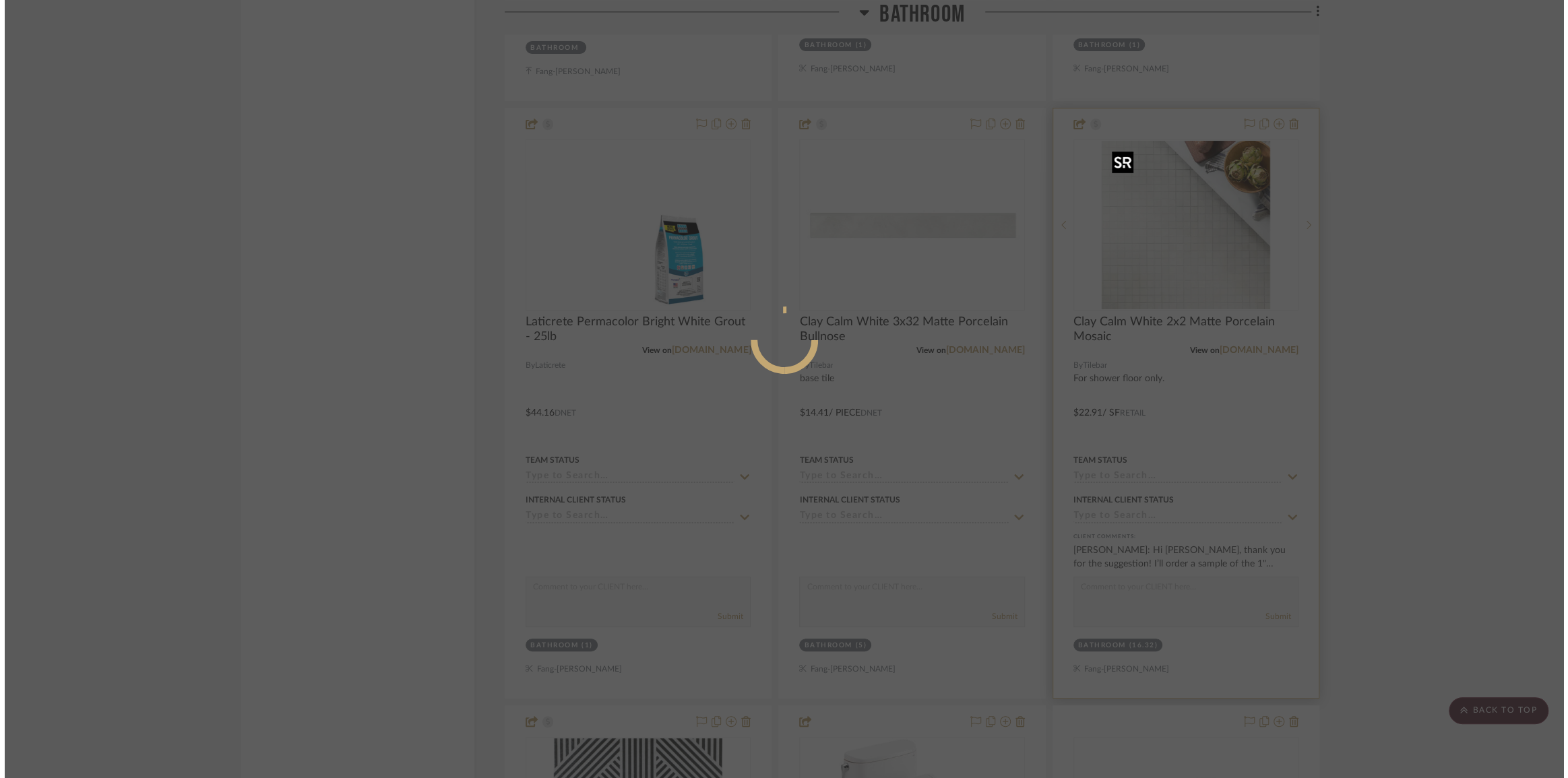
scroll to position [0, 0]
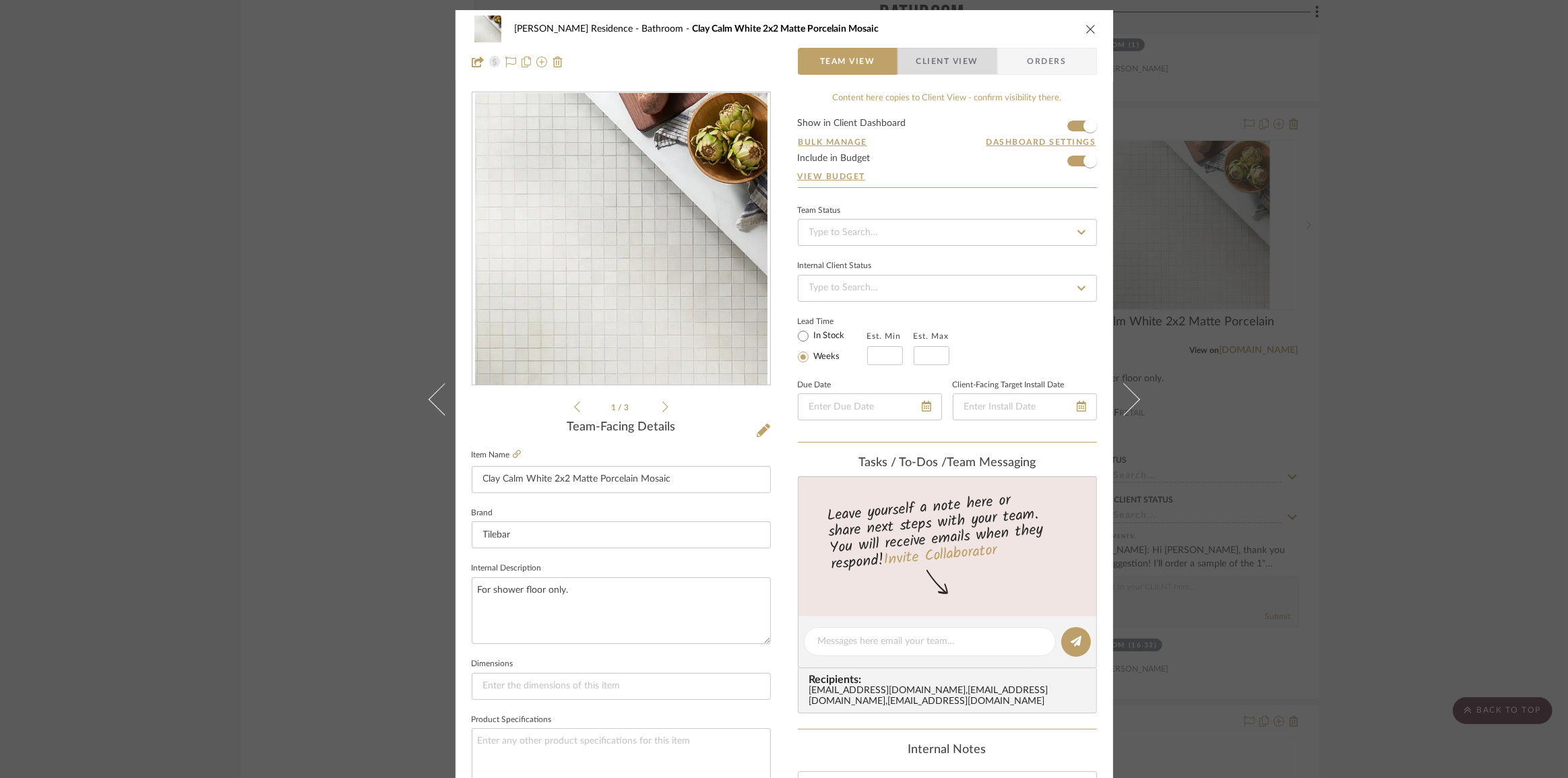
click at [959, 62] on span "Client View" at bounding box center [947, 61] width 62 height 27
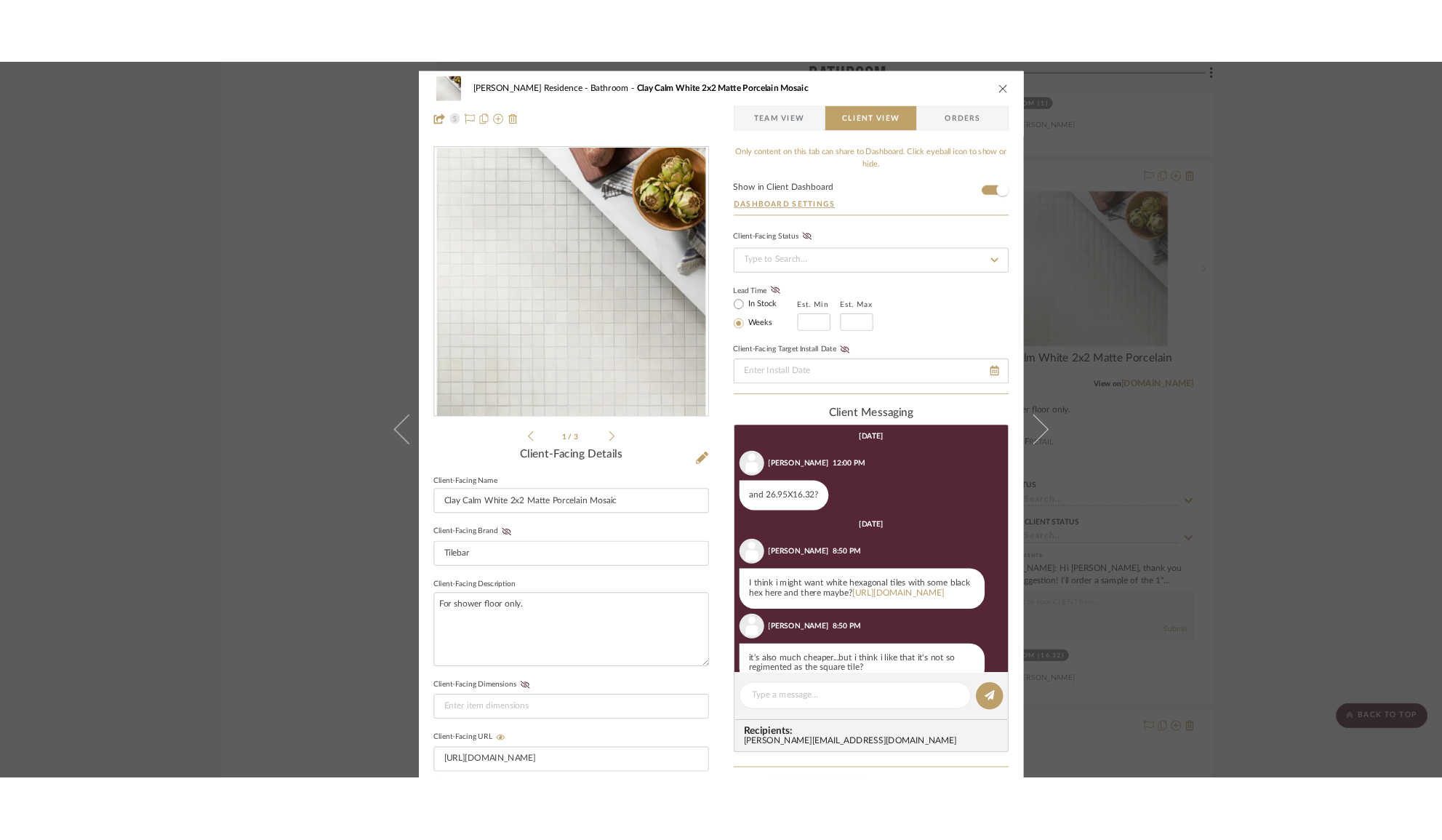
scroll to position [131, 0]
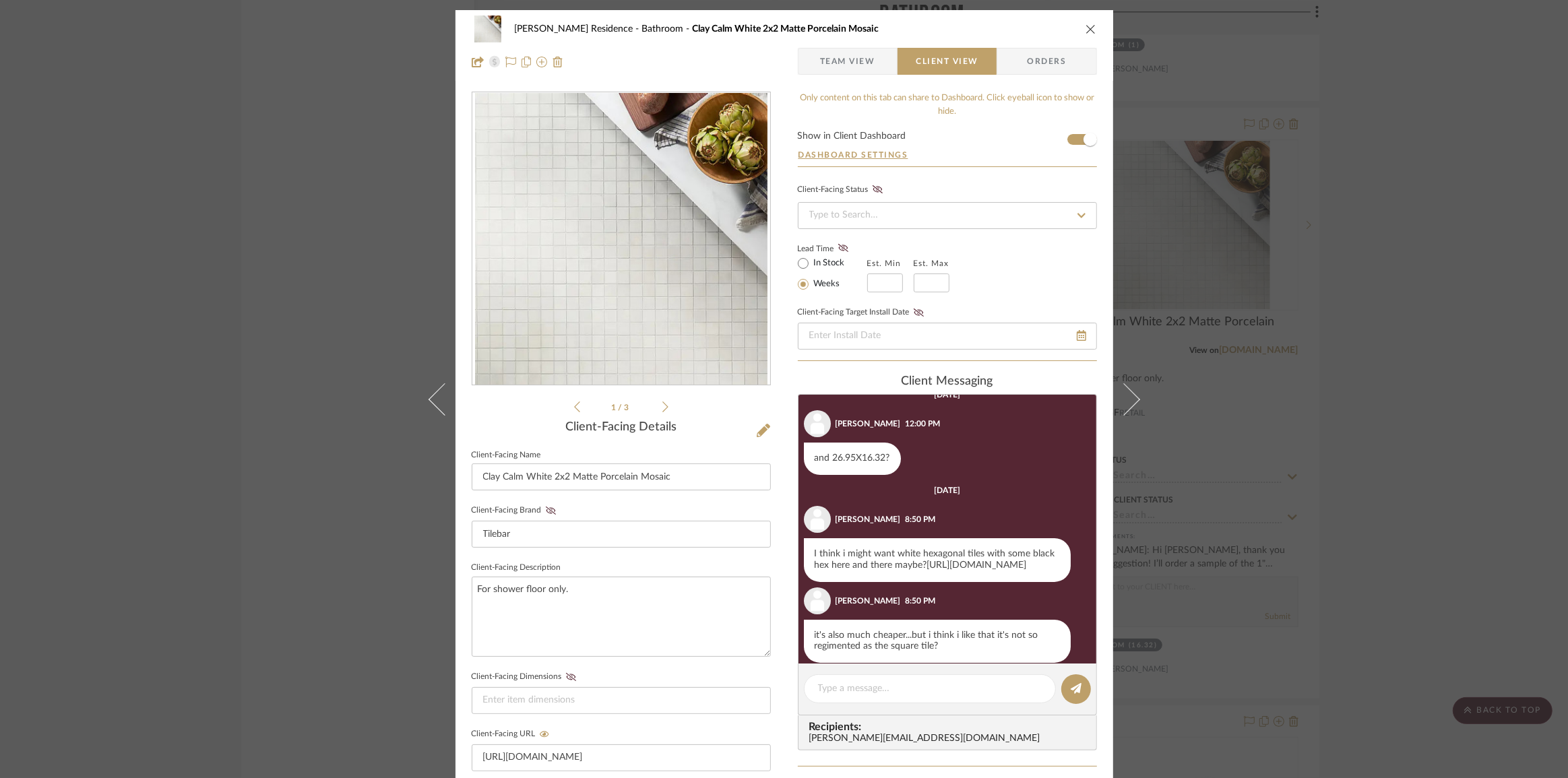
click at [927, 570] on link "[URL][DOMAIN_NAME]" at bounding box center [977, 565] width 99 height 9
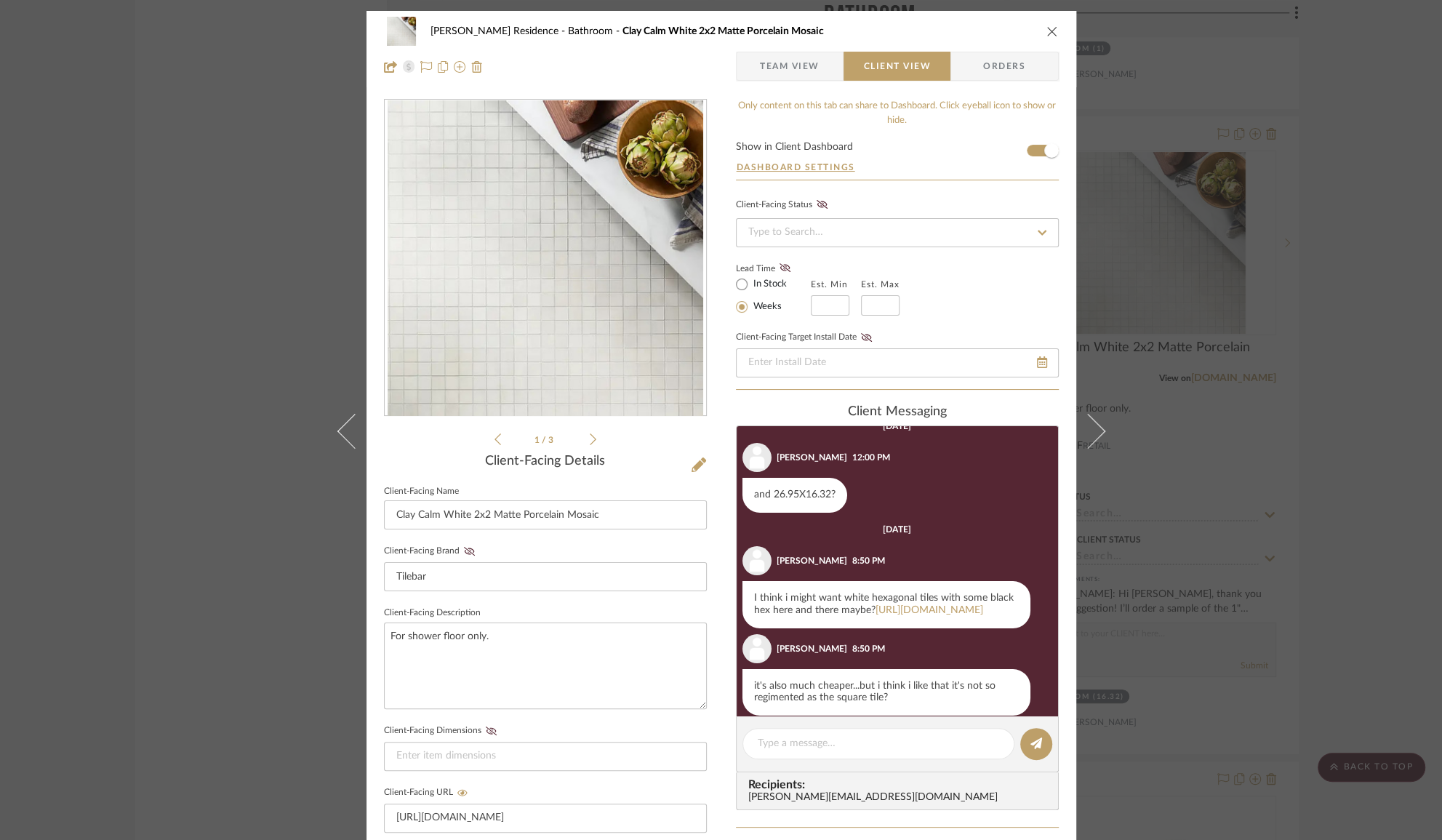
click at [1047, 29] on icon "close" at bounding box center [1052, 31] width 12 height 12
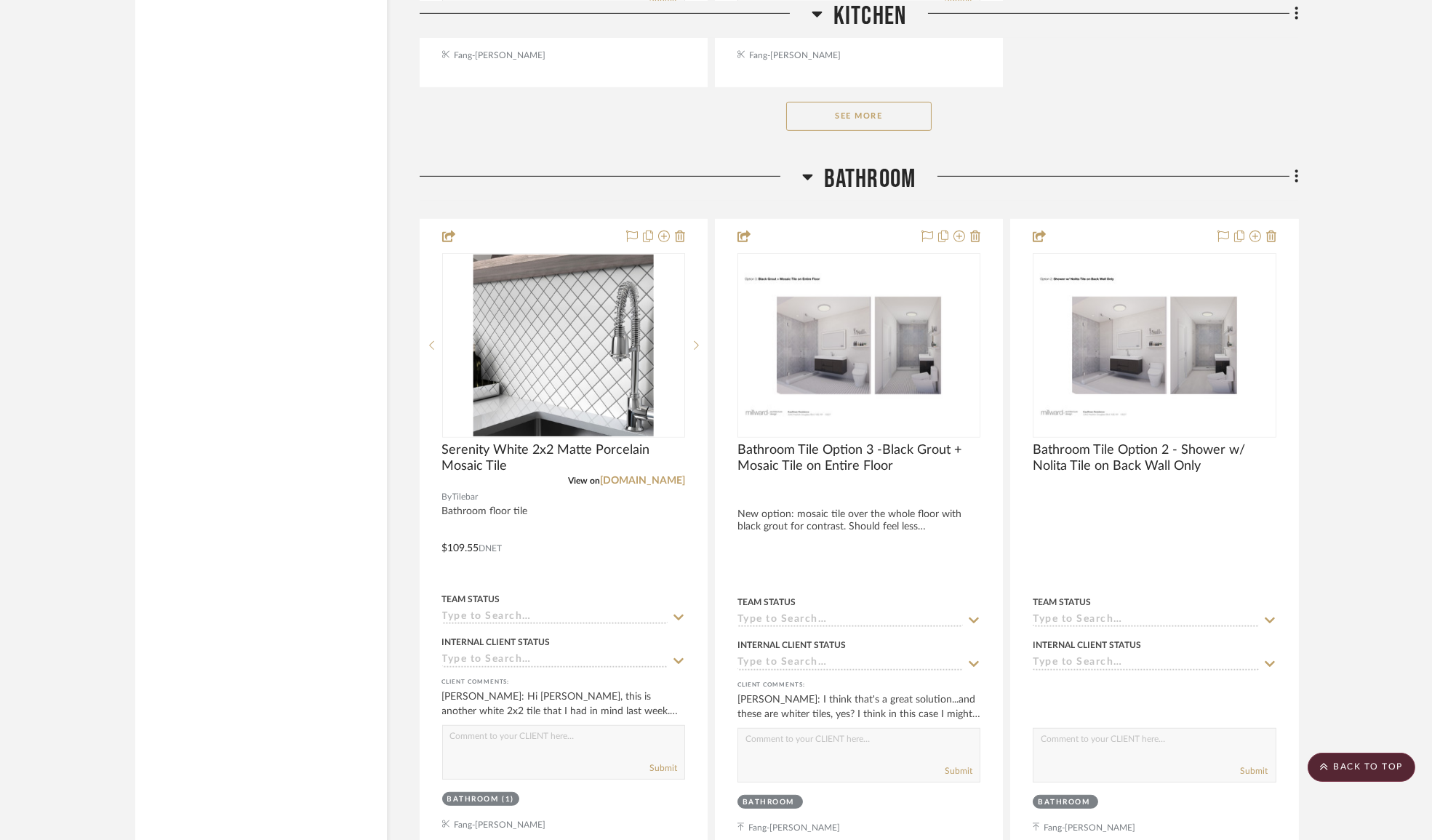
scroll to position [1983, 0]
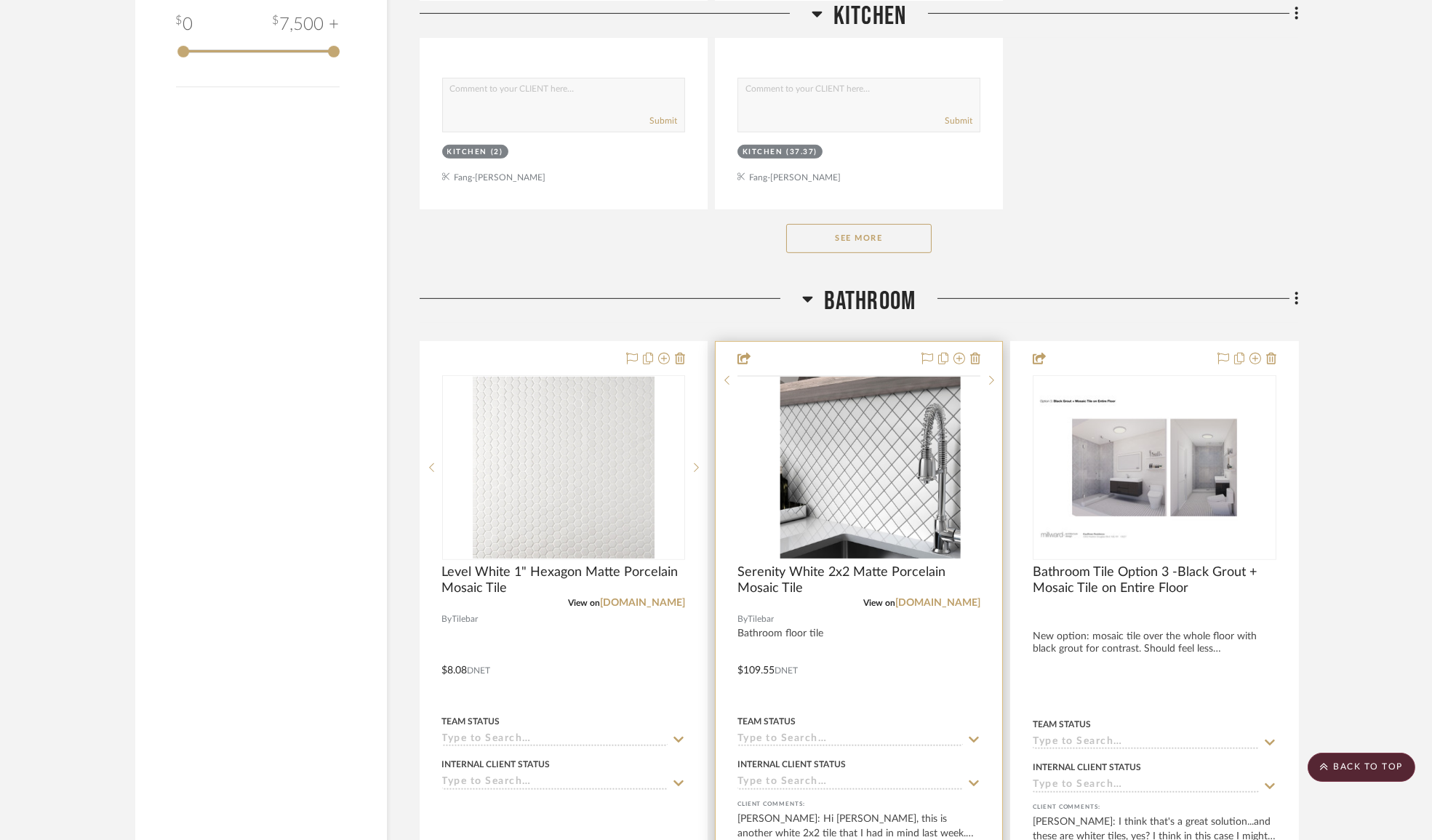
scroll to position [2313, 0]
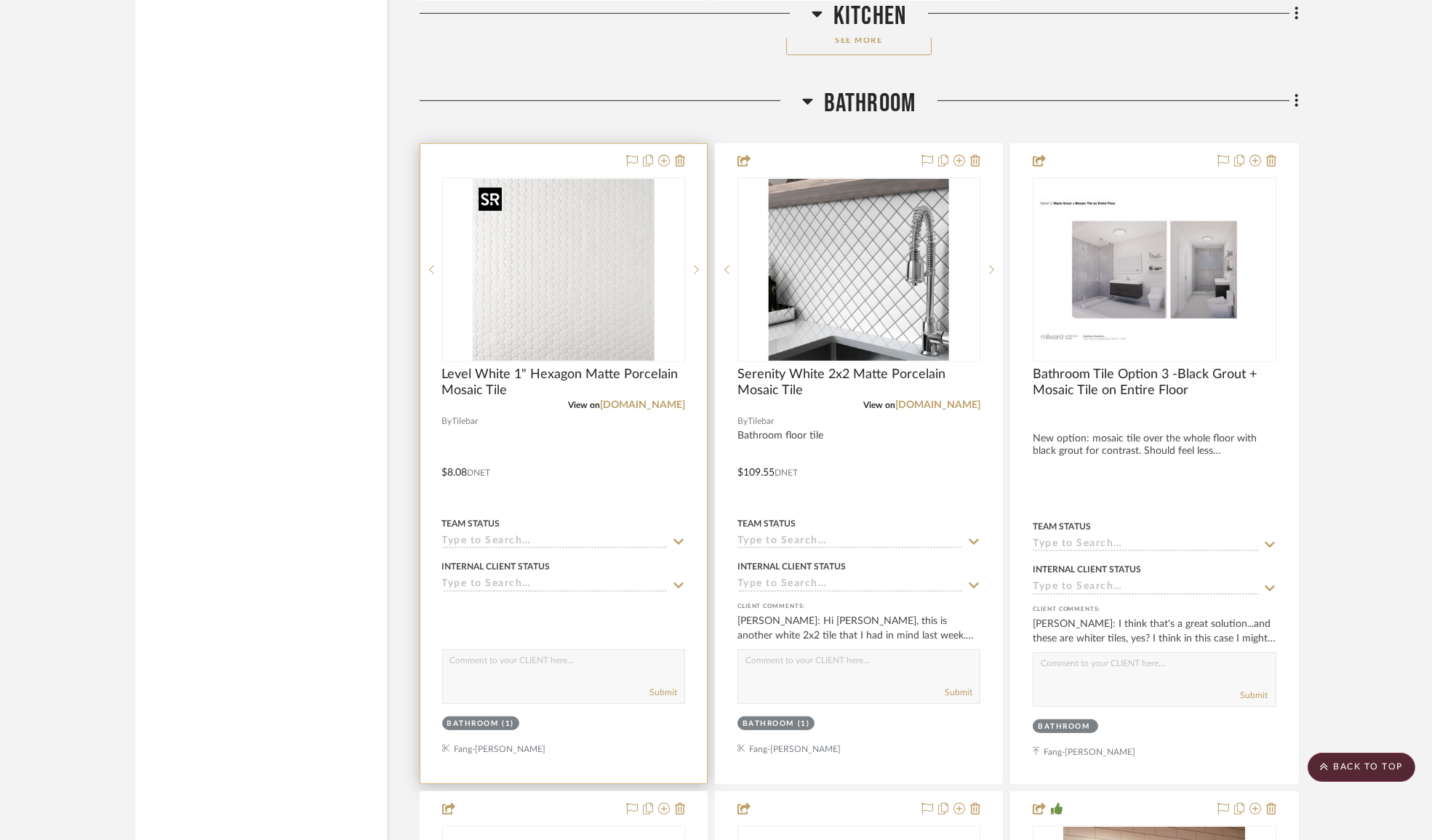
click at [0, 0] on img at bounding box center [0, 0] width 0 height 0
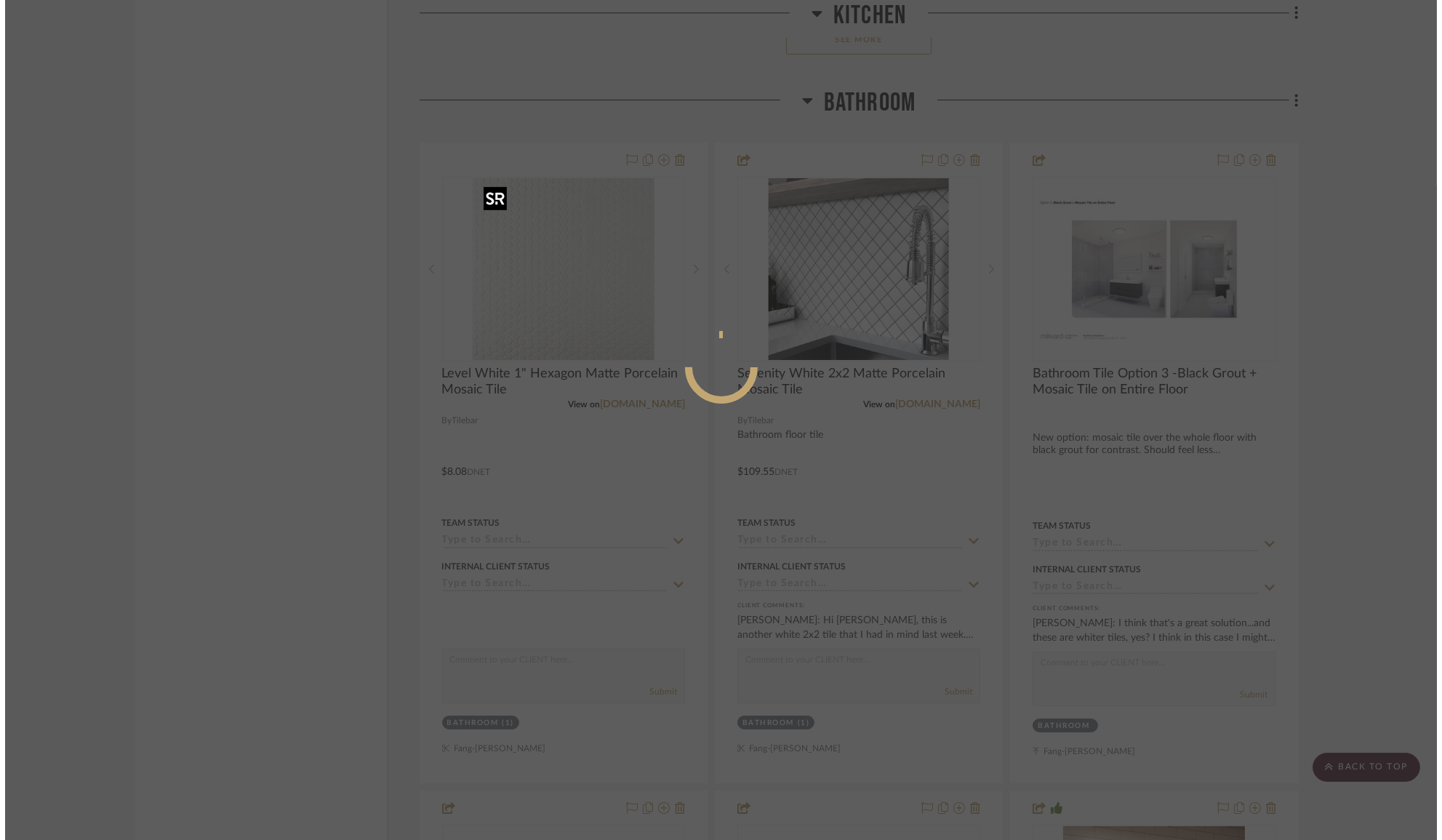
scroll to position [0, 0]
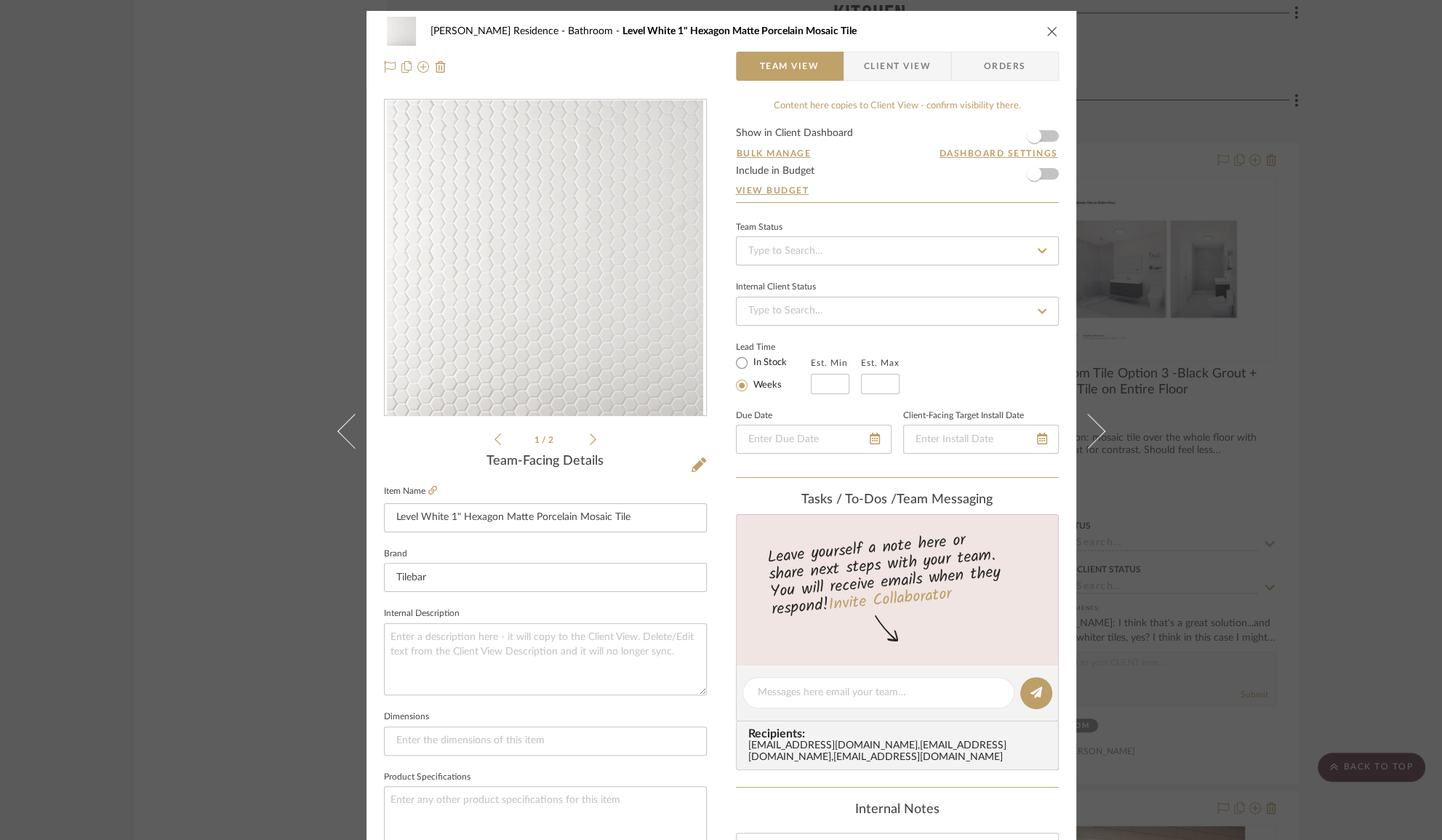
click at [898, 60] on span "Client View" at bounding box center [898, 66] width 67 height 29
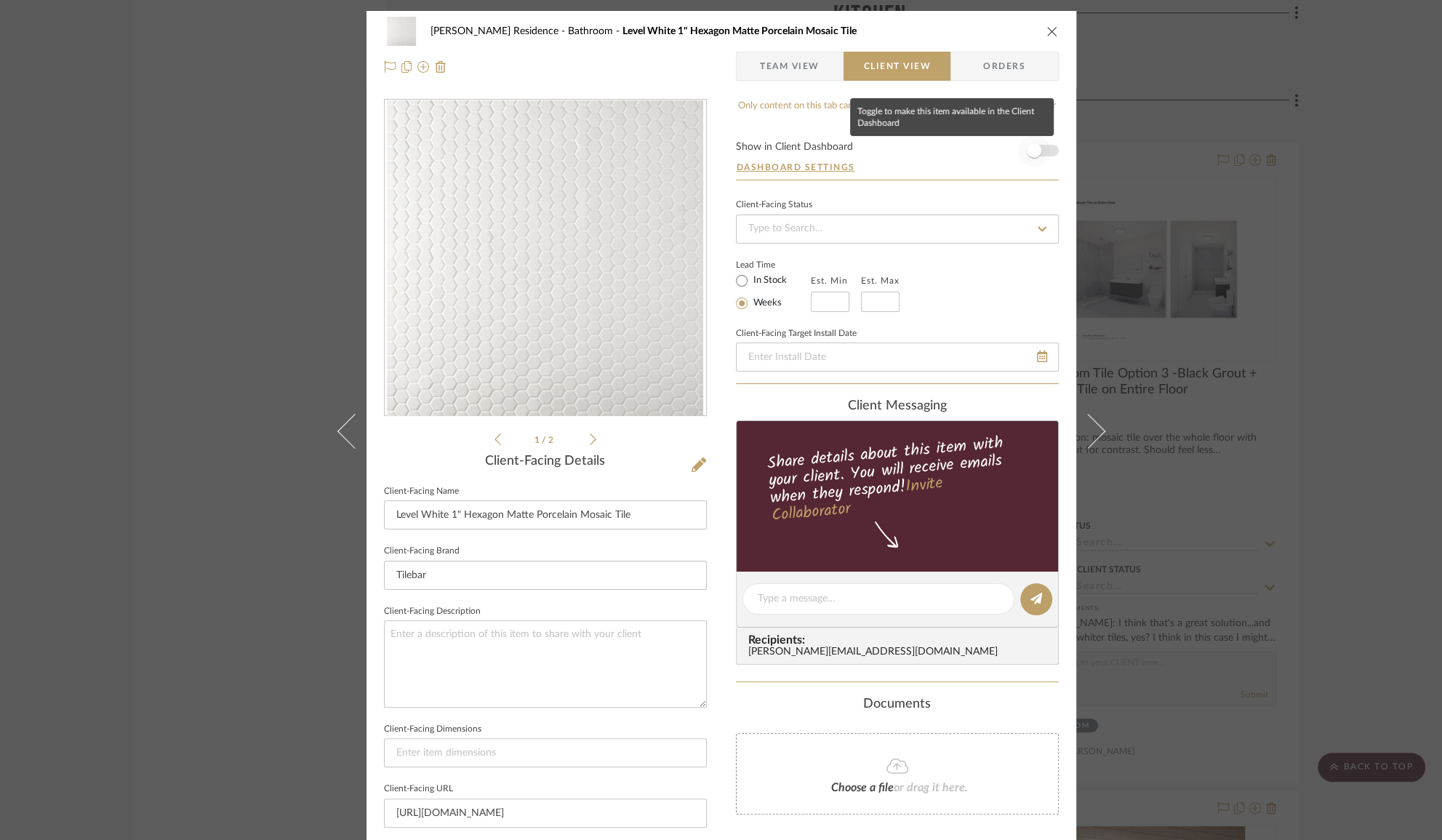
click at [1033, 152] on span "button" at bounding box center [1034, 151] width 15 height 15
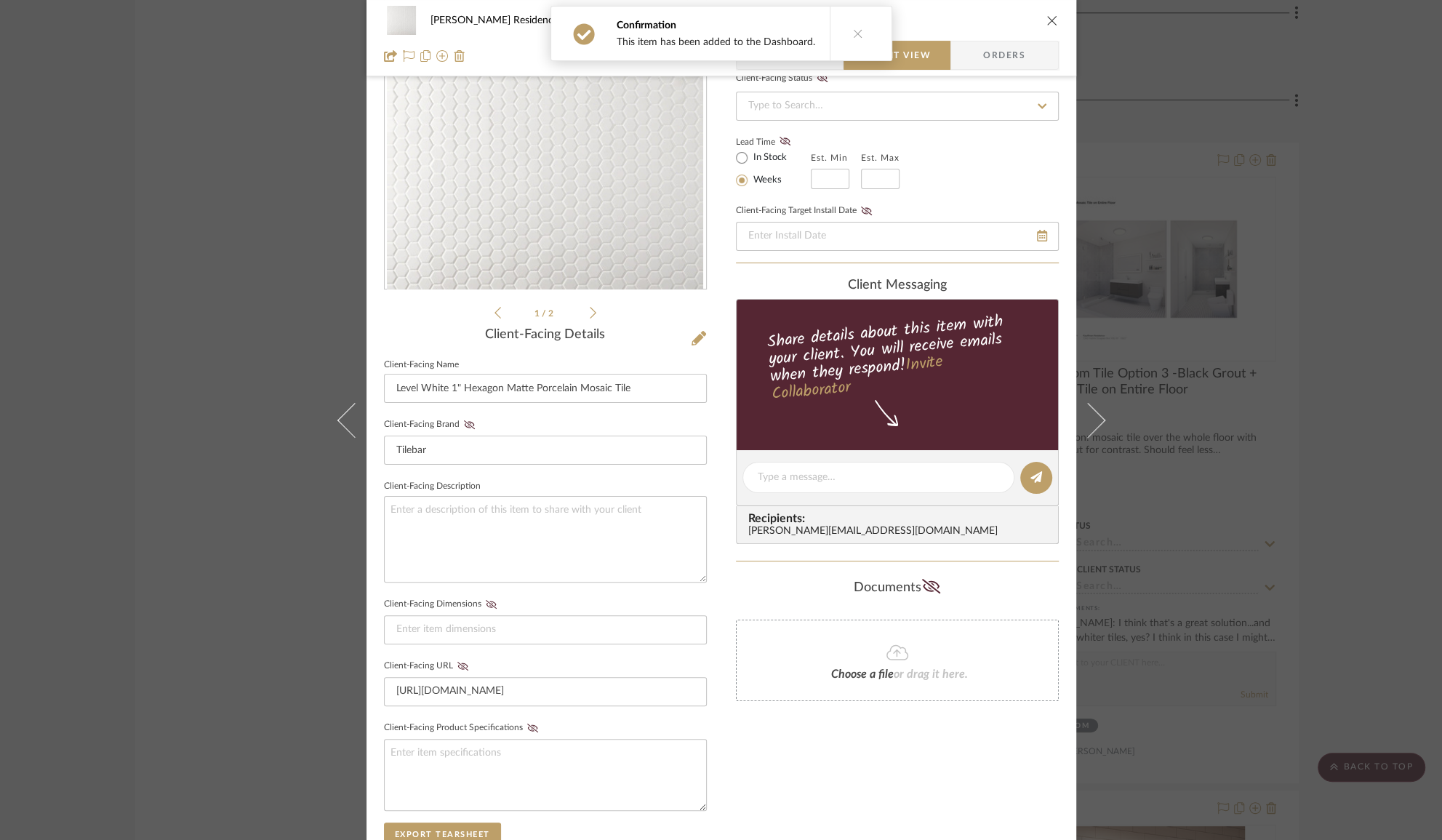
scroll to position [131, 0]
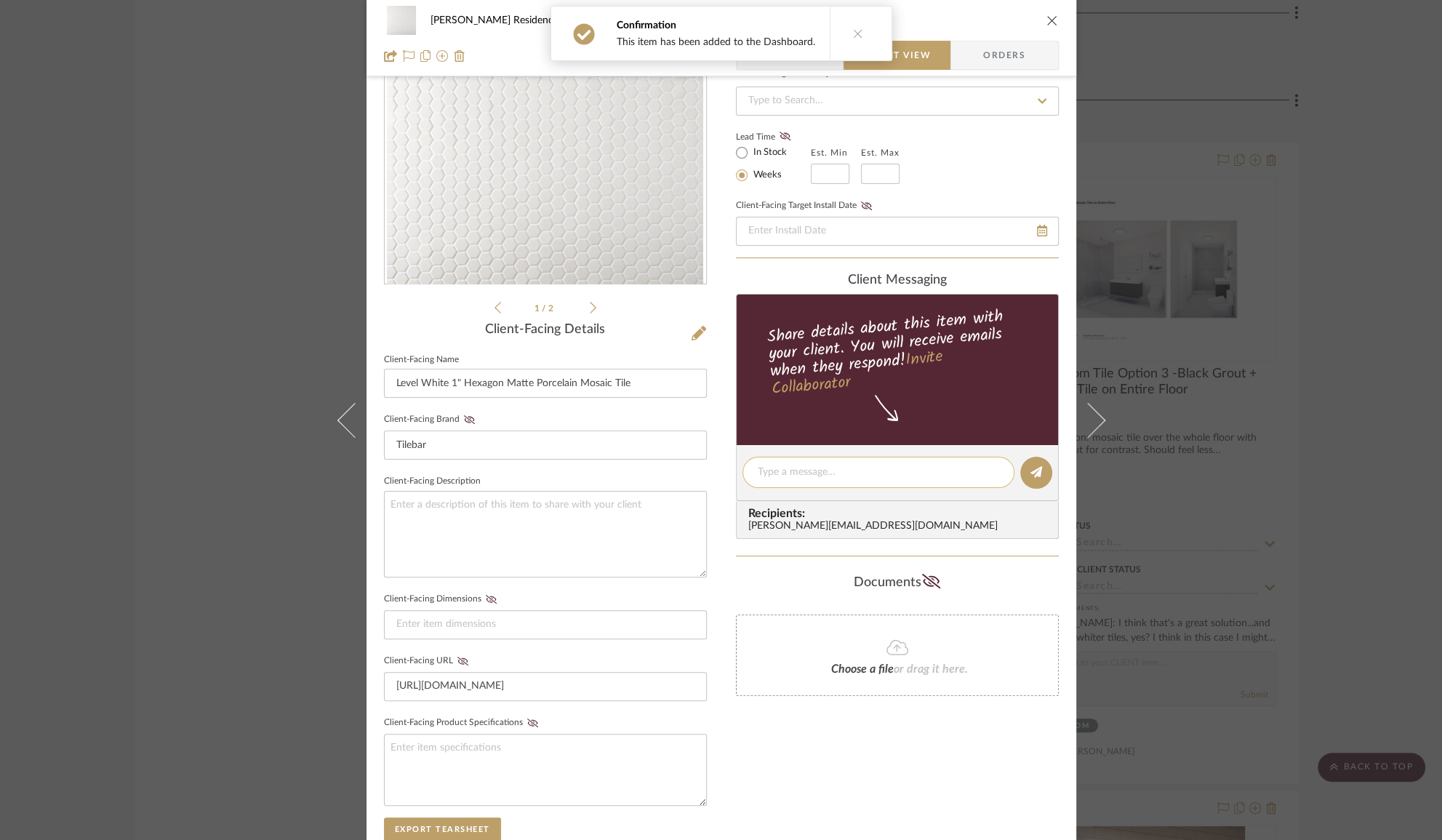
click at [834, 473] on textarea at bounding box center [878, 472] width 241 height 16
drag, startPoint x: 926, startPoint y: 472, endPoint x: 827, endPoint y: 472, distance: 99.0
click at [827, 472] on textarea "Sample ordered. 25/08/18." at bounding box center [878, 472] width 241 height 16
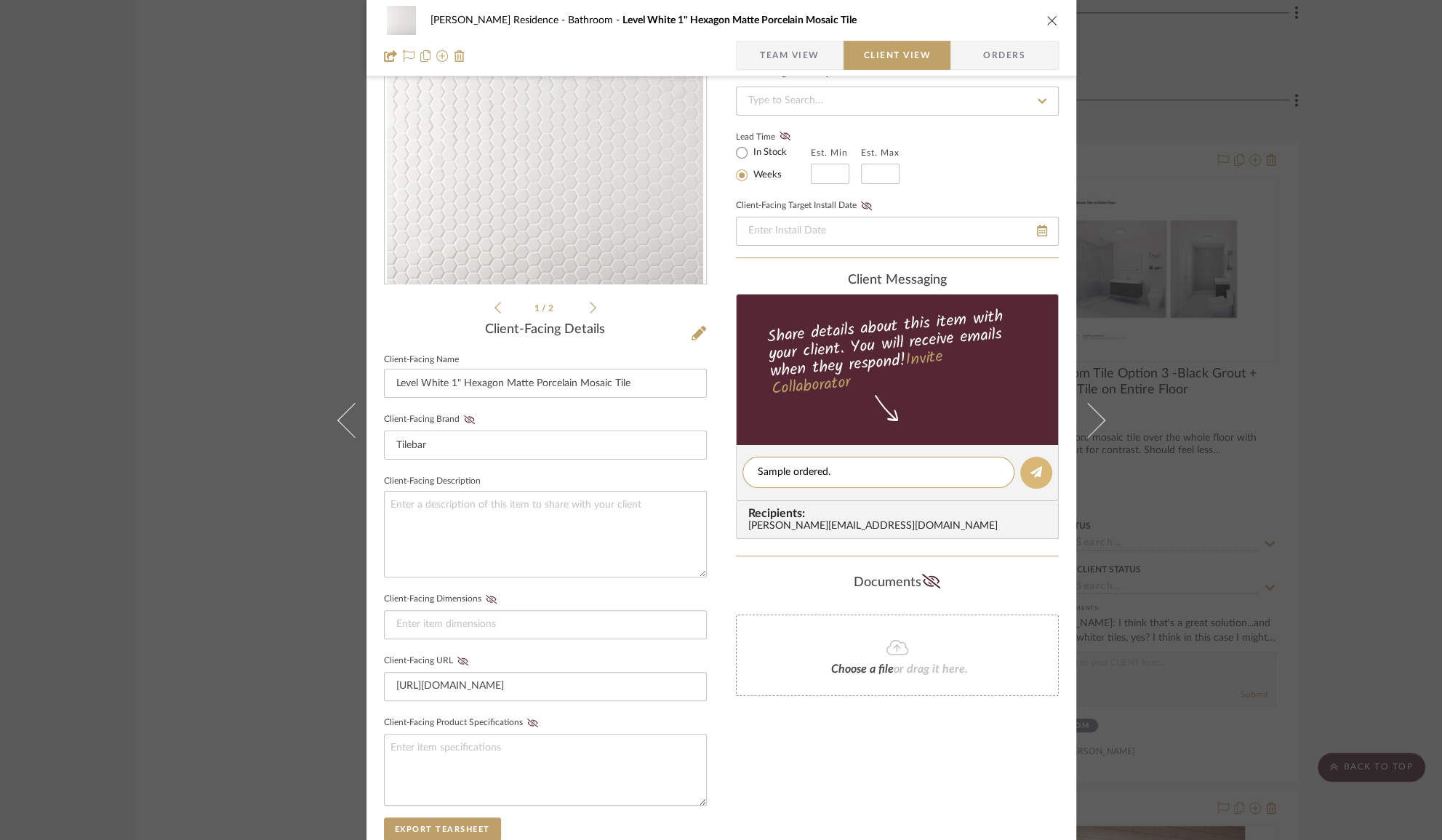
type textarea "Sample ordered."
click at [1031, 468] on icon at bounding box center [1036, 471] width 12 height 12
